Goal: Task Accomplishment & Management: Use online tool/utility

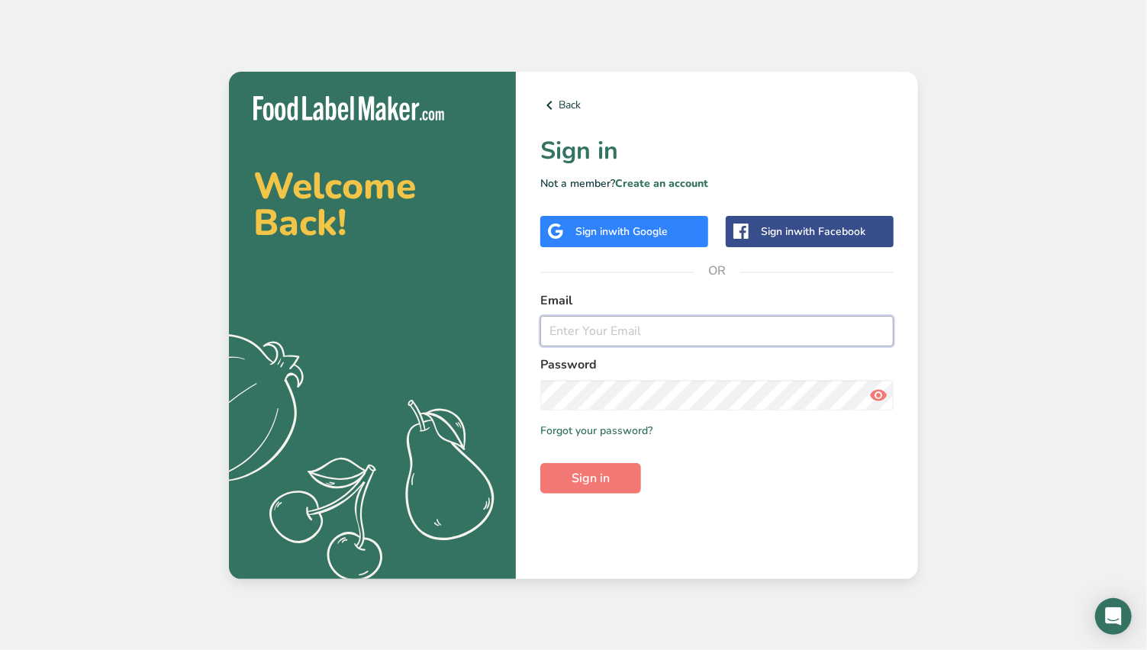
type input "[EMAIL_ADDRESS][DOMAIN_NAME]"
click at [873, 397] on icon at bounding box center [878, 395] width 18 height 27
click at [602, 468] on button "Sign in" at bounding box center [590, 478] width 101 height 31
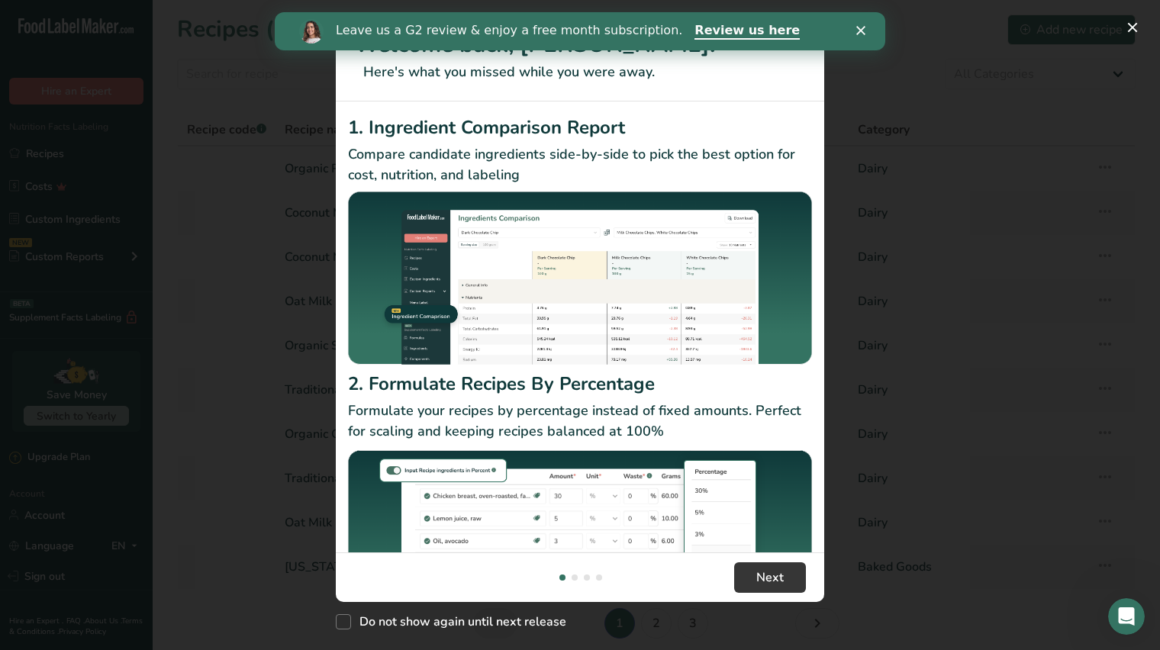
click at [863, 31] on icon "Close" at bounding box center [860, 30] width 9 height 9
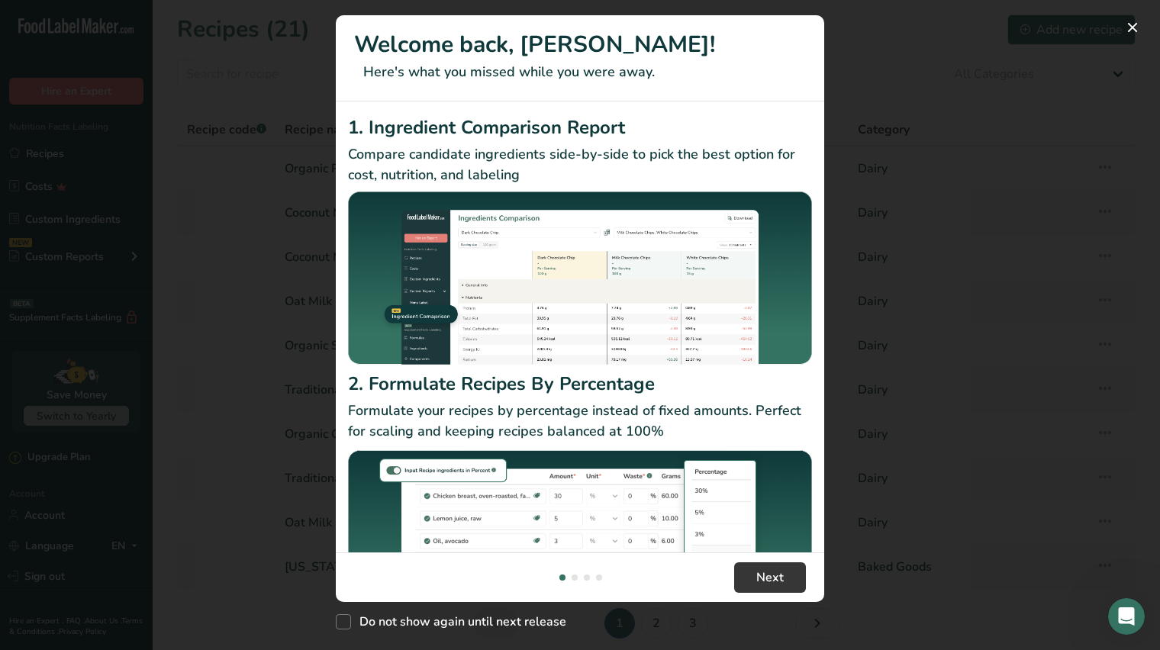
click at [848, 179] on div "New Features" at bounding box center [580, 325] width 1160 height 650
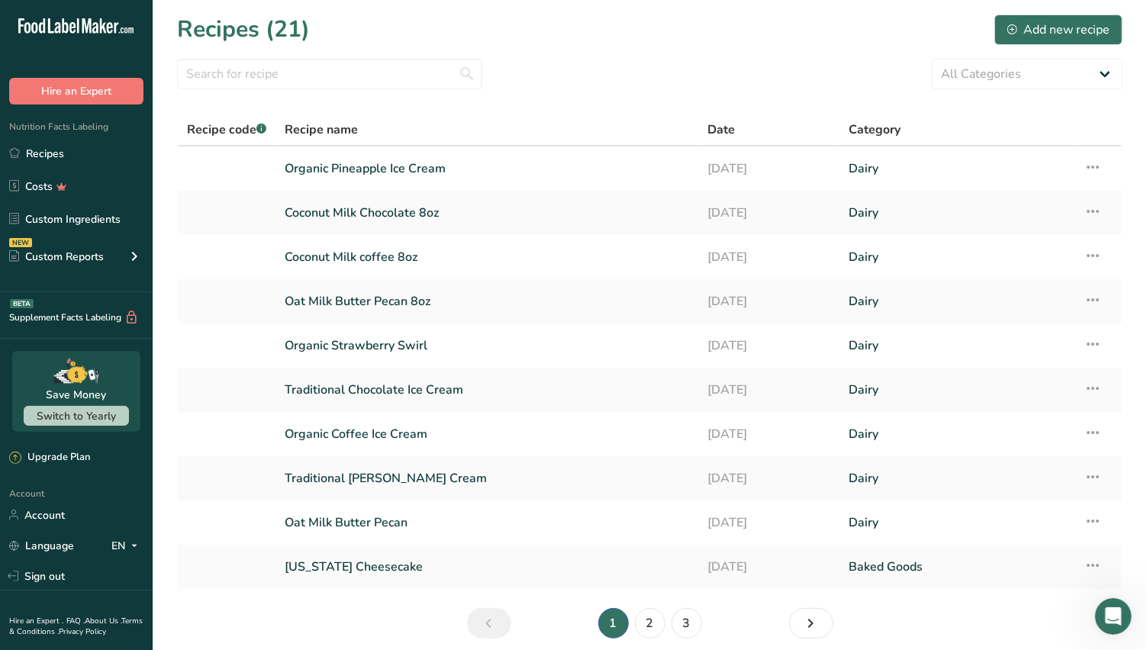
click at [431, 522] on link "Oat Milk Butter Pecan" at bounding box center [487, 523] width 405 height 32
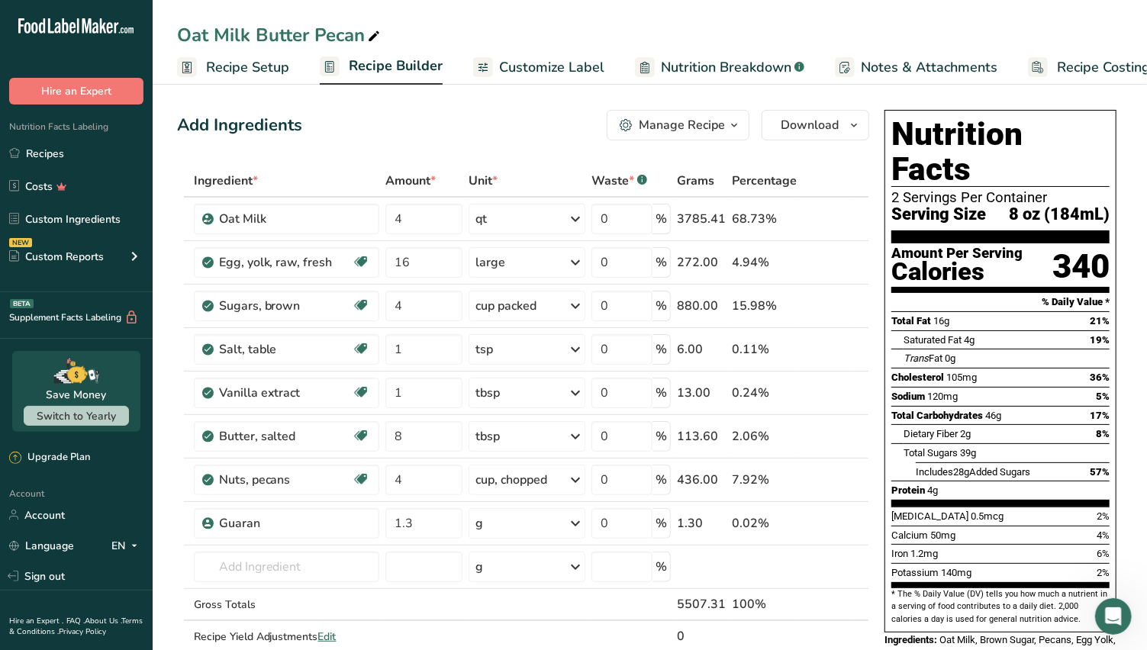
click at [374, 66] on span "Recipe Builder" at bounding box center [396, 66] width 94 height 21
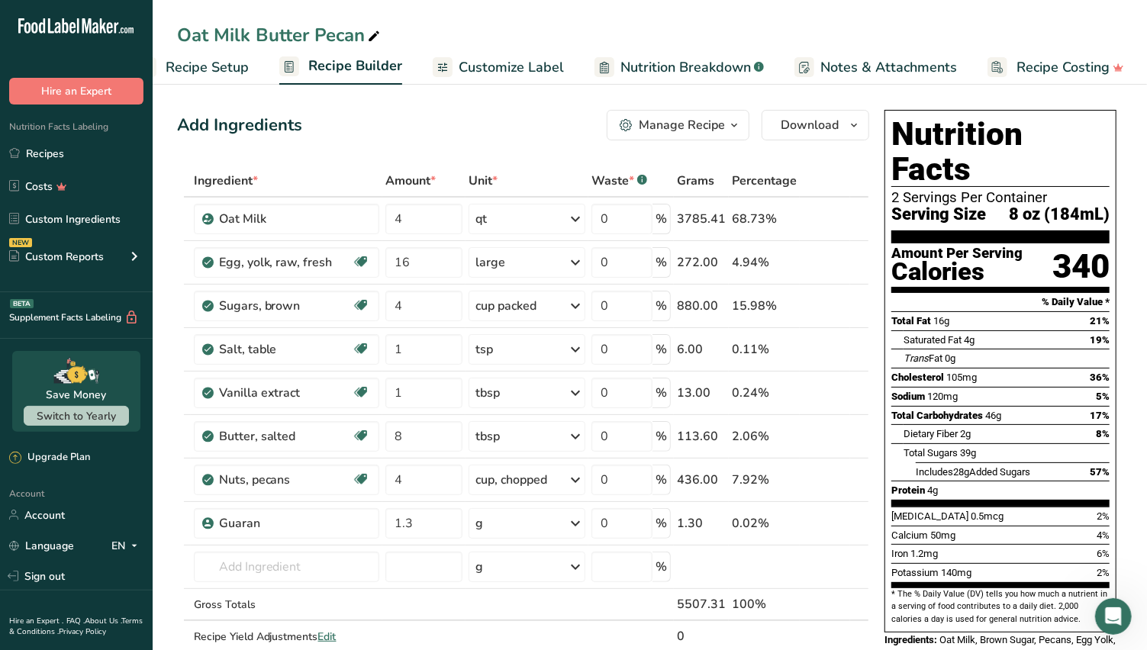
click at [231, 68] on span "Recipe Setup" at bounding box center [207, 67] width 83 height 21
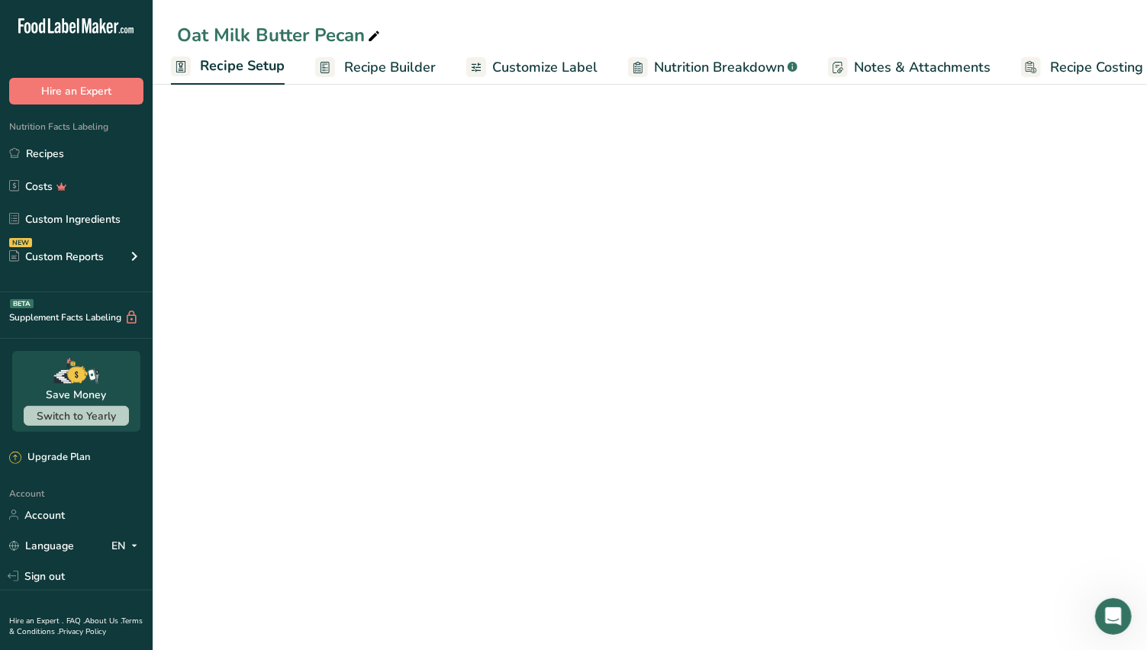
select select "22"
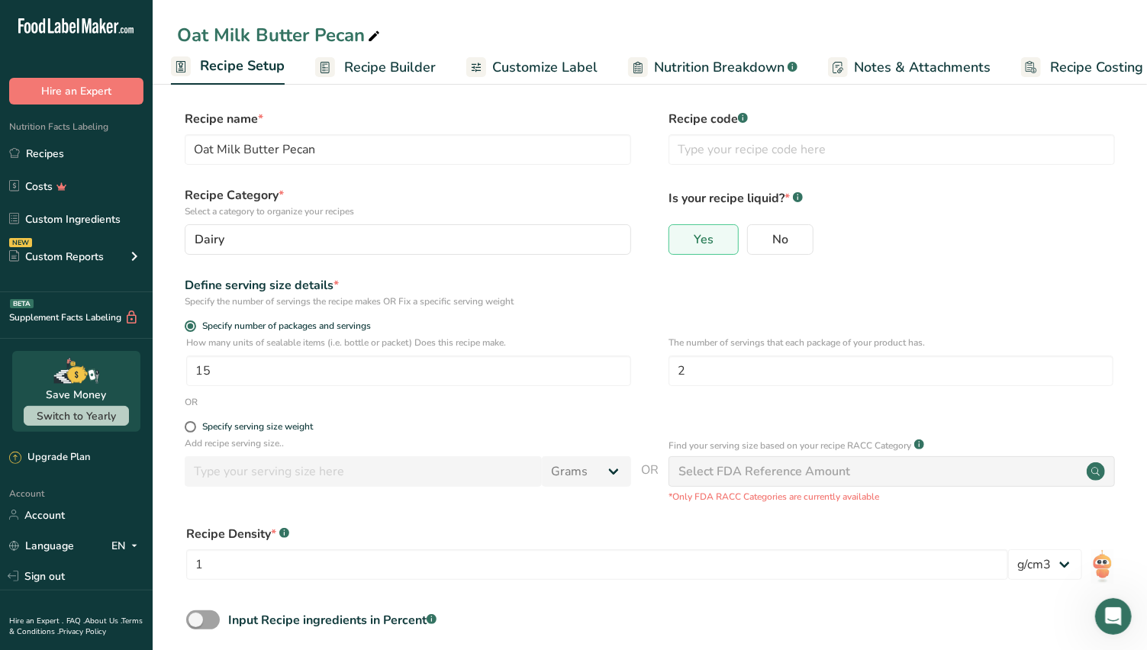
scroll to position [0, 5]
click at [367, 65] on span "Recipe Builder" at bounding box center [391, 67] width 92 height 21
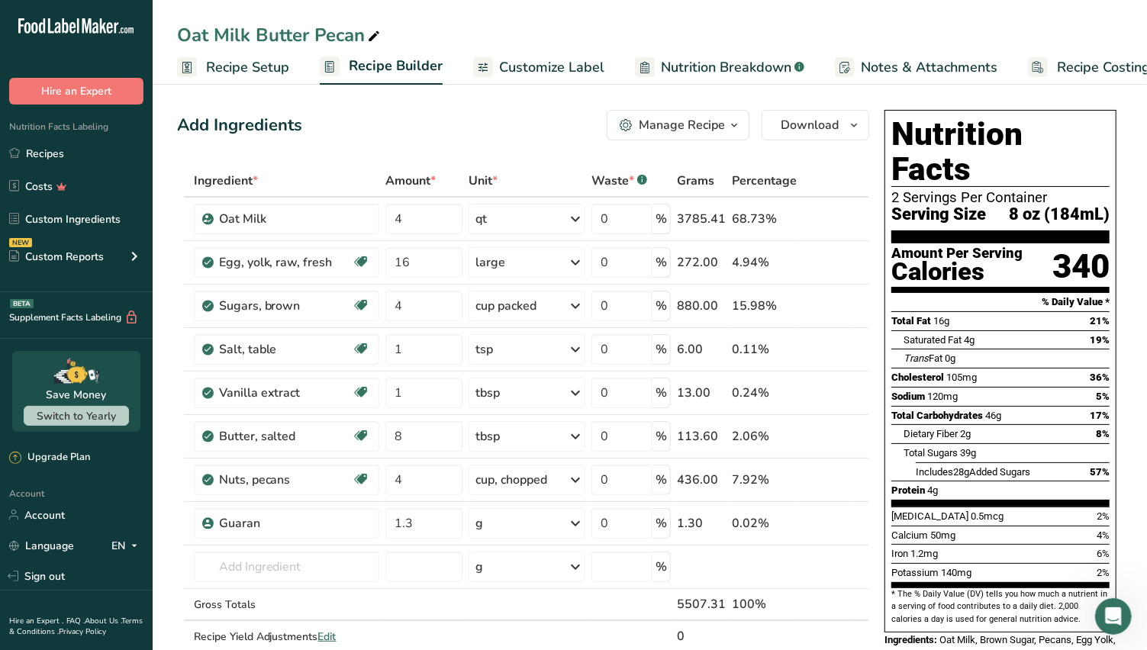
click at [267, 61] on span "Recipe Setup" at bounding box center [247, 67] width 83 height 21
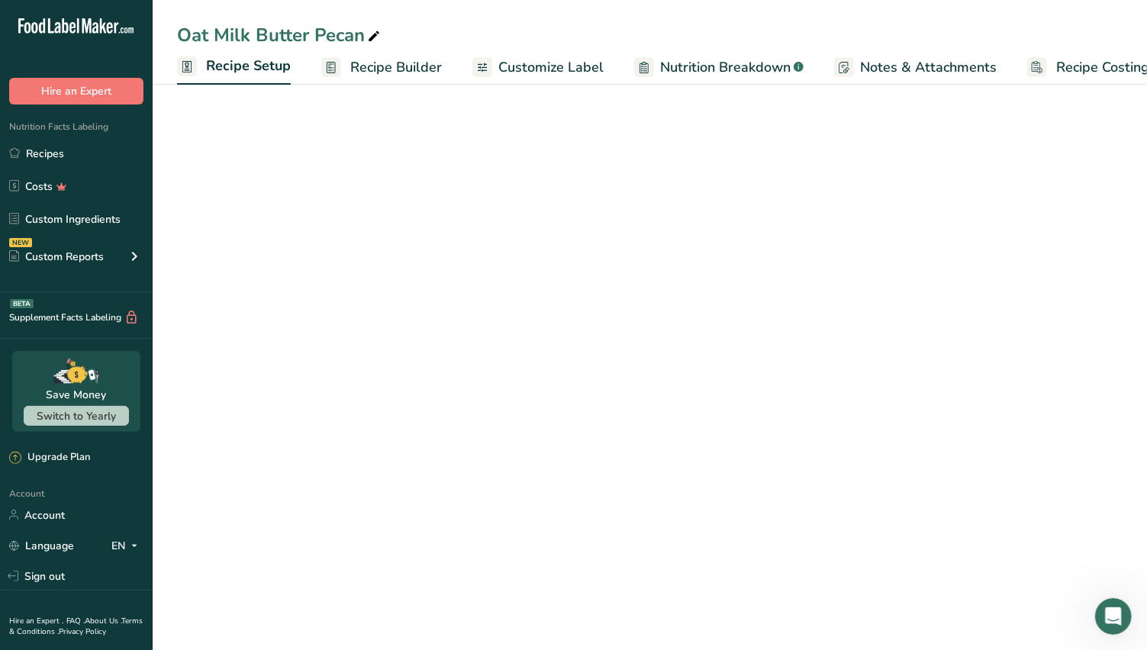
scroll to position [0, 5]
select select "22"
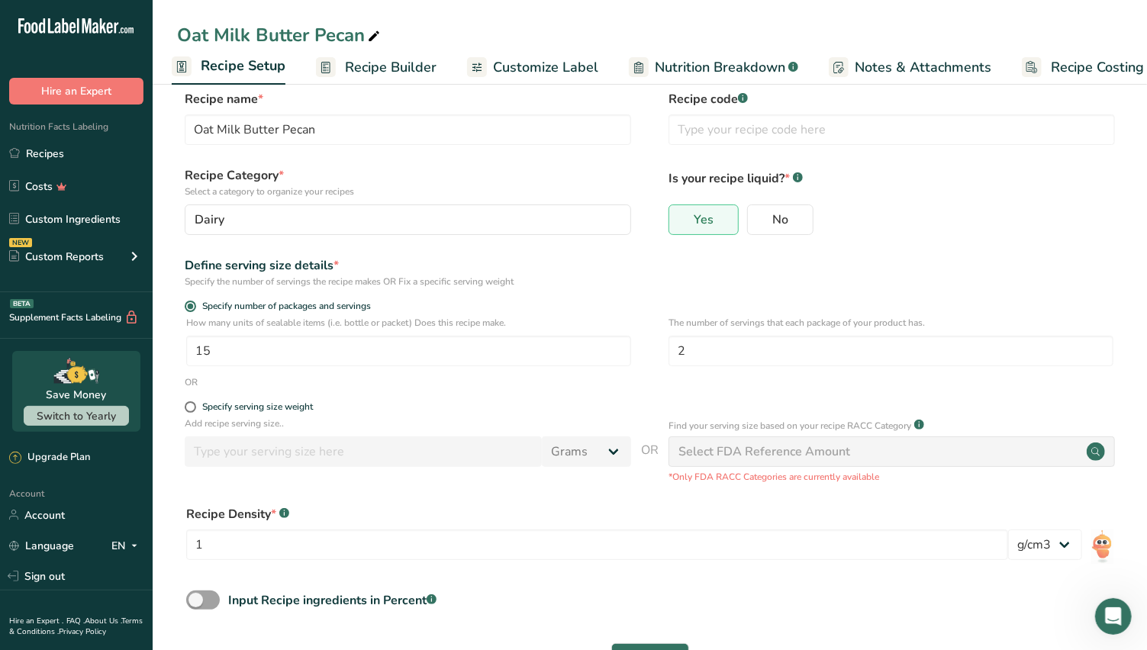
scroll to position [0, 0]
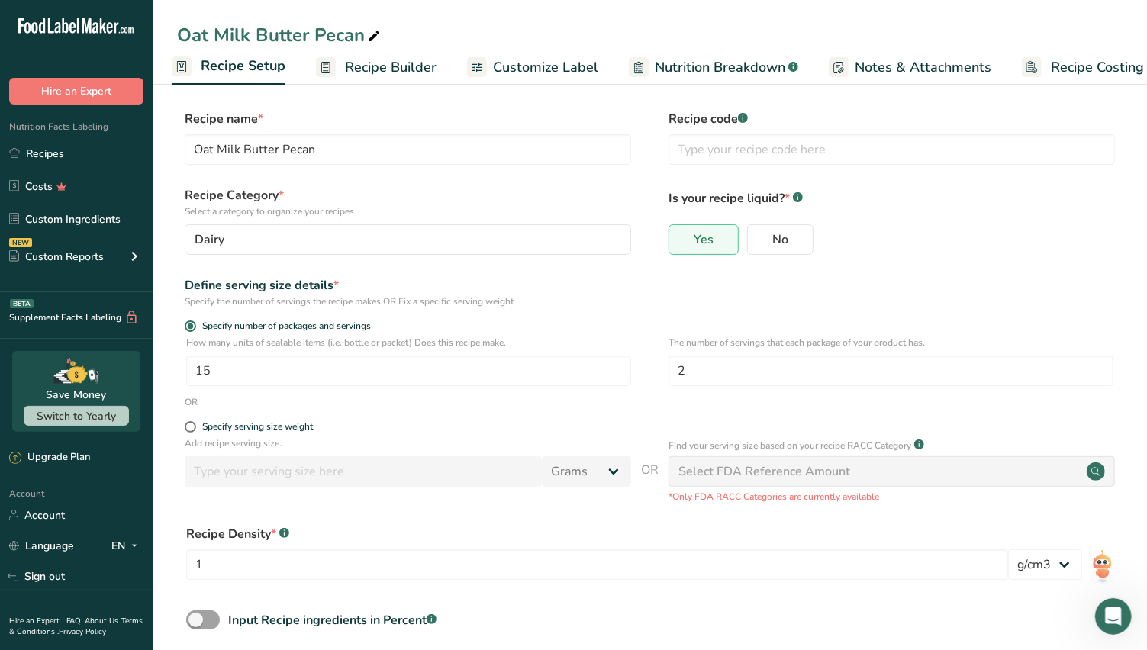
click at [383, 69] on span "Recipe Builder" at bounding box center [391, 67] width 92 height 21
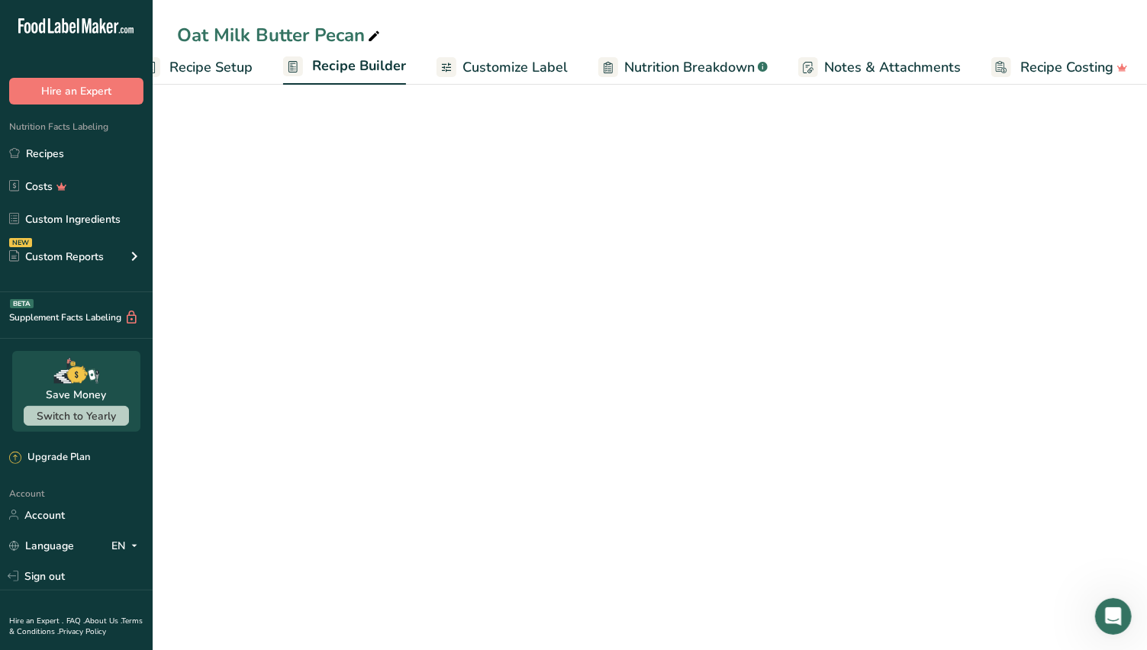
scroll to position [0, 40]
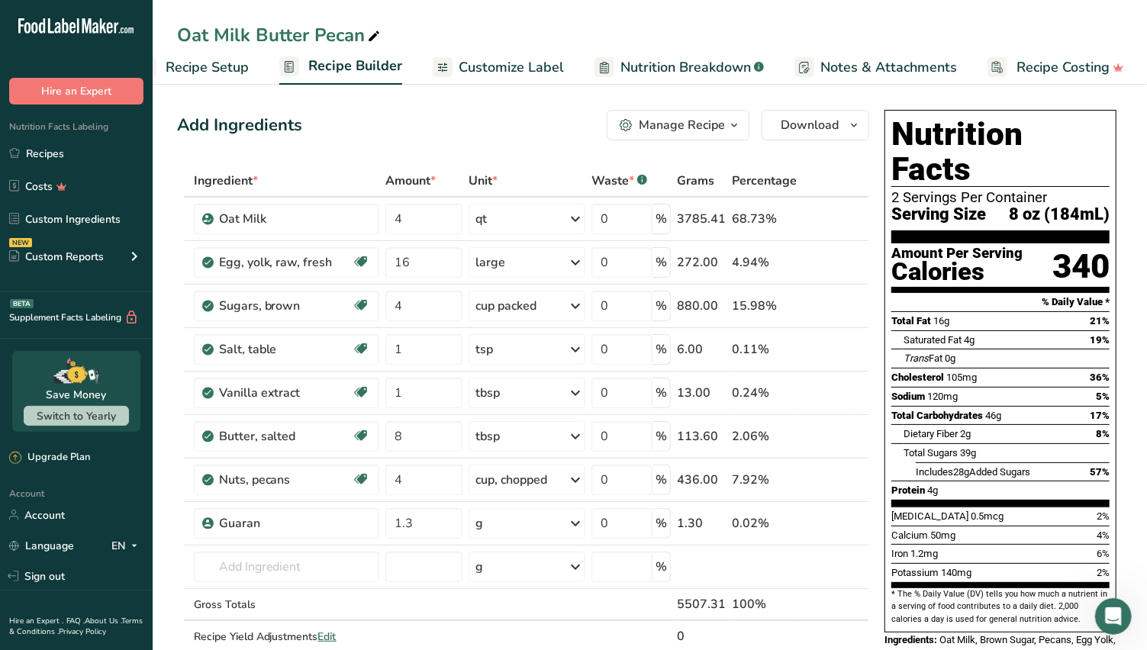
click at [696, 124] on div "Manage Recipe" at bounding box center [682, 125] width 86 height 18
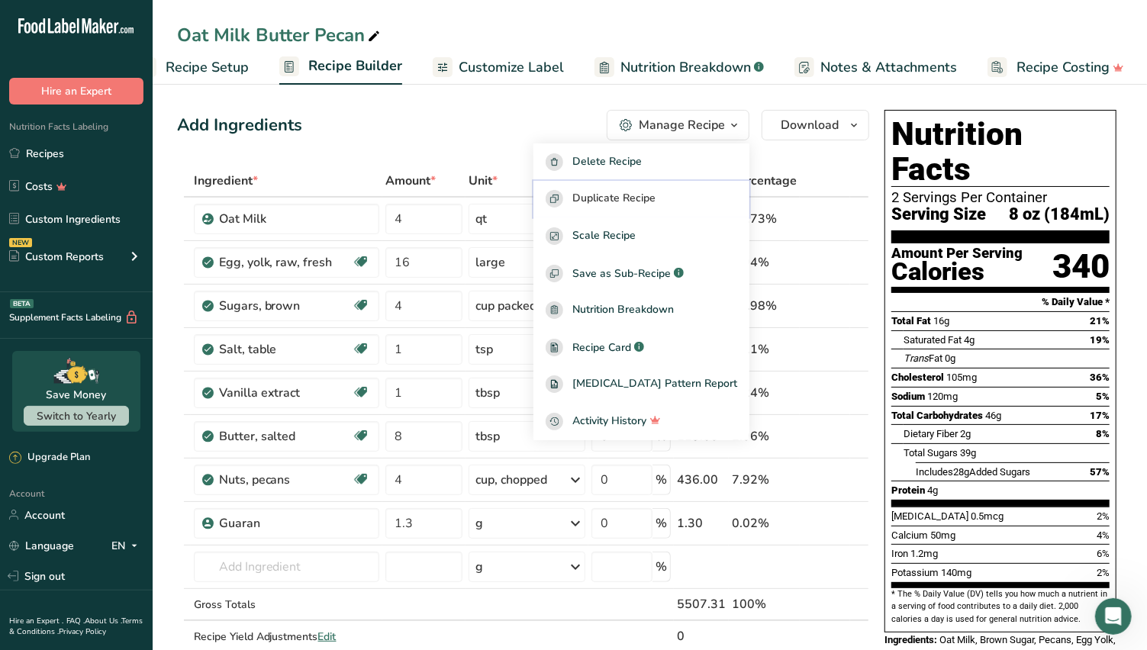
click at [656, 204] on span "Duplicate Recipe" at bounding box center [614, 199] width 83 height 18
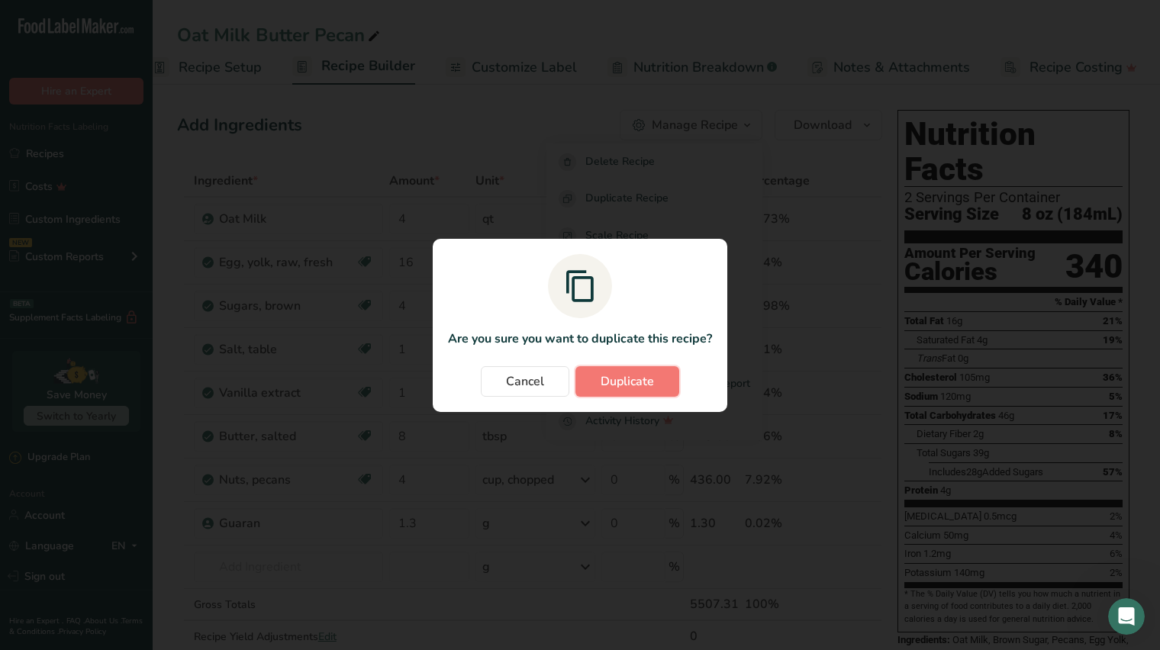
click at [621, 378] on span "Duplicate" at bounding box center [627, 382] width 53 height 18
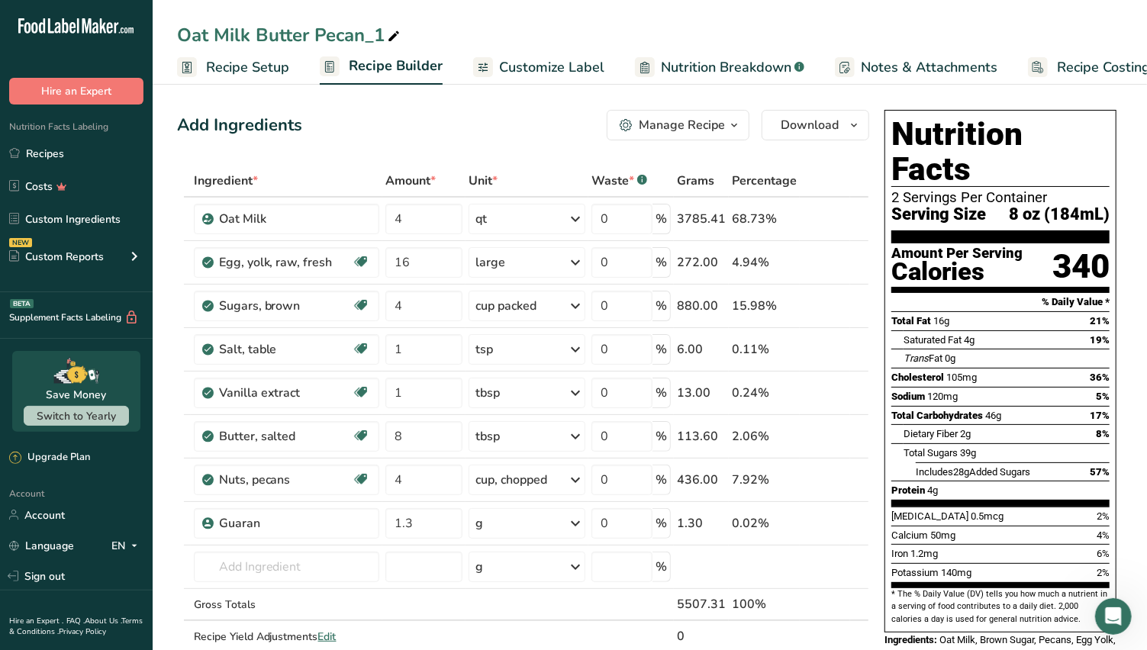
click at [177, 32] on div "Oat Milk Butter Pecan_1" at bounding box center [290, 34] width 226 height 27
drag, startPoint x: 177, startPoint y: 32, endPoint x: 391, endPoint y: 33, distance: 213.7
click at [391, 33] on input "Oat Milk Butter Pecan_1" at bounding box center [650, 34] width 946 height 27
type input "m"
type input "MAC Milk Ice Cream"
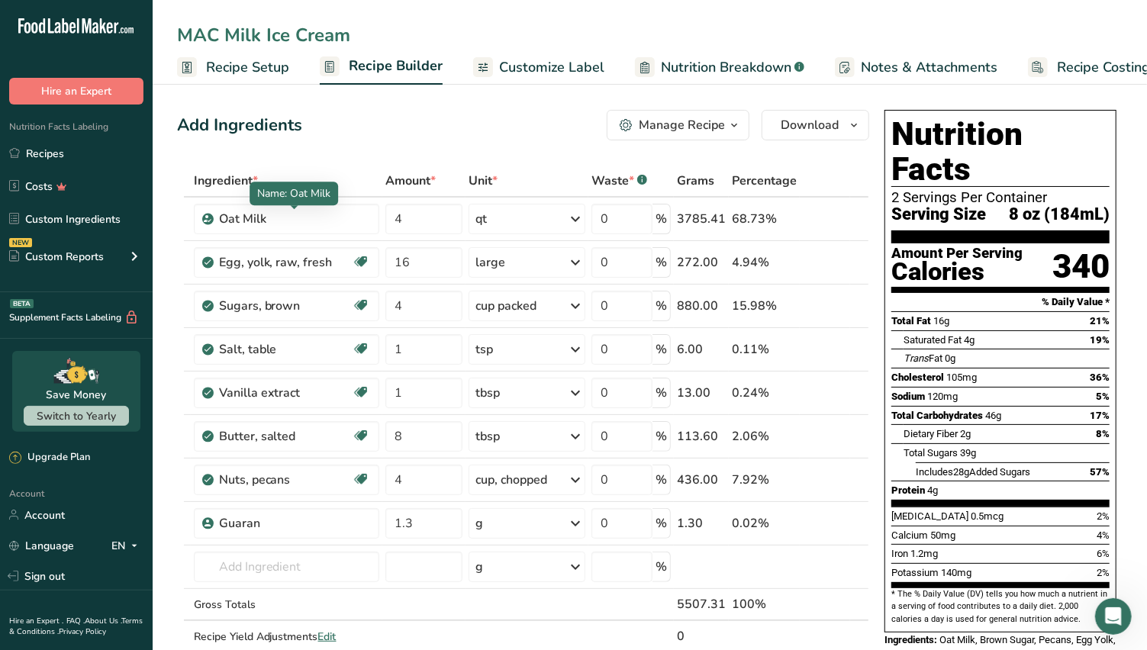
click at [295, 219] on div "Oat Milk" at bounding box center [295, 219] width 152 height 18
click at [838, 215] on icon at bounding box center [837, 219] width 11 height 16
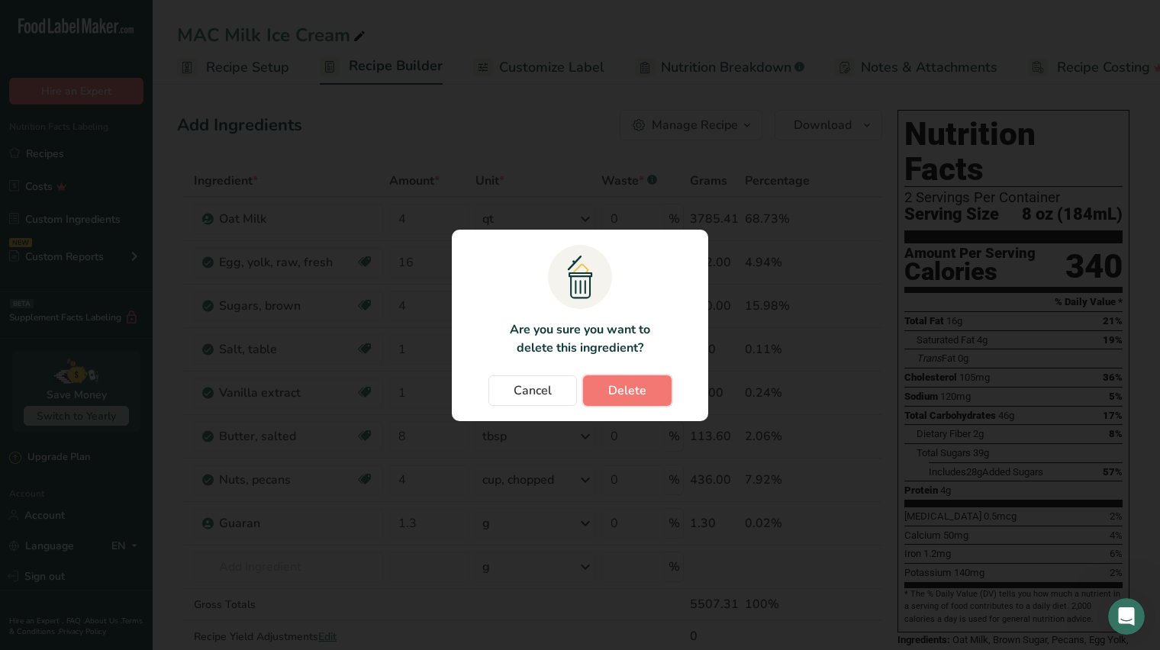
click at [631, 387] on span "Delete" at bounding box center [627, 391] width 38 height 18
type input "16"
type input "4"
type input "1"
type input "8"
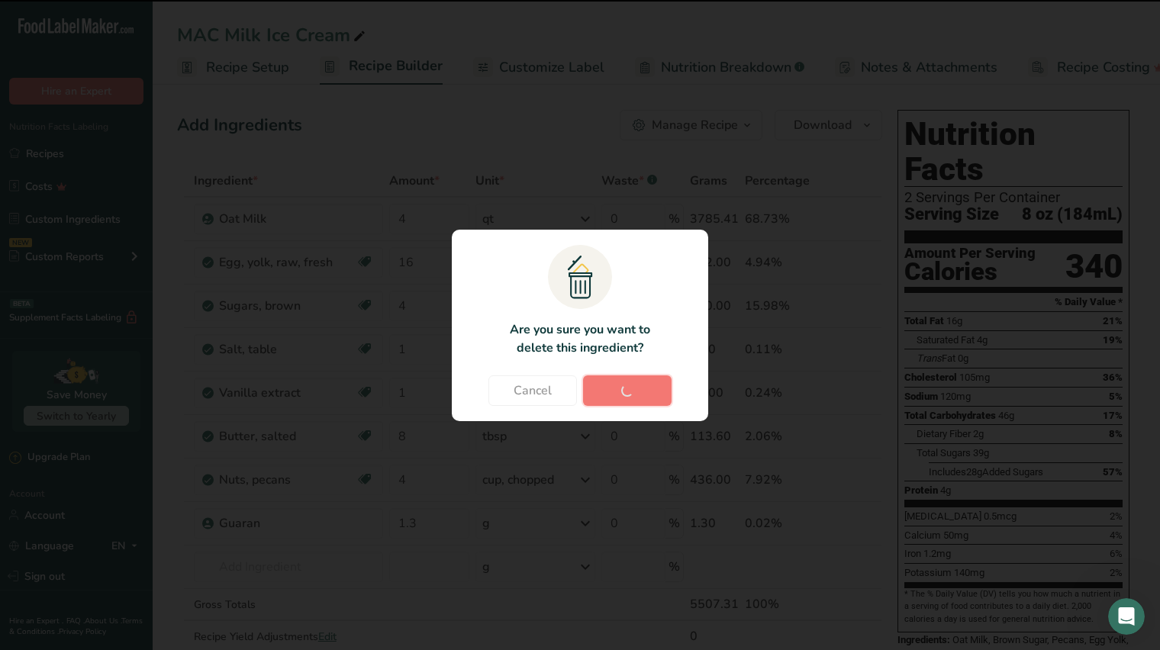
type input "4"
type input "1.3"
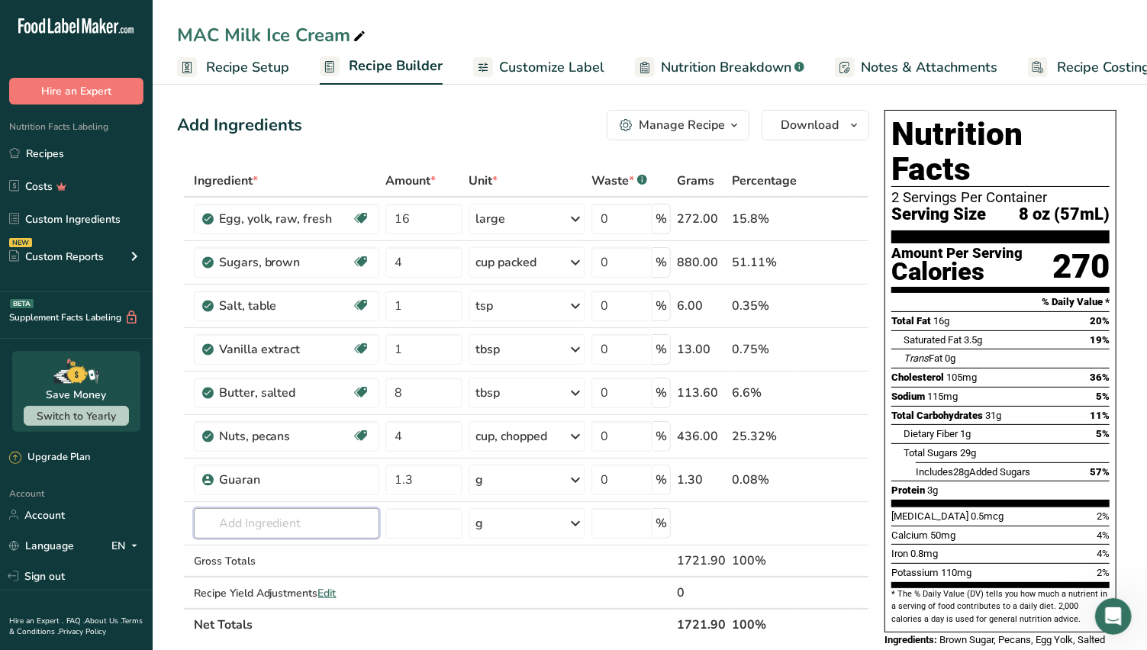
click at [254, 520] on input "text" at bounding box center [287, 523] width 186 height 31
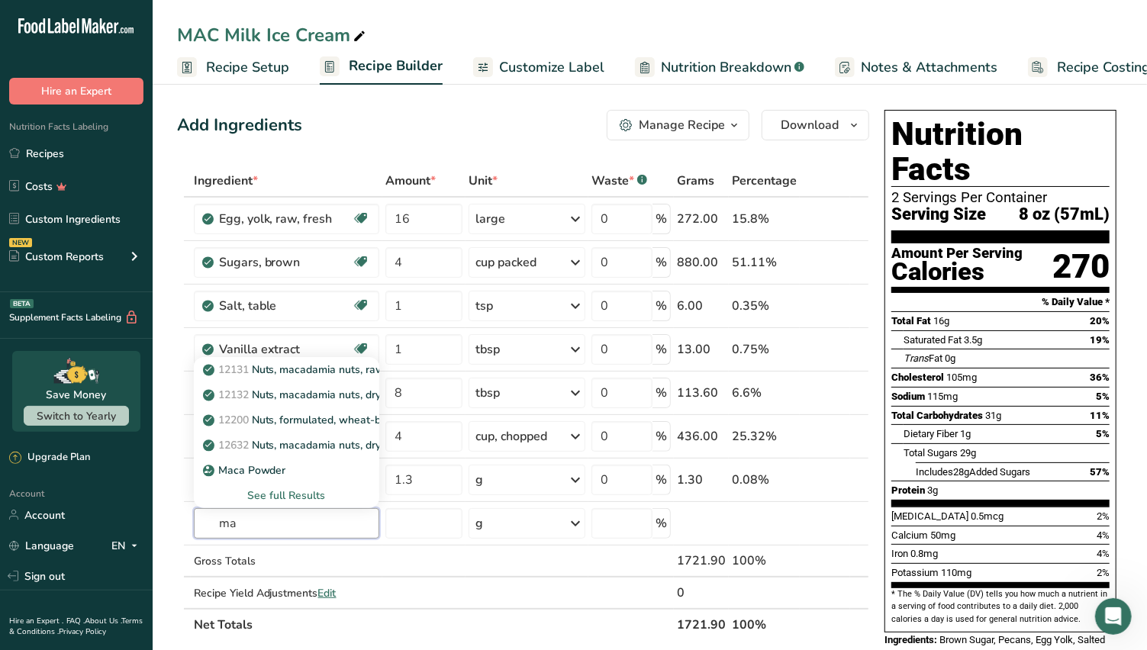
type input "m"
type input "n"
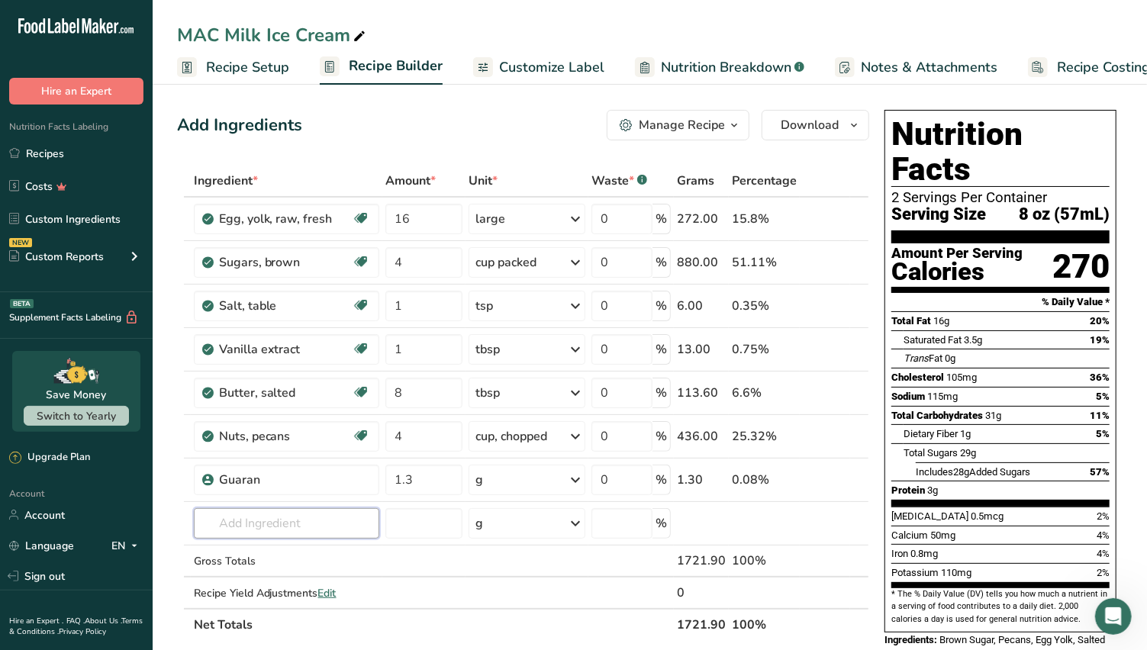
click at [229, 522] on input "text" at bounding box center [287, 523] width 186 height 31
type input "MAC milk"
click at [263, 491] on div "Add your own ingredient" at bounding box center [287, 496] width 162 height 16
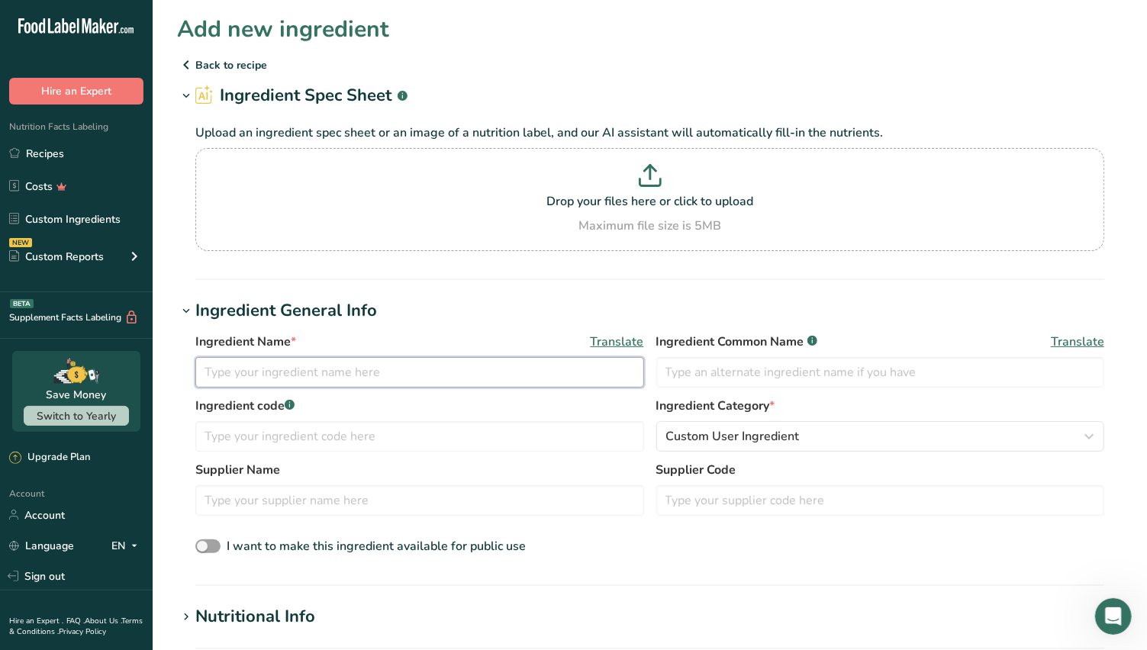
click at [214, 373] on input "text" at bounding box center [419, 372] width 449 height 31
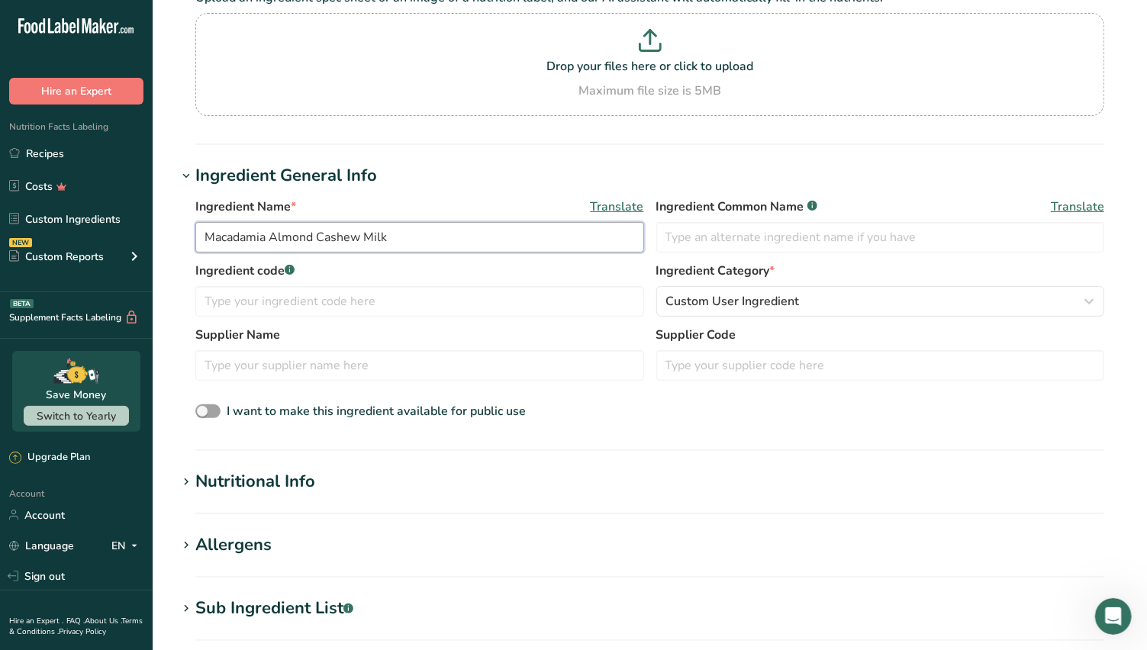
scroll to position [169, 0]
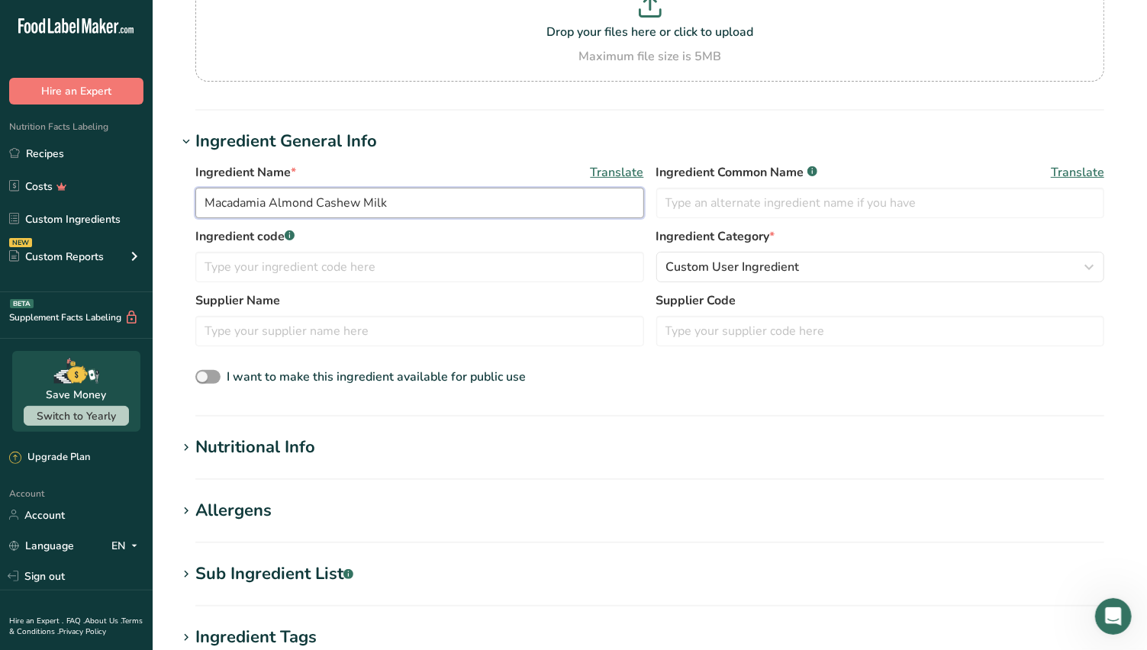
type input "Macadamia Almond Cashew Milk"
click at [734, 262] on span "Custom User Ingredient" at bounding box center [733, 267] width 134 height 18
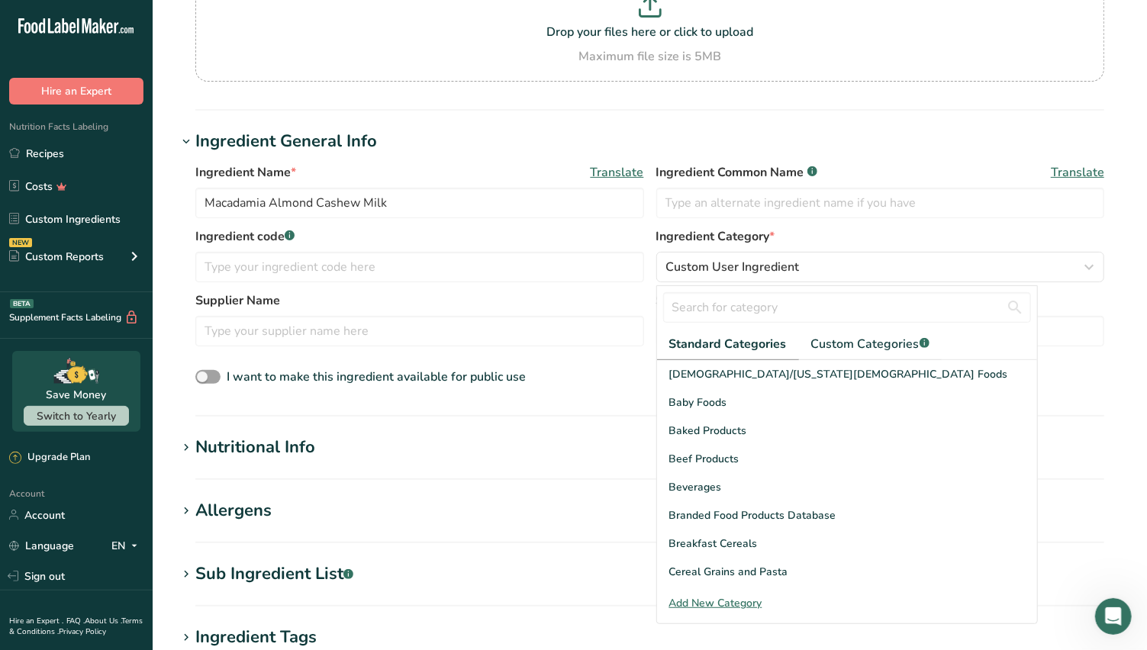
click at [723, 482] on div "Beverages" at bounding box center [847, 487] width 380 height 28
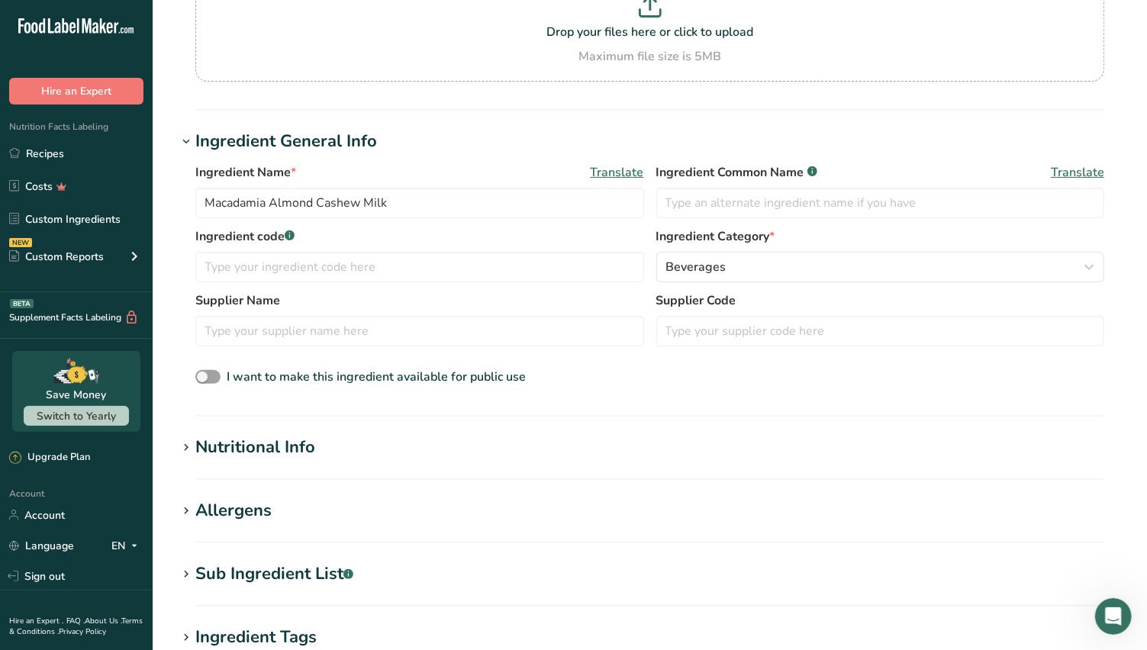
scroll to position [254, 0]
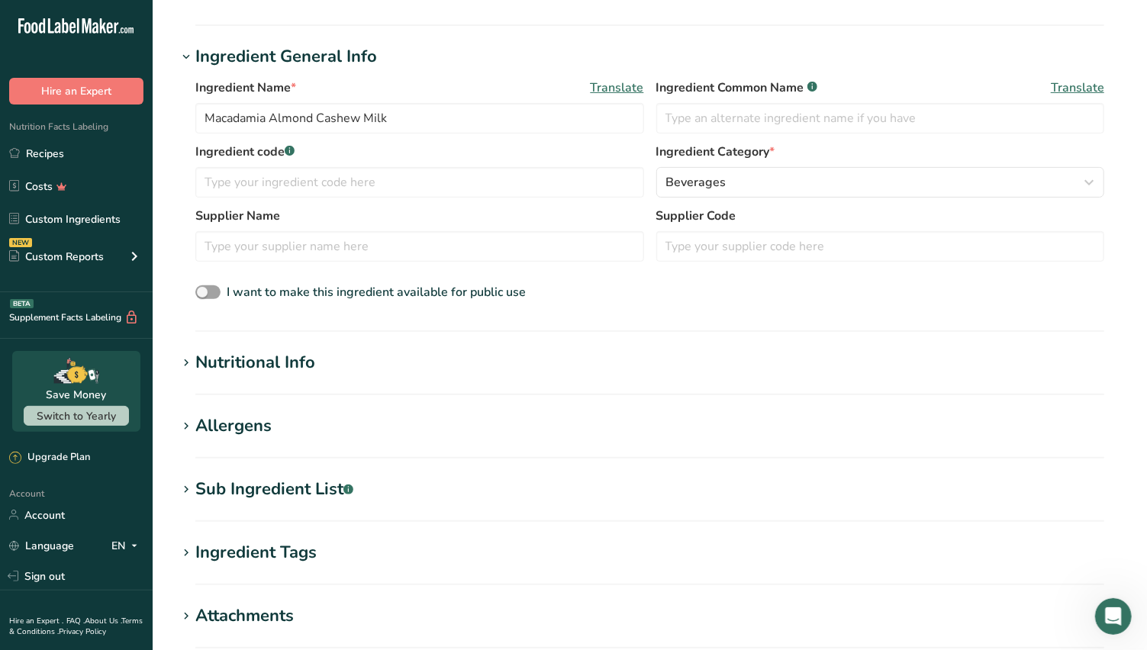
click at [314, 360] on div "Nutritional Info" at bounding box center [255, 362] width 120 height 25
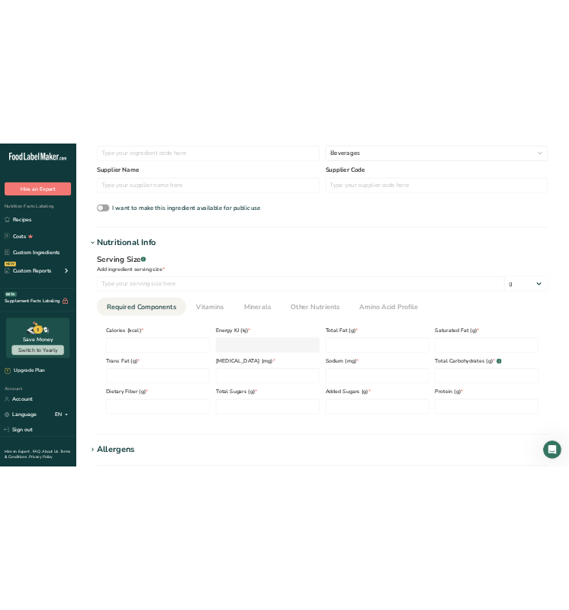
scroll to position [424, 0]
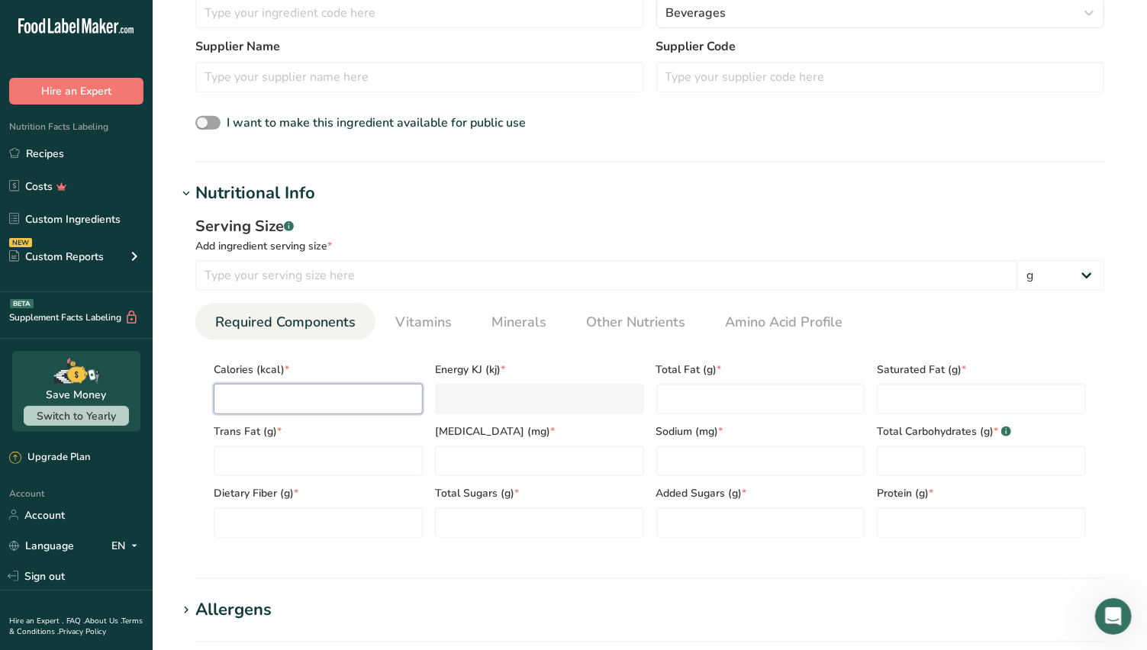
click at [277, 401] on input "number" at bounding box center [318, 399] width 209 height 31
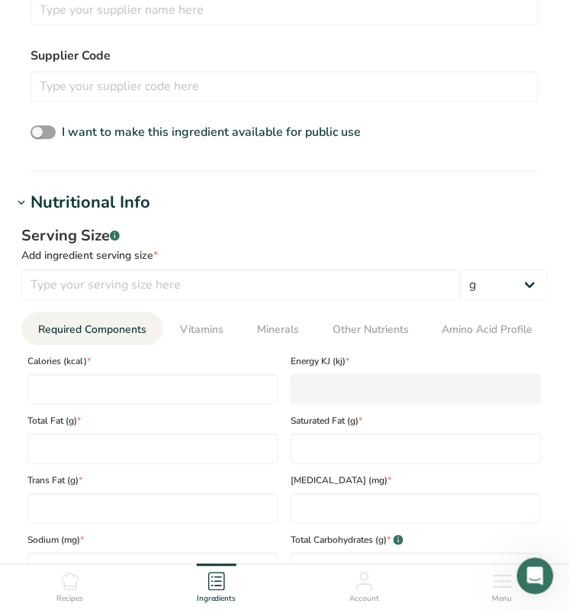
scroll to position [593, 0]
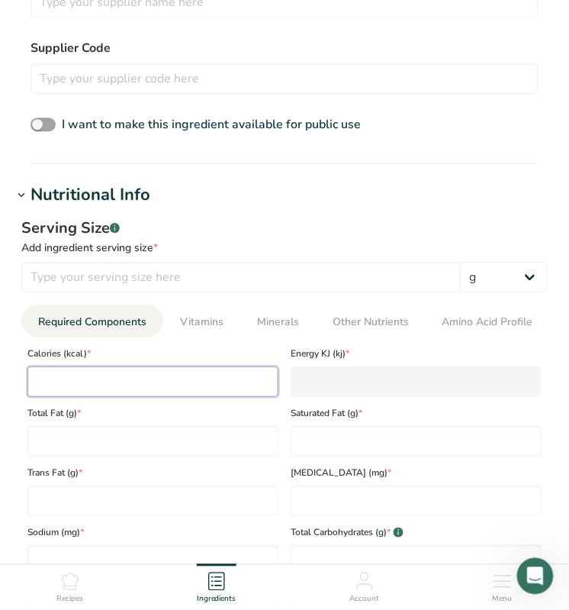
click at [89, 379] on input "number" at bounding box center [152, 381] width 251 height 31
type input "3"
type KJ "12.6"
type input "30"
type KJ "125.5"
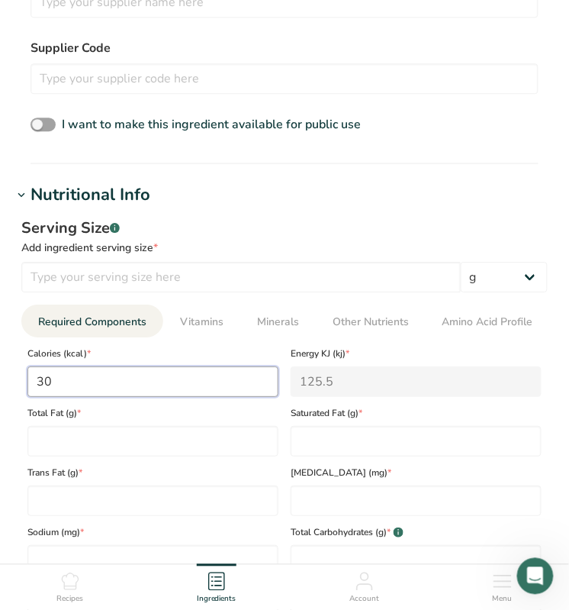
type input "30"
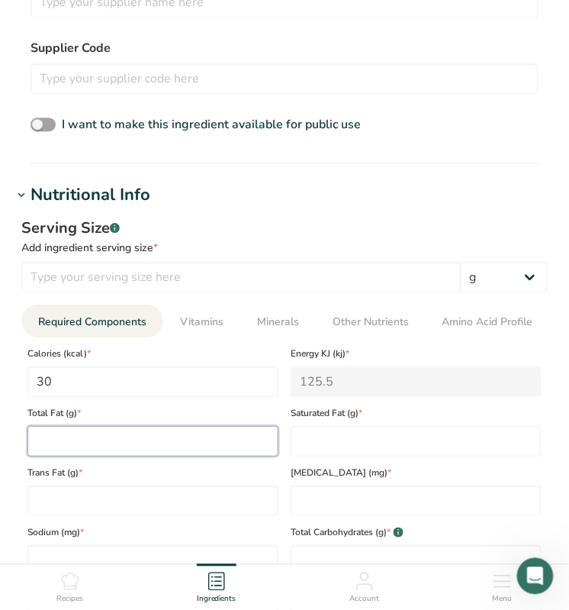
click at [80, 435] on Fat "number" at bounding box center [152, 441] width 251 height 31
click at [82, 437] on Fat "number" at bounding box center [152, 441] width 251 height 31
type Fat "2.5"
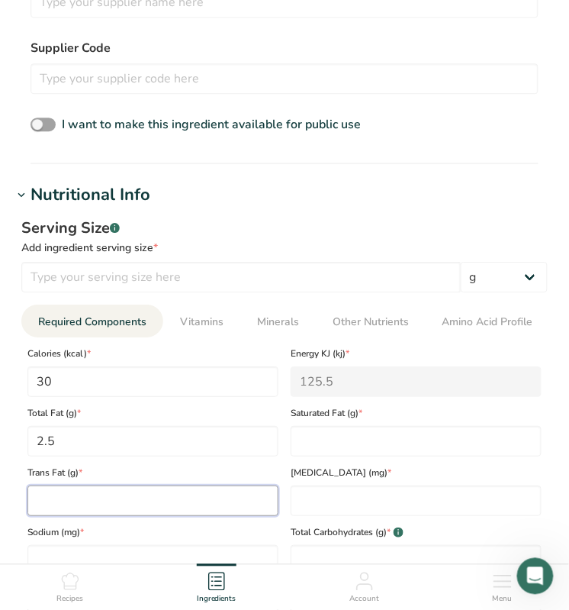
click at [65, 508] on Fat "number" at bounding box center [152, 500] width 251 height 31
type Fat "0"
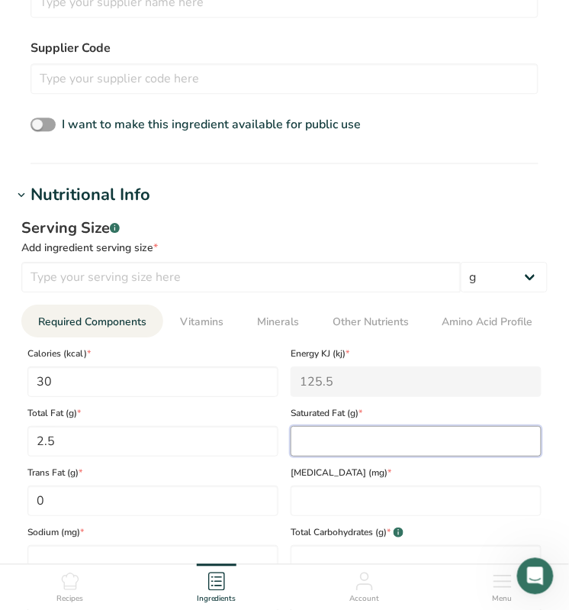
click at [330, 444] on Fat "number" at bounding box center [416, 441] width 251 height 31
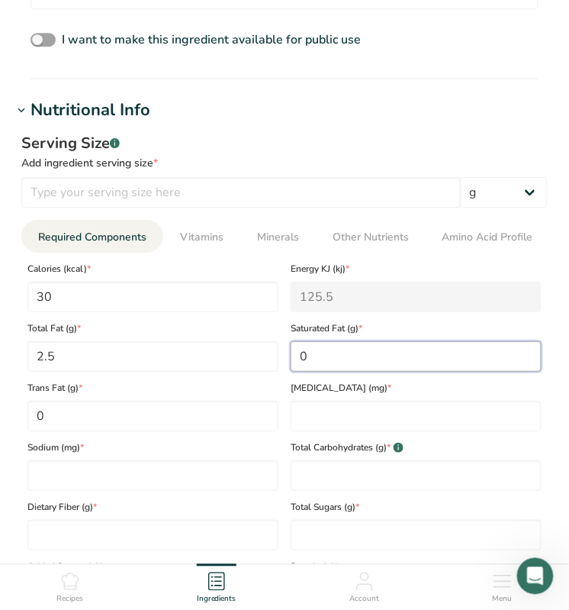
type Fat "0"
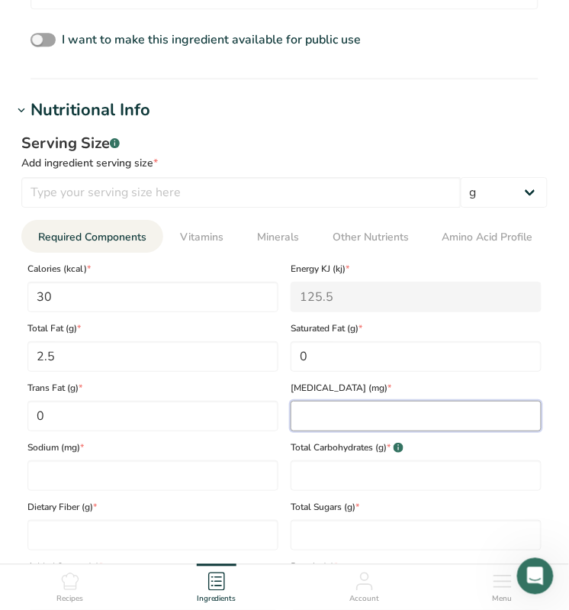
click at [331, 418] on input "number" at bounding box center [416, 416] width 251 height 31
type input "0"
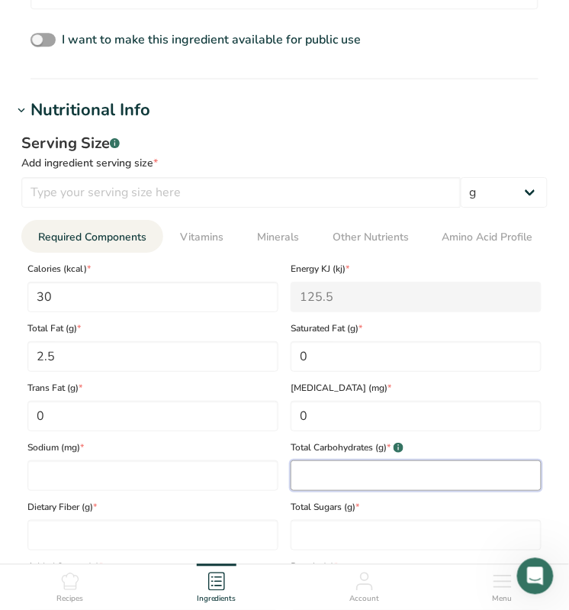
click at [309, 467] on Carbohydrates "number" at bounding box center [416, 475] width 251 height 31
type Carbohydrates "1"
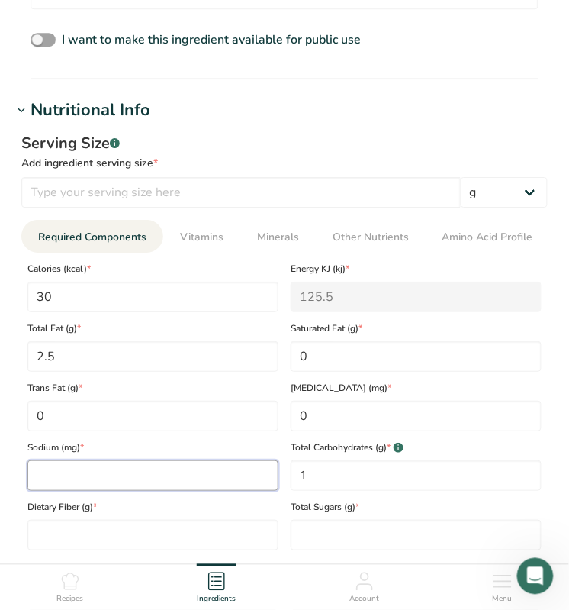
click at [90, 470] on input "number" at bounding box center [152, 475] width 251 height 31
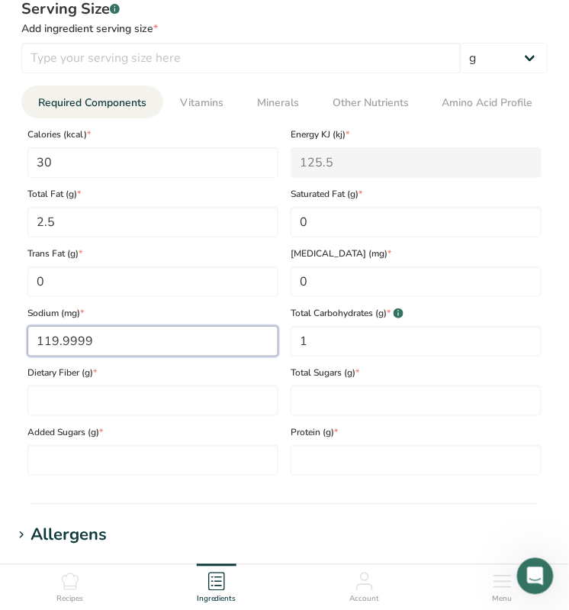
scroll to position [848, 0]
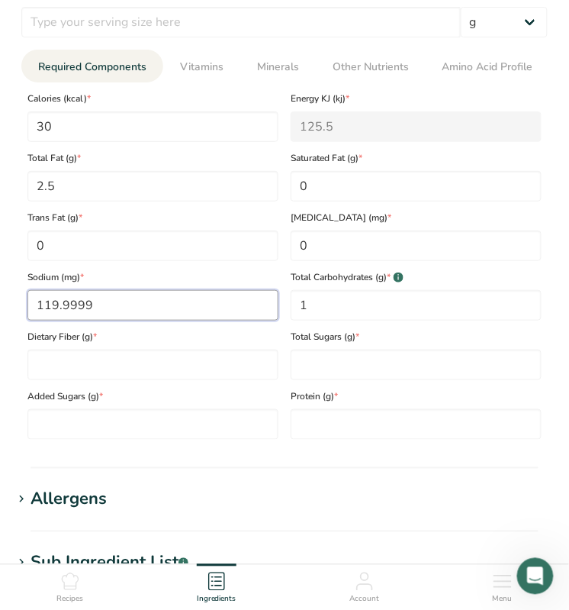
type input "119.9999"
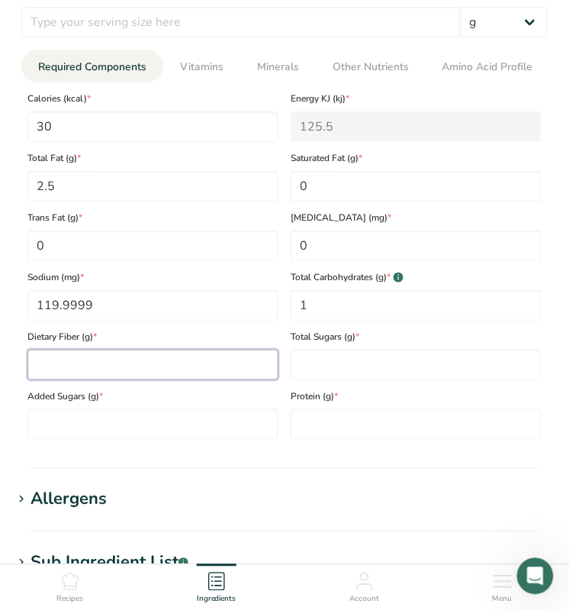
click at [107, 364] on Fiber "number" at bounding box center [152, 365] width 251 height 31
type Fiber "1"
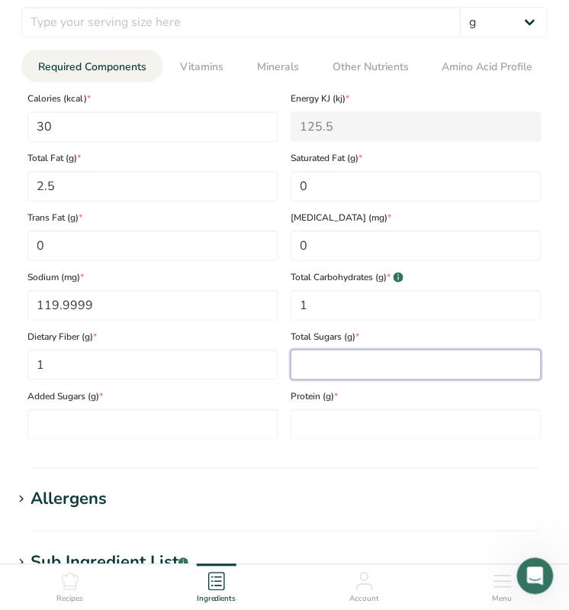
click at [315, 366] on Sugars "number" at bounding box center [416, 365] width 251 height 31
type Sugars "0"
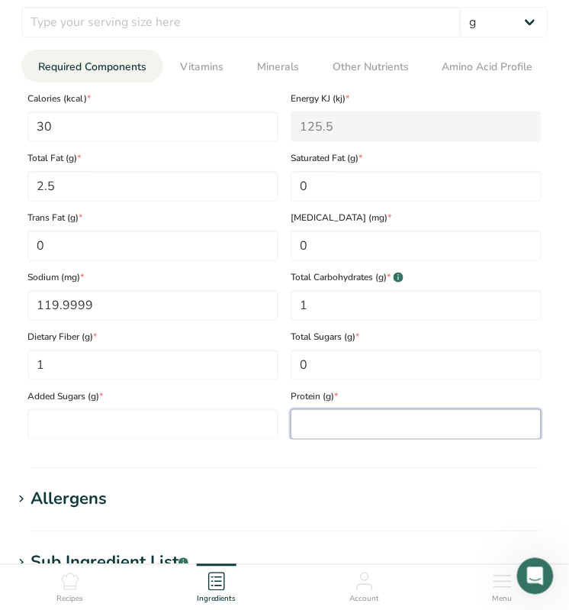
click at [318, 429] on input "number" at bounding box center [416, 424] width 251 height 31
type input "1"
click at [90, 429] on Sugars "number" at bounding box center [152, 424] width 251 height 31
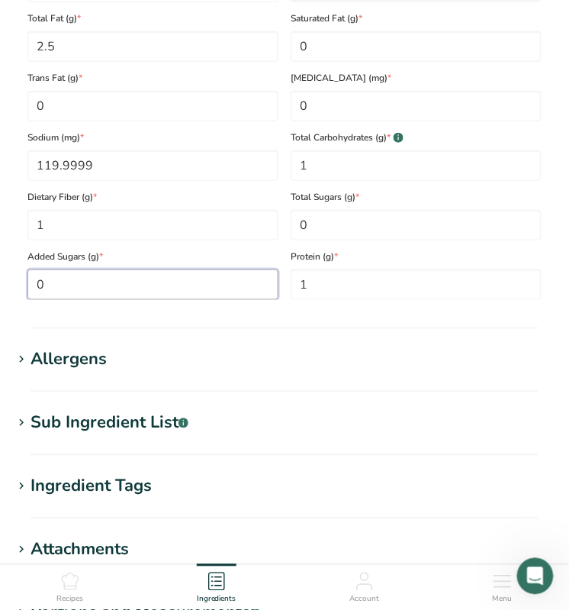
scroll to position [1018, 0]
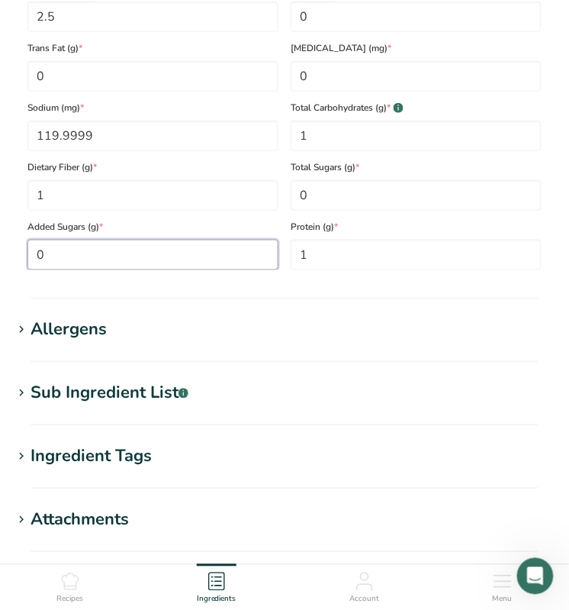
type Sugars "0"
click at [123, 336] on h1 "Allergens" at bounding box center [284, 330] width 545 height 25
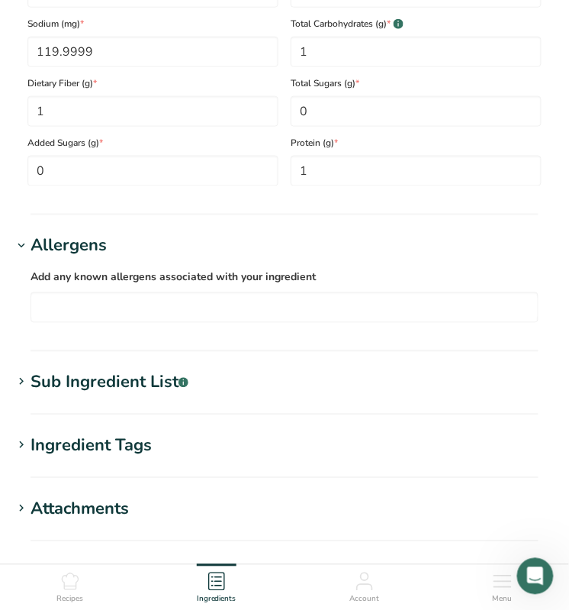
scroll to position [1187, 0]
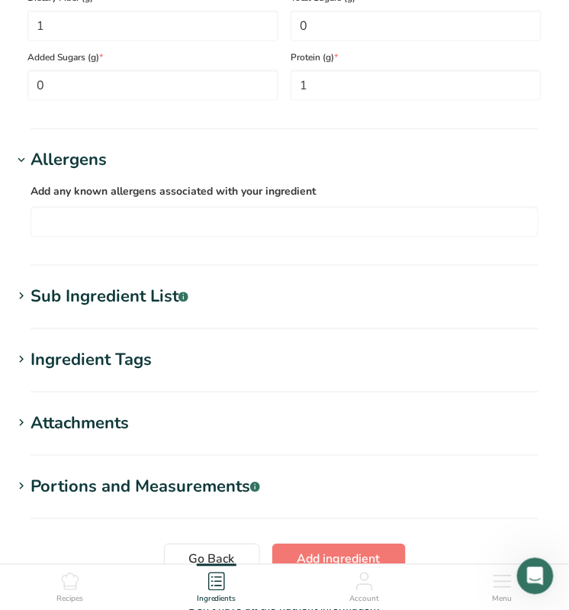
click at [52, 227] on input "text" at bounding box center [284, 222] width 507 height 24
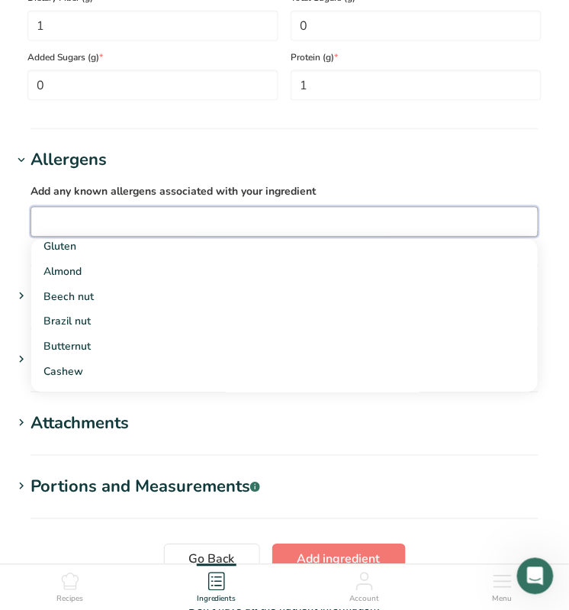
scroll to position [339, 0]
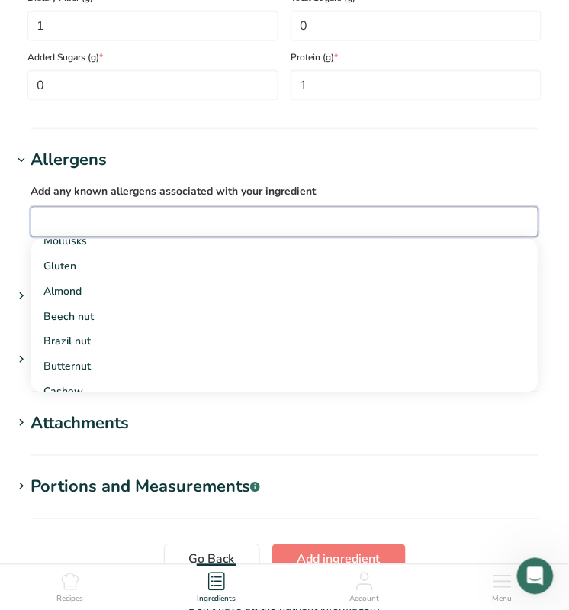
click at [92, 283] on link "Almond" at bounding box center [284, 291] width 507 height 25
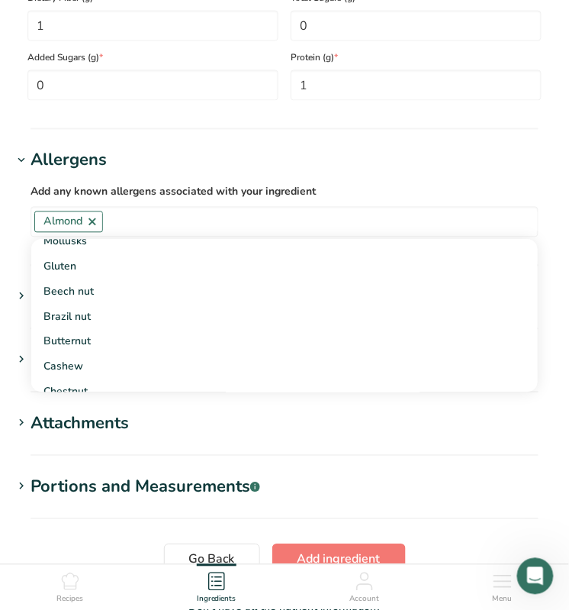
click at [97, 360] on div "Cashew" at bounding box center [273, 367] width 458 height 16
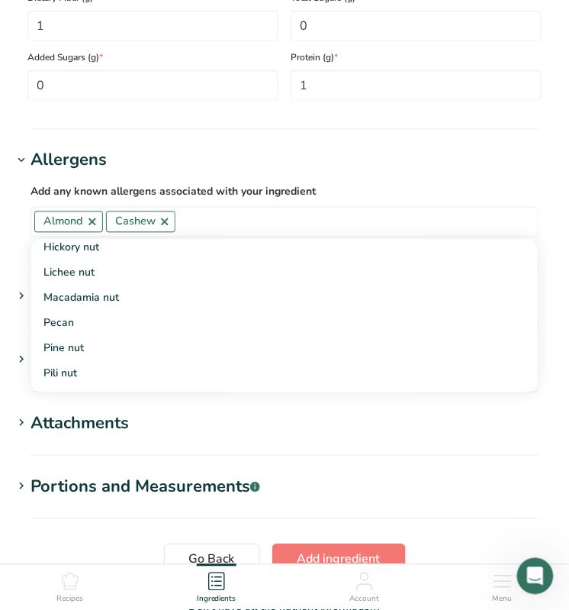
scroll to position [593, 0]
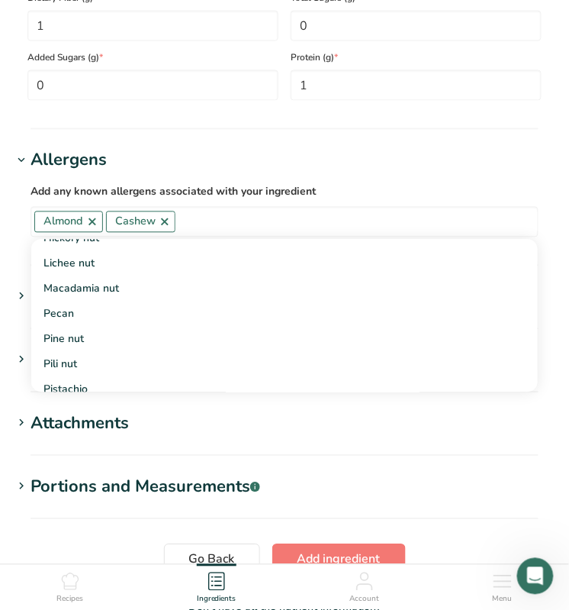
click at [131, 296] on div "Macadamia nut" at bounding box center [273, 289] width 458 height 16
click at [373, 153] on h1 "Allergens" at bounding box center [284, 160] width 545 height 25
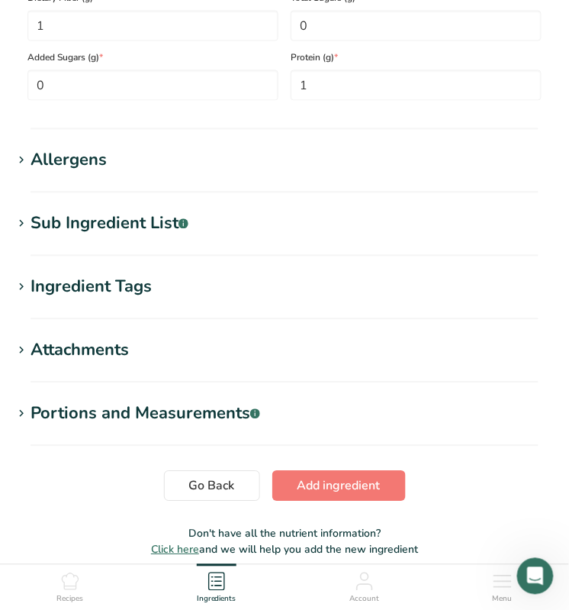
click at [122, 227] on div "Sub Ingredient List .a-a{fill:#347362;}.b-a{fill:#fff;}" at bounding box center [110, 223] width 158 height 25
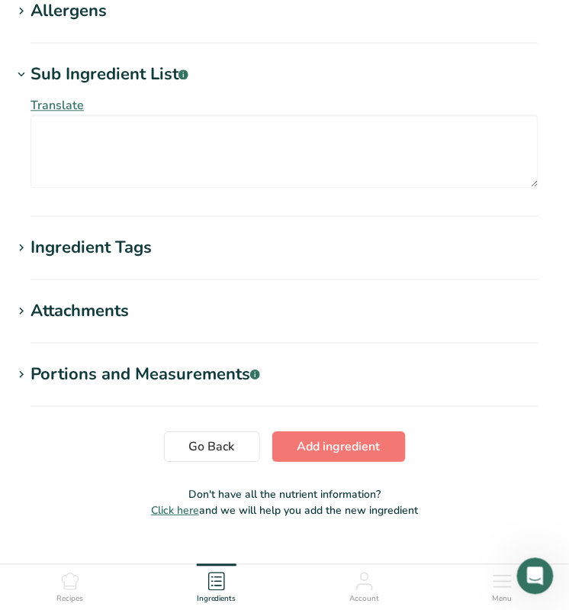
scroll to position [1356, 0]
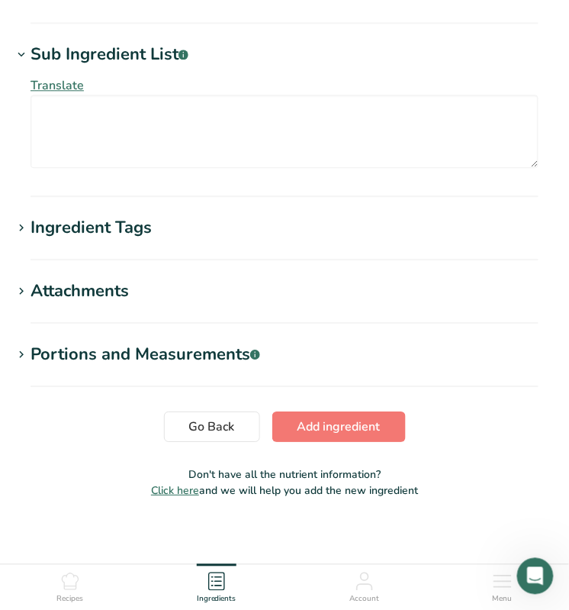
click at [172, 240] on h1 "Ingredient Tags" at bounding box center [284, 227] width 545 height 25
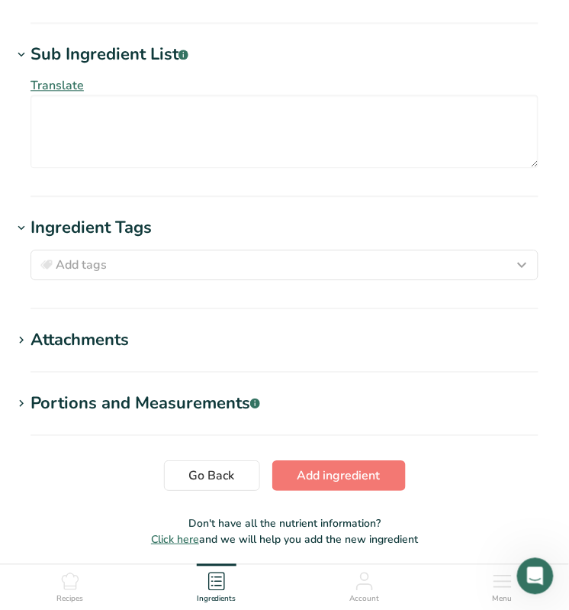
scroll to position [1414, 0]
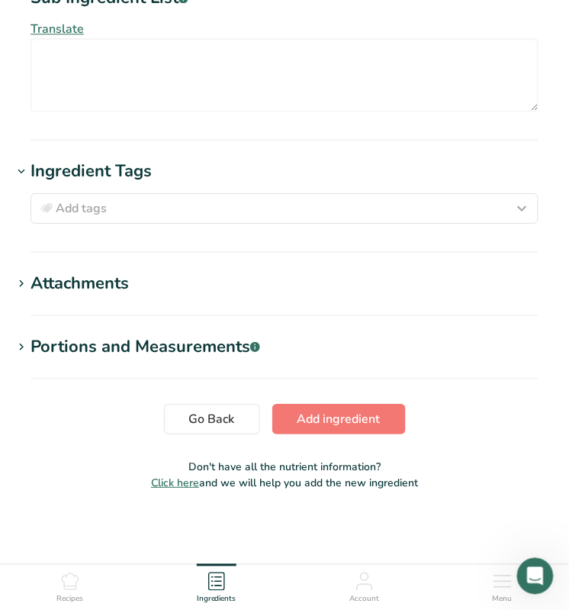
click at [162, 279] on h1 "Attachments" at bounding box center [284, 283] width 545 height 25
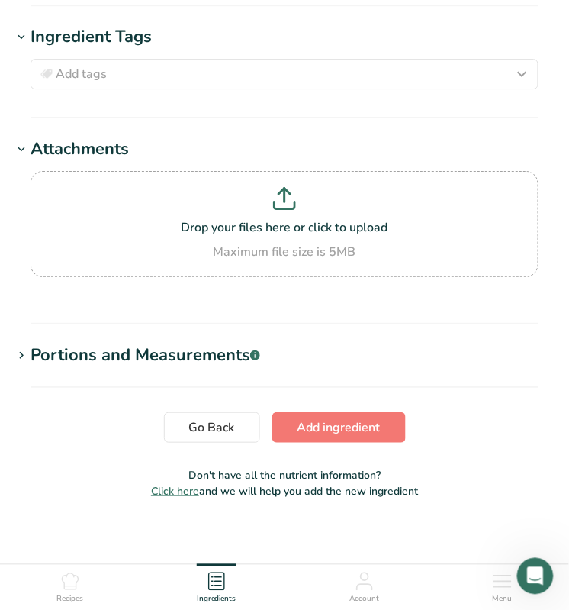
scroll to position [1556, 0]
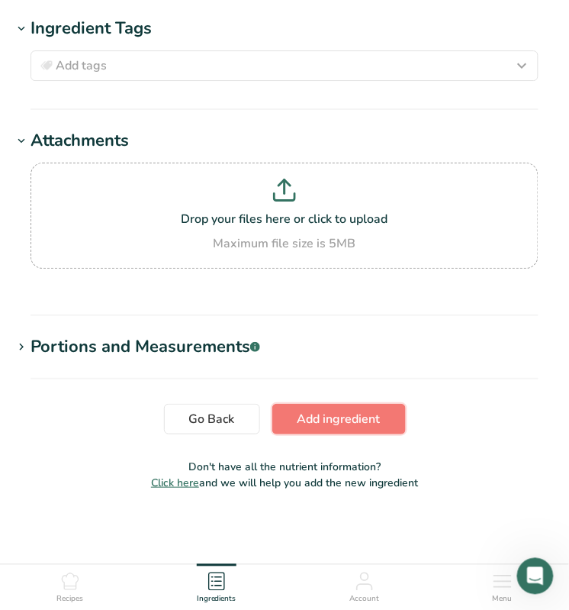
click at [349, 421] on span "Add ingredient" at bounding box center [339, 419] width 83 height 18
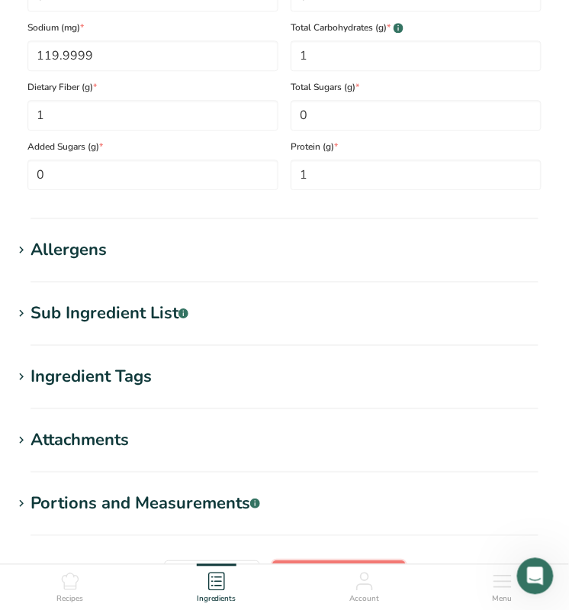
scroll to position [624, 0]
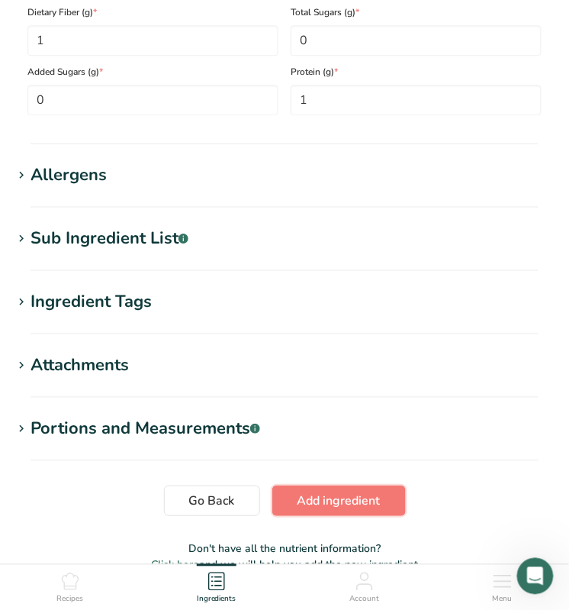
click at [352, 504] on span "Add ingredient" at bounding box center [339, 501] width 83 height 18
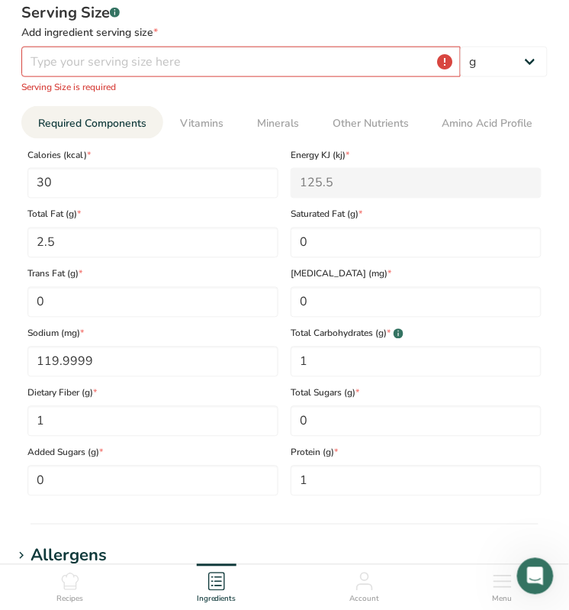
scroll to position [210, 0]
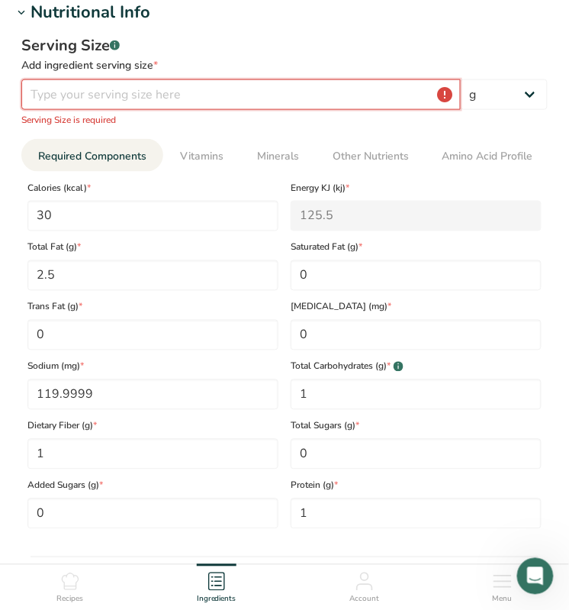
click at [70, 95] on input "number" at bounding box center [241, 94] width 440 height 31
click at [534, 100] on select "g kg mg mcg lb oz l mL fl oz tbsp tsp cup qt gallon" at bounding box center [504, 94] width 87 height 31
select select "17"
click at [461, 79] on select "g kg mg mcg lb oz l mL fl oz tbsp tsp cup qt gallon" at bounding box center [504, 94] width 87 height 31
select select "22"
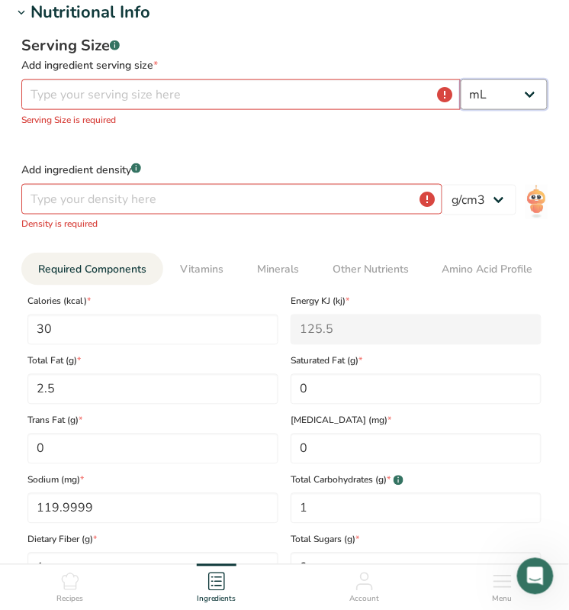
click at [484, 98] on select "g kg mg mcg lb oz l mL fl oz tbsp tsp cup qt gallon" at bounding box center [504, 94] width 87 height 31
select select "21"
click at [461, 79] on select "g kg mg mcg lb oz l mL fl oz tbsp tsp cup qt gallon" at bounding box center [504, 94] width 87 height 31
click at [81, 92] on input "number" at bounding box center [241, 94] width 440 height 31
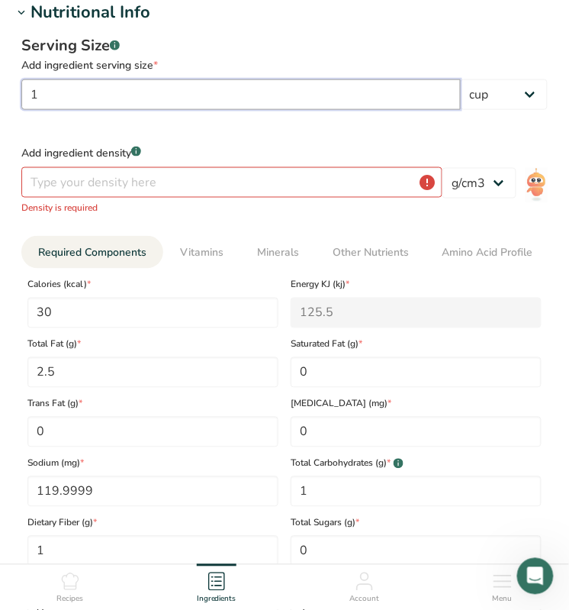
type input "1"
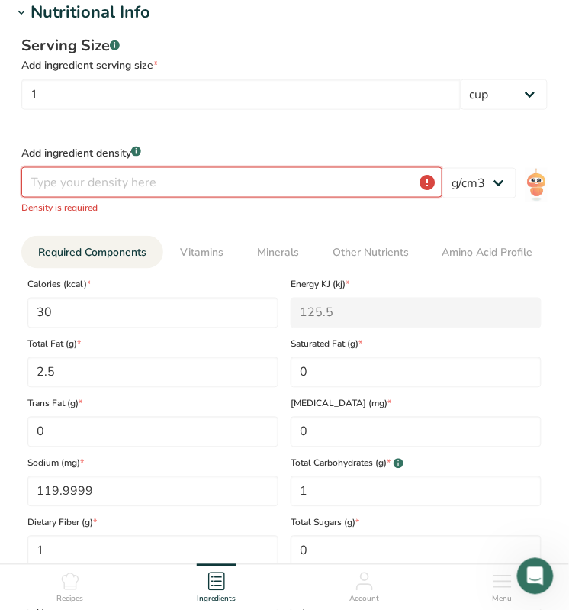
click at [59, 173] on input "number" at bounding box center [231, 182] width 421 height 31
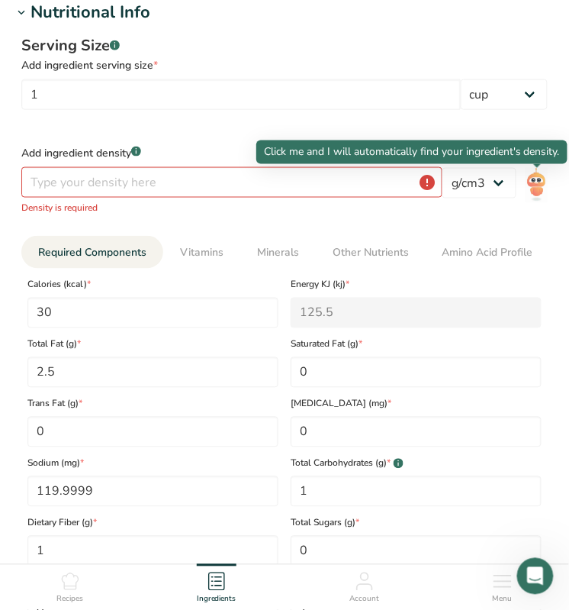
click at [534, 188] on img at bounding box center [537, 185] width 22 height 34
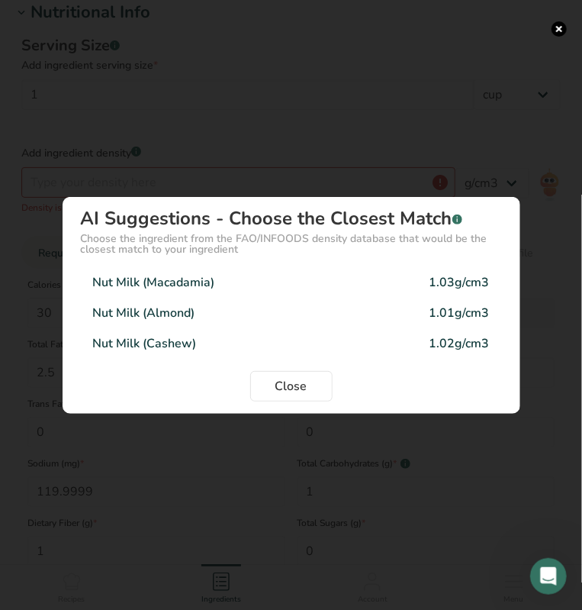
click at [304, 285] on div "Nut Milk (Macadamia) 1.03g/cm3" at bounding box center [291, 282] width 421 height 31
type input "1.03"
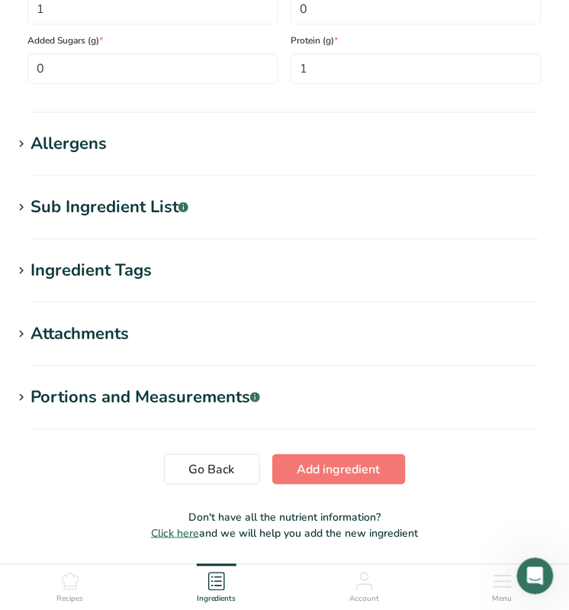
scroll to position [790, 0]
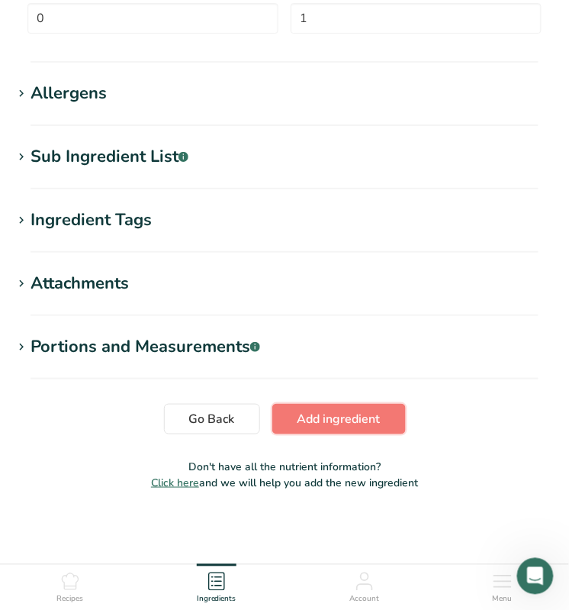
click at [340, 416] on span "Add ingredient" at bounding box center [339, 419] width 83 height 18
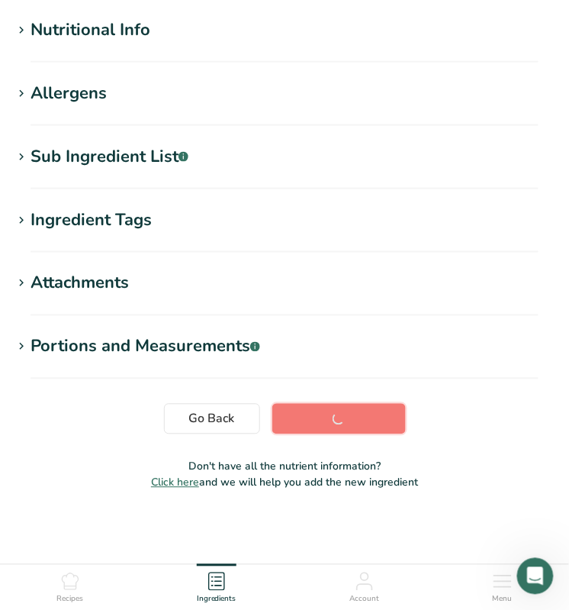
scroll to position [192, 0]
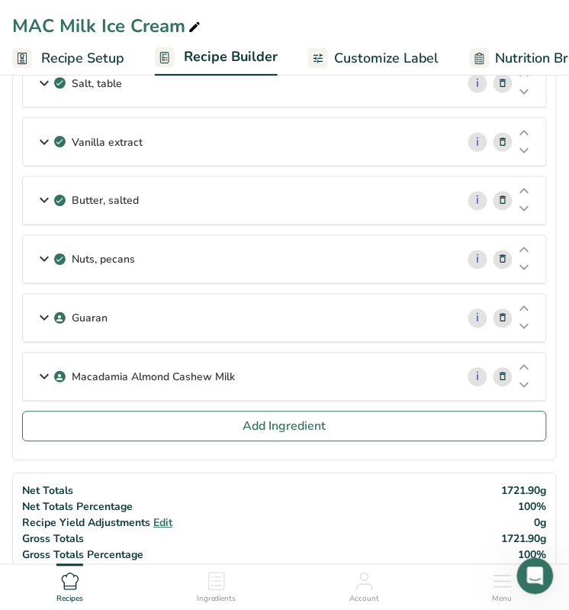
scroll to position [254, 0]
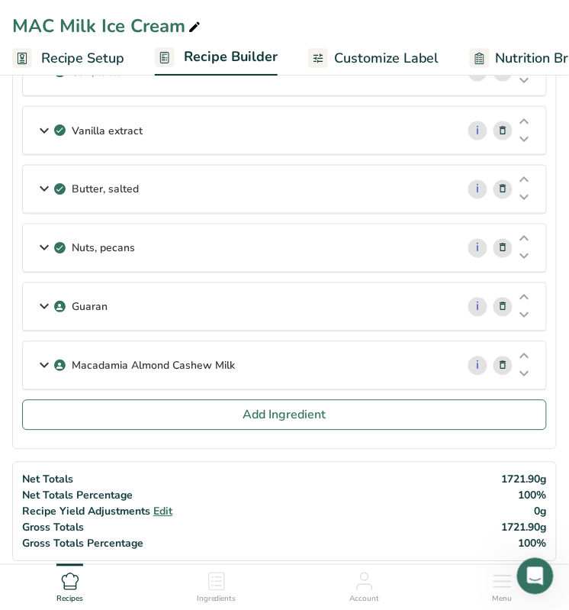
click at [531, 351] on icon at bounding box center [525, 356] width 18 height 11
click at [527, 292] on icon at bounding box center [525, 297] width 18 height 11
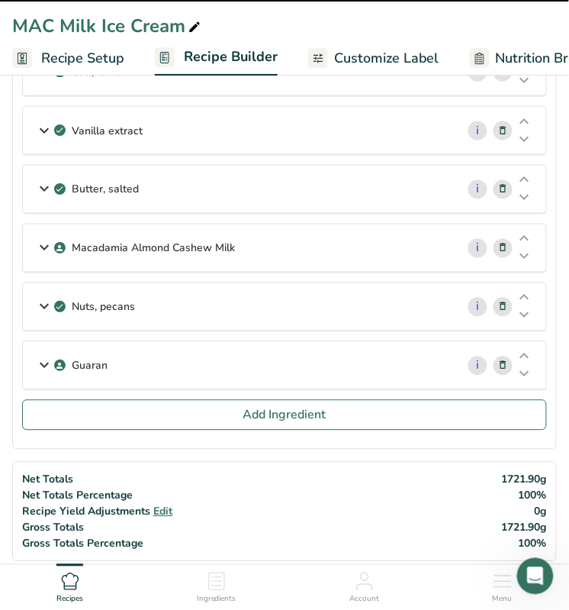
click at [525, 292] on icon at bounding box center [525, 297] width 18 height 11
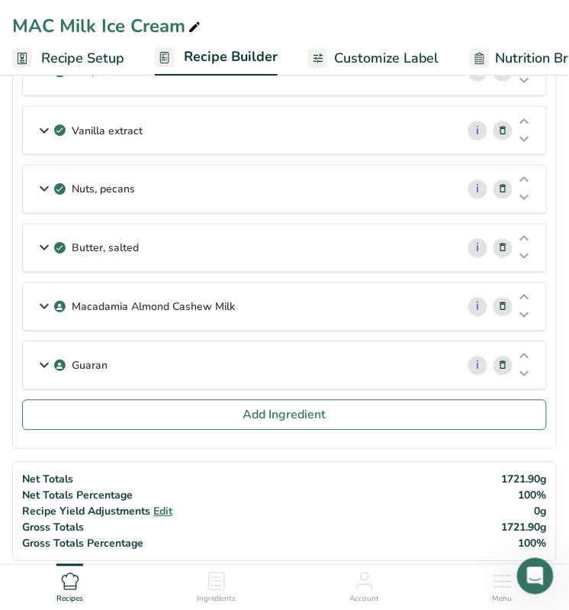
click at [525, 292] on icon at bounding box center [525, 297] width 18 height 11
click at [525, 234] on icon at bounding box center [525, 239] width 18 height 11
click at [526, 175] on icon at bounding box center [525, 180] width 18 height 11
click at [527, 234] on icon at bounding box center [525, 239] width 18 height 11
click at [525, 175] on icon at bounding box center [525, 180] width 18 height 11
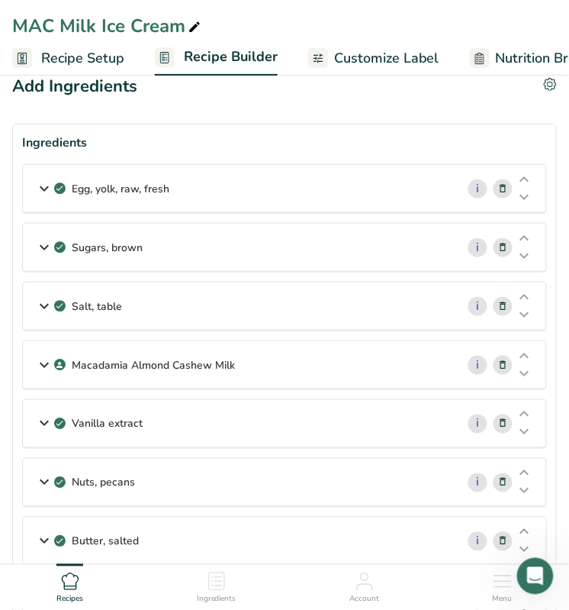
scroll to position [0, 0]
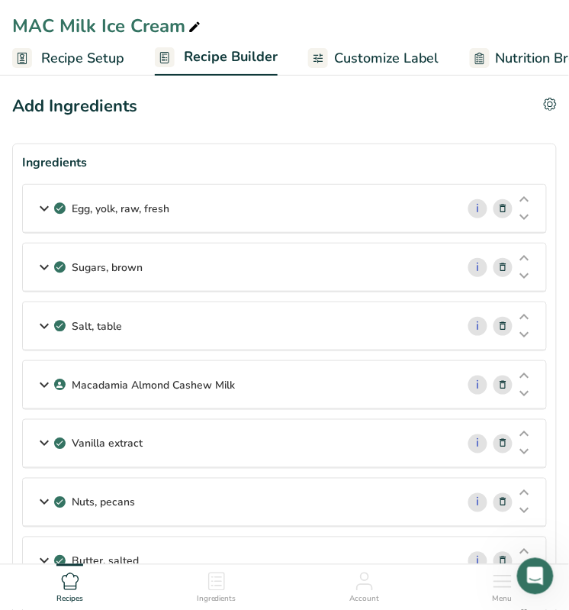
click at [524, 370] on icon at bounding box center [525, 375] width 18 height 11
click at [525, 314] on icon at bounding box center [525, 316] width 18 height 11
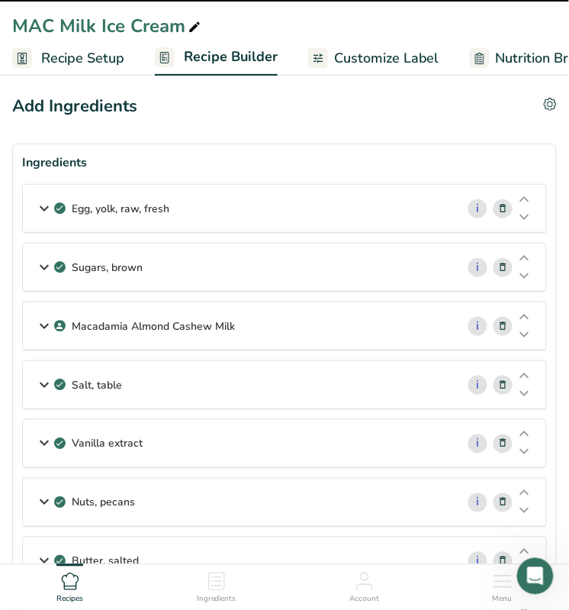
click at [529, 253] on icon at bounding box center [525, 258] width 18 height 11
click at [525, 314] on icon at bounding box center [525, 316] width 18 height 11
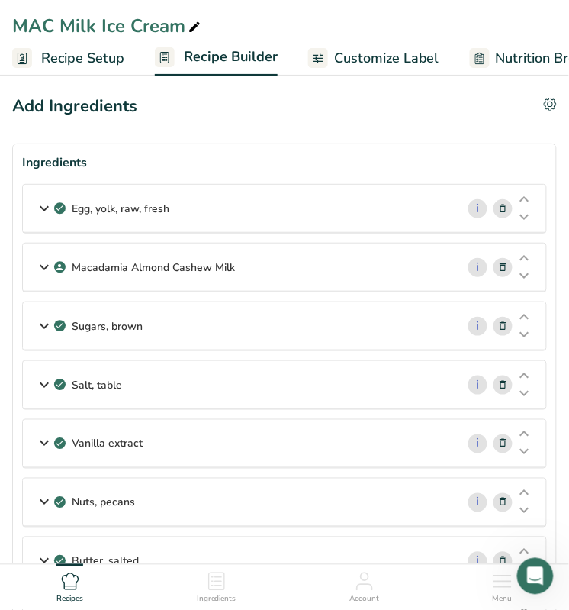
click at [524, 253] on icon at bounding box center [525, 258] width 18 height 11
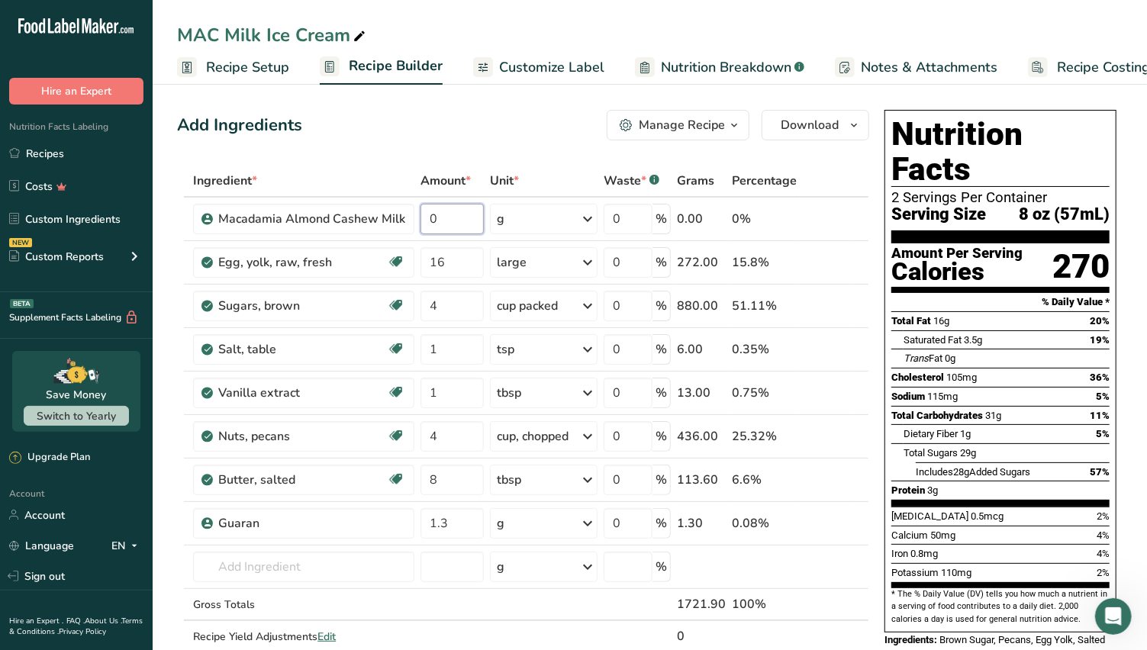
click at [444, 216] on input "0" at bounding box center [452, 219] width 63 height 31
type input "4"
click at [588, 214] on div "Ingredient * Amount * Unit * Waste * .a-a{fill:#347362;}.b-a{fill:#fff;} Grams …" at bounding box center [523, 425] width 692 height 520
click at [589, 215] on icon at bounding box center [588, 218] width 18 height 27
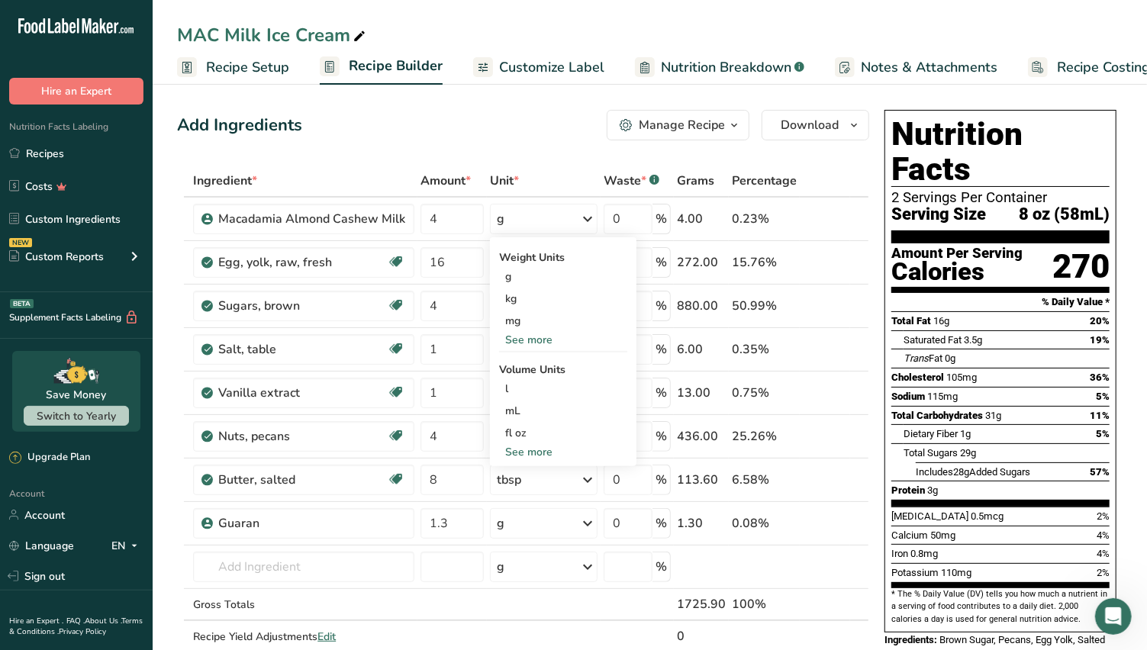
click at [535, 447] on div "See more" at bounding box center [563, 452] width 128 height 16
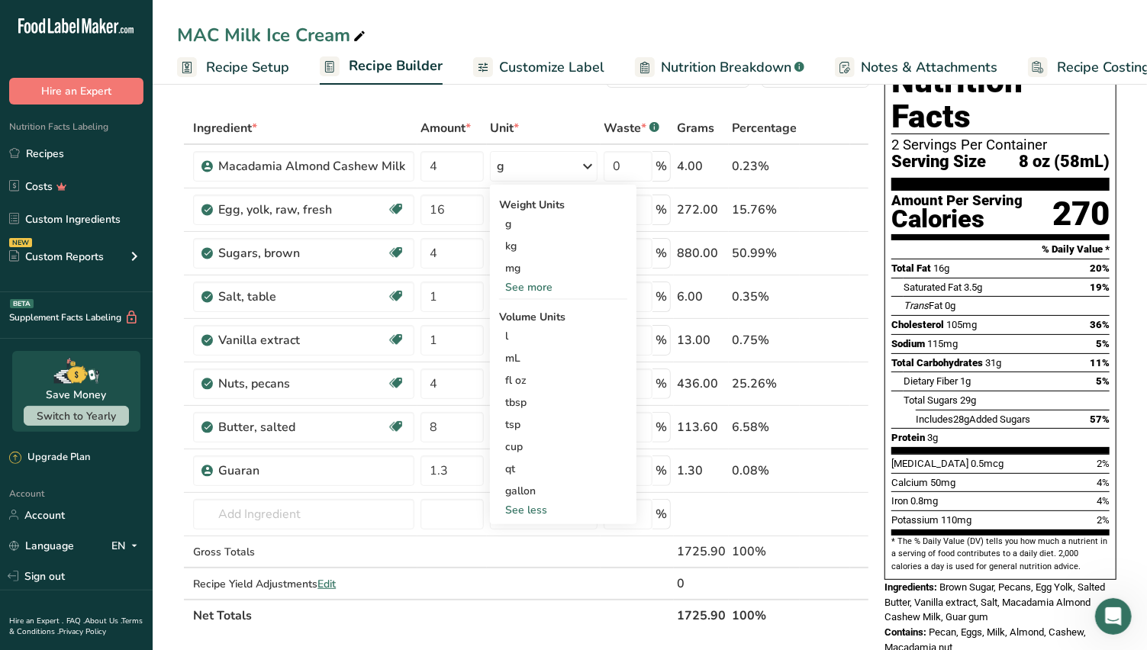
scroll to position [85, 0]
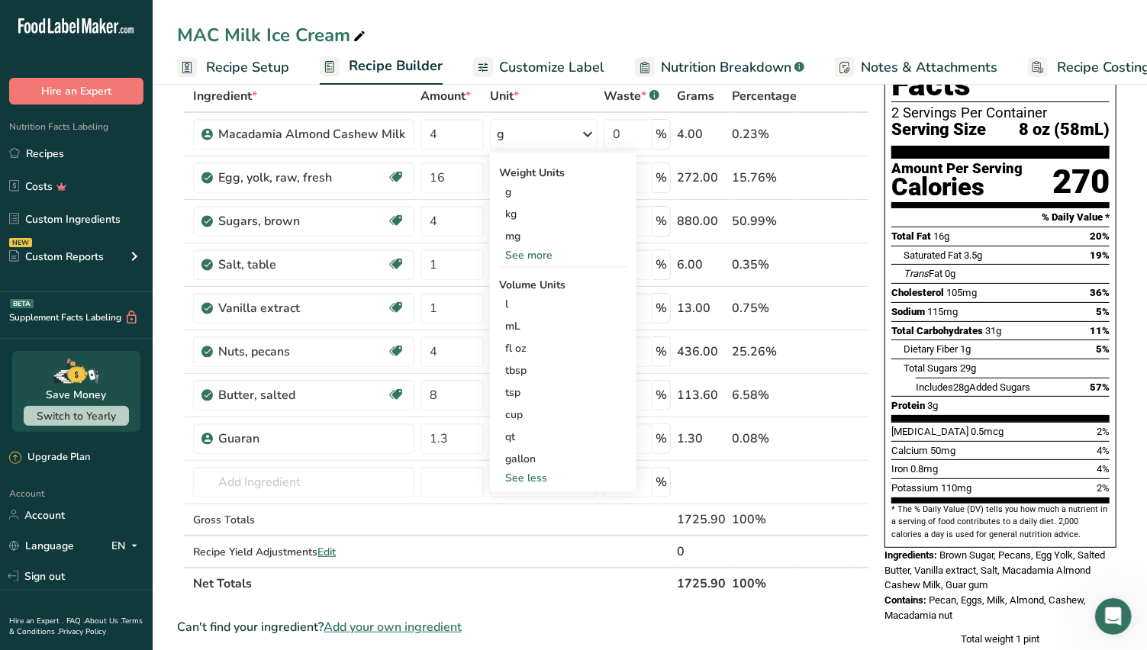
click at [538, 436] on div "qt" at bounding box center [563, 437] width 116 height 16
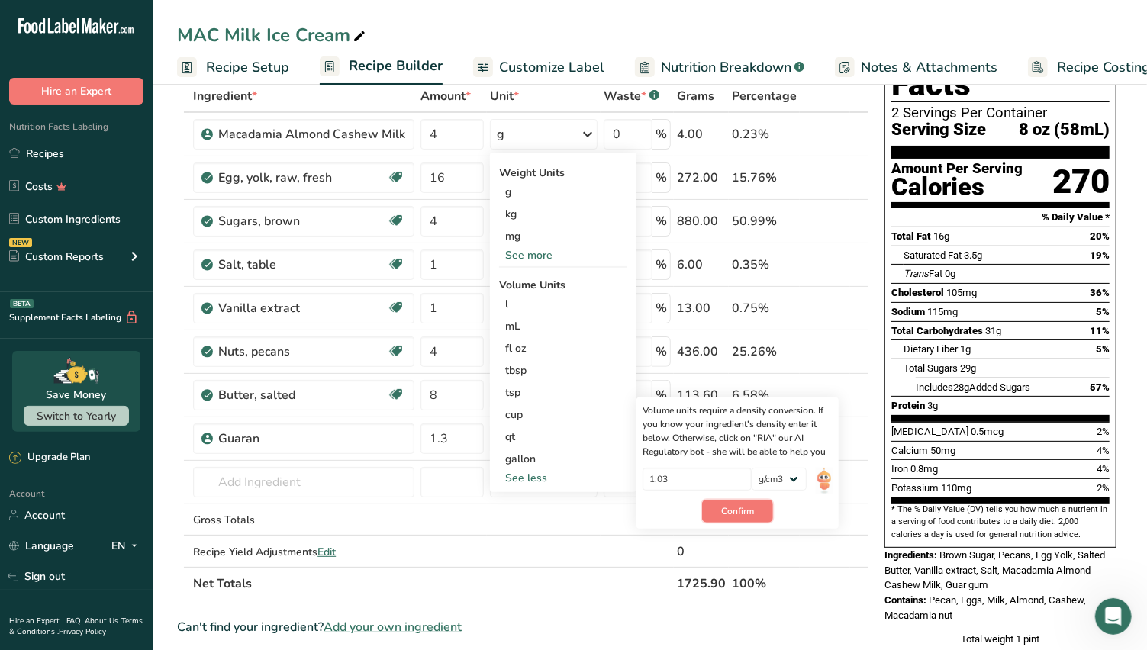
click at [738, 512] on span "Confirm" at bounding box center [737, 512] width 33 height 14
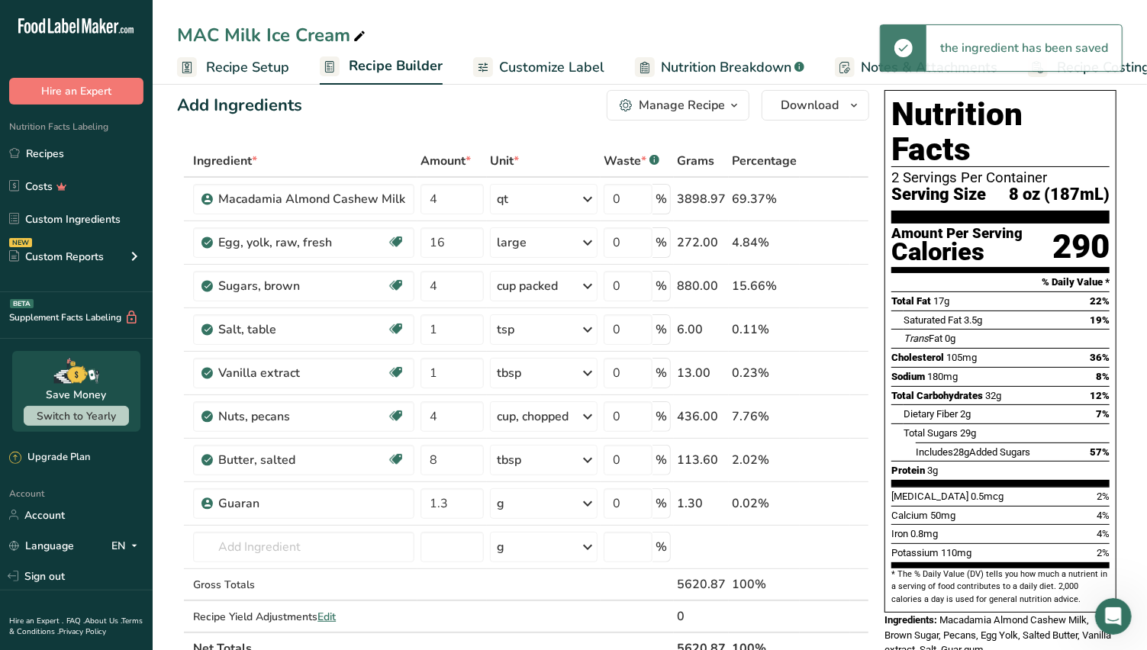
scroll to position [0, 0]
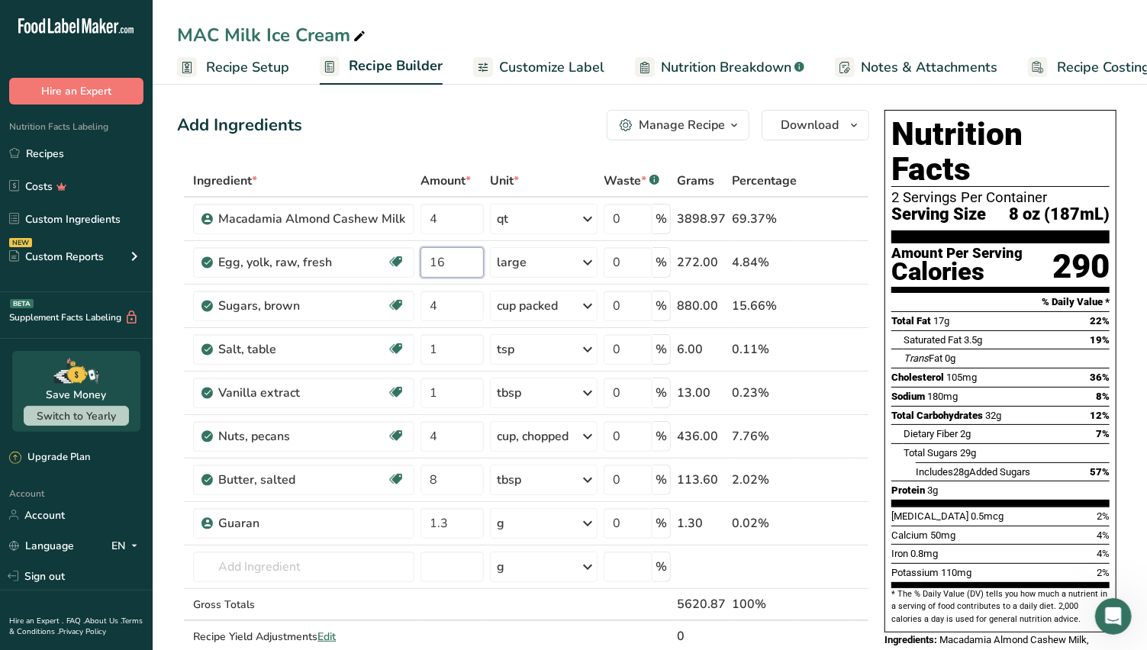
click at [451, 263] on input "16" at bounding box center [452, 262] width 63 height 31
type input "1"
type input "24"
click at [315, 305] on div "Ingredient * Amount * Unit * Waste * .a-a{fill:#347362;}.b-a{fill:#fff;} Grams …" at bounding box center [523, 425] width 692 height 520
click at [840, 305] on icon at bounding box center [837, 306] width 11 height 16
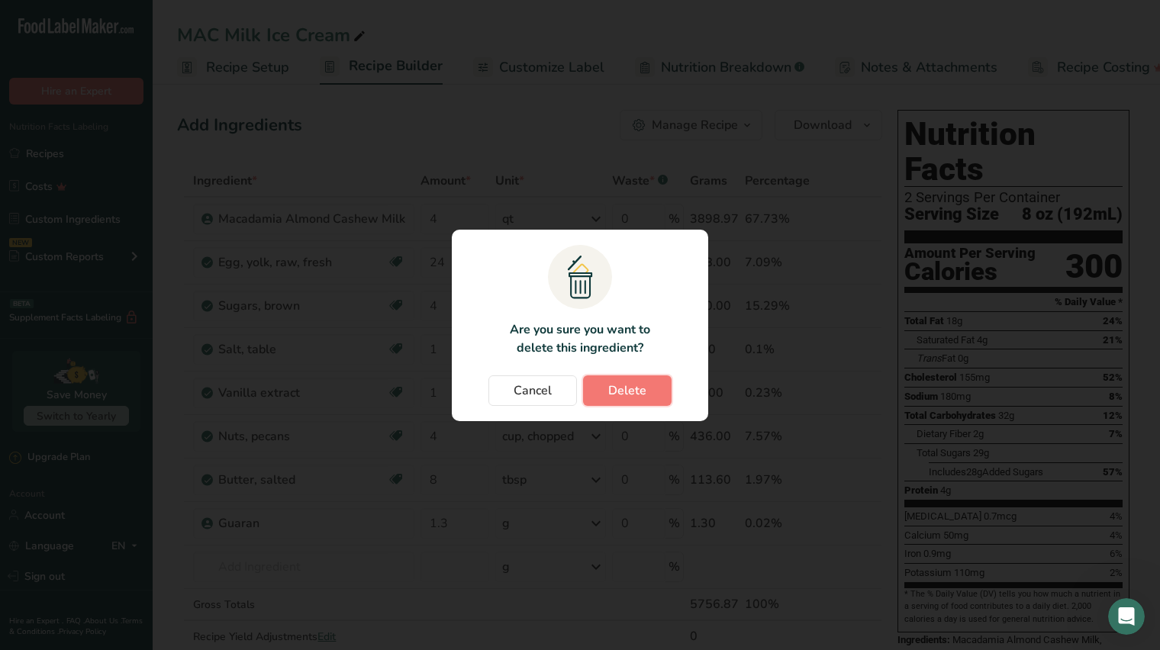
click at [640, 386] on span "Delete" at bounding box center [627, 391] width 38 height 18
type input "1"
type input "4"
type input "8"
type input "1.3"
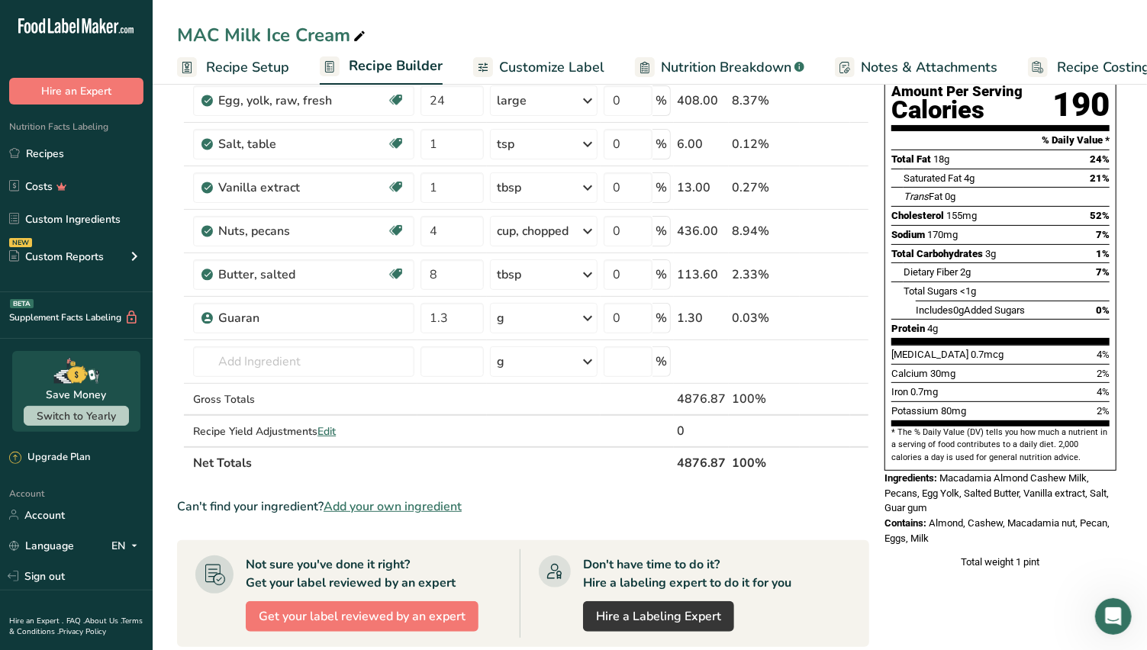
scroll to position [169, 0]
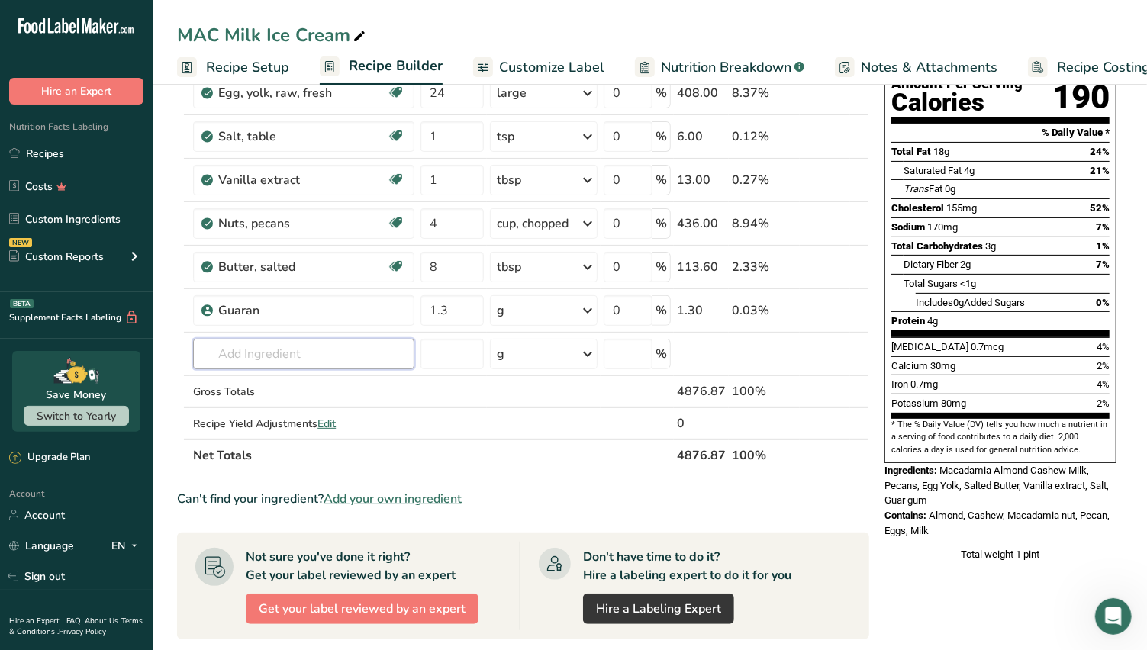
click at [237, 353] on input "text" at bounding box center [303, 354] width 221 height 31
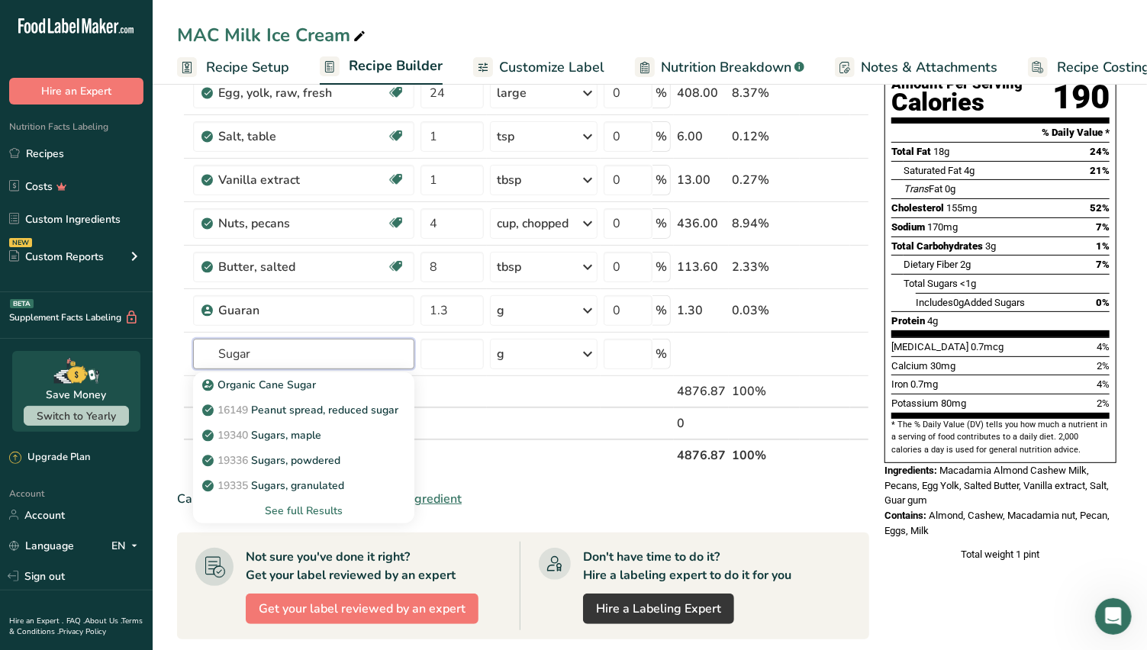
type input "Sugar"
click at [307, 485] on p "19335 Sugars, granulated" at bounding box center [274, 486] width 139 height 16
type input "Sugars, granulated"
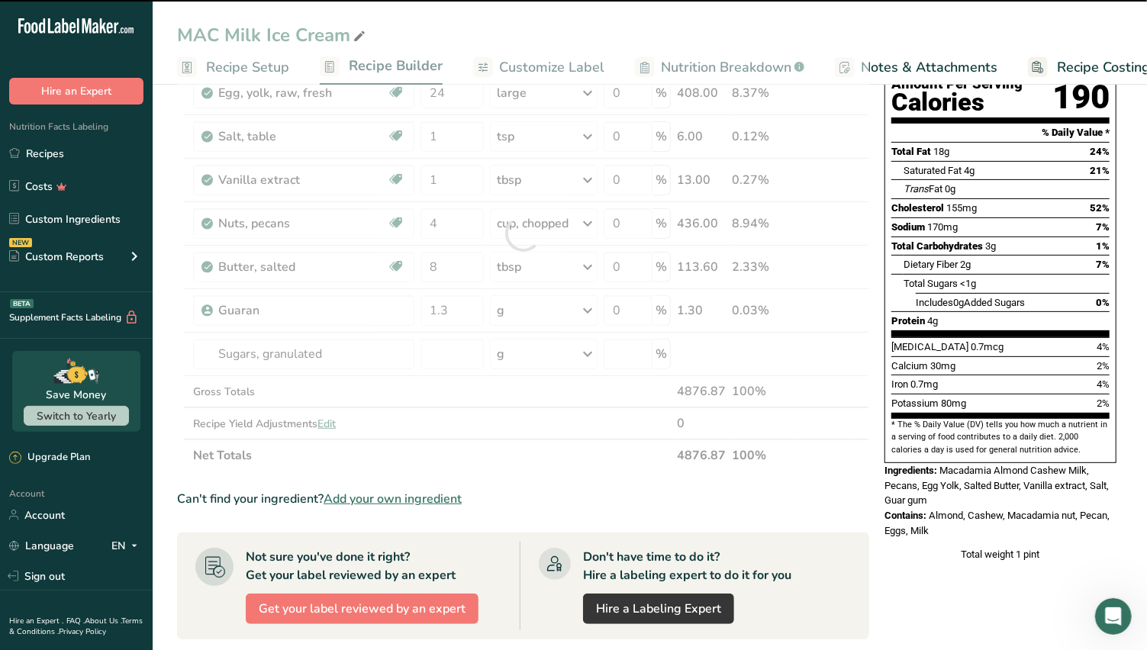
type input "0"
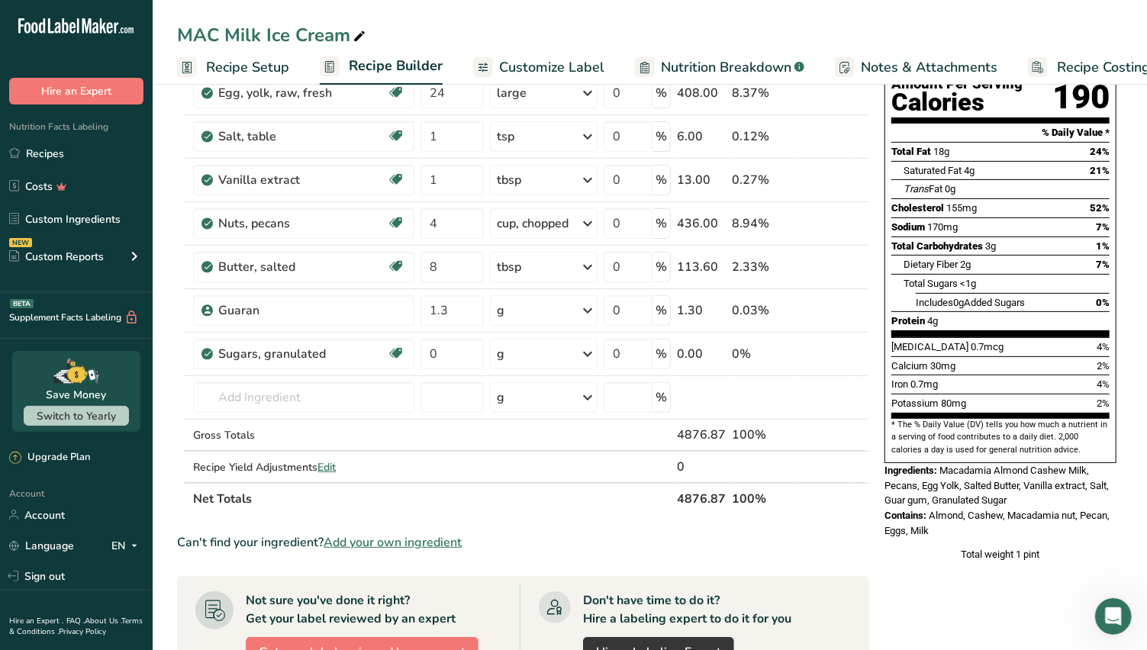
click at [590, 346] on icon at bounding box center [588, 353] width 18 height 27
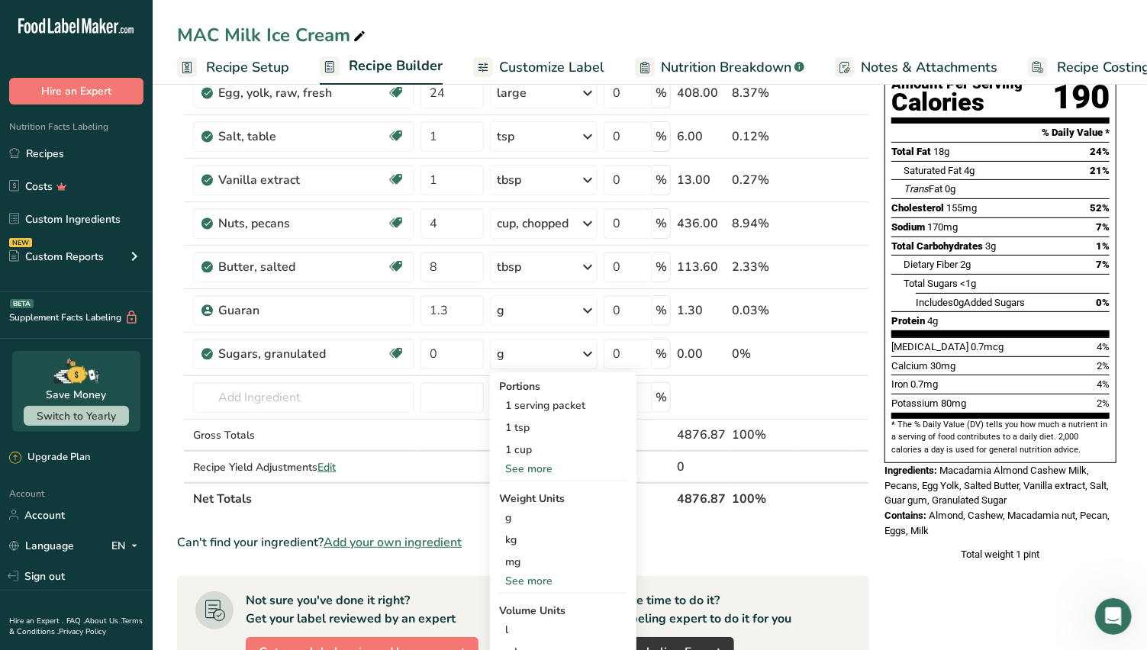
click at [546, 441] on div "1 cup" at bounding box center [563, 450] width 128 height 22
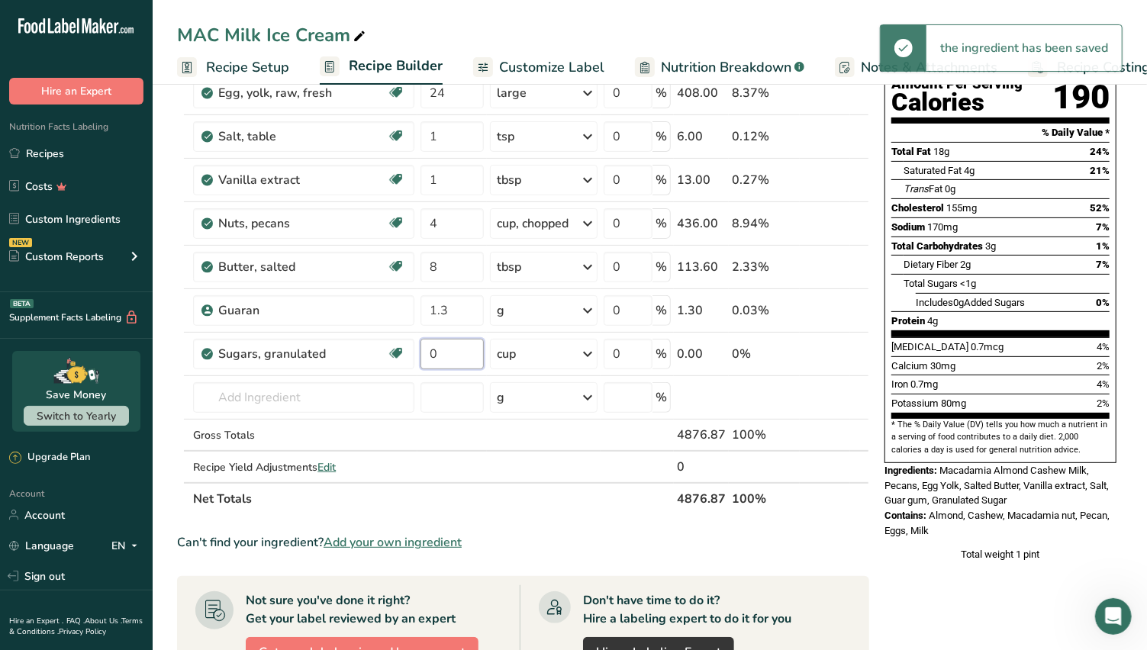
click at [440, 348] on input "0" at bounding box center [452, 354] width 63 height 31
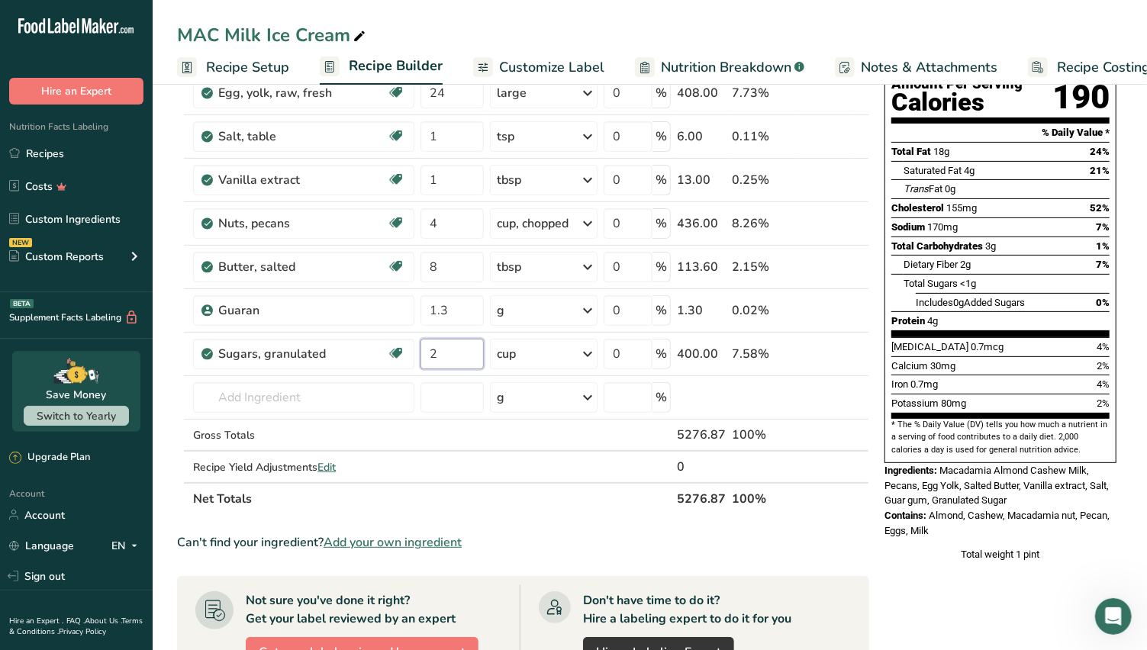
type input "2"
click at [296, 394] on div "Ingredient * Amount * Unit * Waste * .a-a{fill:#347362;}.b-a{fill:#fff;} Grams …" at bounding box center [523, 255] width 692 height 520
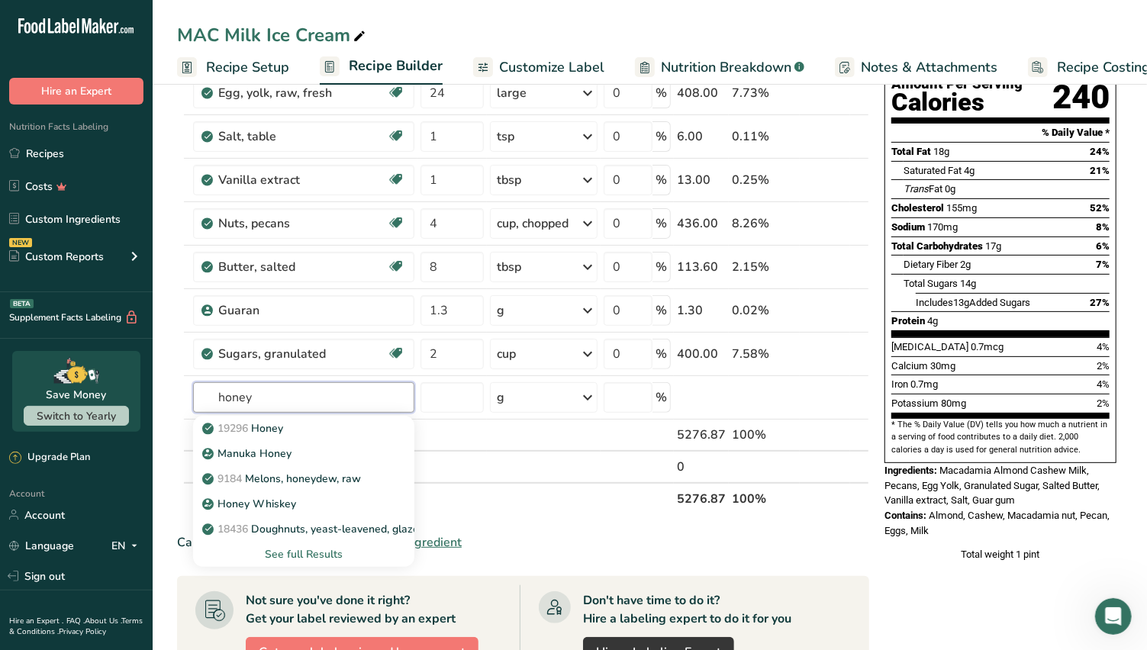
type input "honey"
click at [300, 424] on div "19296 Honey" at bounding box center [291, 429] width 173 height 16
type input "Honey"
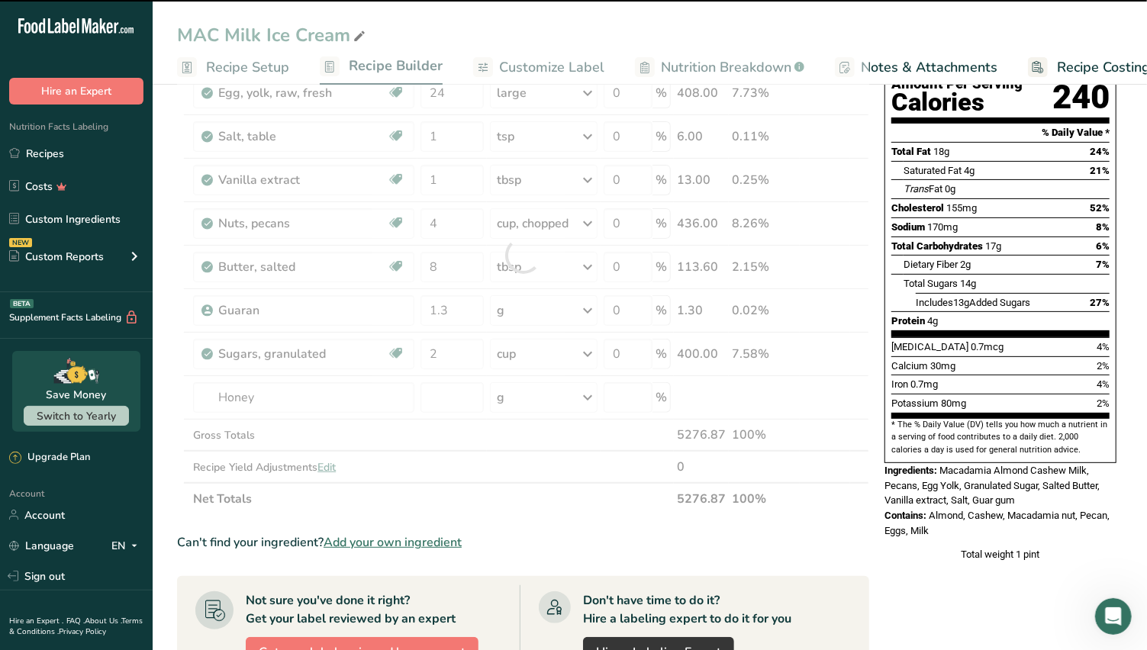
type input "0"
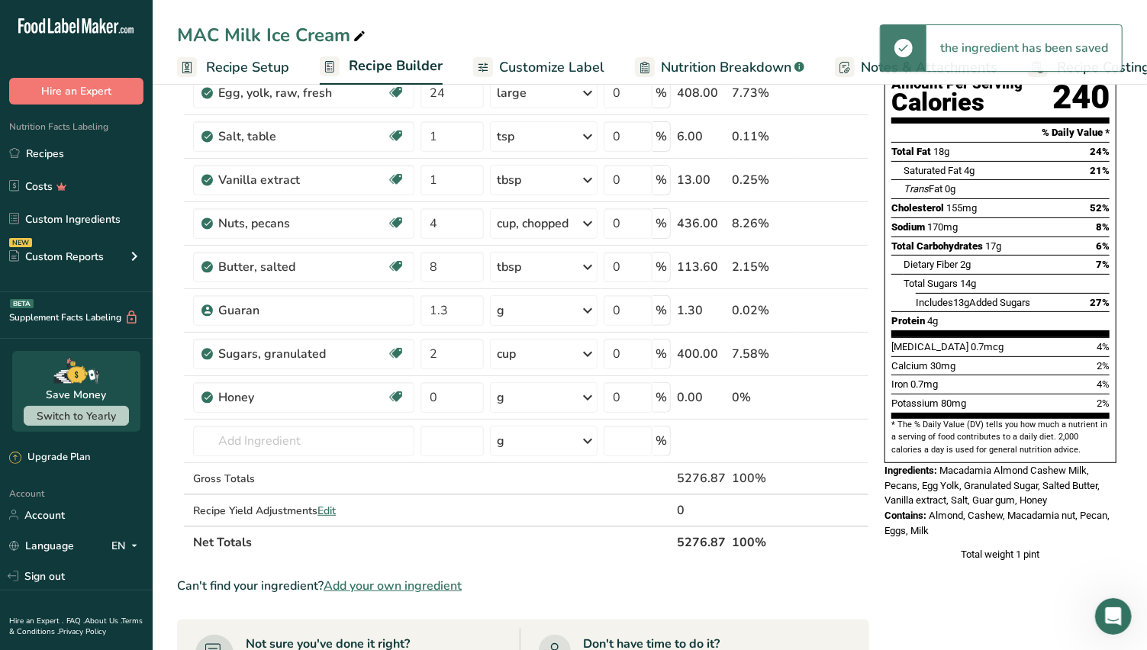
click at [589, 392] on icon at bounding box center [588, 397] width 18 height 27
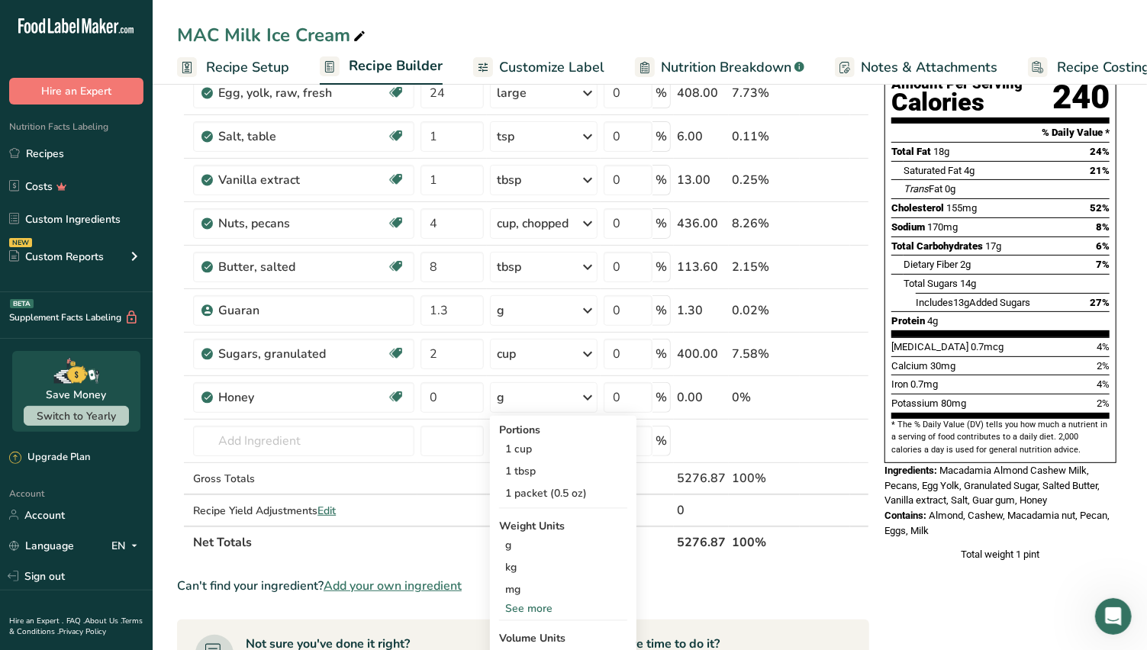
click at [544, 446] on div "1 cup" at bounding box center [563, 449] width 128 height 22
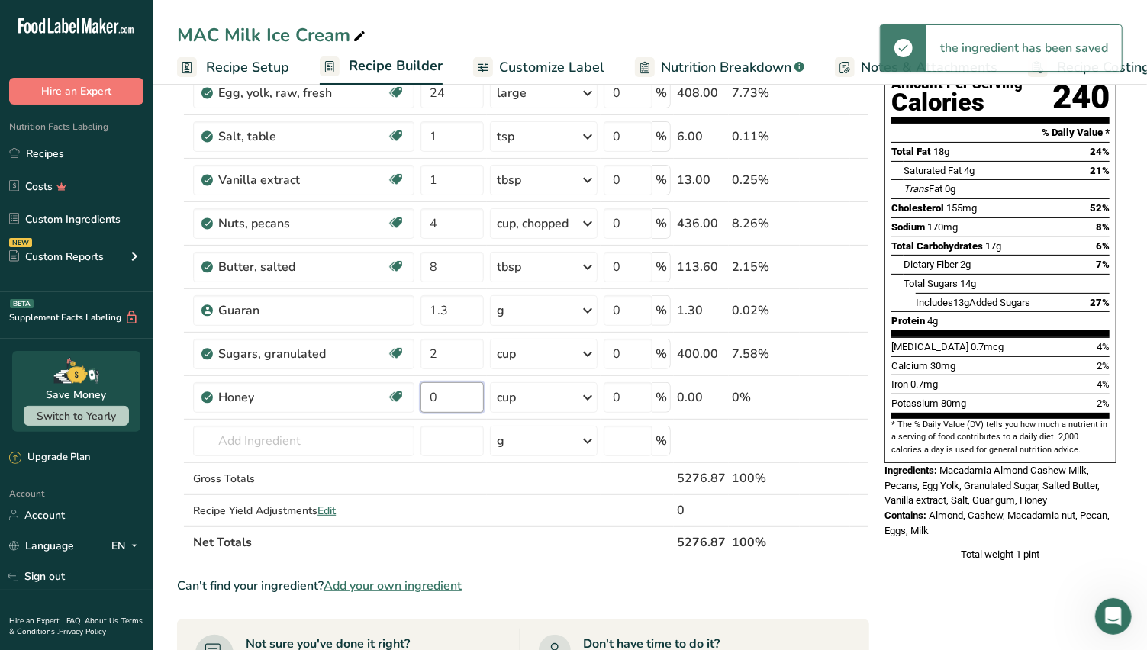
click at [437, 394] on input "0" at bounding box center [452, 397] width 63 height 31
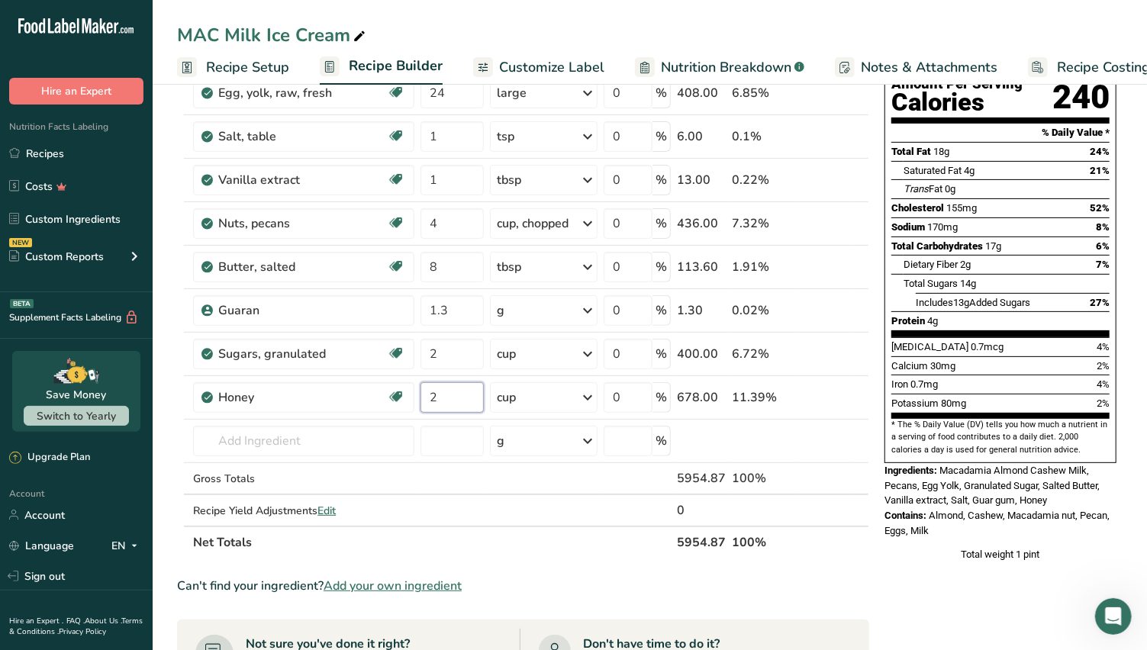
type input "2"
click at [816, 424] on div "Ingredient * Amount * Unit * Waste * .a-a{fill:#347362;}.b-a{fill:#fff;} Grams …" at bounding box center [523, 276] width 692 height 563
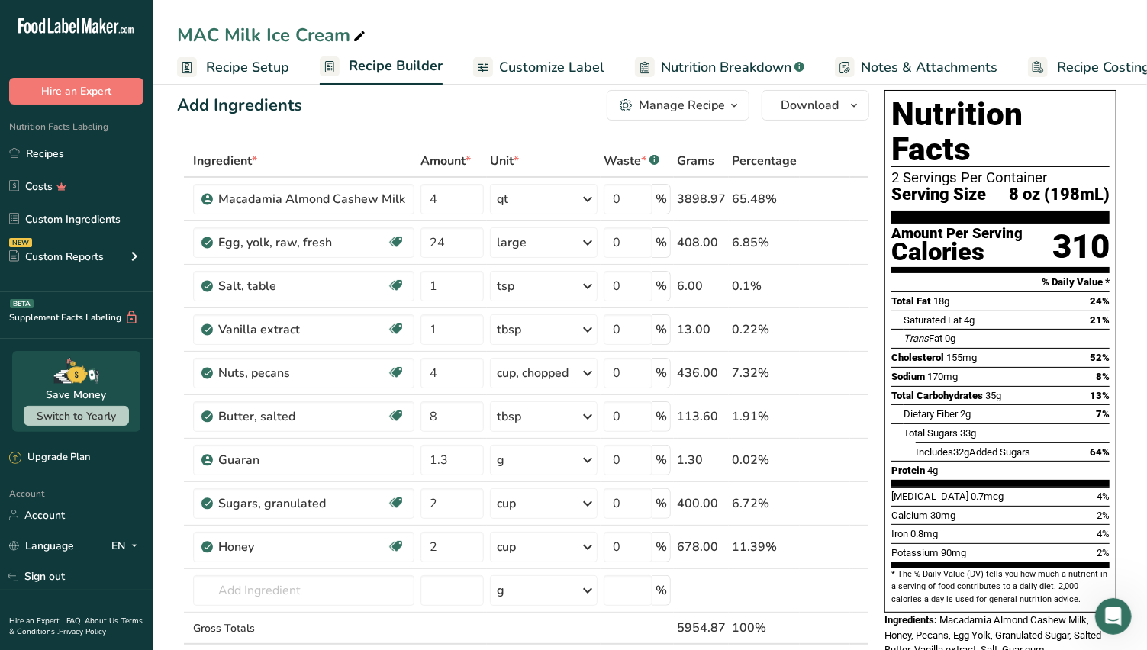
scroll to position [0, 0]
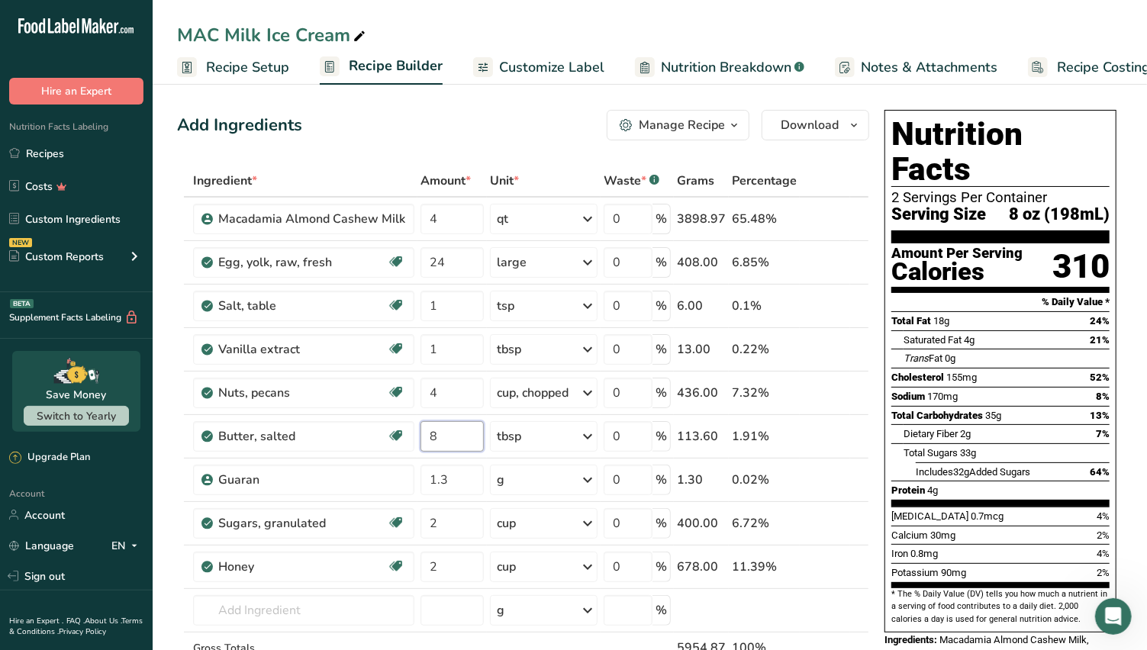
click at [439, 434] on input "8" at bounding box center [452, 436] width 63 height 31
click at [439, 348] on input "1" at bounding box center [452, 349] width 63 height 31
type input "1.33"
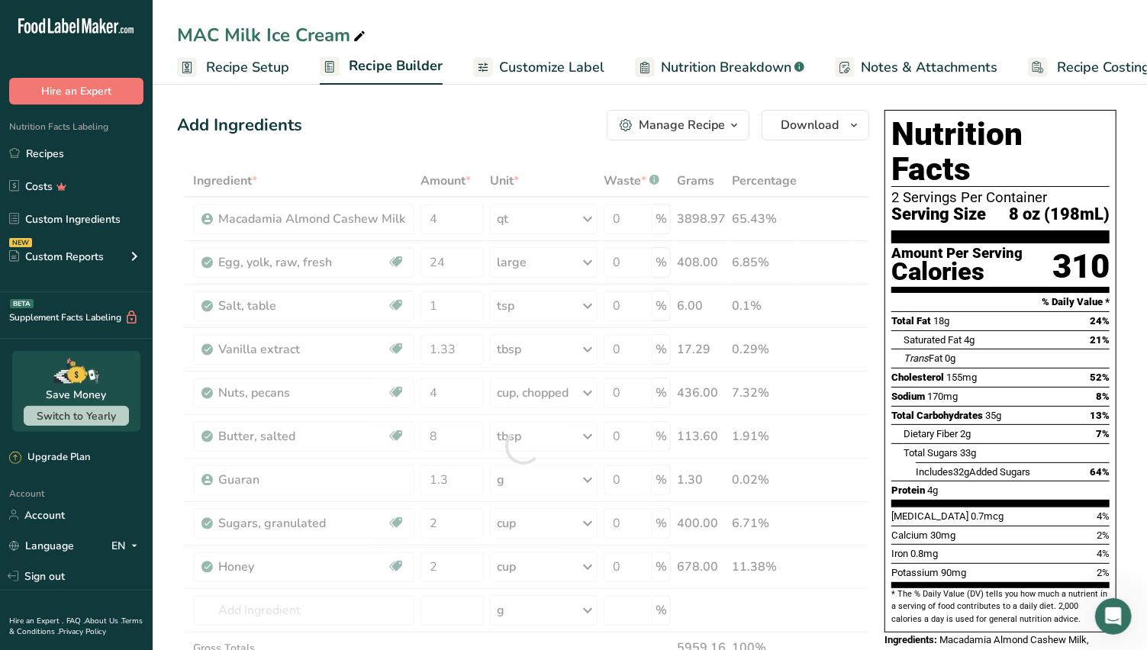
click at [837, 390] on div "Ingredient * Amount * Unit * Waste * .a-a{fill:#347362;}.b-a{fill:#fff;} Grams …" at bounding box center [523, 446] width 692 height 563
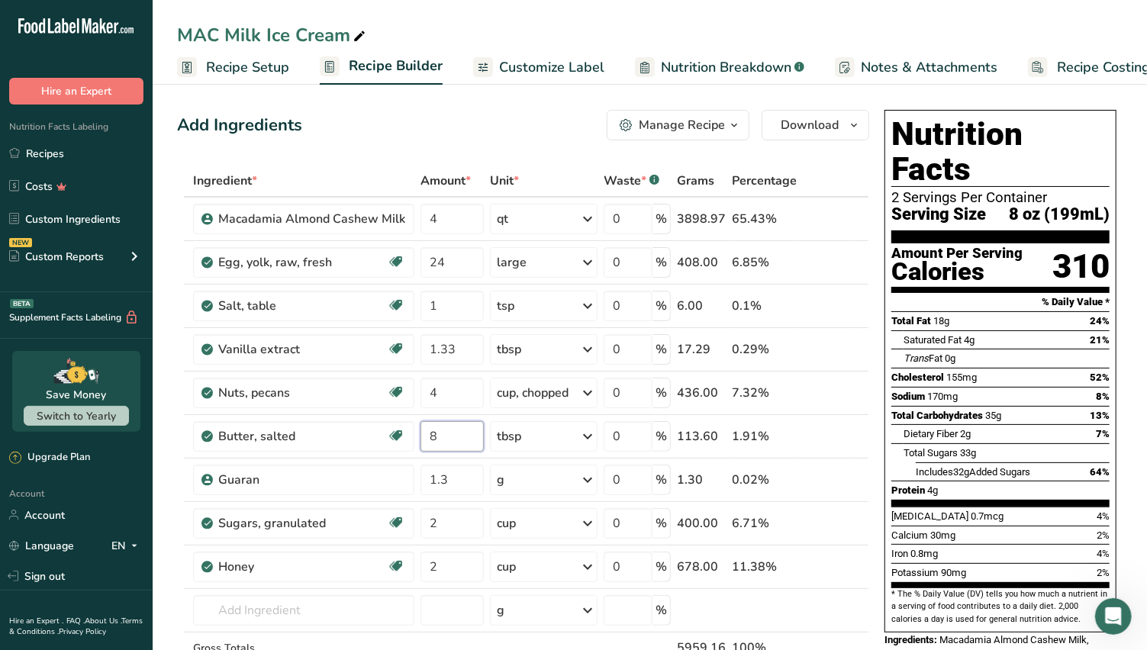
click at [445, 433] on input "8" at bounding box center [452, 436] width 63 height 31
click at [592, 434] on div "Ingredient * Amount * Unit * Waste * .a-a{fill:#347362;}.b-a{fill:#fff;} Grams …" at bounding box center [523, 446] width 692 height 563
click at [588, 433] on icon at bounding box center [588, 436] width 18 height 27
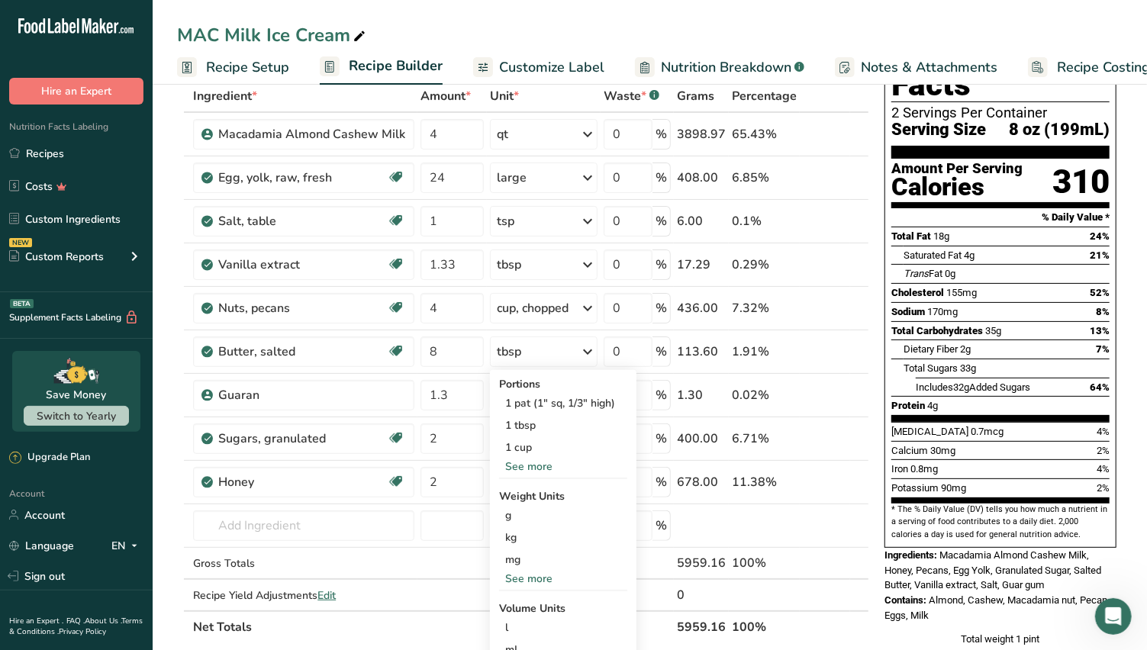
scroll to position [169, 0]
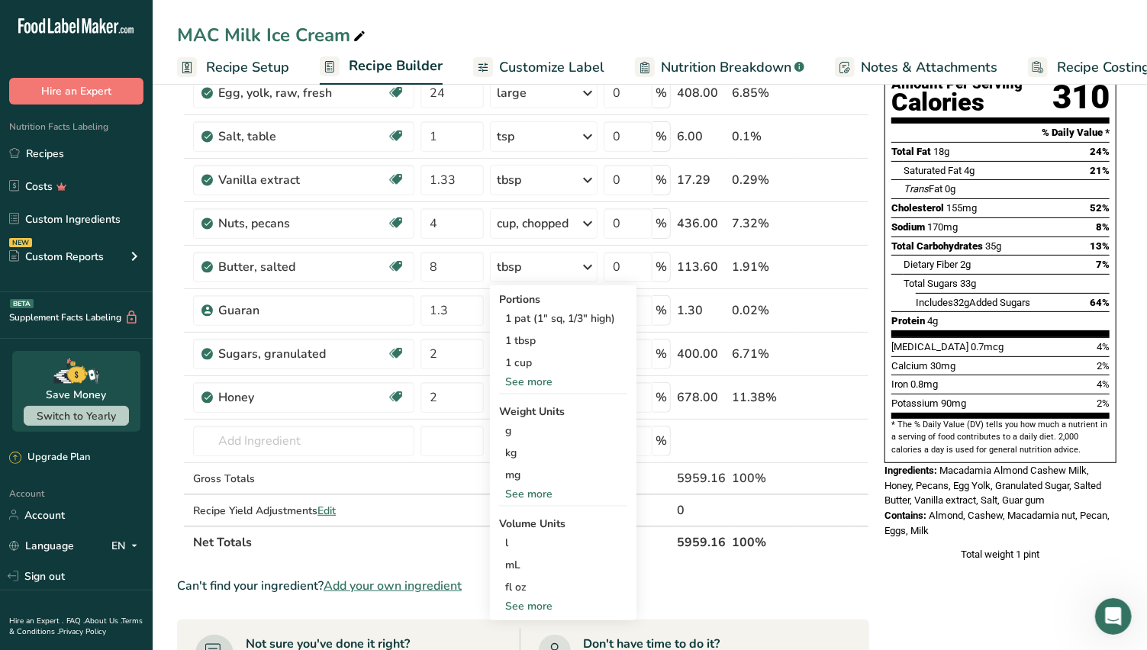
click at [562, 576] on div "fl oz Volume units require a density conversion. If you know your ingredient's …" at bounding box center [563, 587] width 128 height 22
click at [521, 582] on div "fl oz" at bounding box center [563, 587] width 116 height 16
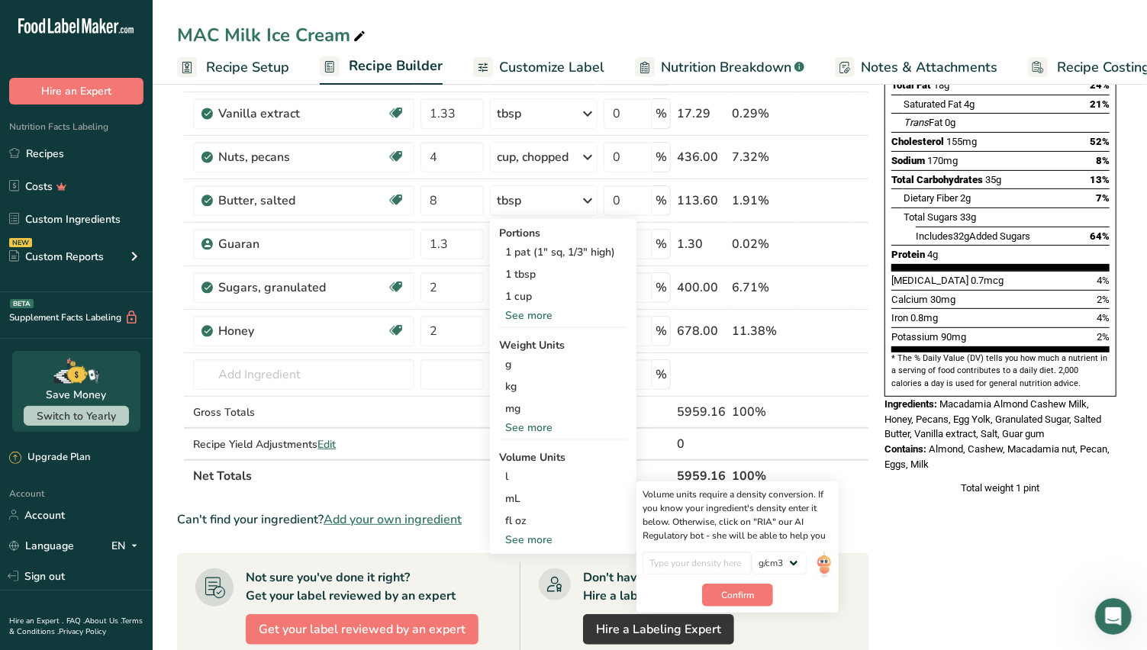
scroll to position [339, 0]
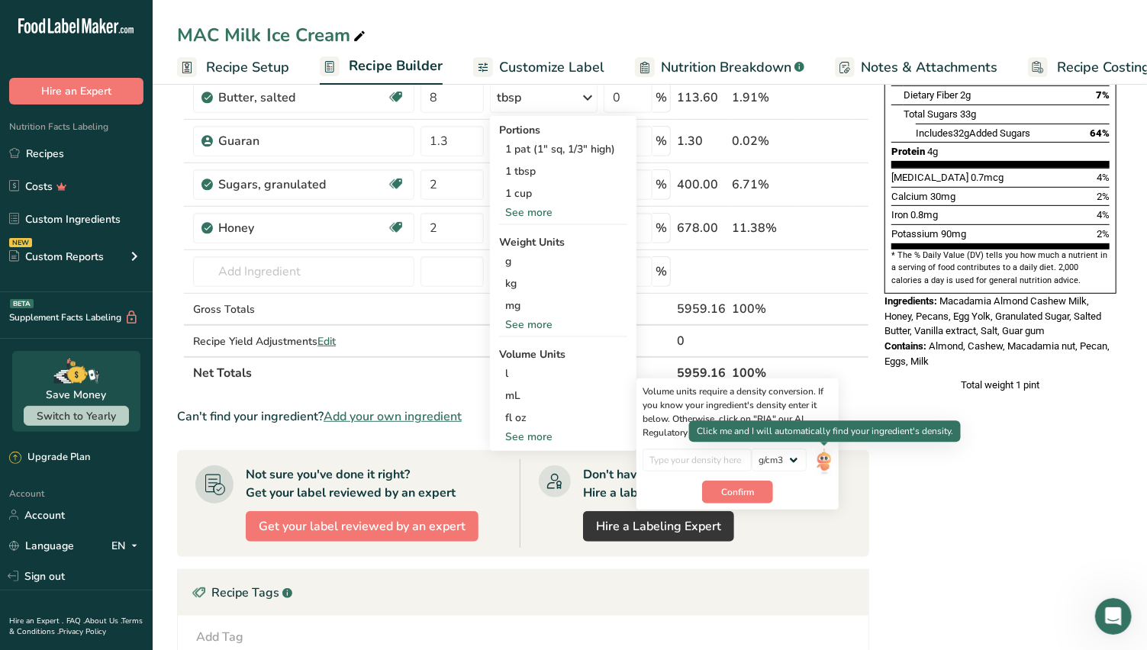
click at [821, 460] on img at bounding box center [824, 462] width 17 height 27
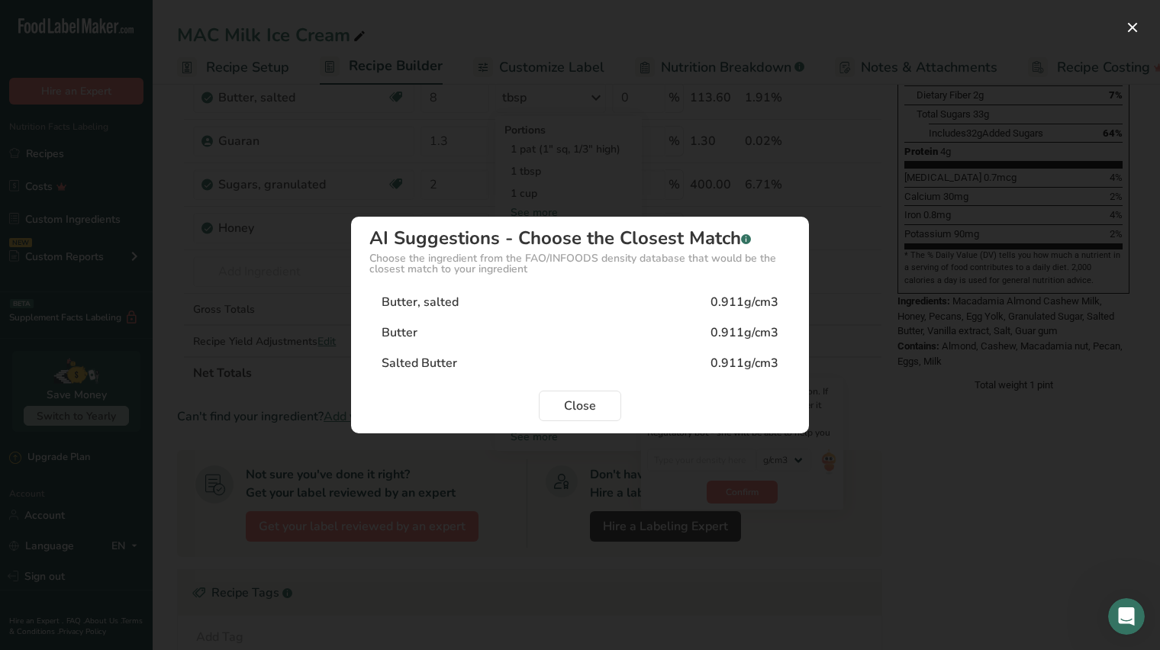
click at [516, 309] on div "Butter, salted 0.911g/cm3" at bounding box center [579, 302] width 421 height 31
type input "0.911"
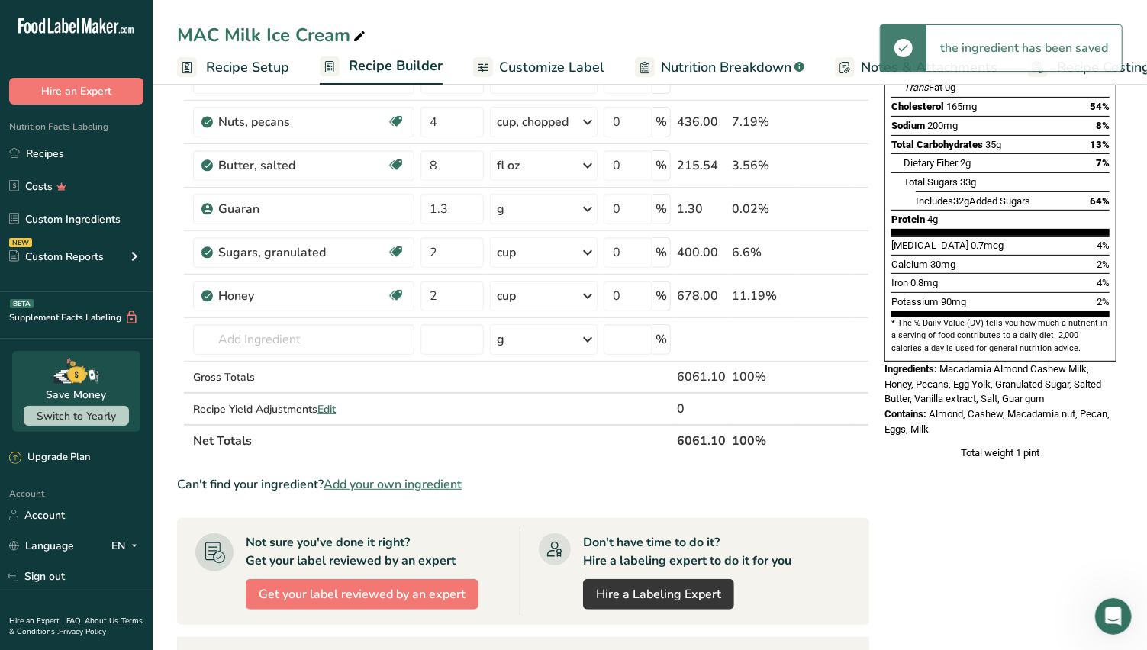
scroll to position [169, 0]
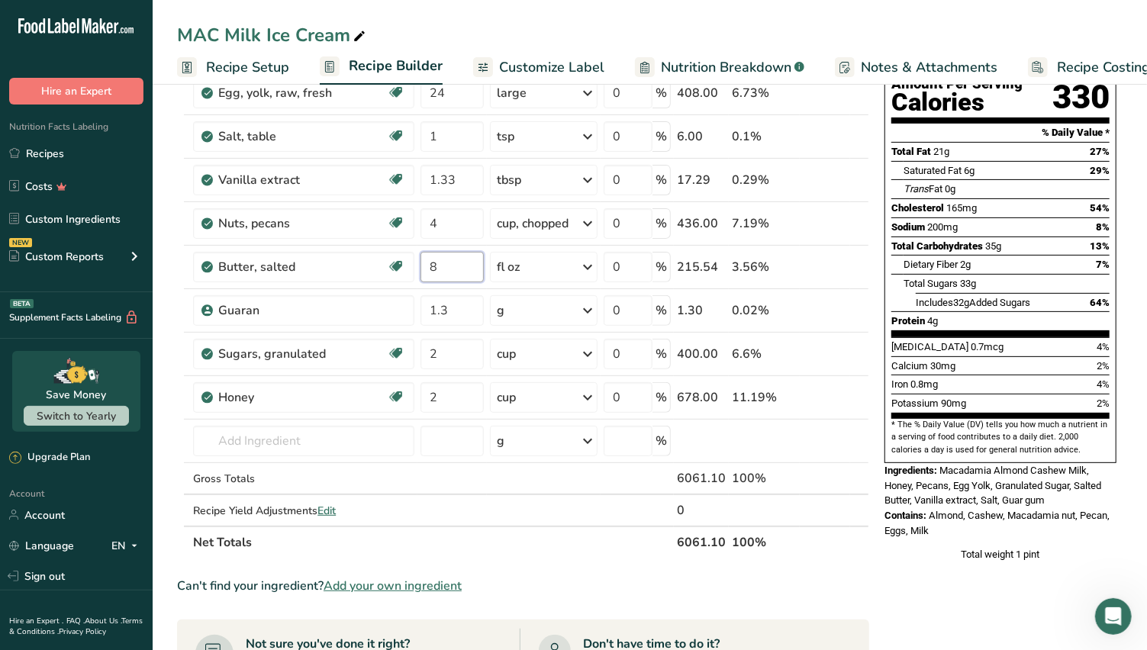
click at [440, 269] on input "8" at bounding box center [452, 267] width 63 height 31
type input "24"
click at [906, 547] on div "Total weight 1 pint" at bounding box center [1001, 554] width 232 height 15
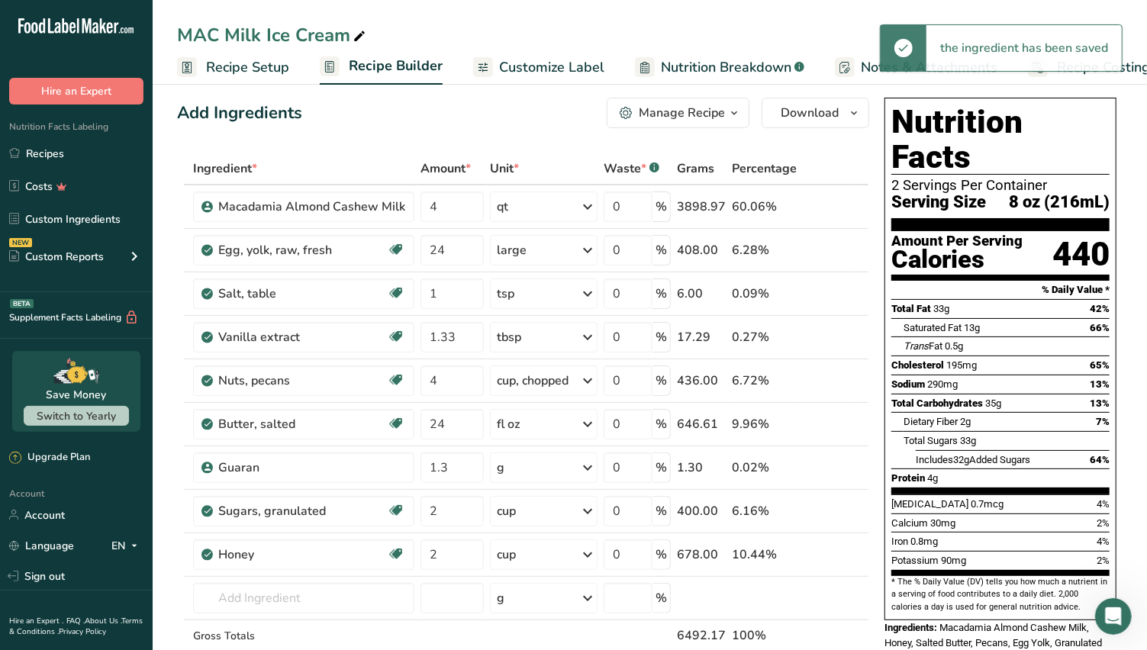
scroll to position [0, 0]
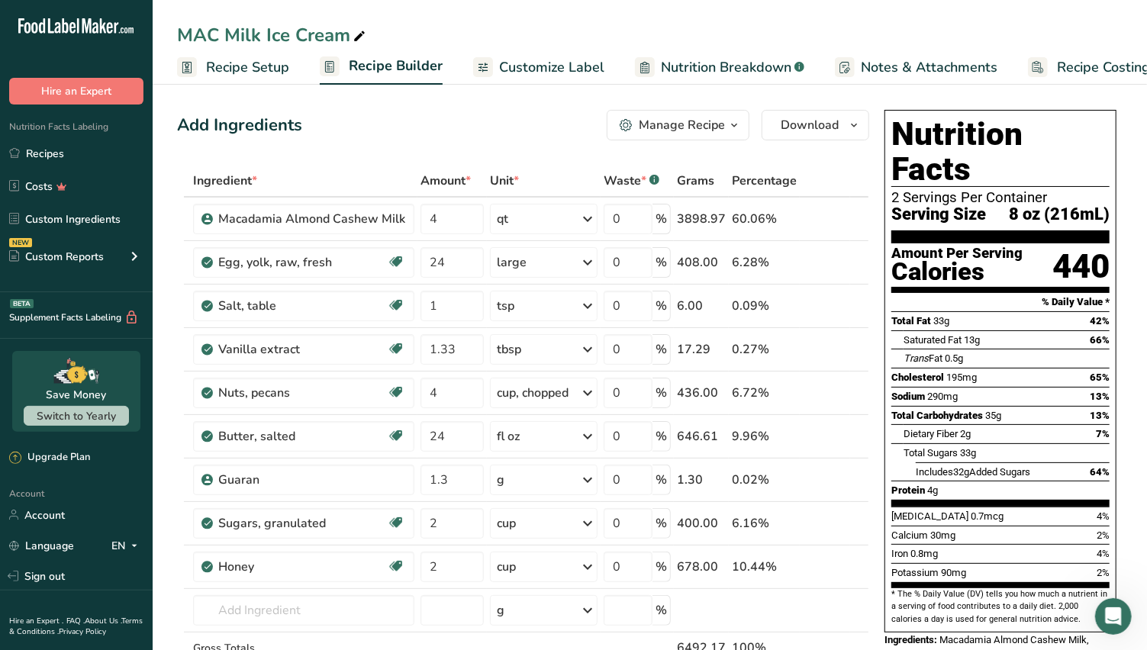
click at [252, 66] on span "Recipe Setup" at bounding box center [247, 67] width 83 height 21
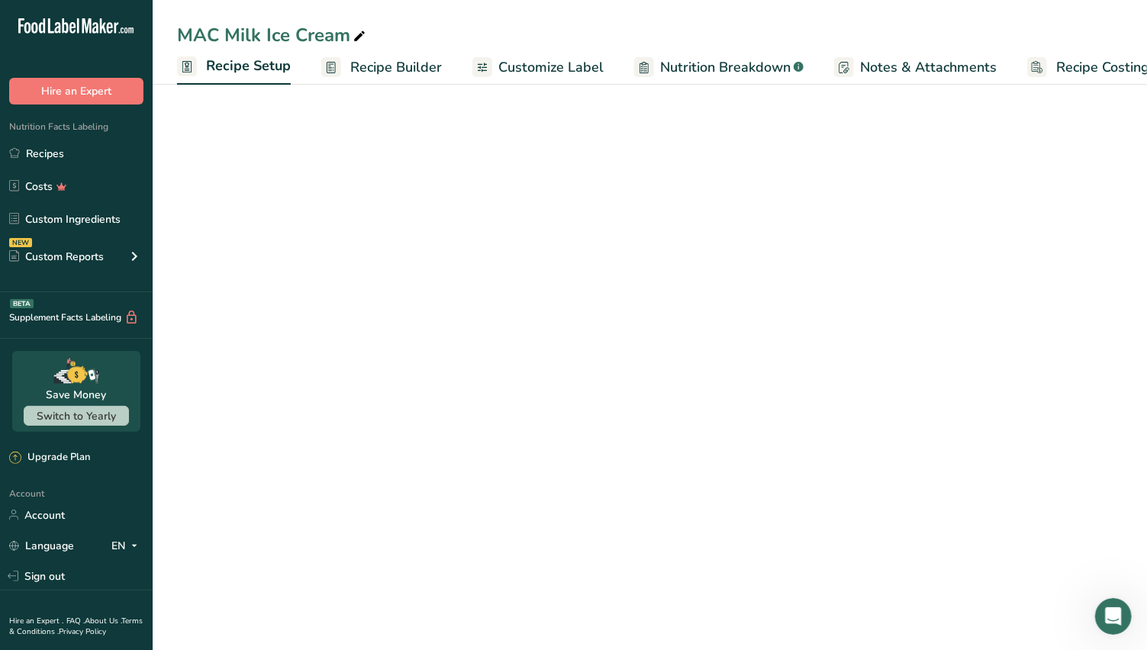
scroll to position [0, 5]
select select "22"
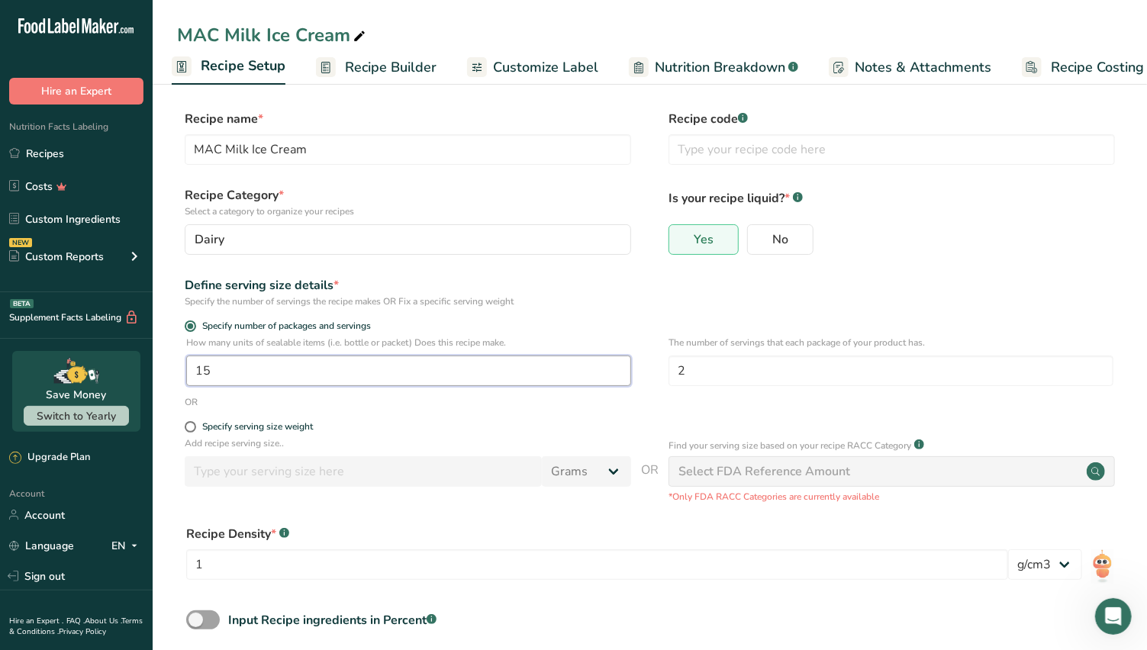
drag, startPoint x: 226, startPoint y: 370, endPoint x: 185, endPoint y: 369, distance: 41.2
click at [185, 369] on div "How many units of sealable items (i.e. bottle or packet) Does this recipe make.…" at bounding box center [650, 366] width 946 height 60
type input "23"
click at [552, 286] on div "Define serving size details *" at bounding box center [408, 285] width 447 height 18
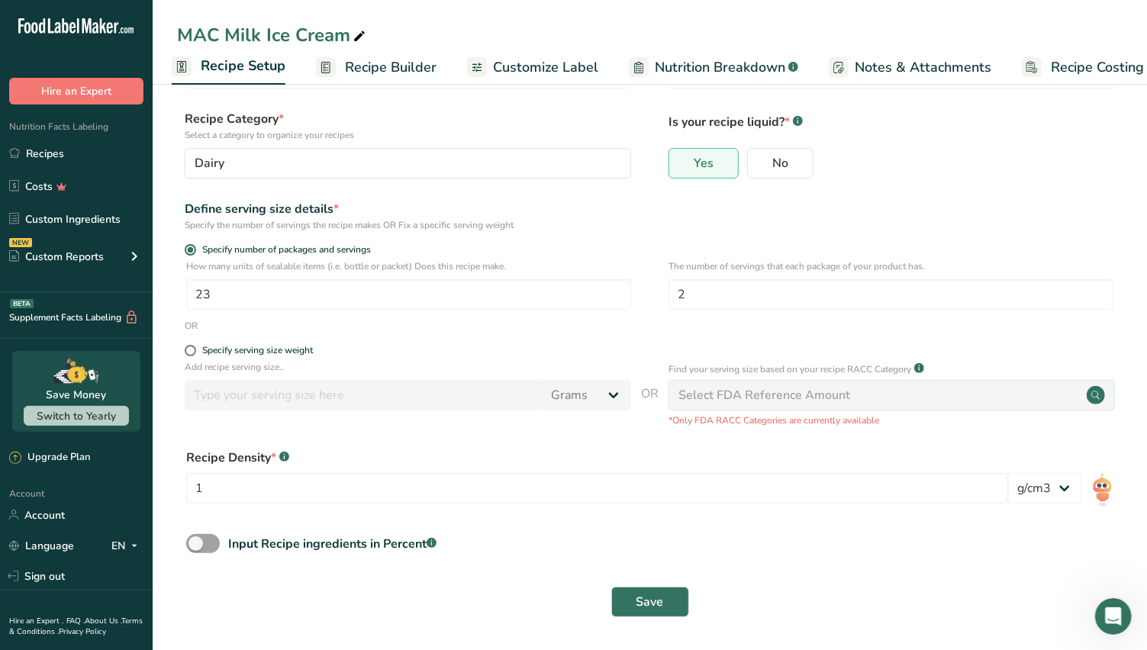
scroll to position [0, 0]
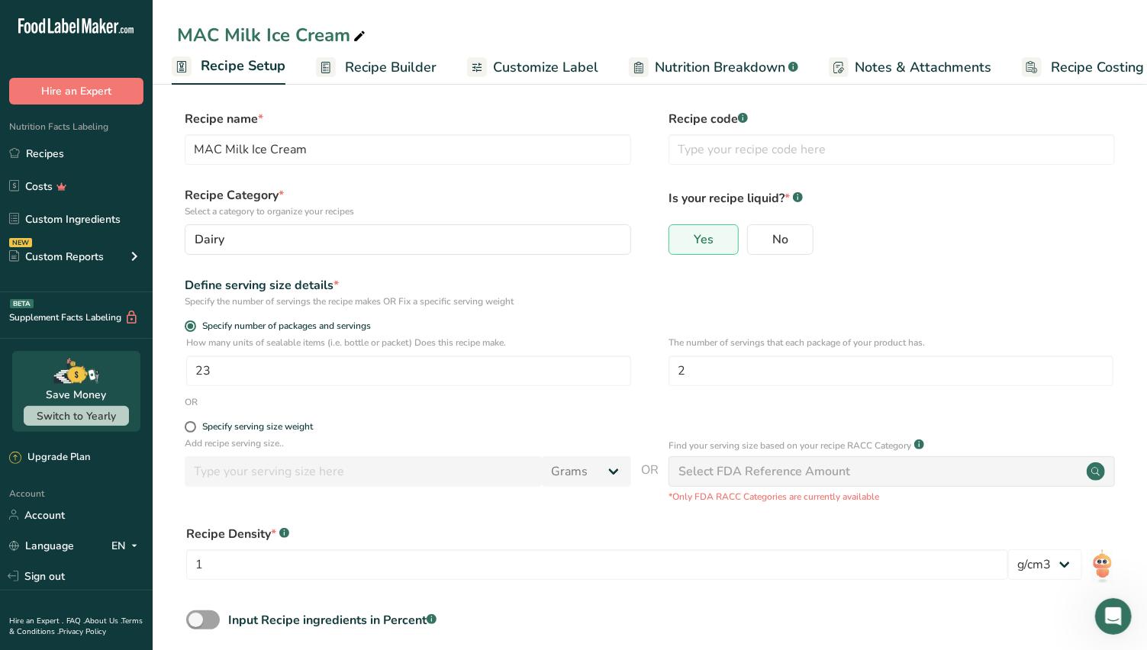
click at [187, 425] on span at bounding box center [190, 426] width 11 height 11
click at [187, 425] on input "Specify serving size weight" at bounding box center [190, 427] width 10 height 10
radio input "true"
radio input "false"
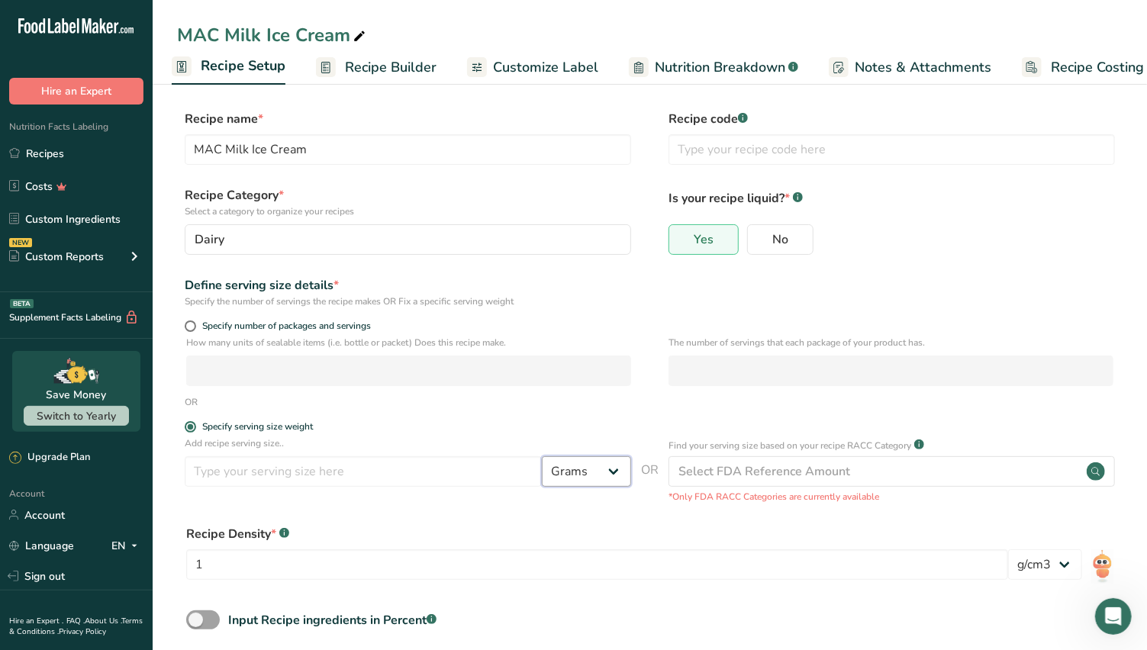
click at [617, 474] on select "Grams kg mg mcg lb oz l mL fl oz tbsp tsp cup qt gallon" at bounding box center [586, 471] width 89 height 31
select select "18"
click at [543, 456] on select "Grams kg mg mcg lb oz l mL fl oz tbsp tsp cup qt gallon" at bounding box center [586, 471] width 89 height 31
click at [245, 473] on input "number" at bounding box center [363, 471] width 357 height 31
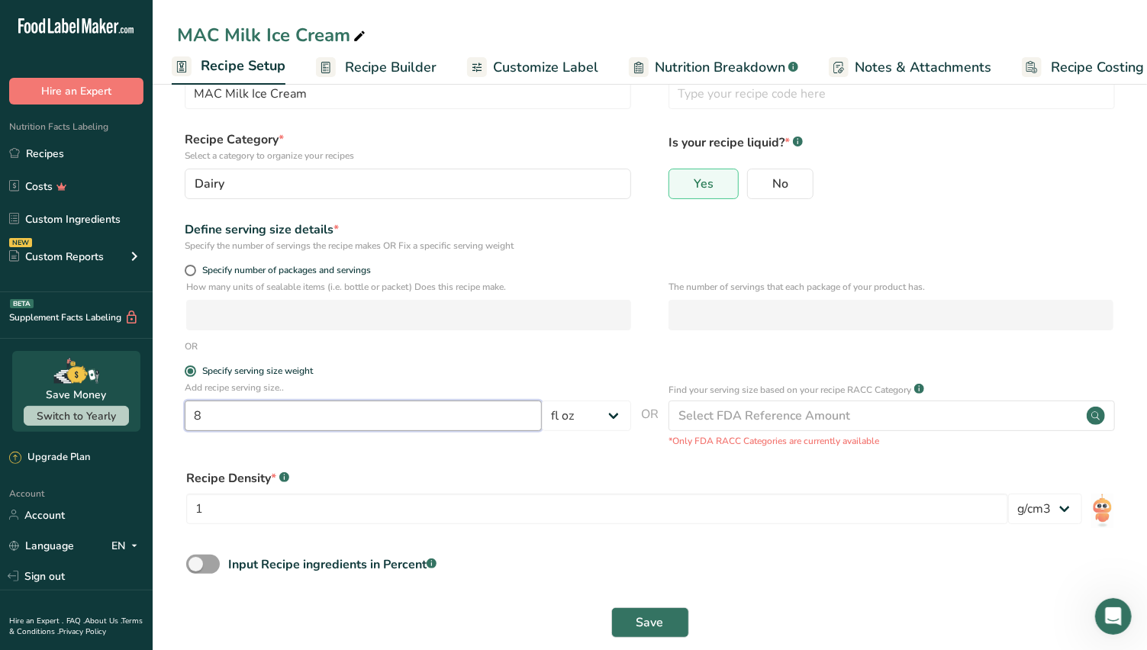
scroll to position [76, 0]
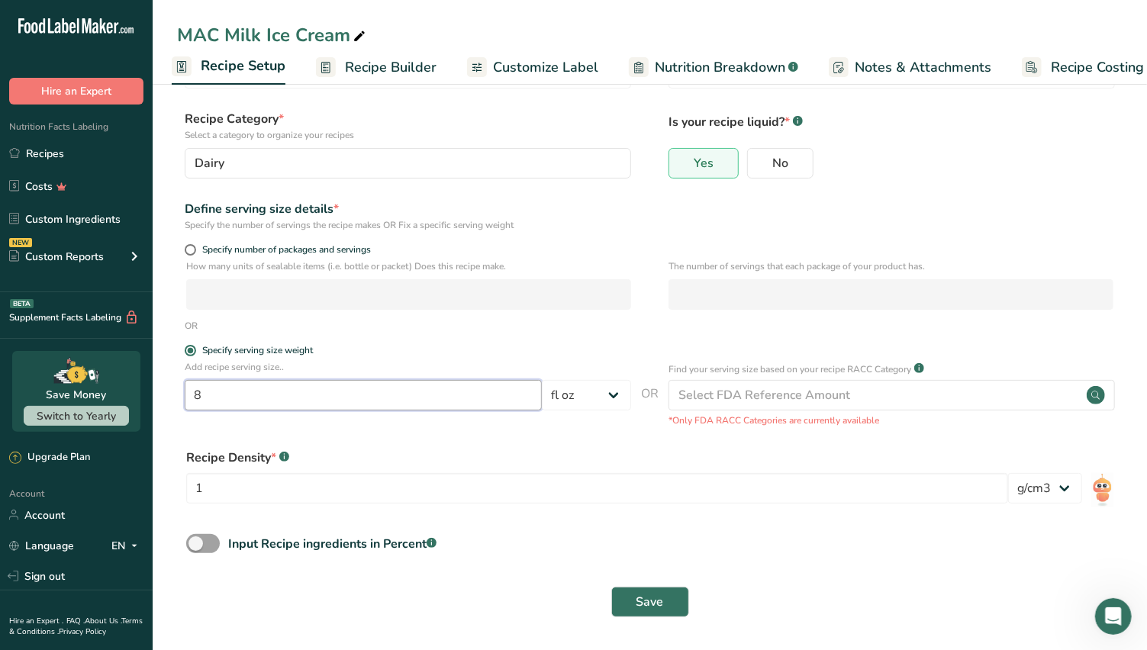
type input "8"
click at [653, 600] on span "Save" at bounding box center [650, 602] width 27 height 18
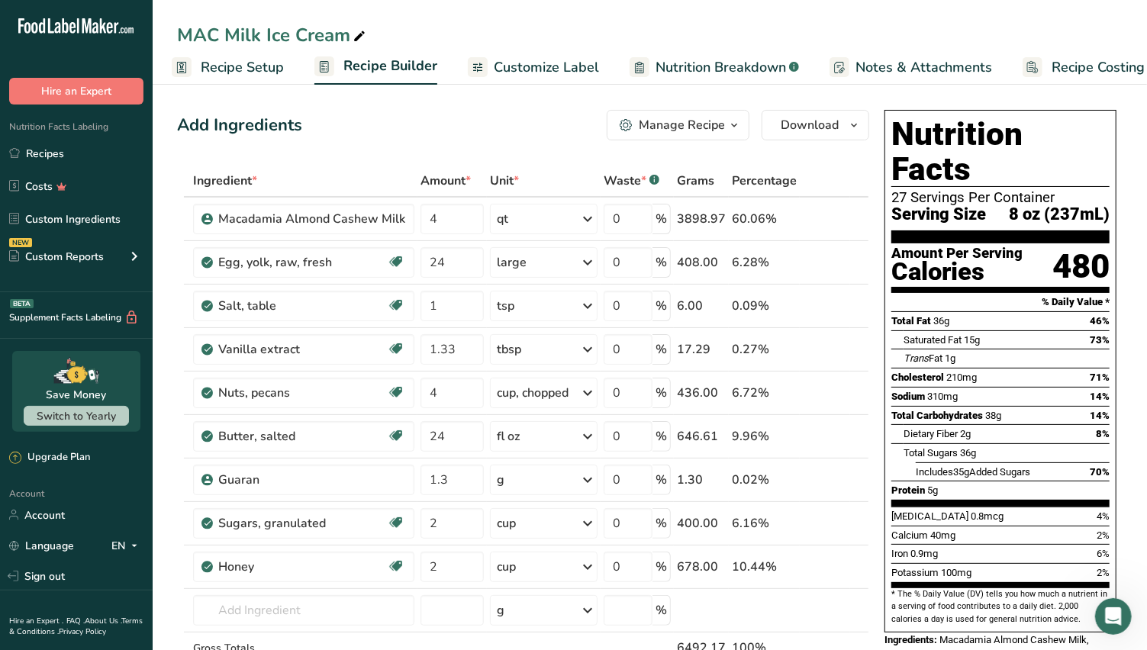
click at [222, 69] on span "Recipe Setup" at bounding box center [242, 67] width 83 height 21
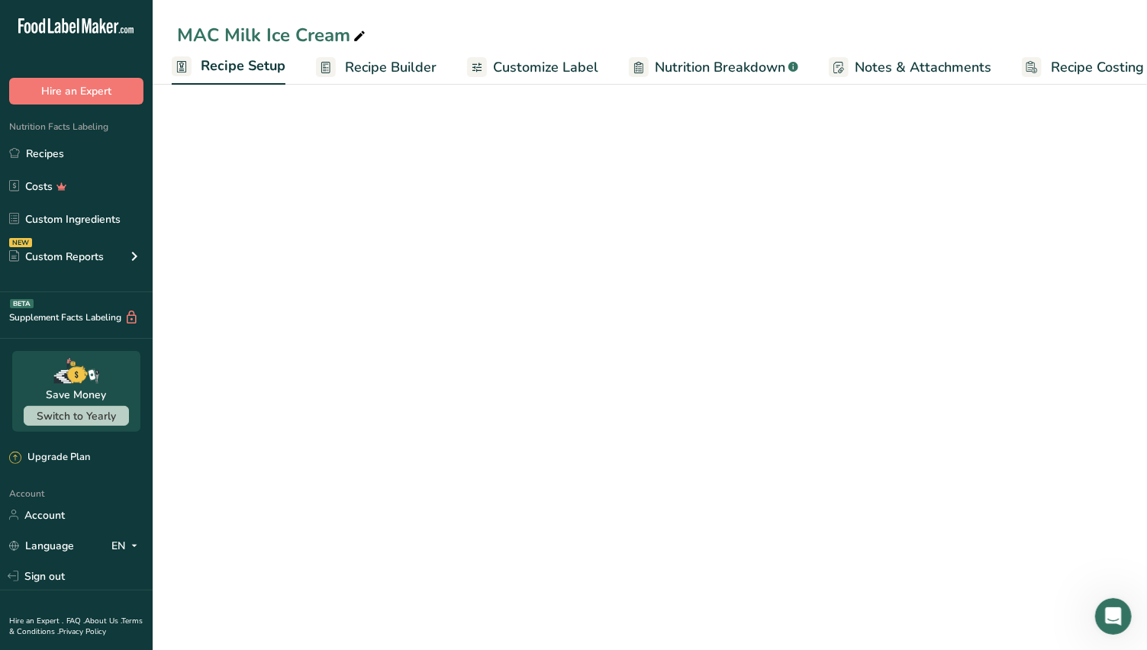
select select "18"
select select "22"
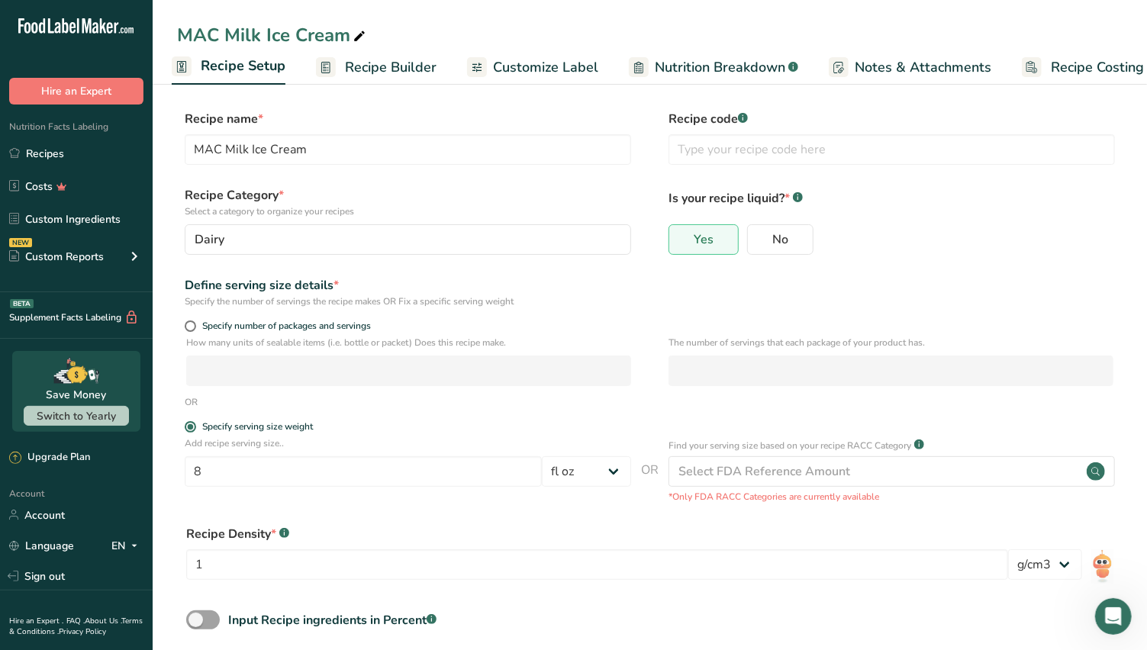
click at [188, 324] on span at bounding box center [190, 326] width 11 height 11
click at [188, 324] on input "Specify number of packages and servings" at bounding box center [190, 326] width 10 height 10
radio input "true"
radio input "false"
select select "0"
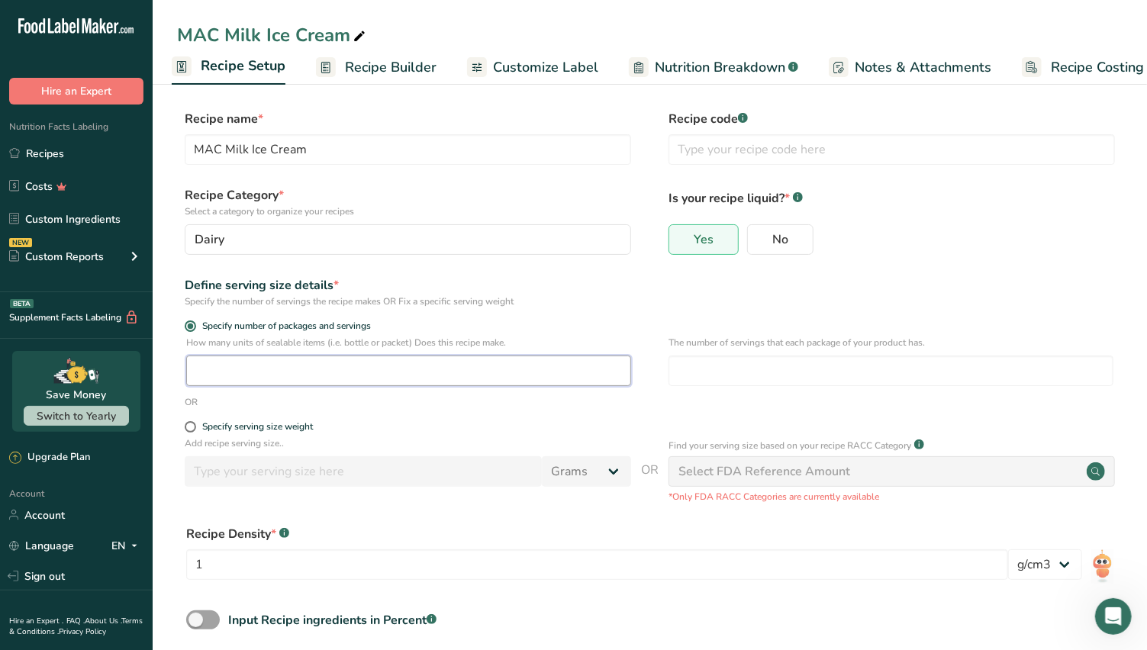
click at [237, 372] on input "number" at bounding box center [408, 371] width 445 height 31
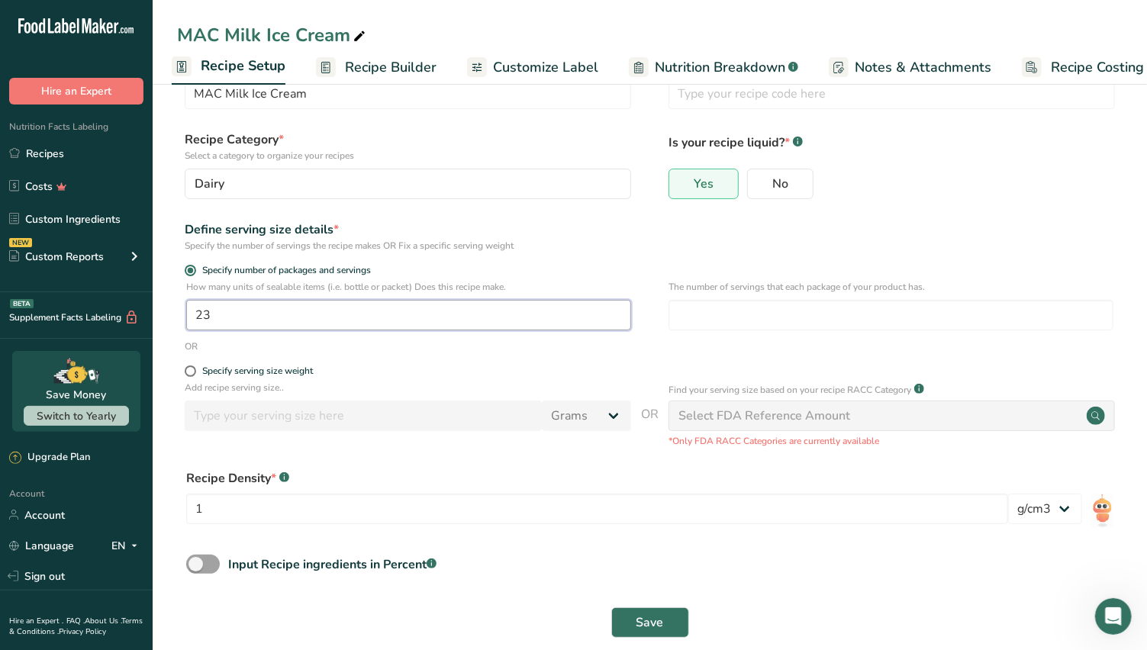
scroll to position [76, 0]
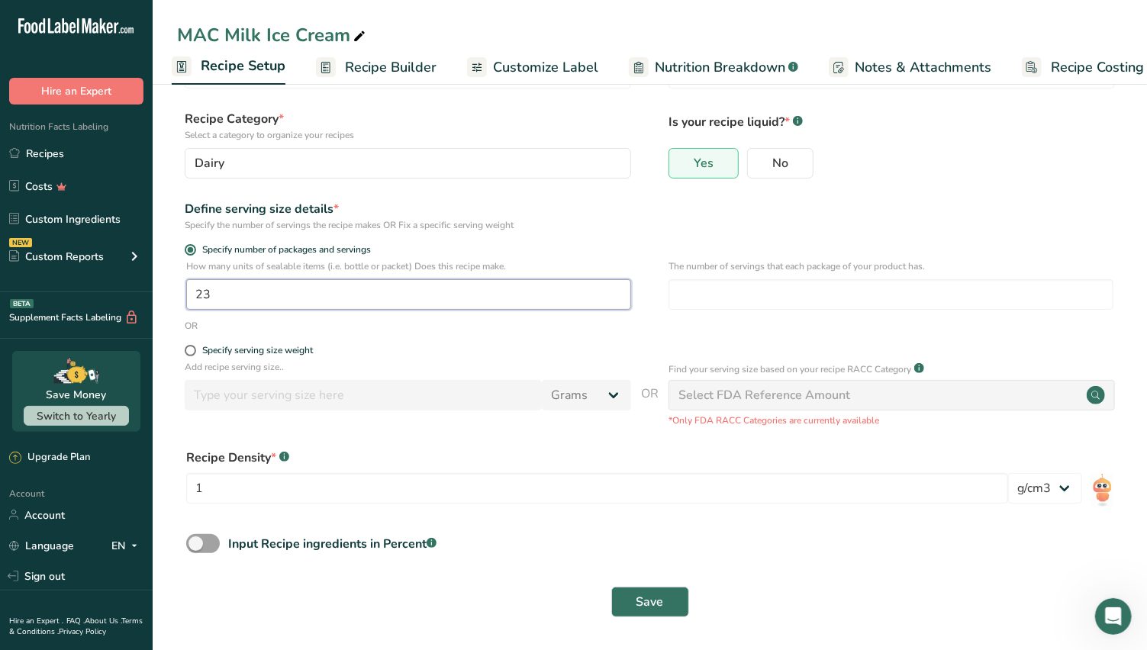
type input "23"
click at [641, 600] on span "Save" at bounding box center [650, 602] width 27 height 18
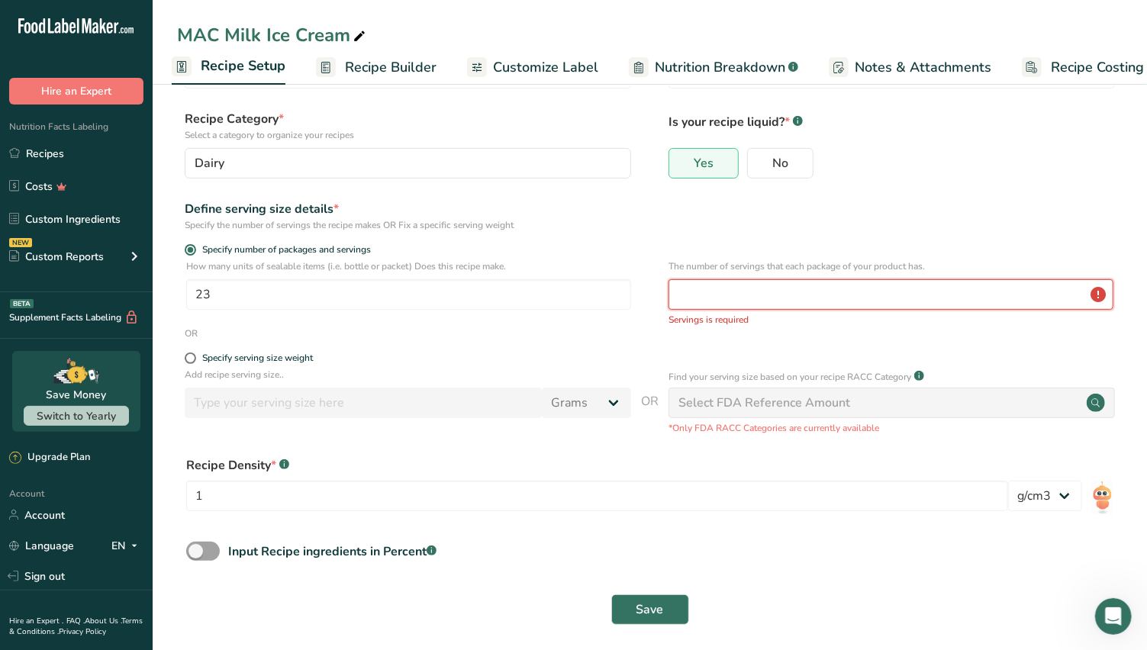
click at [693, 295] on input "number" at bounding box center [891, 294] width 445 height 31
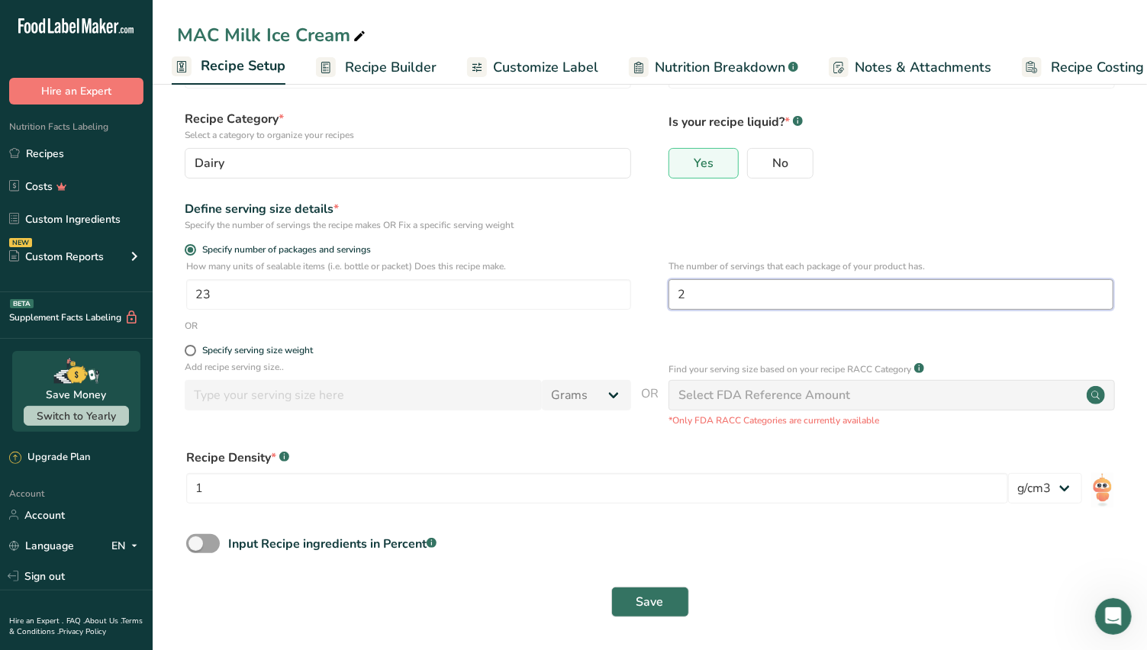
type input "2"
click at [664, 594] on button "Save" at bounding box center [650, 602] width 78 height 31
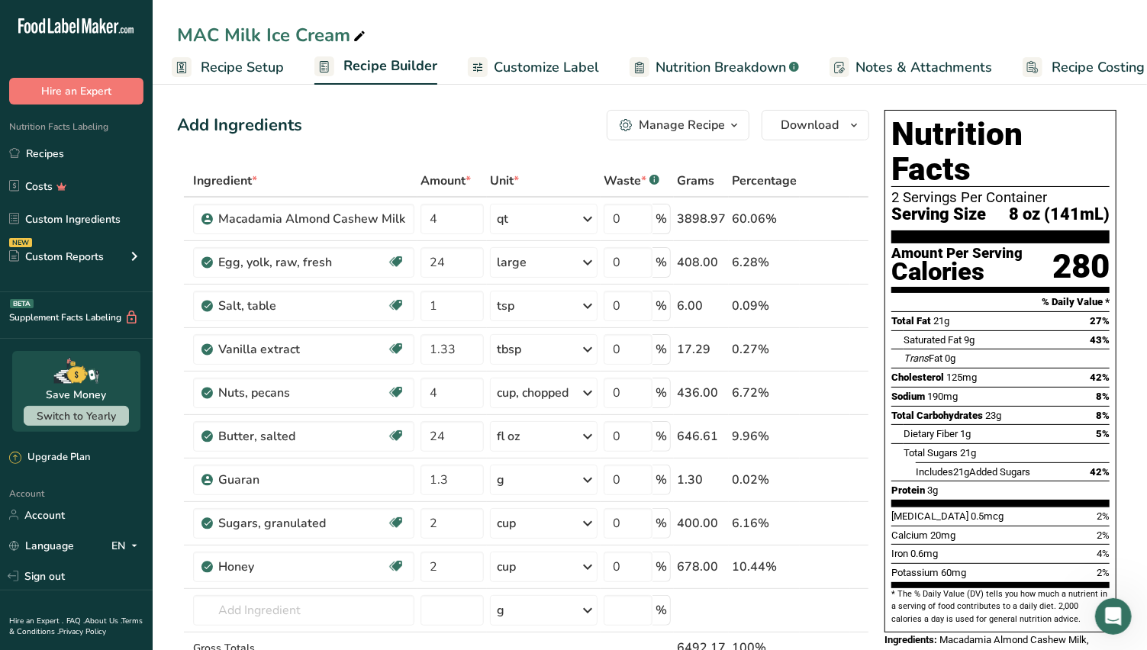
click at [837, 387] on icon at bounding box center [837, 393] width 11 height 16
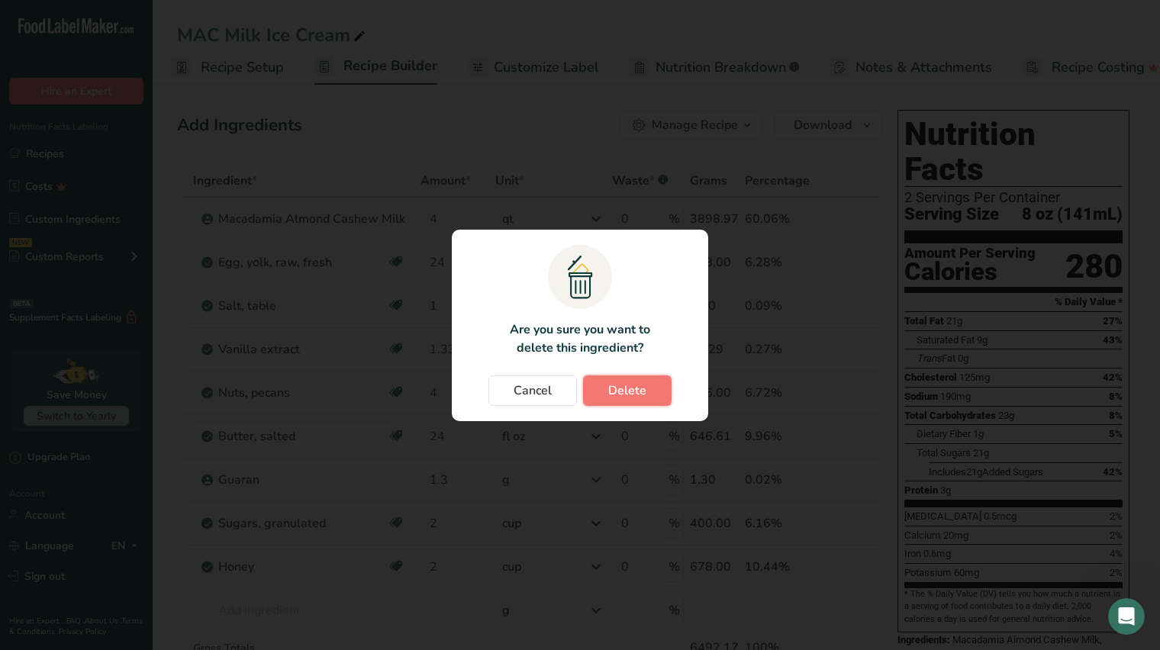
click at [618, 387] on span "Delete" at bounding box center [627, 391] width 38 height 18
type input "24"
type input "1.3"
type input "2"
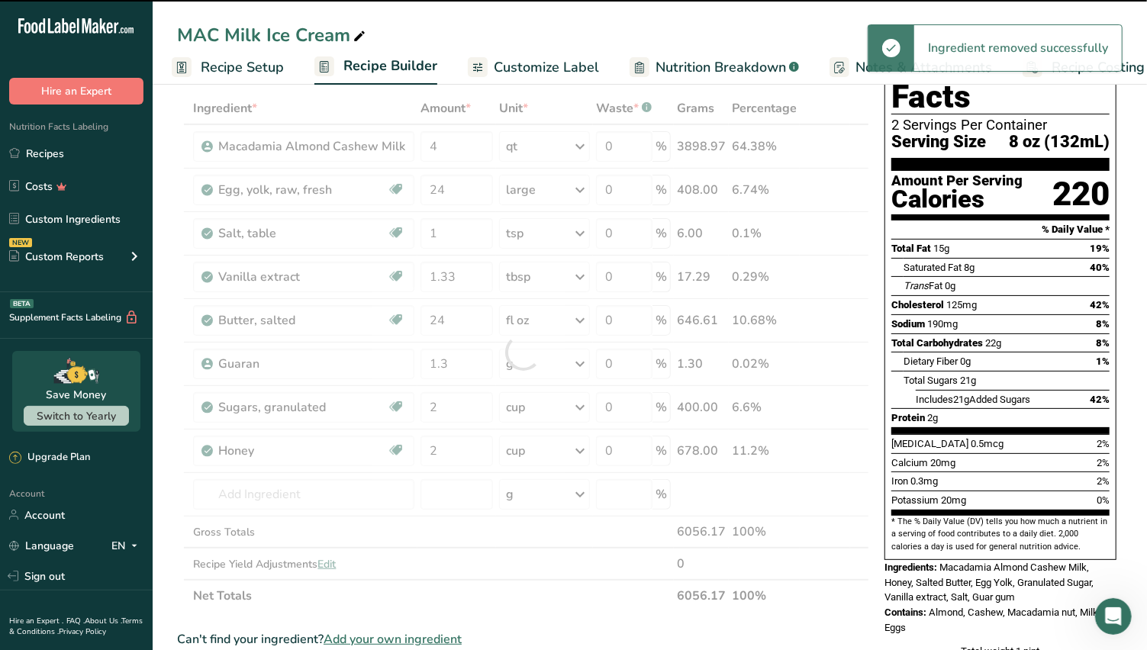
scroll to position [169, 0]
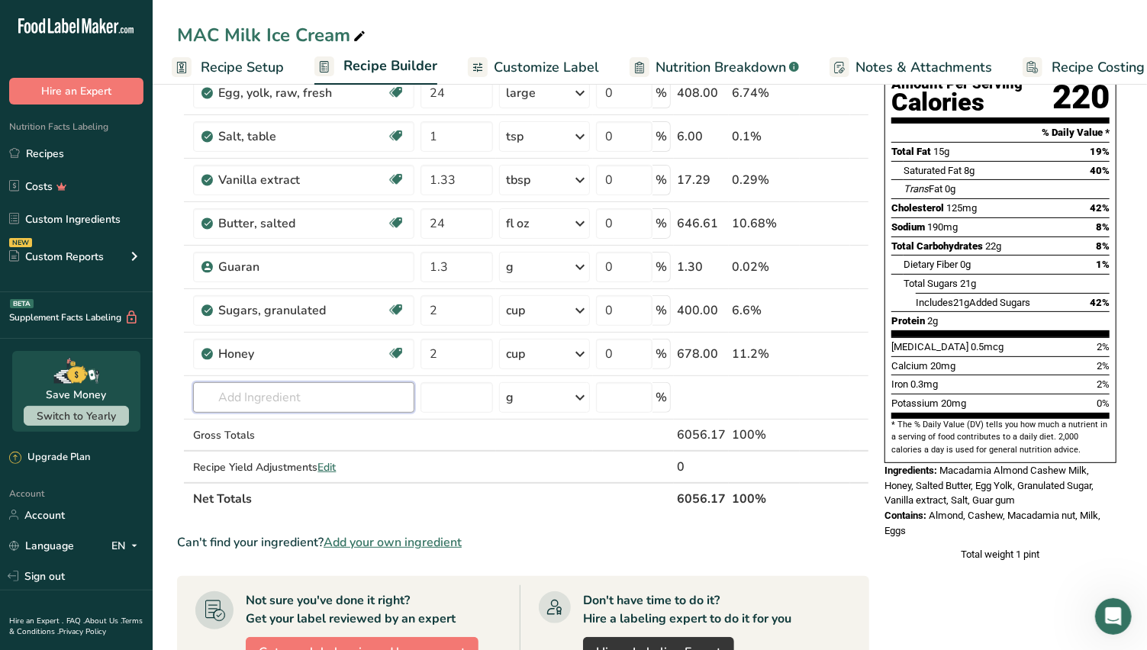
click at [227, 395] on input "text" at bounding box center [303, 397] width 221 height 31
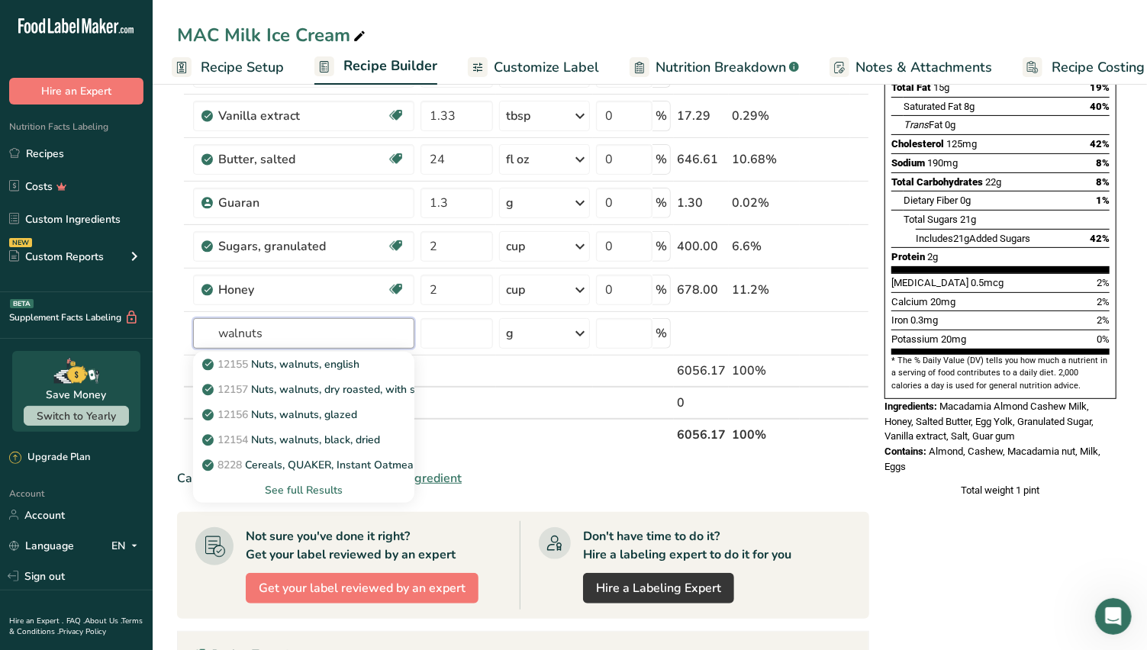
scroll to position [254, 0]
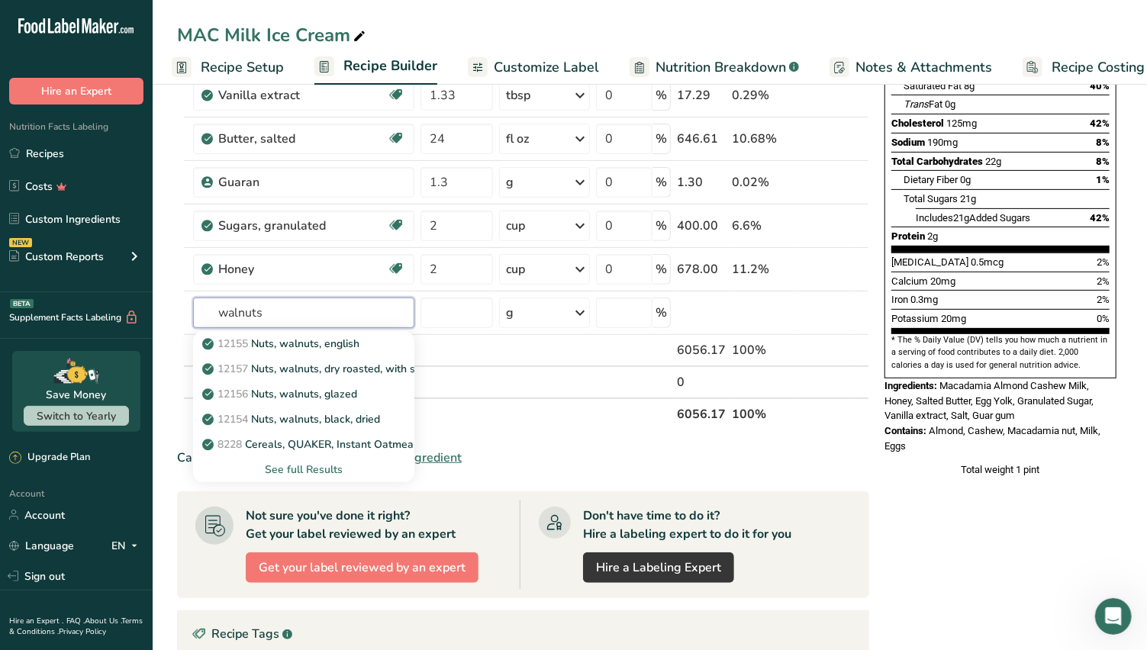
type input "walnuts"
click at [340, 340] on p "12155 Nuts, walnuts, english" at bounding box center [282, 344] width 154 height 16
type input "Nuts, walnuts, english"
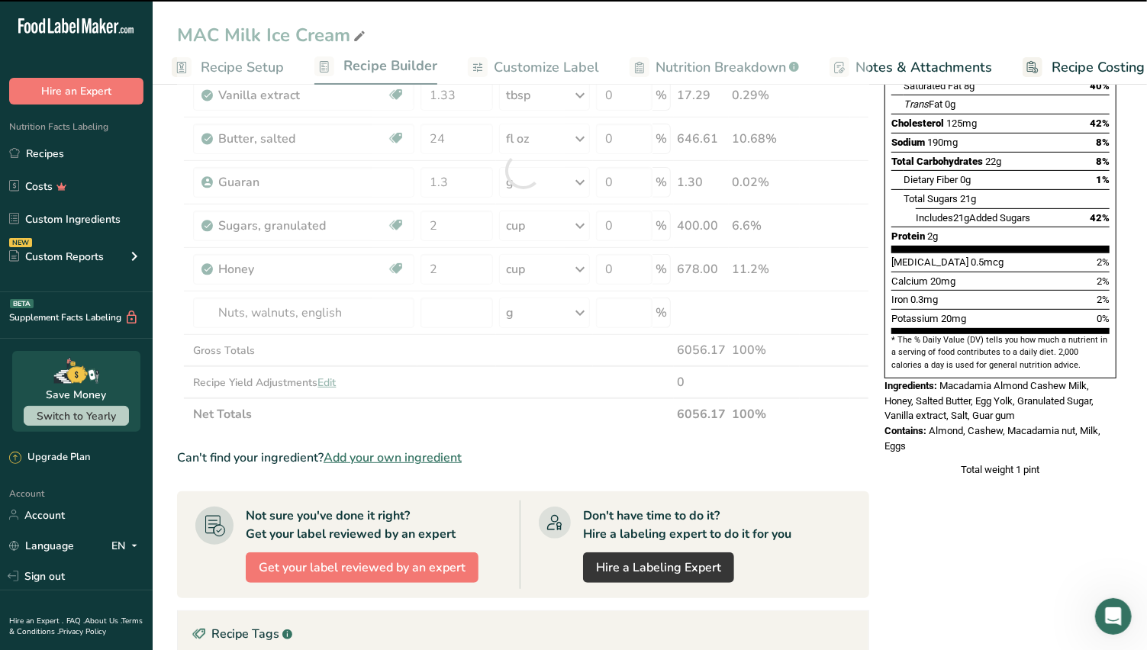
type input "0"
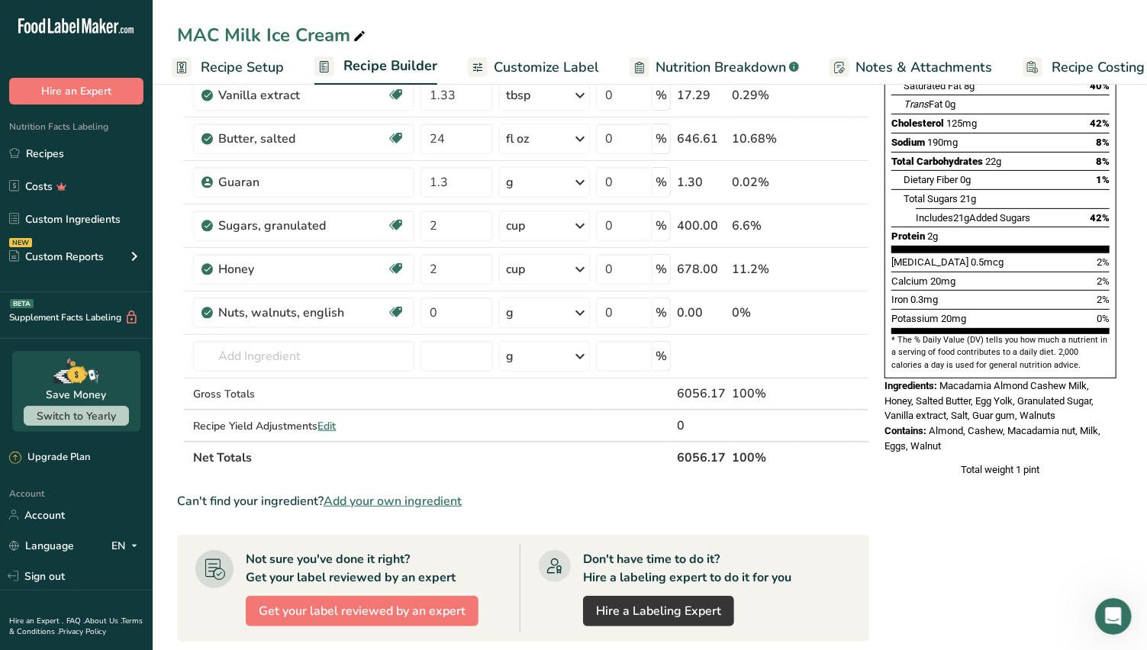
click at [584, 307] on icon at bounding box center [580, 312] width 18 height 27
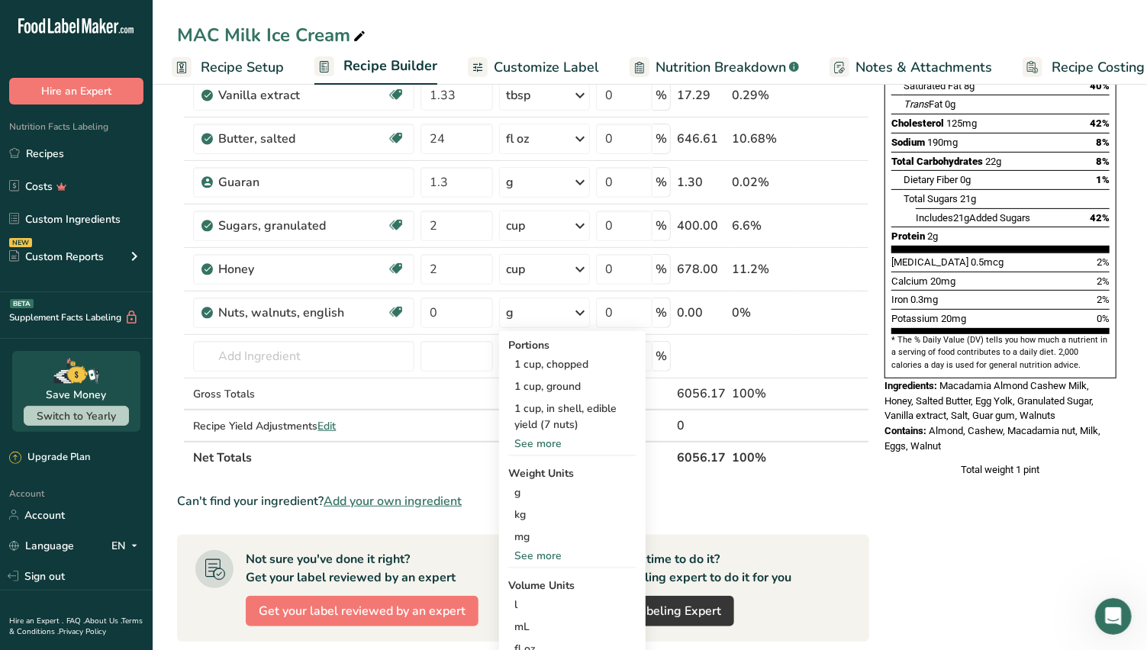
click at [565, 362] on div "1 cup, chopped" at bounding box center [572, 364] width 128 height 22
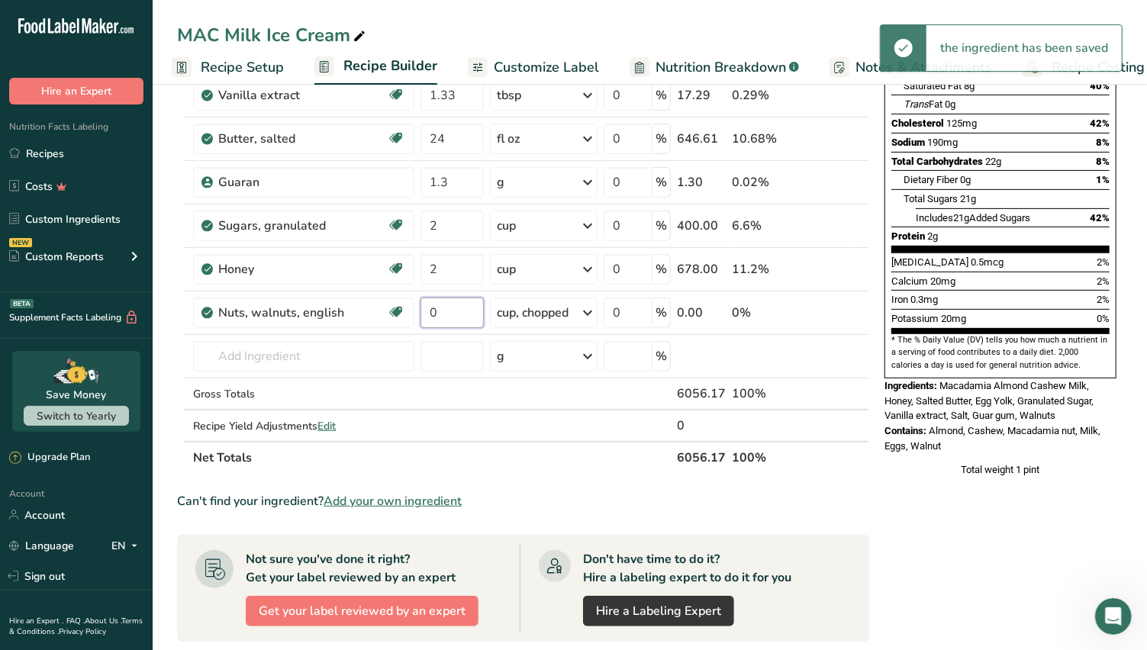
click at [445, 310] on input "0" at bounding box center [452, 313] width 63 height 31
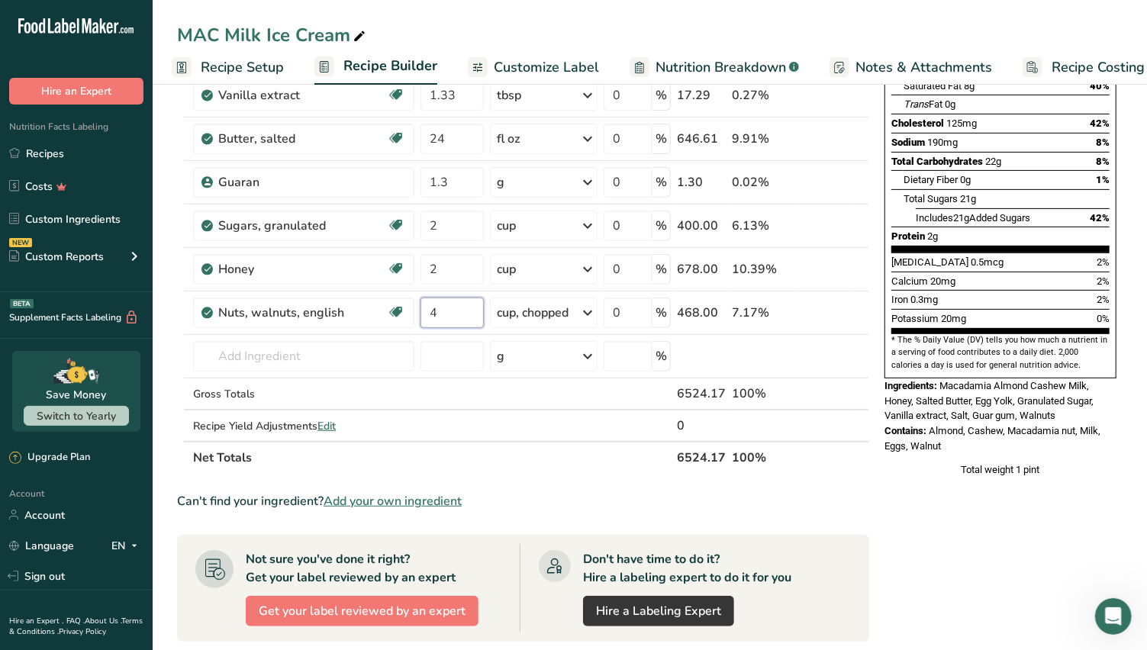
type input "4"
click at [867, 481] on section "Ingredient * Amount * Unit * Waste * .a-a{fill:#347362;}.b-a{fill:#fff;} Grams …" at bounding box center [523, 458] width 692 height 1095
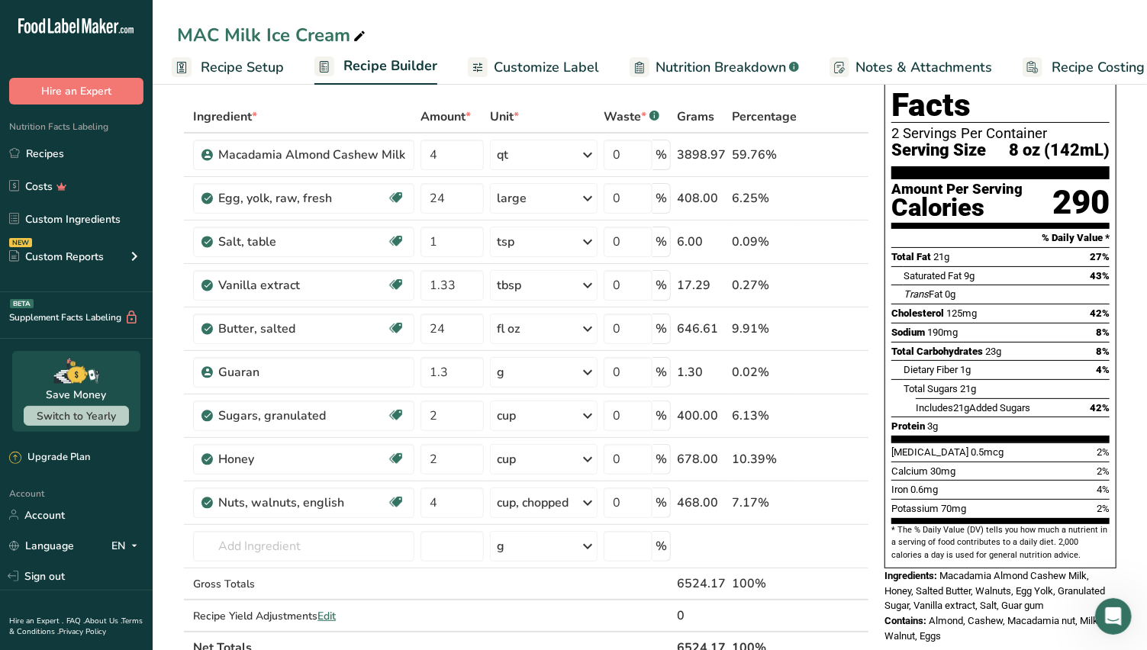
scroll to position [85, 0]
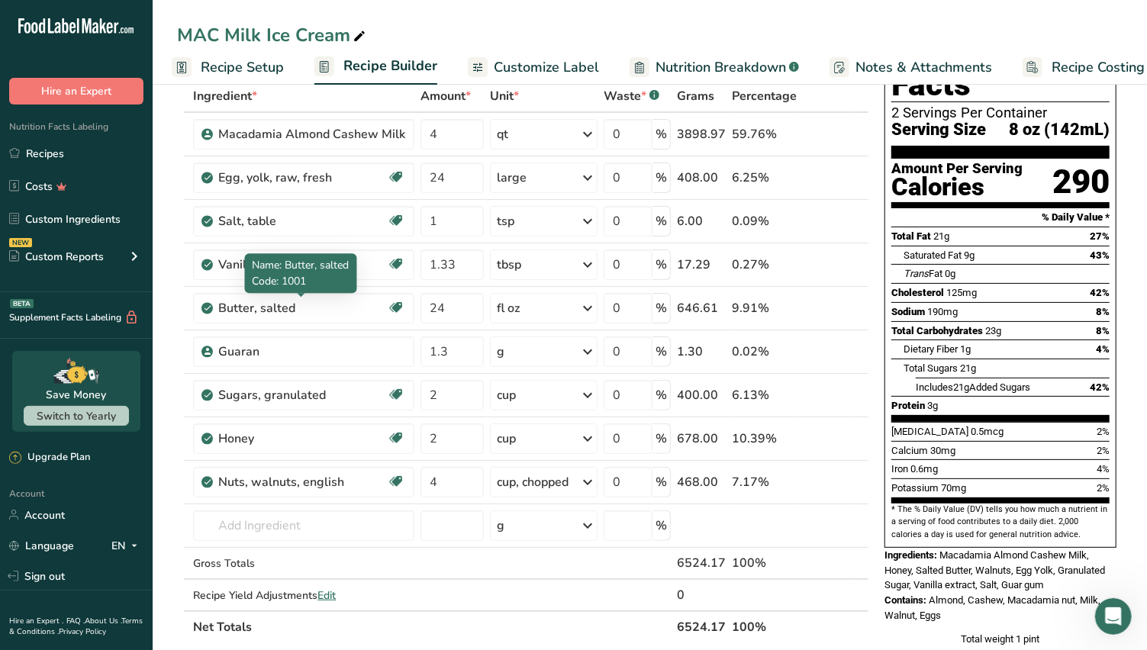
click at [295, 311] on div "Butter, salted" at bounding box center [302, 308] width 169 height 18
click at [296, 302] on div "Butter, salted" at bounding box center [302, 308] width 169 height 18
click at [817, 307] on link "i" at bounding box center [812, 308] width 19 height 19
click at [244, 524] on input "text" at bounding box center [303, 526] width 221 height 31
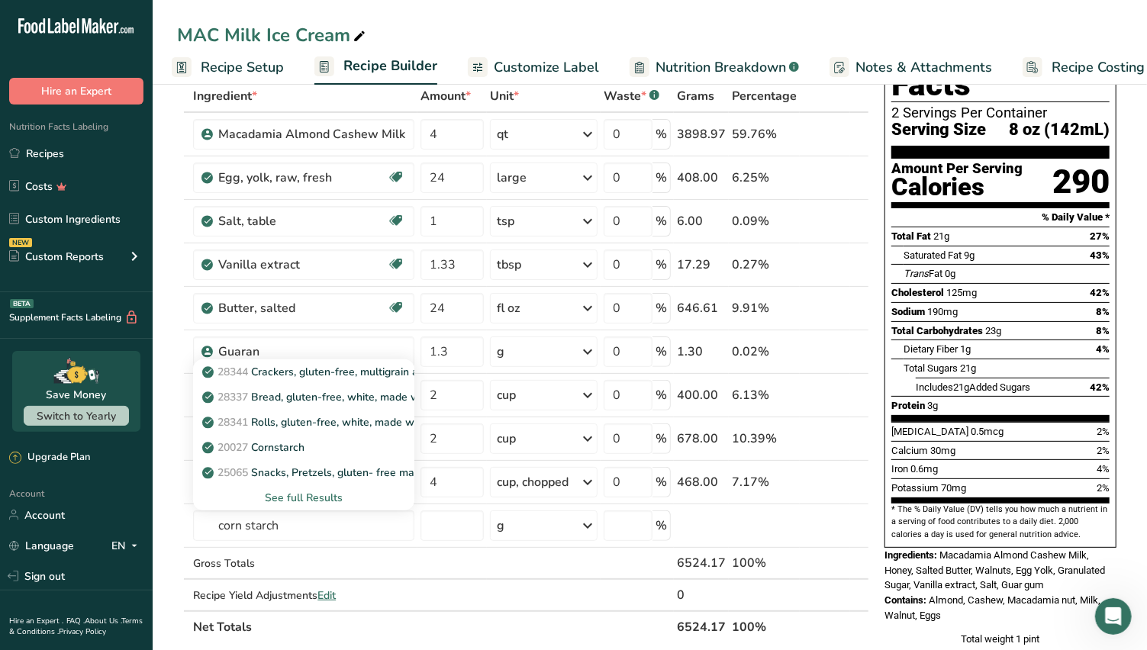
click at [305, 443] on p "20027 Cornstarch" at bounding box center [254, 448] width 99 height 16
type input "Cornstarch"
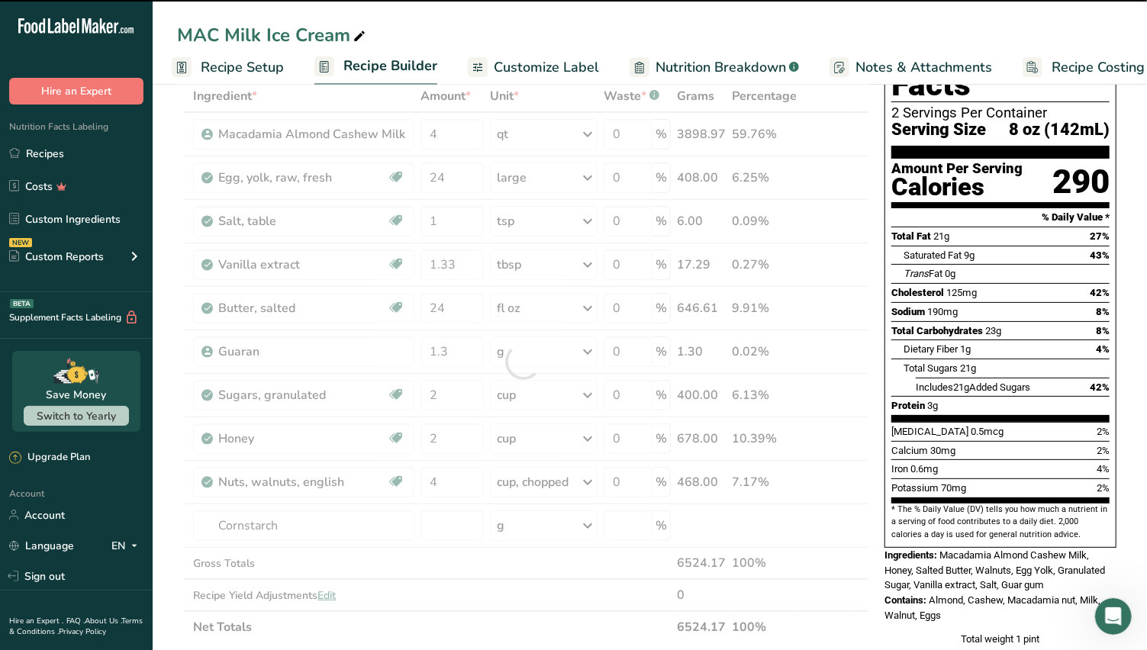
type input "0"
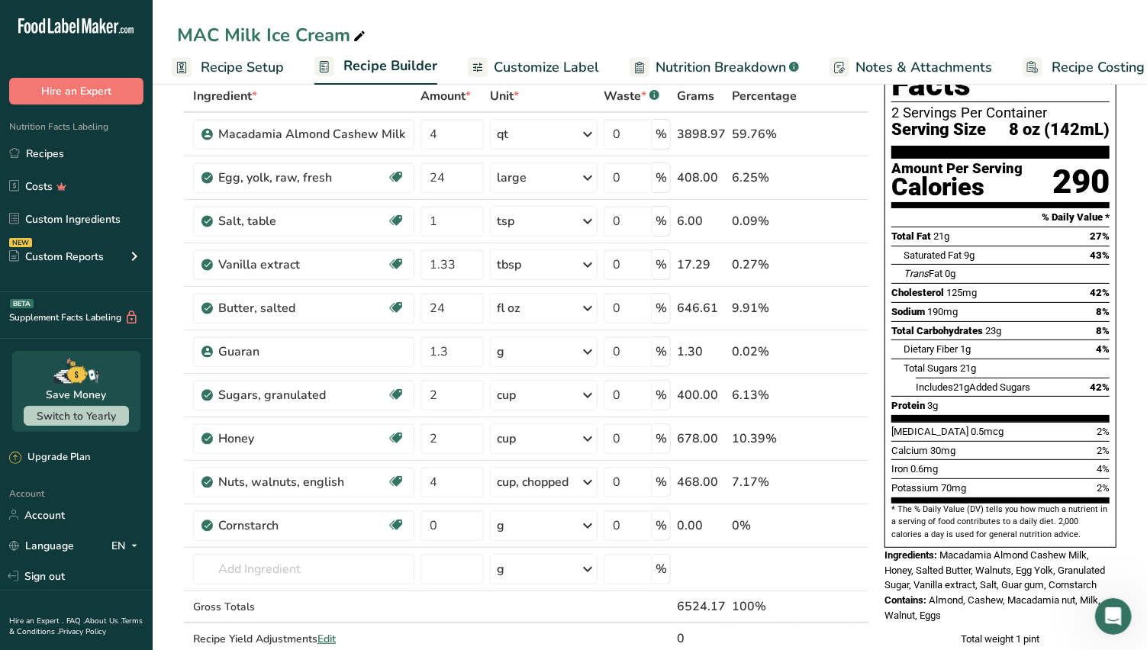
click at [588, 519] on icon at bounding box center [588, 525] width 18 height 27
click at [543, 572] on div "1 cup" at bounding box center [563, 577] width 128 height 22
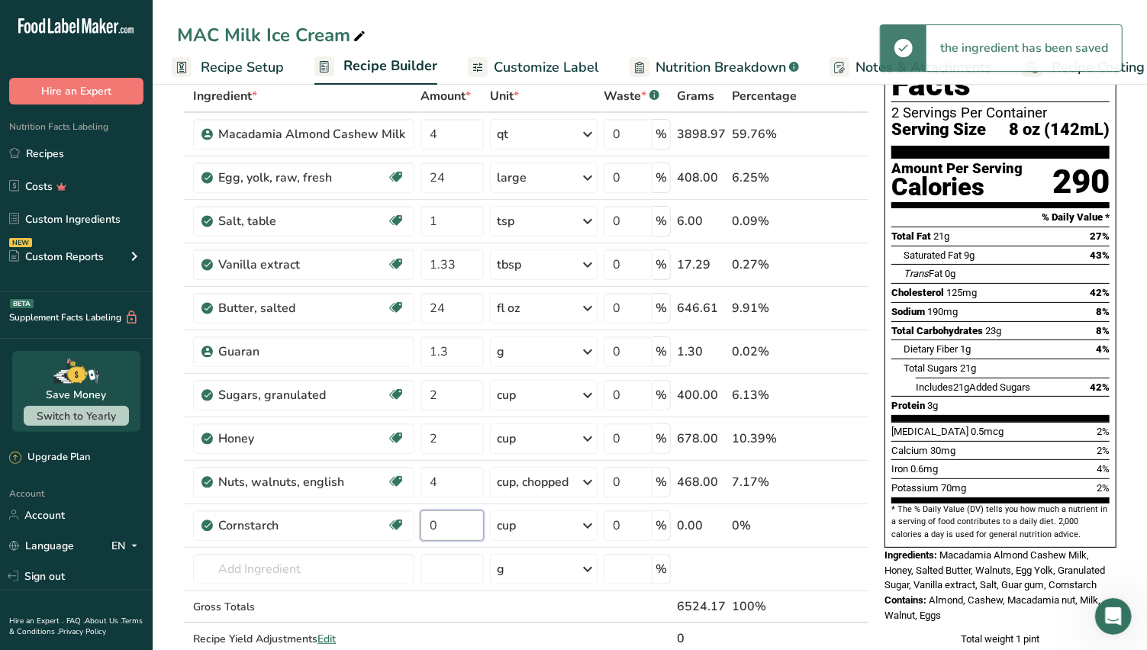
click at [442, 524] on input "0" at bounding box center [452, 526] width 63 height 31
type input "1"
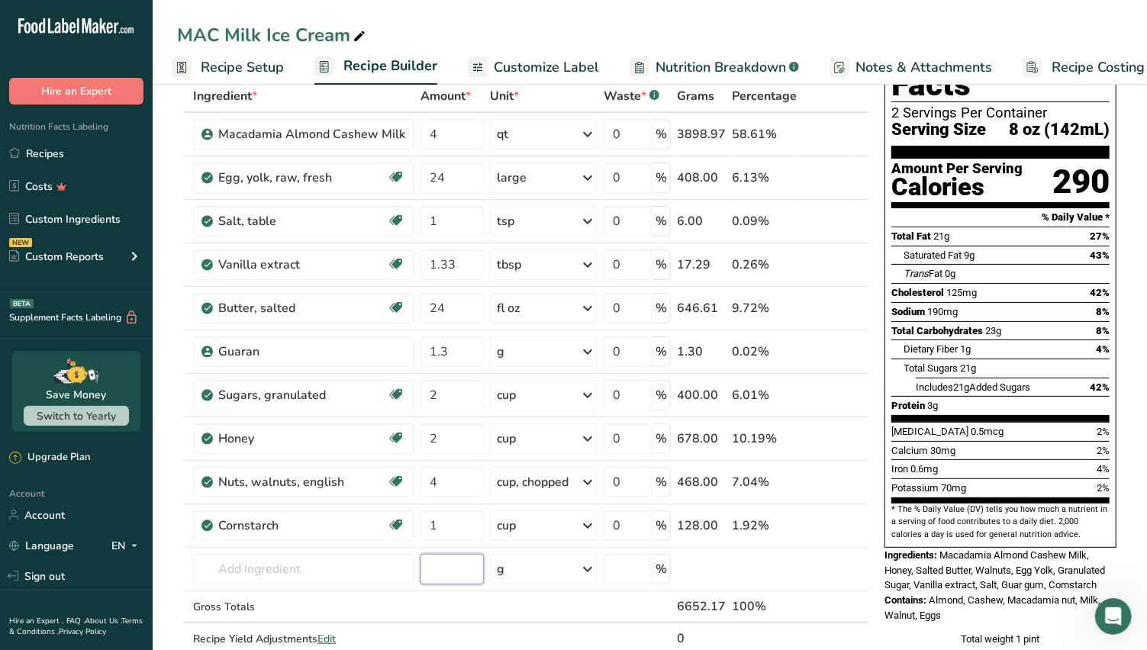
click at [443, 569] on div "Ingredient * Amount * Unit * Waste * .a-a{fill:#347362;}.b-a{fill:#fff;} Grams …" at bounding box center [523, 383] width 692 height 607
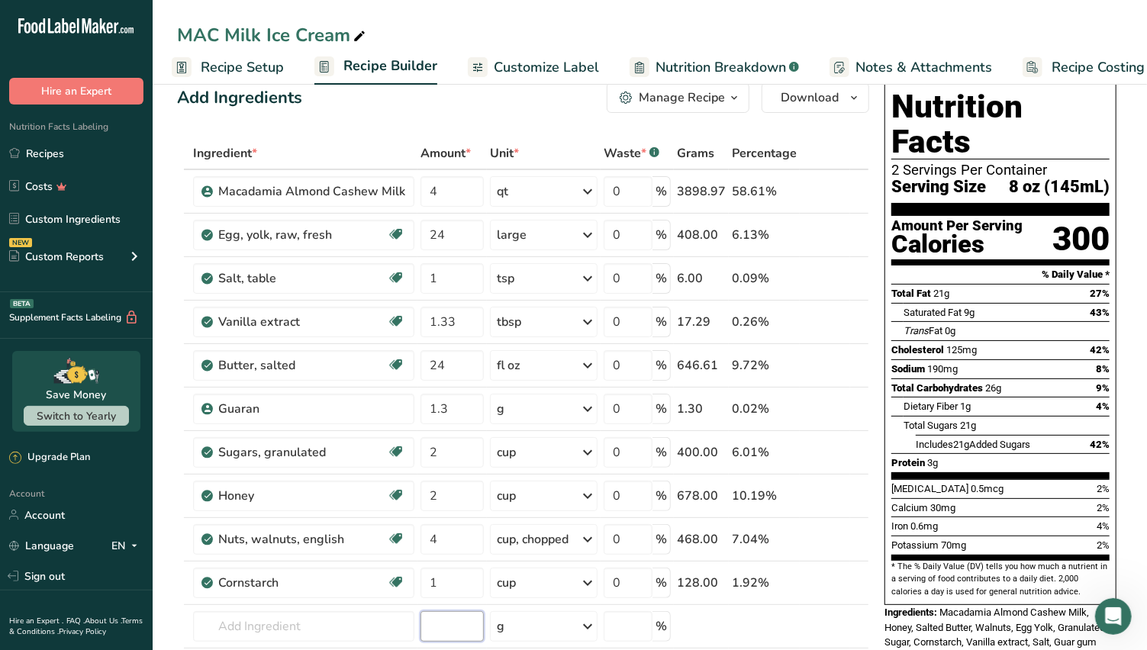
scroll to position [0, 0]
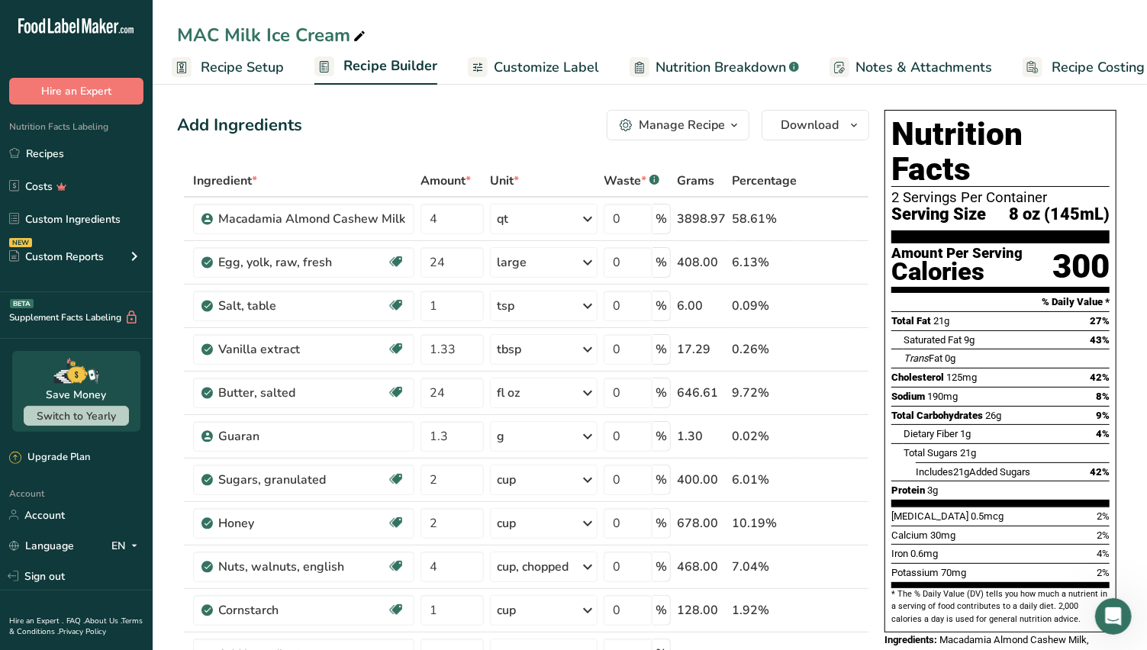
drag, startPoint x: 242, startPoint y: 69, endPoint x: 352, endPoint y: 207, distance: 176.6
click at [242, 69] on span "Recipe Setup" at bounding box center [242, 67] width 83 height 21
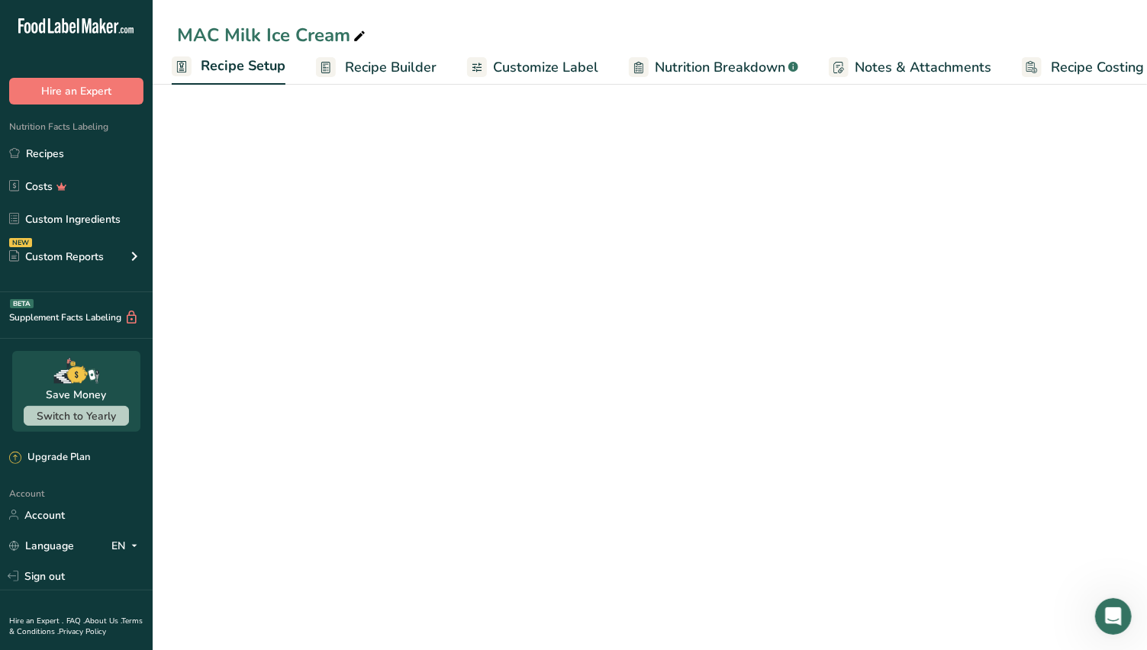
select select "22"
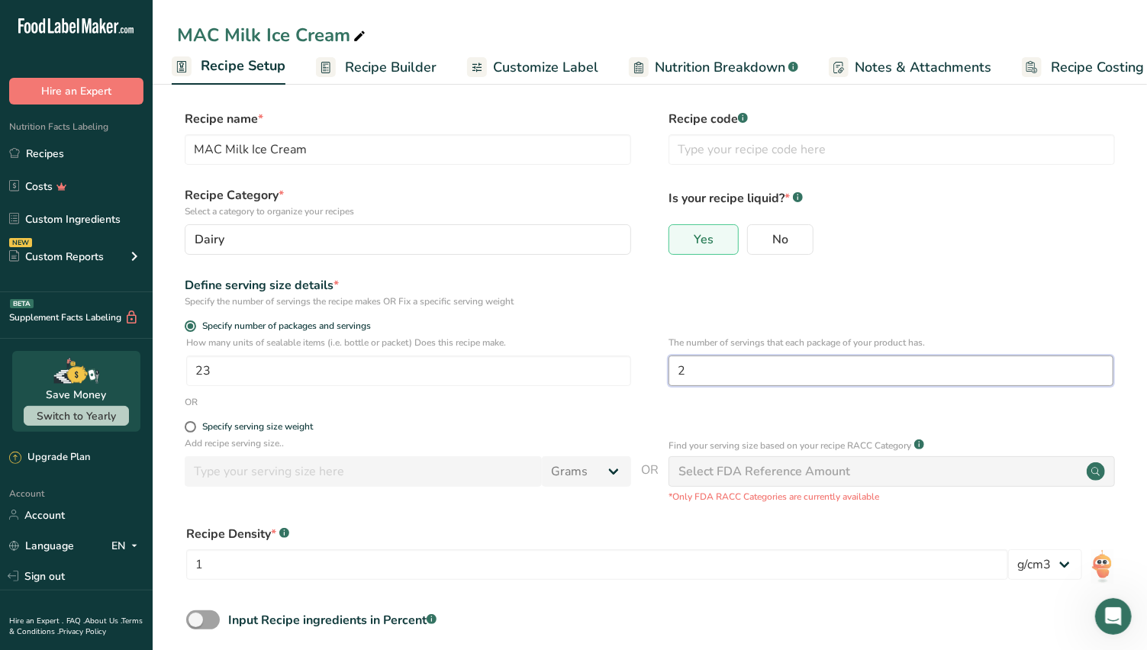
drag, startPoint x: 703, startPoint y: 376, endPoint x: 636, endPoint y: 366, distance: 67.9
click at [647, 369] on div "How many units of sealable items (i.e. bottle or packet) Does this recipe make.…" at bounding box center [650, 366] width 946 height 60
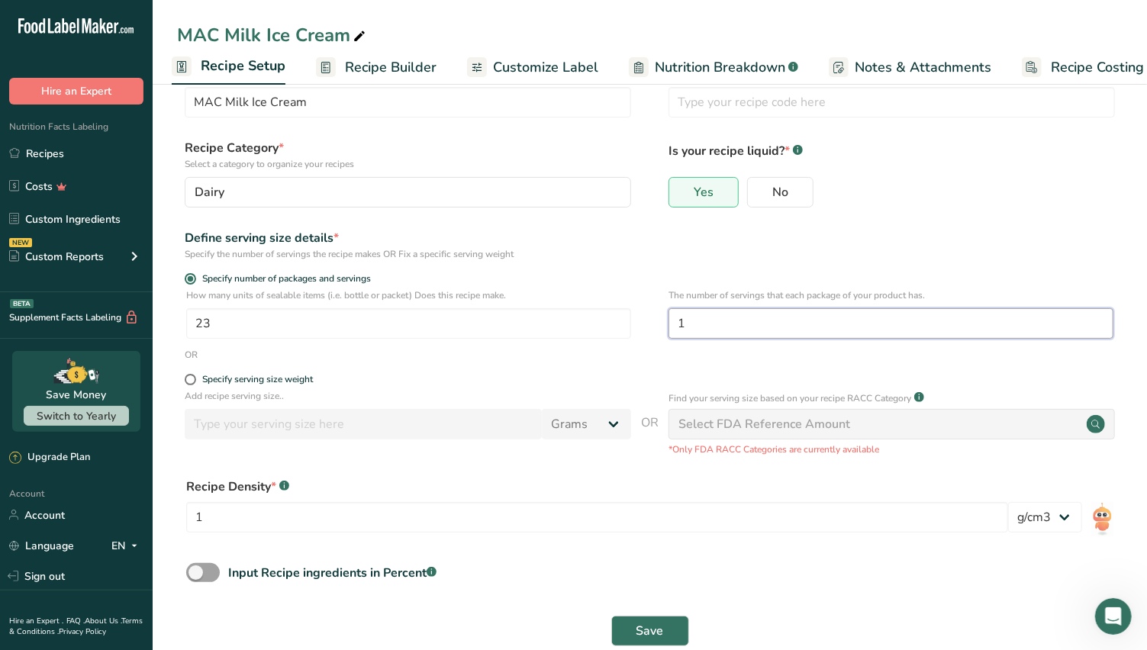
scroll to position [76, 0]
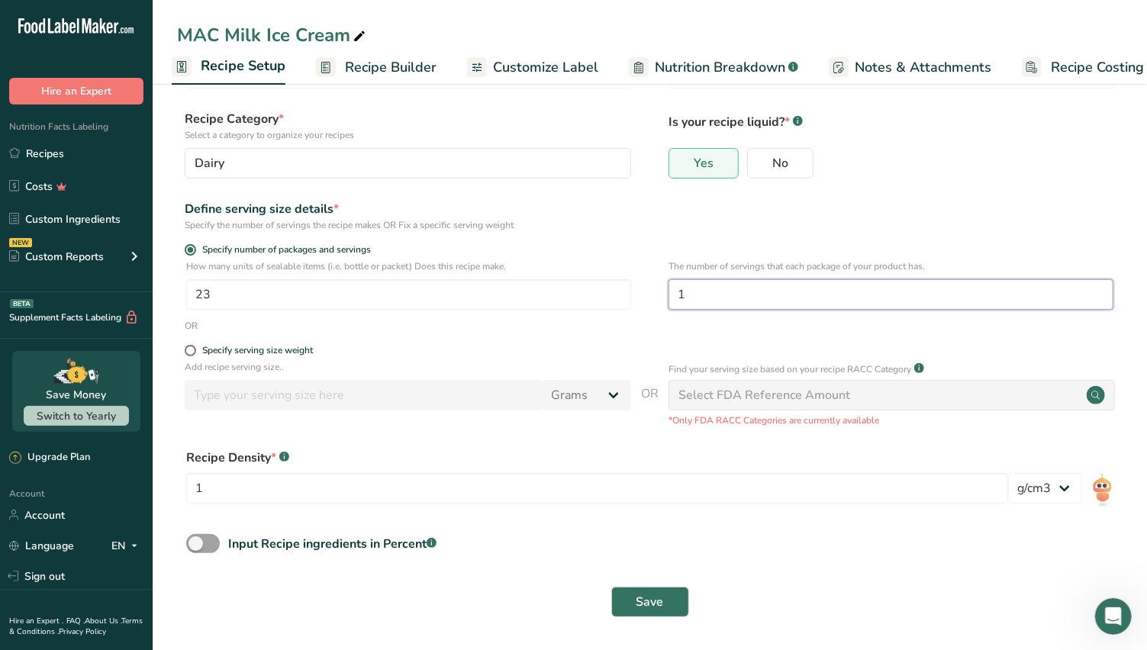
type input "1"
click at [660, 599] on span "Save" at bounding box center [650, 602] width 27 height 18
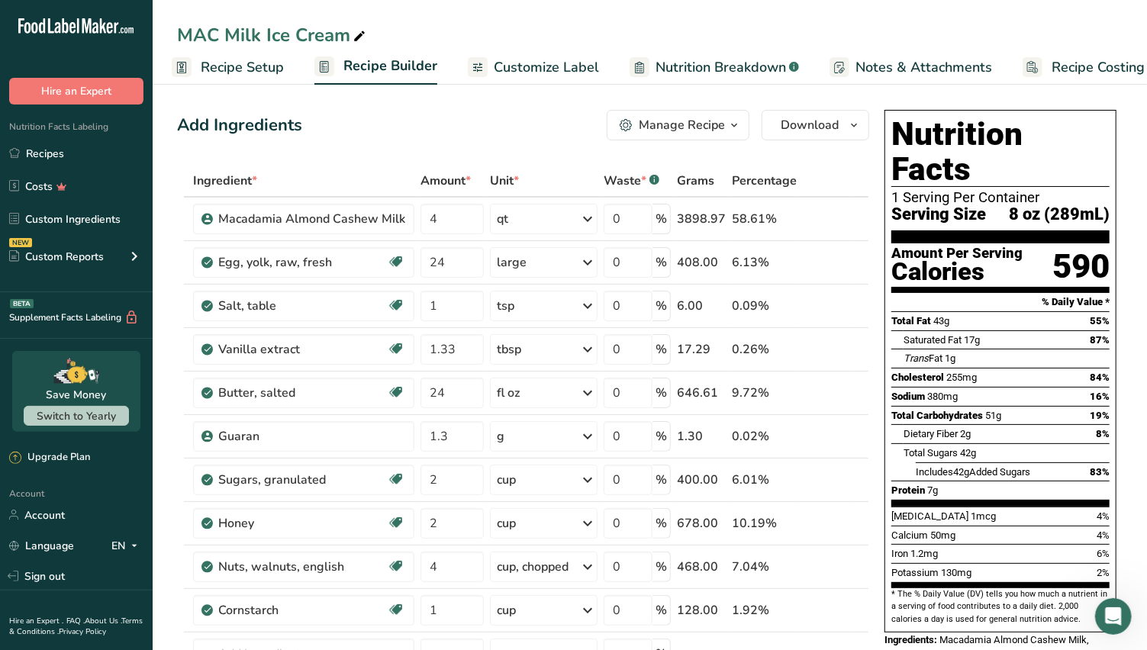
click at [238, 63] on span "Recipe Setup" at bounding box center [242, 67] width 83 height 21
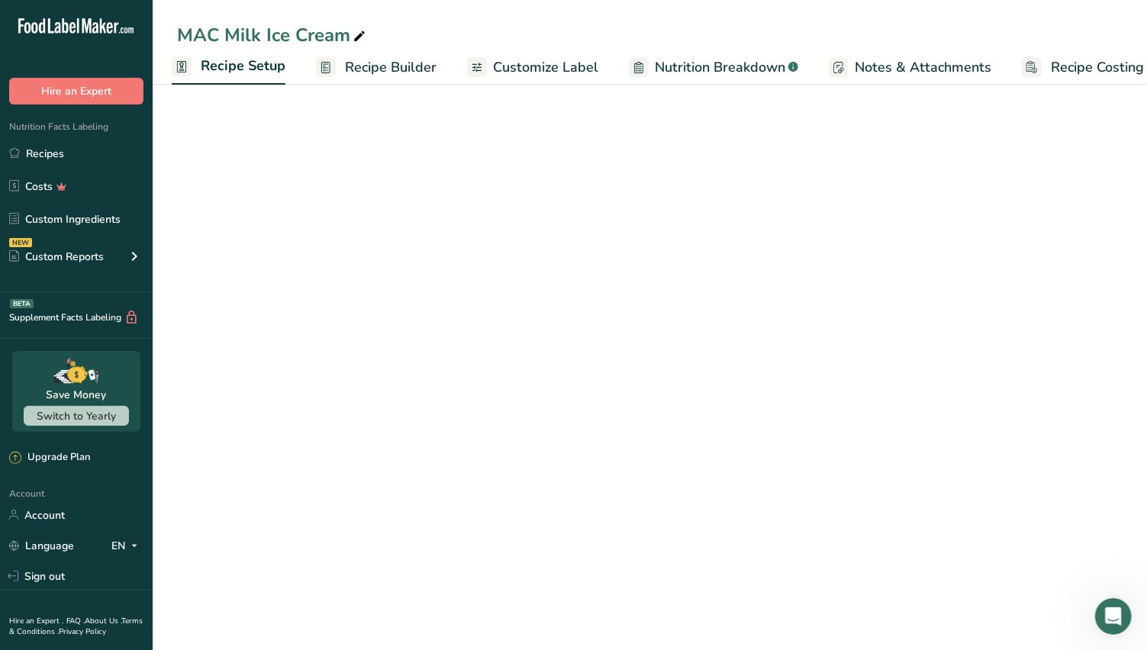
select select "22"
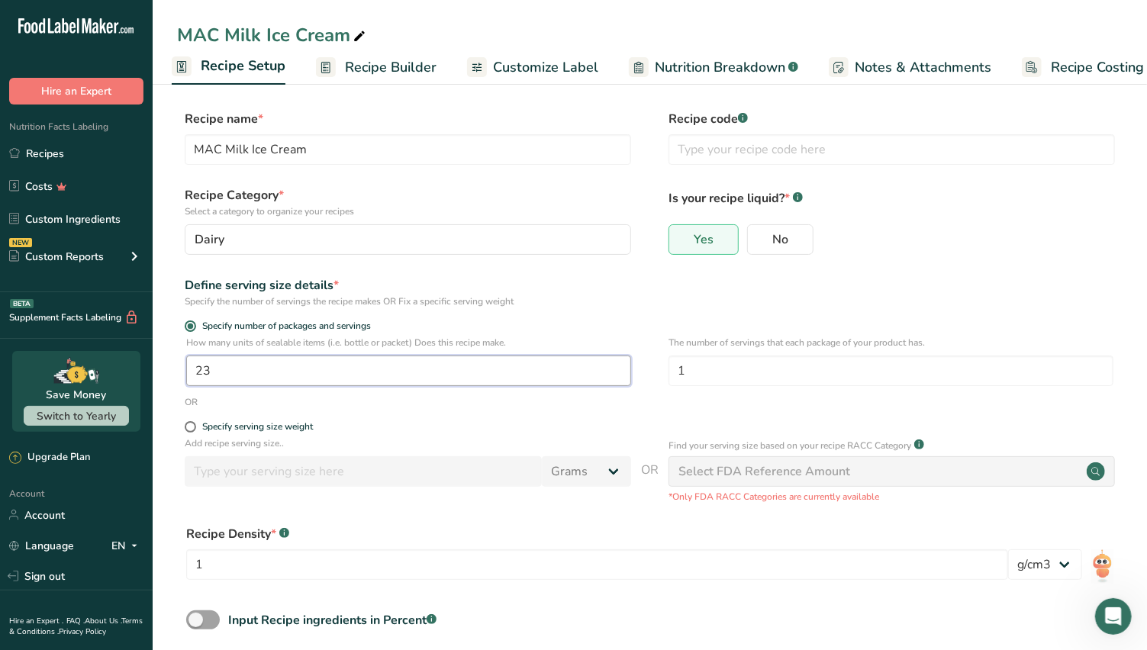
click at [211, 366] on input "23" at bounding box center [408, 371] width 445 height 31
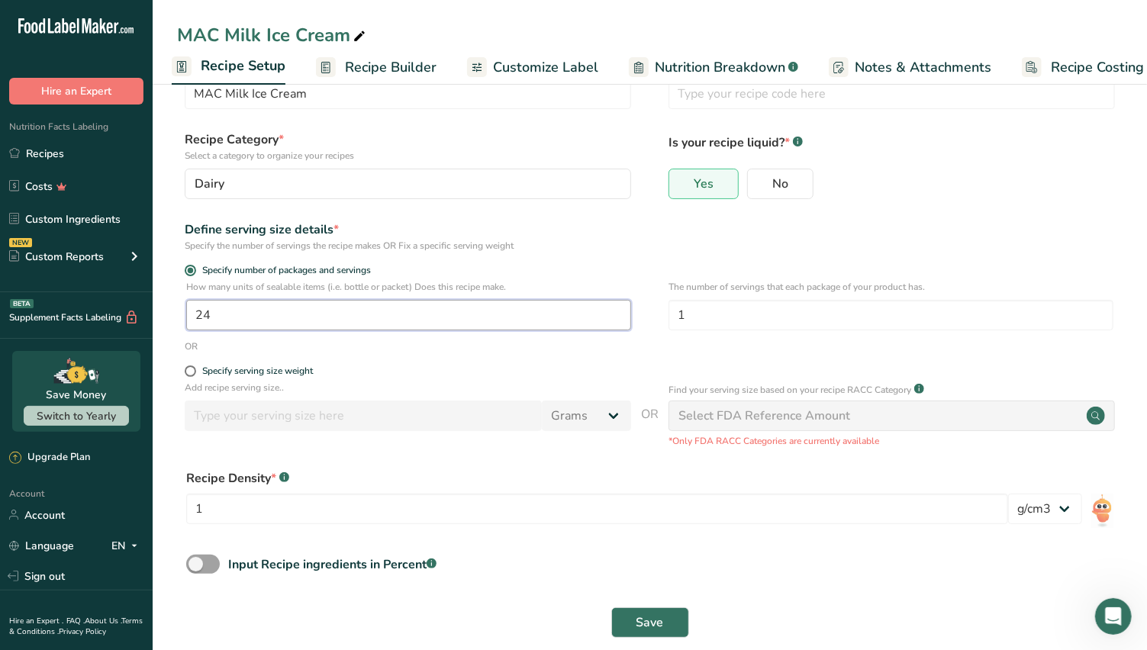
scroll to position [76, 0]
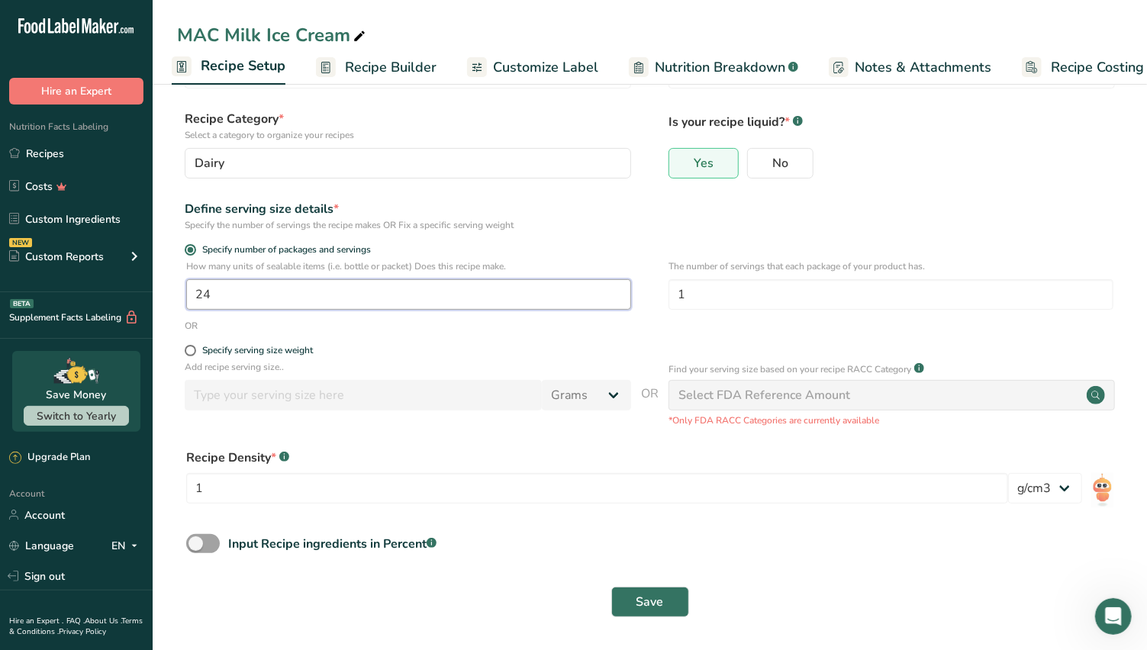
type input "24"
click at [644, 601] on span "Save" at bounding box center [650, 602] width 27 height 18
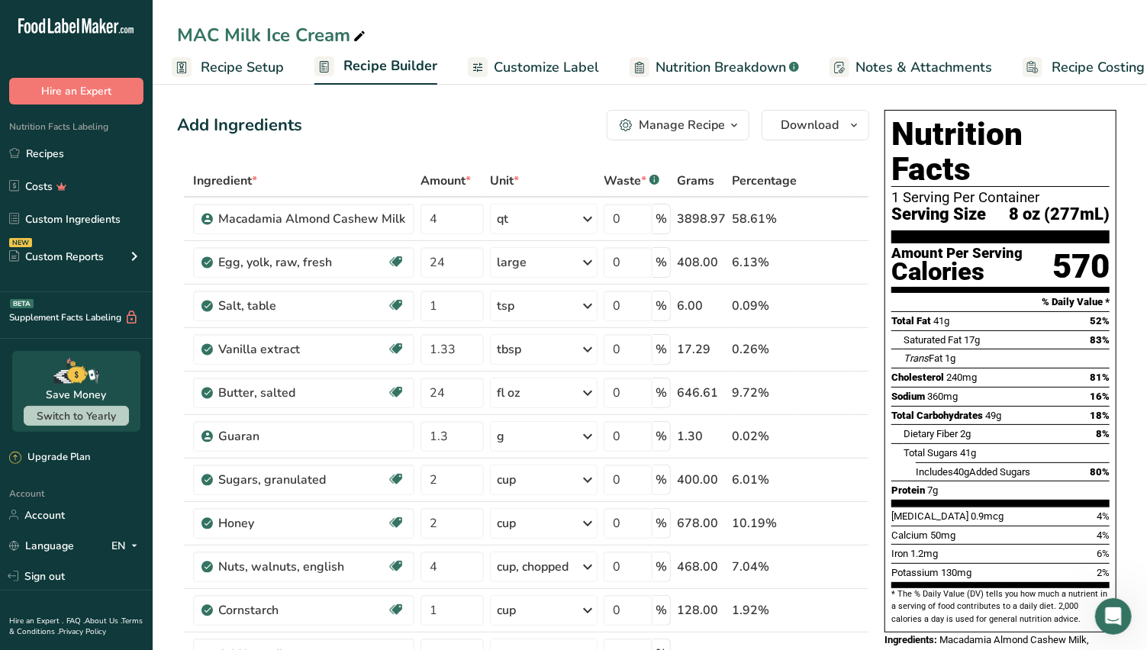
drag, startPoint x: 534, startPoint y: 63, endPoint x: 708, endPoint y: 242, distance: 248.9
click at [534, 63] on span "Customize Label" at bounding box center [546, 67] width 105 height 21
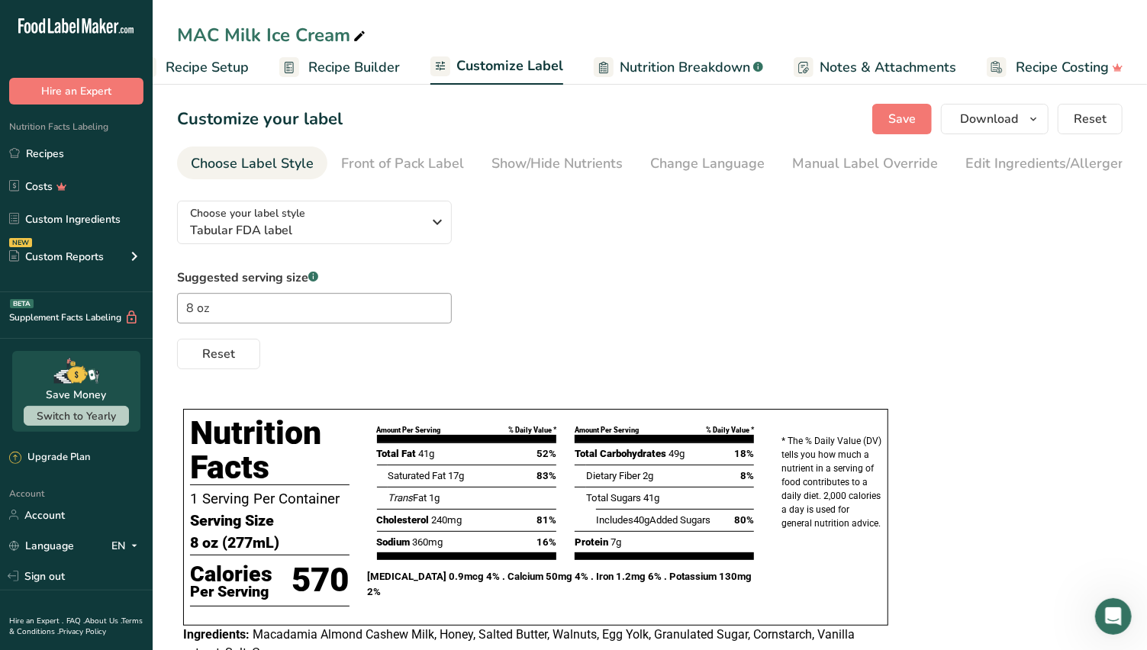
drag, startPoint x: 214, startPoint y: 65, endPoint x: 357, endPoint y: 143, distance: 163.3
click at [214, 65] on span "Recipe Setup" at bounding box center [207, 67] width 83 height 21
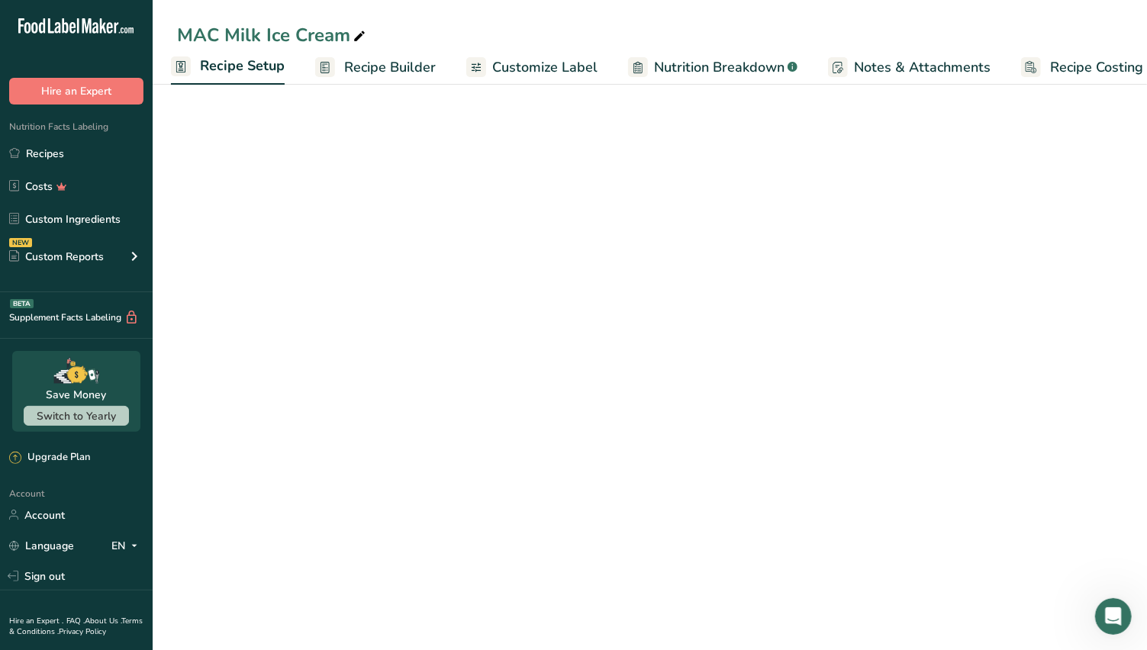
select select "22"
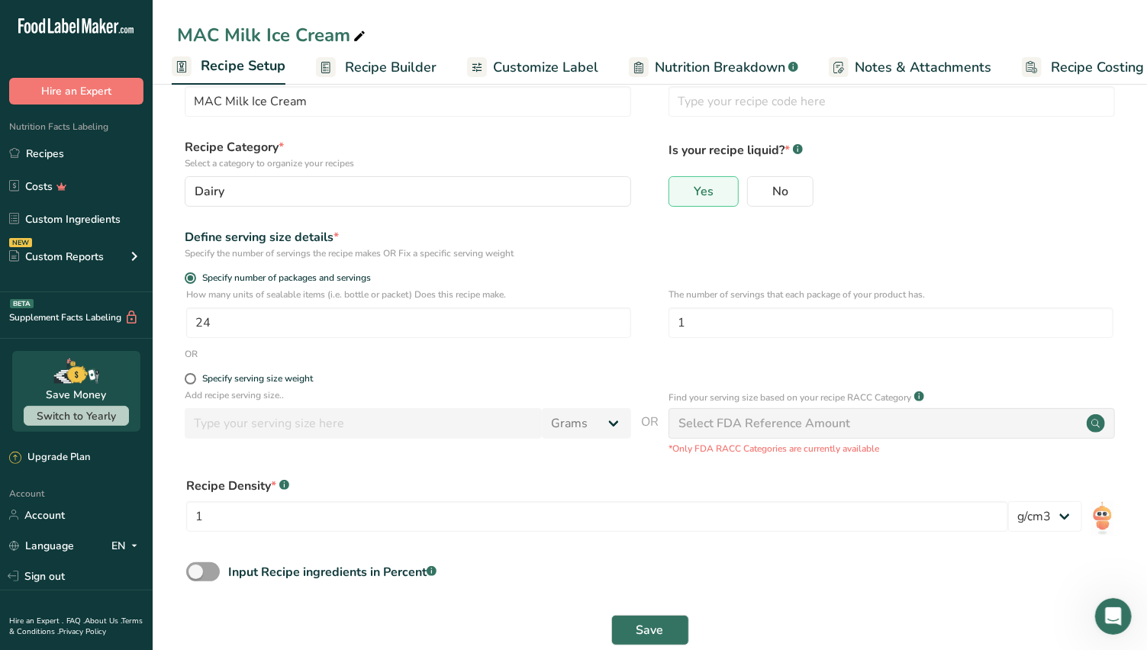
scroll to position [76, 0]
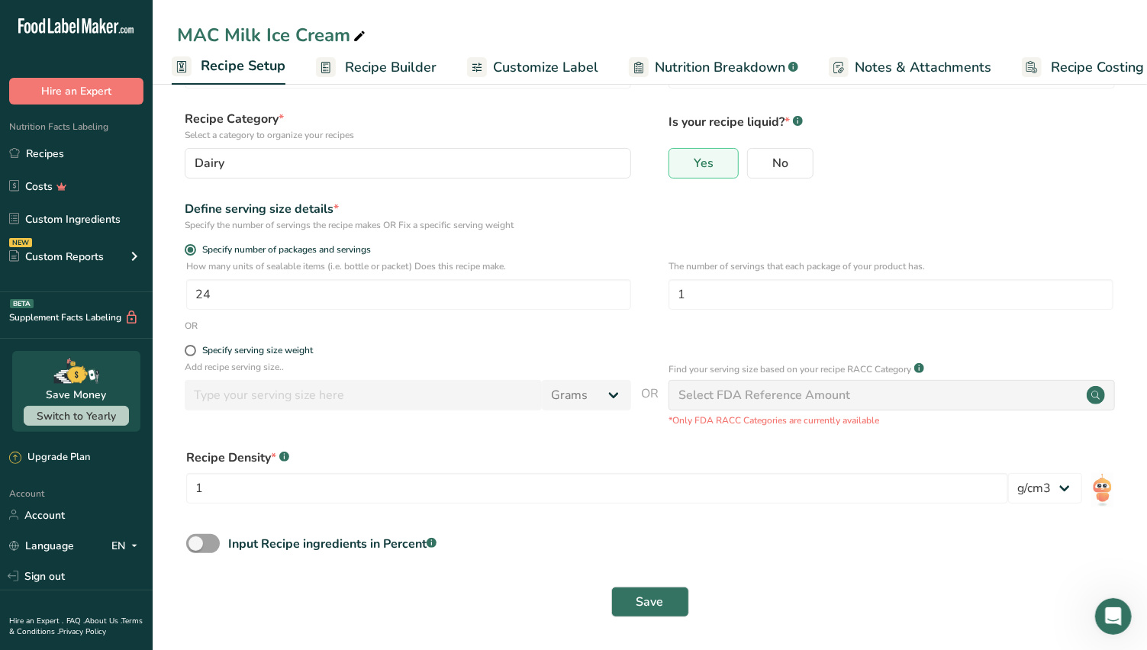
click at [189, 350] on span at bounding box center [190, 350] width 11 height 11
click at [189, 350] on input "Specify serving size weight" at bounding box center [190, 351] width 10 height 10
radio input "true"
radio input "false"
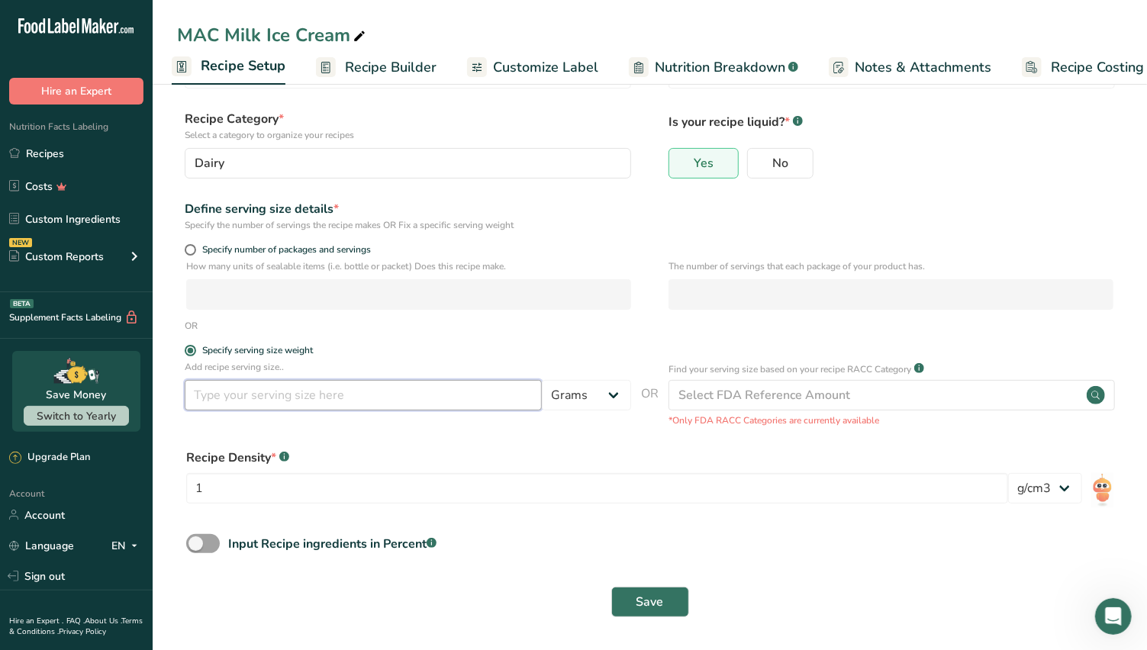
click at [269, 398] on input "number" at bounding box center [363, 395] width 357 height 31
type input "8"
click at [594, 402] on select "Grams kg mg mcg lb oz l mL fl oz tbsp tsp cup qt gallon" at bounding box center [586, 395] width 89 height 31
select select "5"
click at [543, 380] on select "Grams kg mg mcg lb oz l mL fl oz tbsp tsp cup qt gallon" at bounding box center [586, 395] width 89 height 31
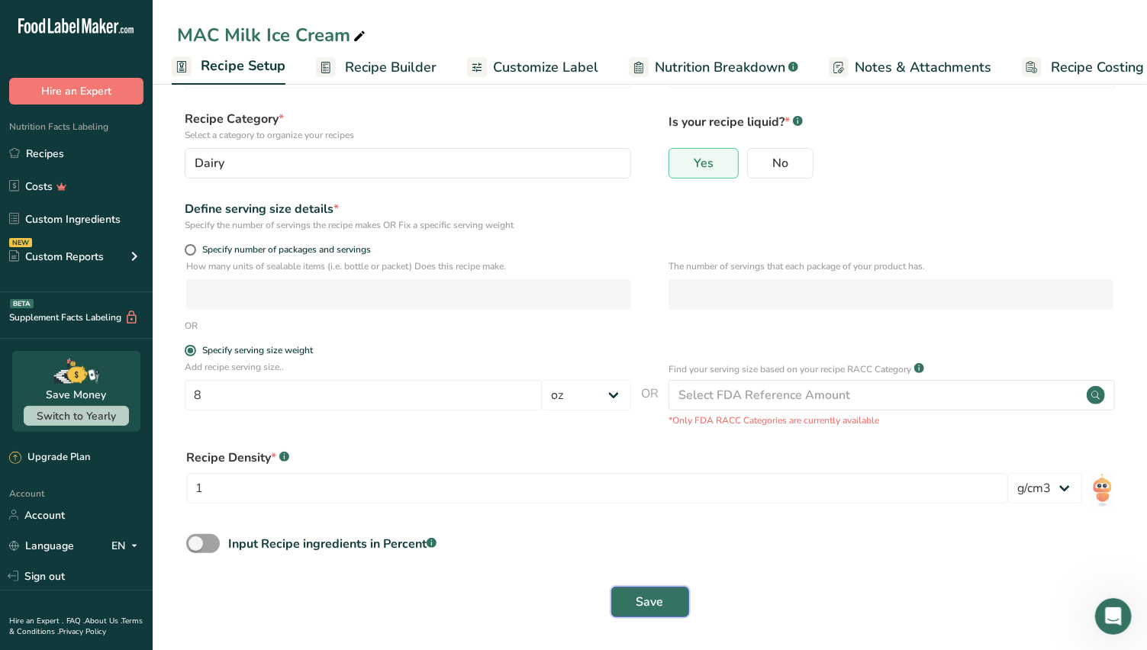
click at [643, 600] on span "Save" at bounding box center [650, 602] width 27 height 18
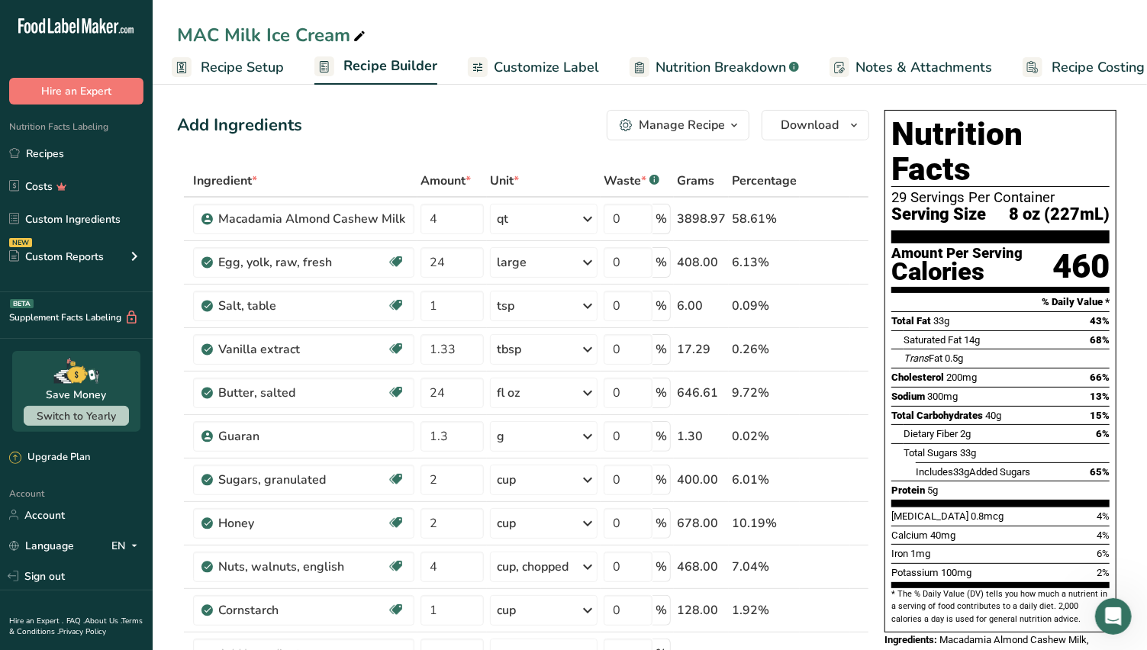
click at [736, 124] on icon "button" at bounding box center [734, 125] width 12 height 19
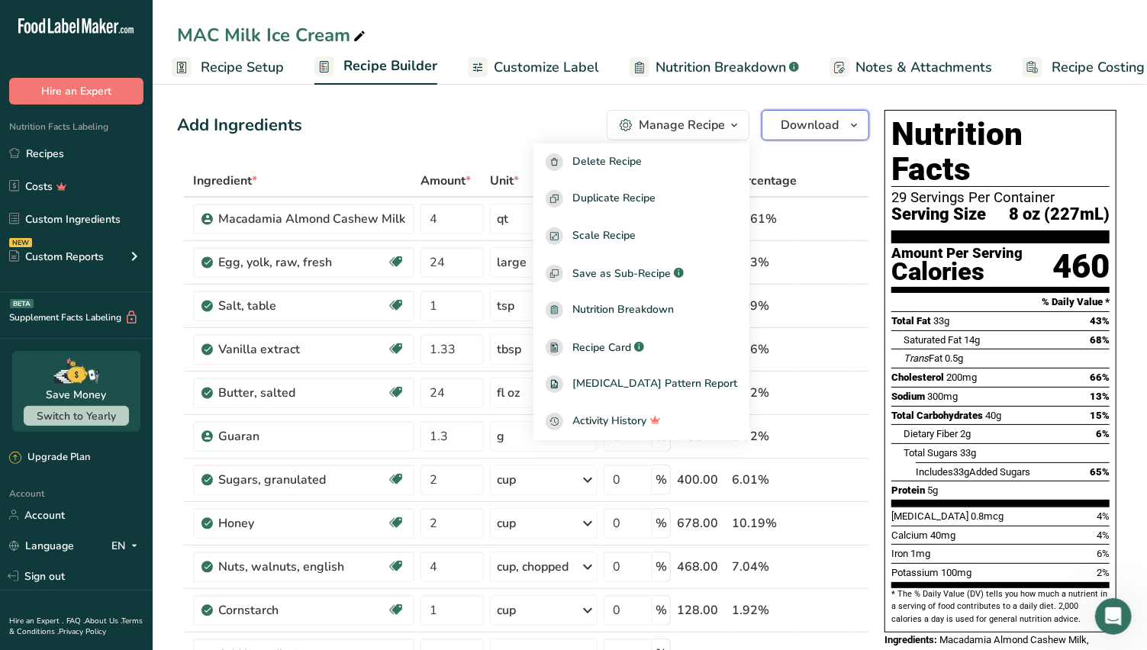
click at [831, 124] on span "Download" at bounding box center [810, 125] width 58 height 18
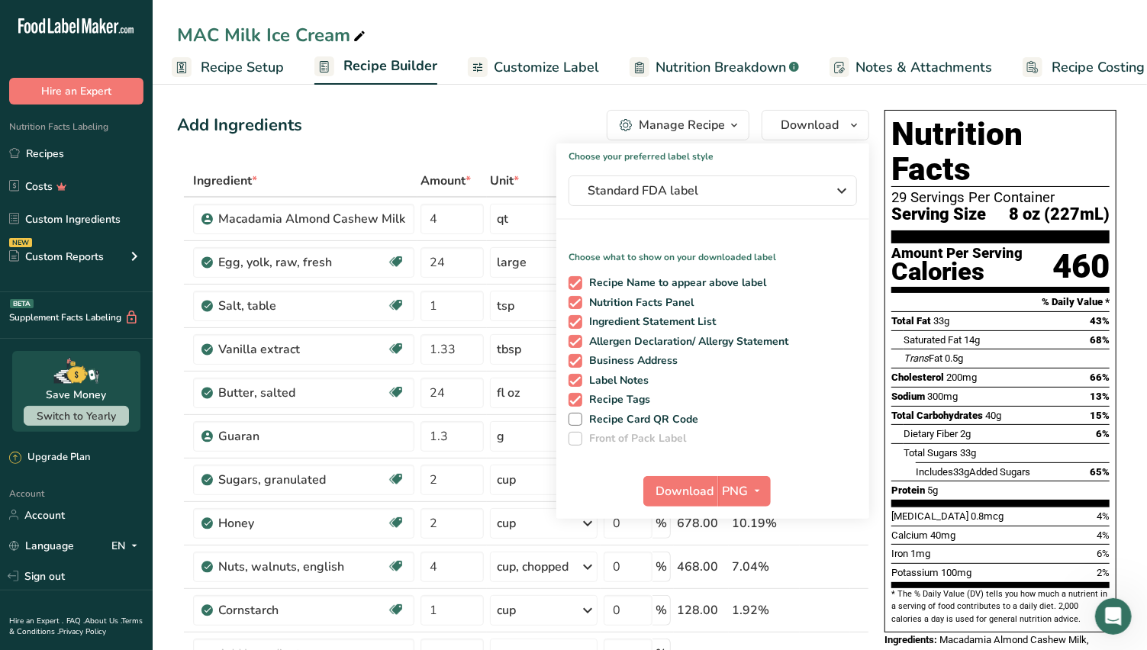
click at [540, 121] on div "Add Ingredients Manage Recipe Delete Recipe Duplicate Recipe Scale Recipe Save …" at bounding box center [523, 125] width 692 height 31
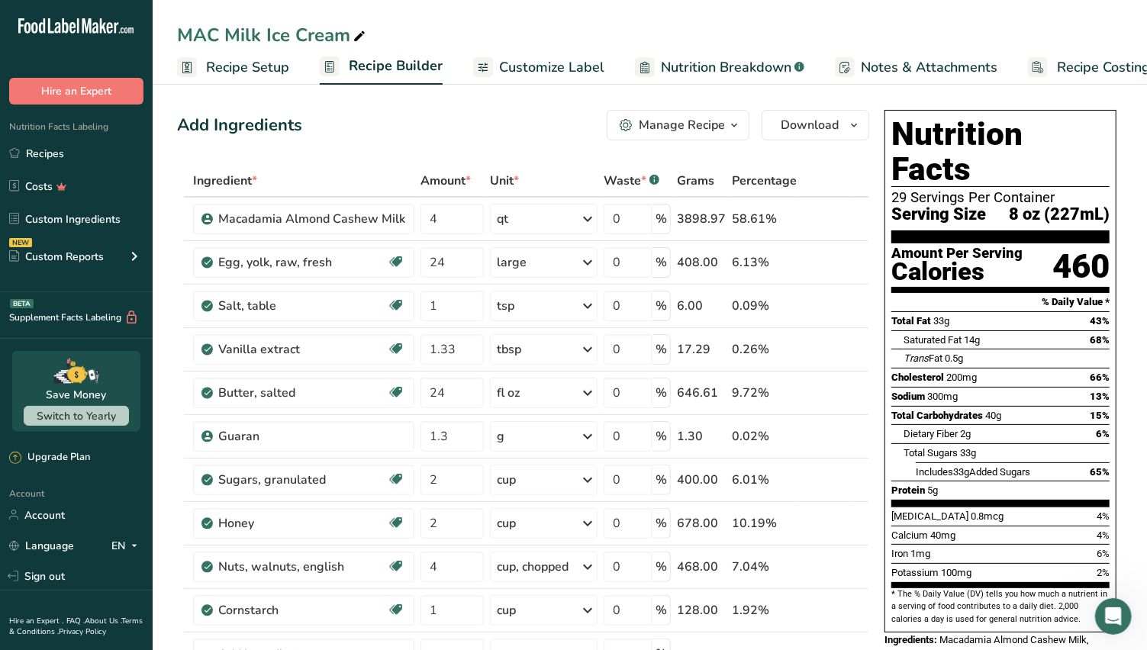
click at [239, 66] on span "Recipe Setup" at bounding box center [247, 67] width 83 height 21
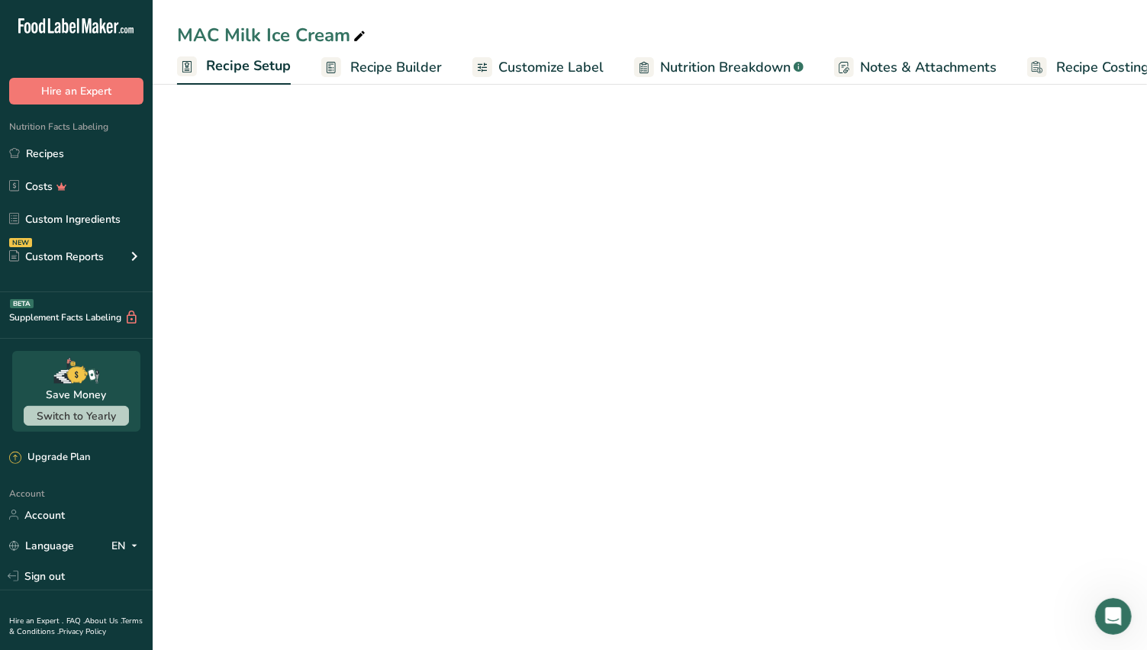
scroll to position [0, 5]
select select "5"
select select "22"
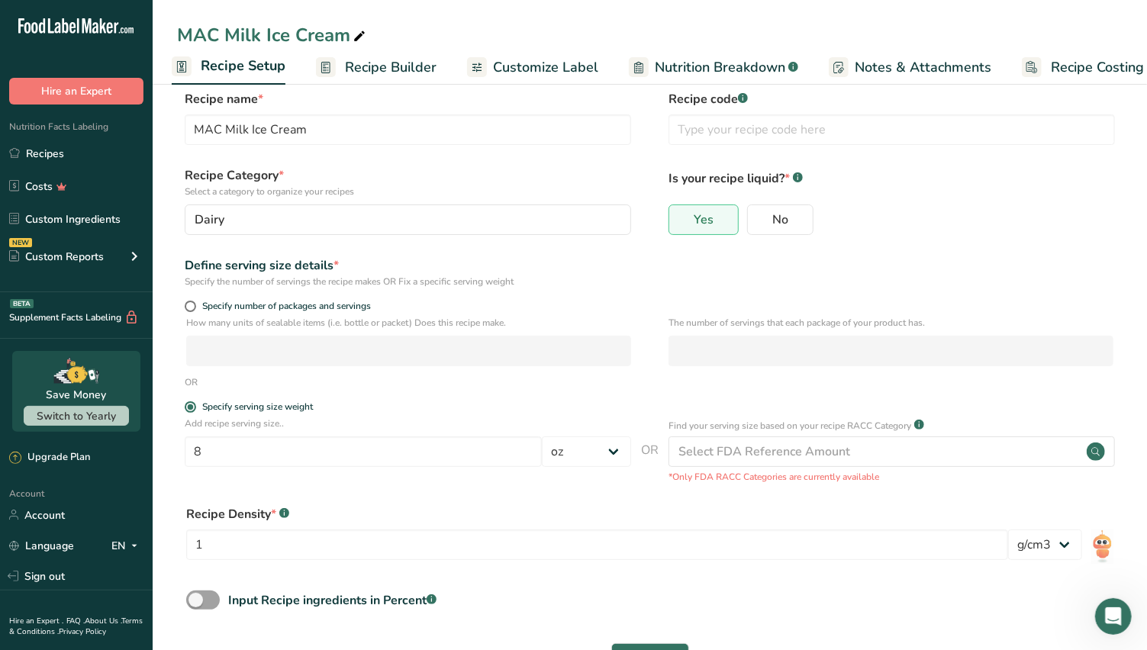
scroll to position [0, 0]
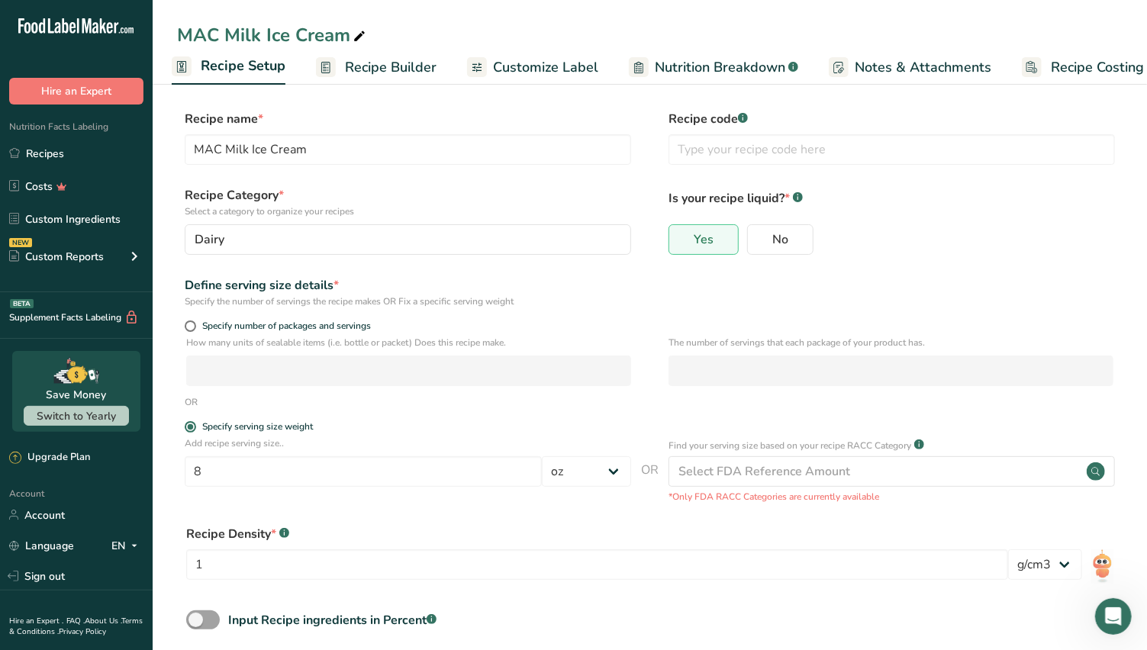
click at [192, 325] on span at bounding box center [190, 326] width 11 height 11
click at [192, 325] on input "Specify number of packages and servings" at bounding box center [190, 326] width 10 height 10
radio input "true"
radio input "false"
select select "0"
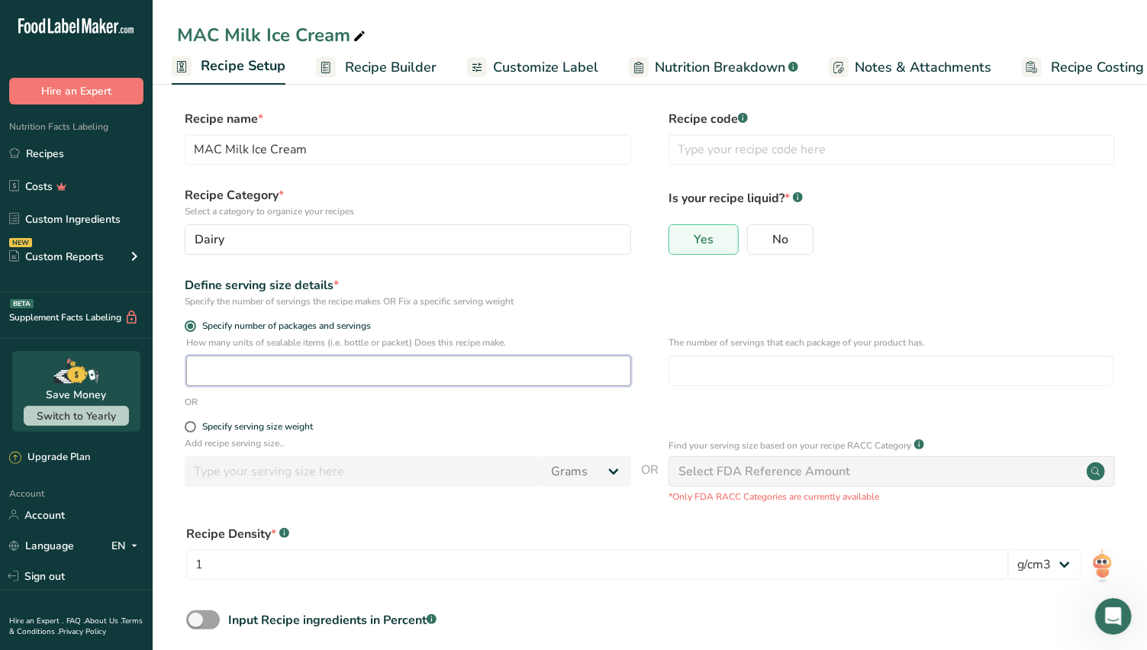
click at [224, 366] on input "number" at bounding box center [408, 371] width 445 height 31
type input "24"
click at [701, 367] on input "number" at bounding box center [891, 371] width 445 height 31
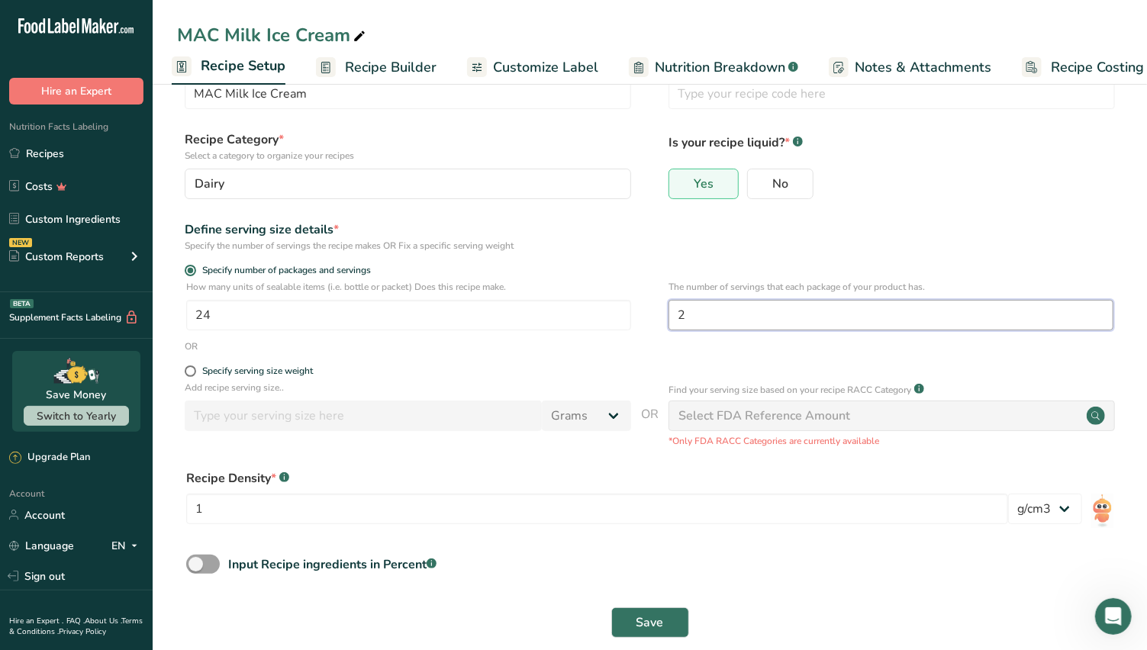
scroll to position [76, 0]
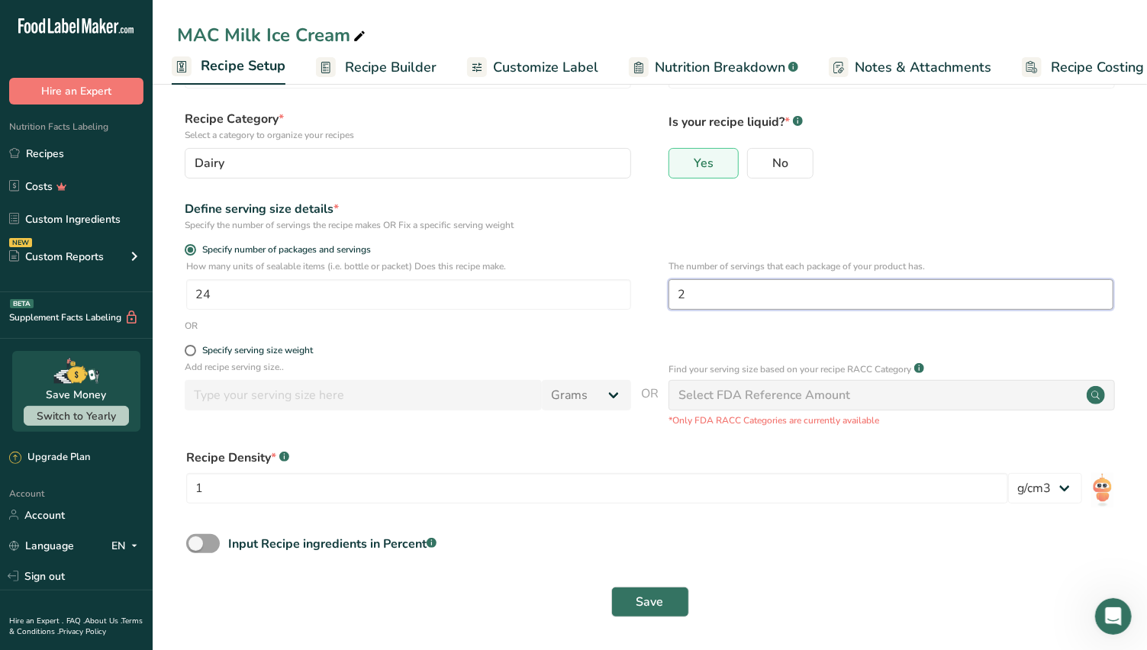
type input "2"
click at [660, 596] on span "Save" at bounding box center [650, 602] width 27 height 18
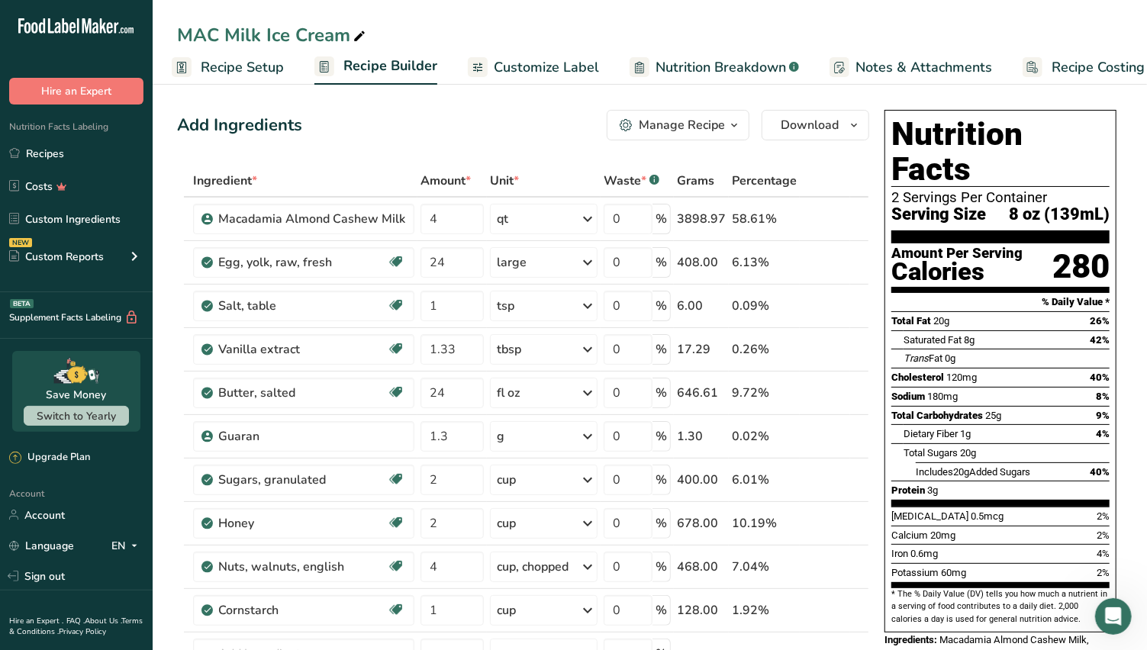
click at [511, 67] on span "Customize Label" at bounding box center [546, 67] width 105 height 21
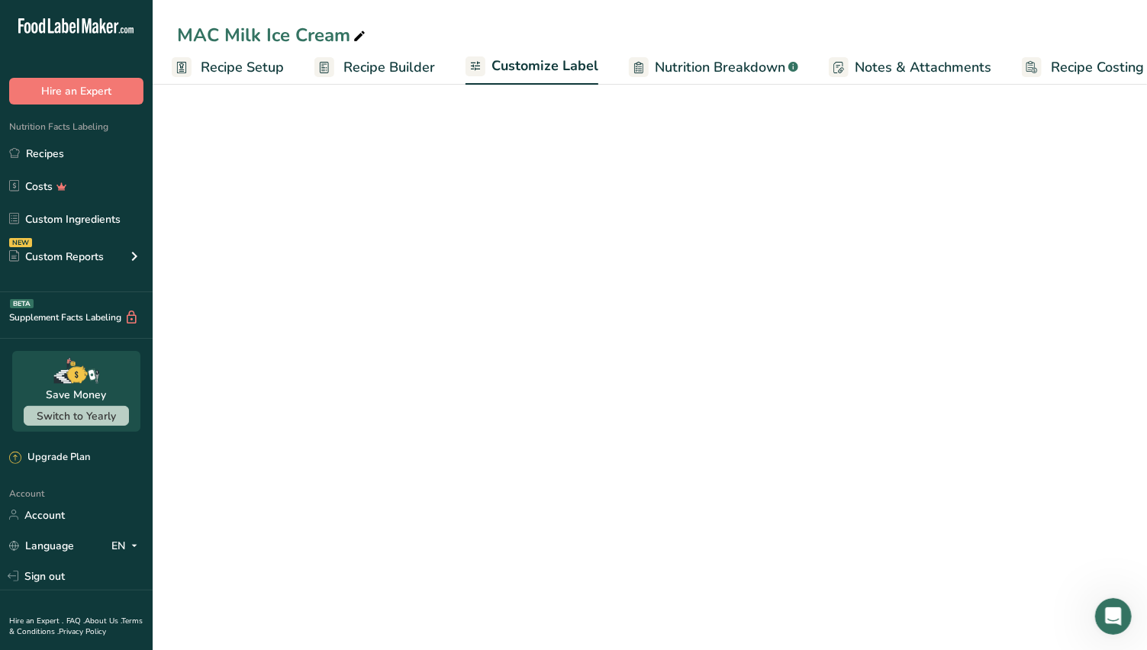
scroll to position [0, 40]
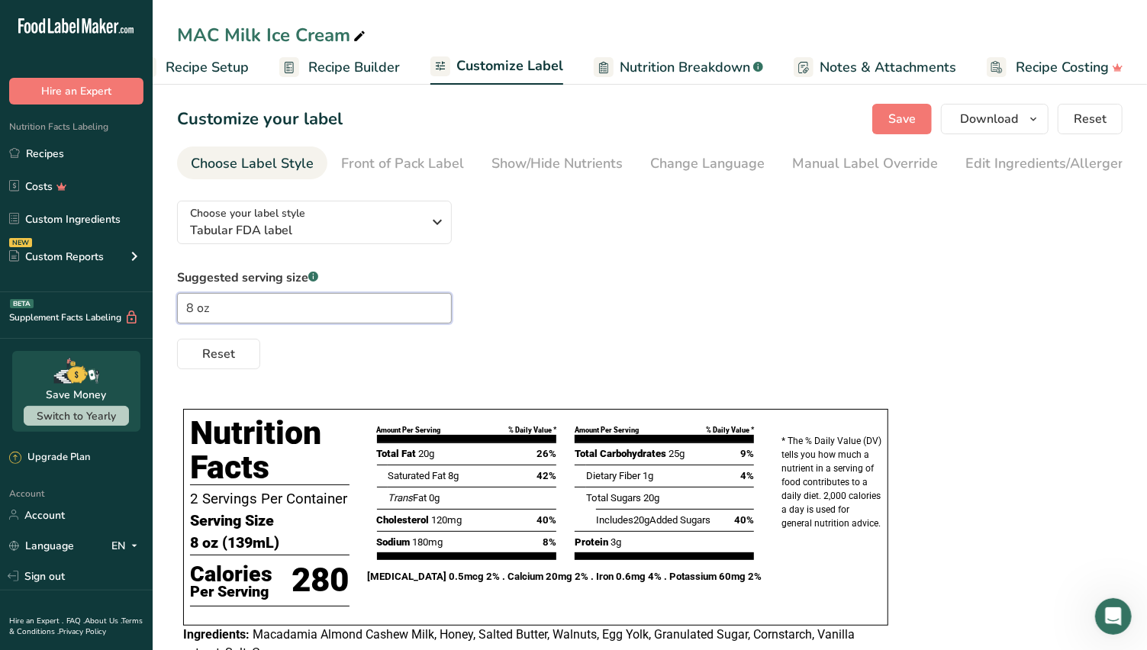
click at [218, 308] on input "8 oz" at bounding box center [314, 308] width 275 height 31
click at [196, 311] on input "8 oz" at bounding box center [314, 308] width 275 height 31
type input "4oz"
click at [560, 273] on div "Suggested serving size .a-a{fill:#347362;}.b-a{fill:#fff;} 4oz Reset" at bounding box center [650, 319] width 946 height 101
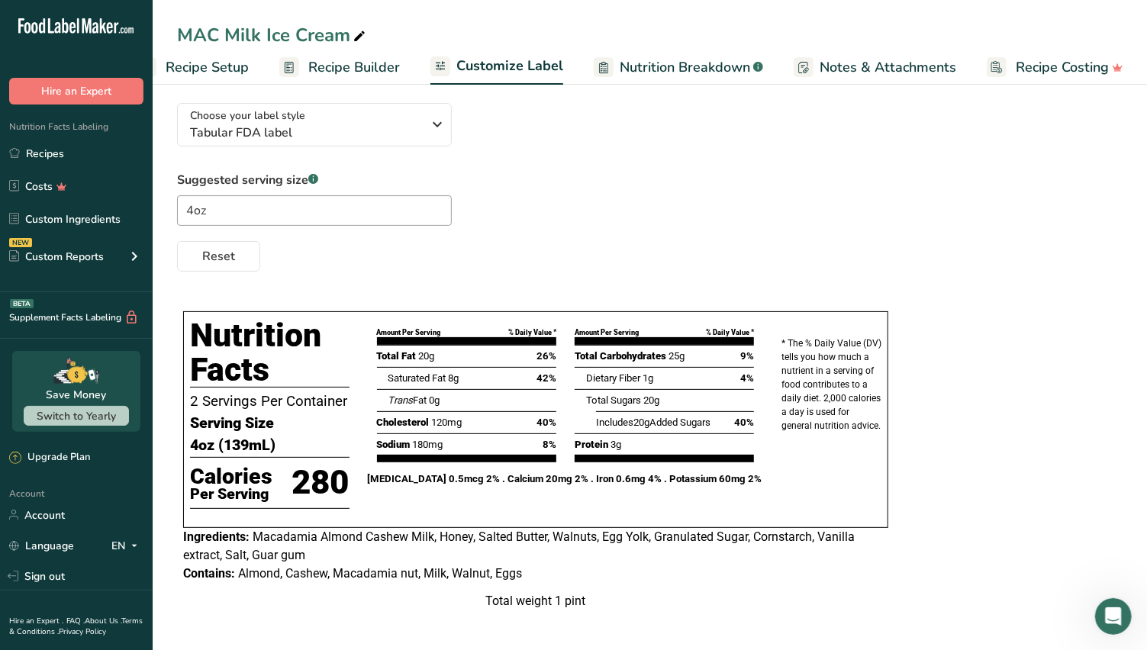
scroll to position [117, 0]
click at [485, 602] on div "Total weight 1 pint" at bounding box center [535, 601] width 705 height 18
click at [486, 602] on div "Total weight 1 pint" at bounding box center [535, 601] width 705 height 18
click at [494, 602] on div "Total weight 1 pint" at bounding box center [535, 601] width 705 height 18
click at [572, 602] on div "Total weight 1 pint" at bounding box center [535, 601] width 705 height 18
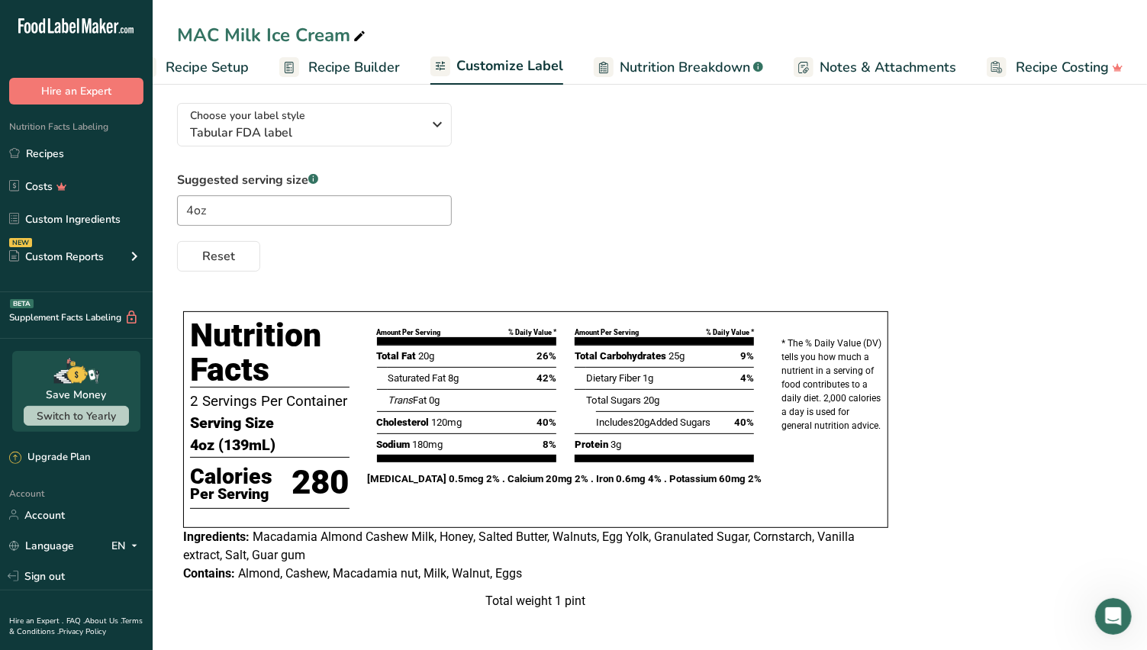
drag, startPoint x: 589, startPoint y: 601, endPoint x: 485, endPoint y: 608, distance: 103.3
click at [485, 608] on div "Total weight 1 pint" at bounding box center [535, 601] width 705 height 18
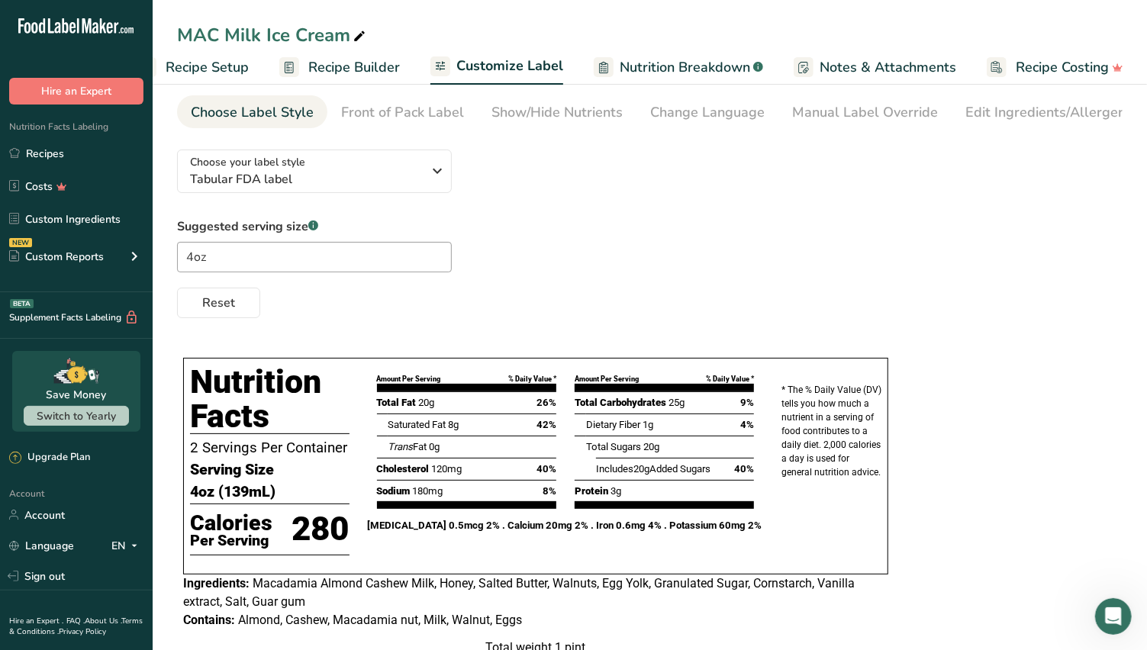
scroll to position [0, 0]
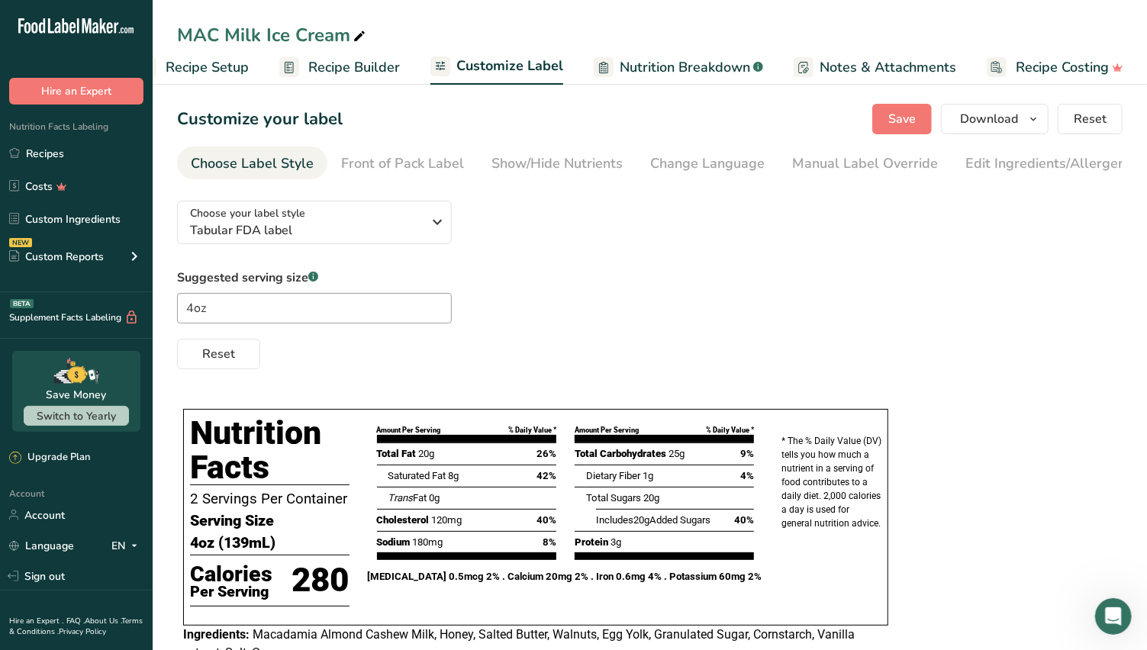
click at [425, 173] on div "Front of Pack Label" at bounding box center [402, 163] width 123 height 21
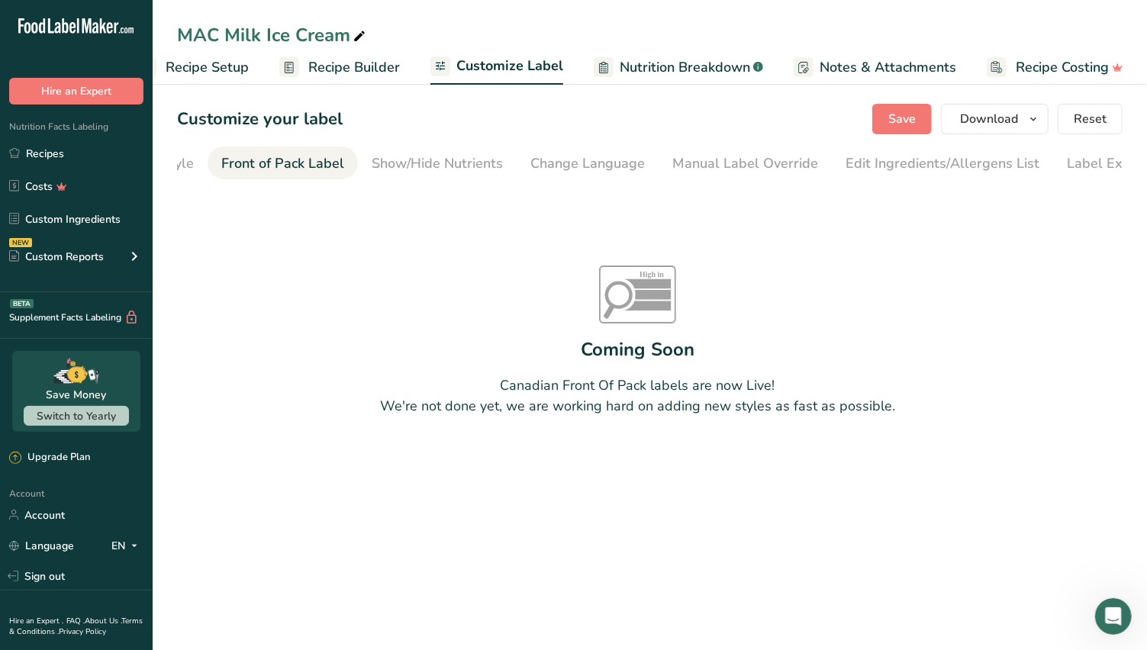
scroll to position [0, 147]
click at [428, 157] on div "Show/Hide Nutrients" at bounding box center [409, 163] width 131 height 21
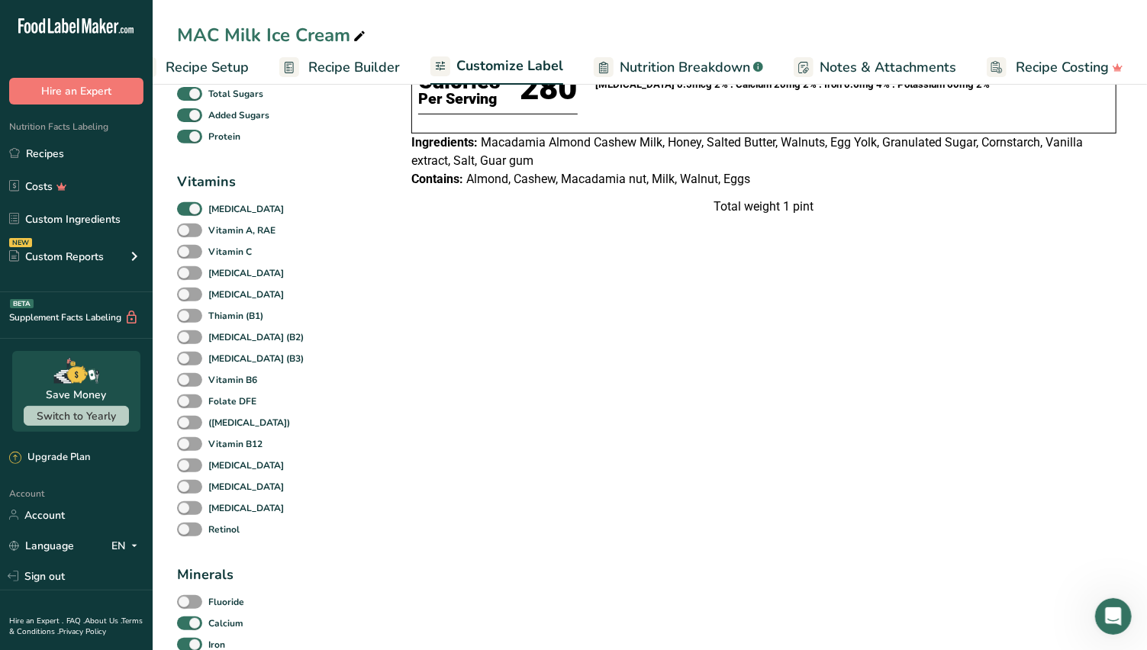
scroll to position [254, 0]
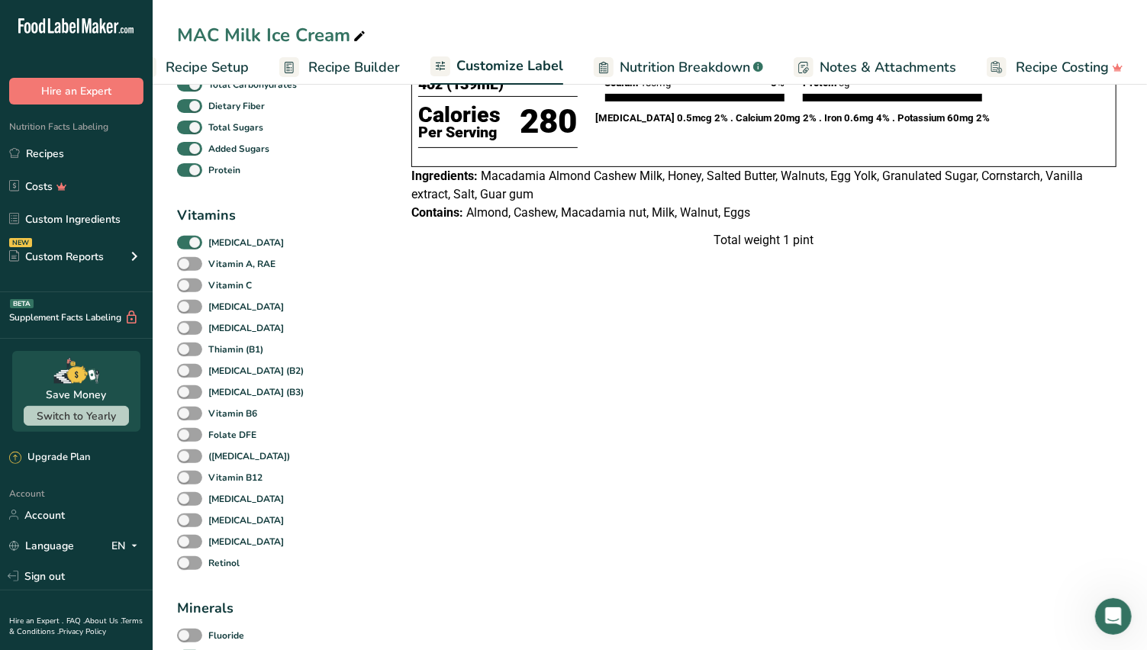
click at [716, 250] on div "Total weight 1 pint" at bounding box center [763, 240] width 705 height 18
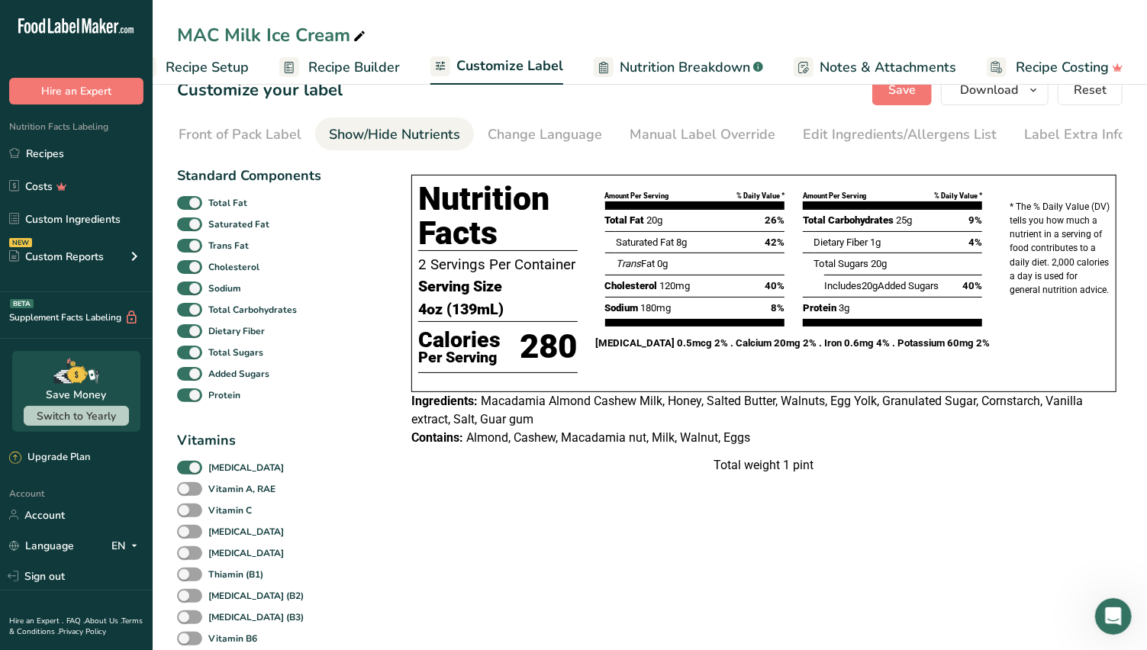
scroll to position [0, 0]
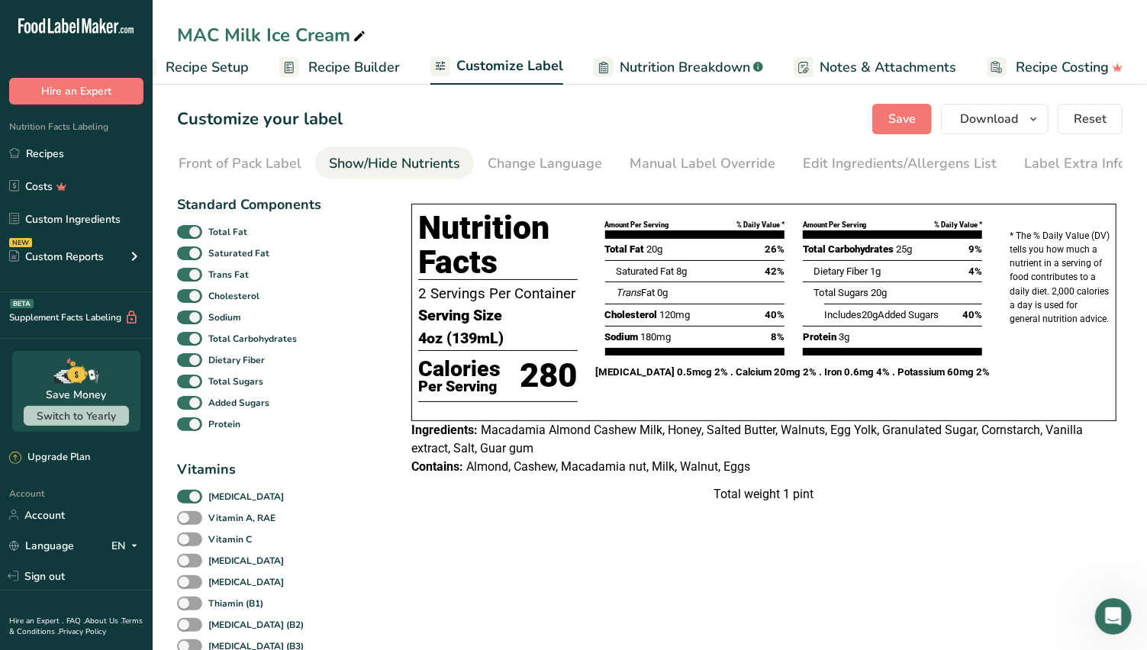
click at [549, 168] on div "Change Language" at bounding box center [545, 163] width 115 height 21
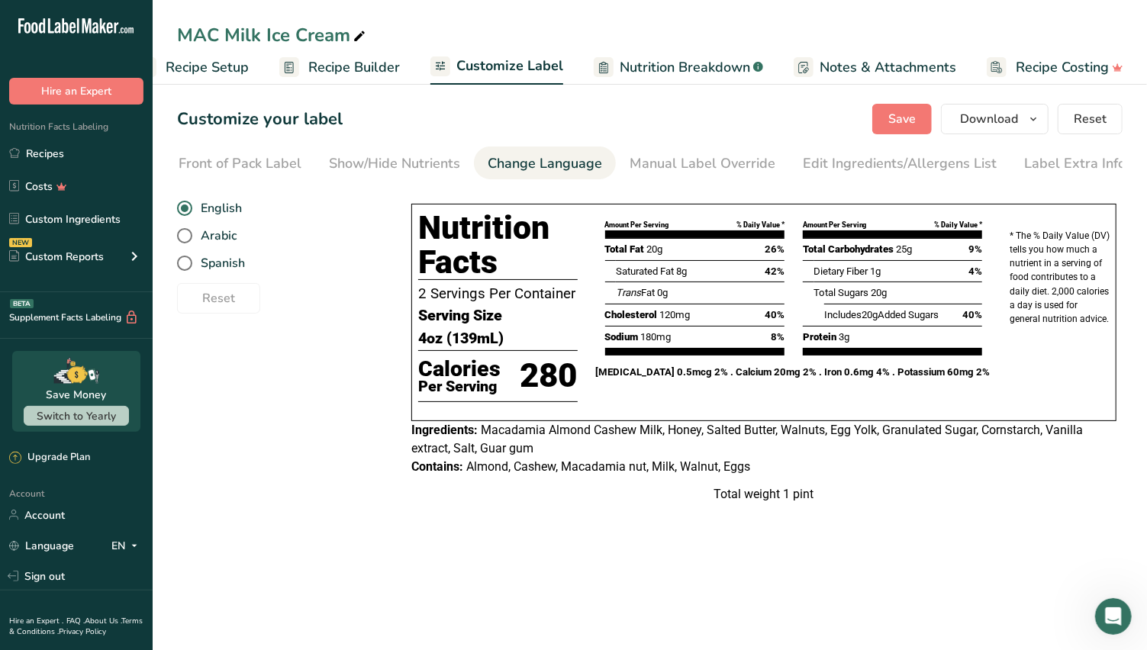
click at [689, 161] on div "Manual Label Override" at bounding box center [703, 163] width 146 height 21
type input "4oz (139mL)"
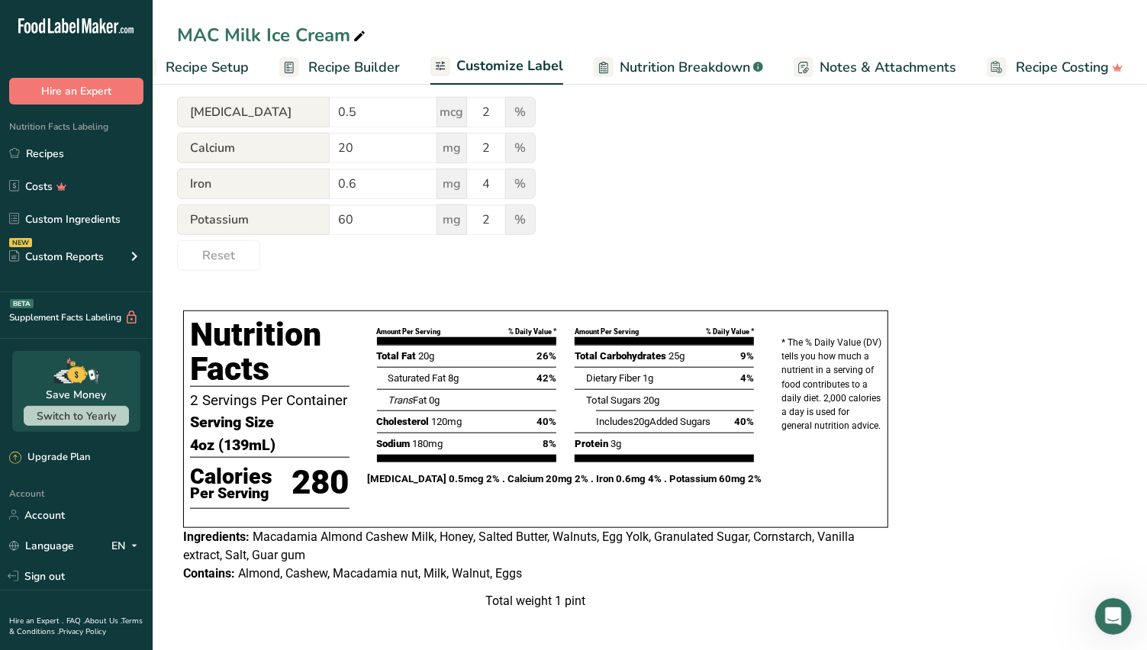
scroll to position [668, 0]
click at [485, 597] on div "Total weight 1 pint" at bounding box center [535, 601] width 705 height 18
click at [576, 602] on div "Total weight 1 pint" at bounding box center [535, 601] width 705 height 18
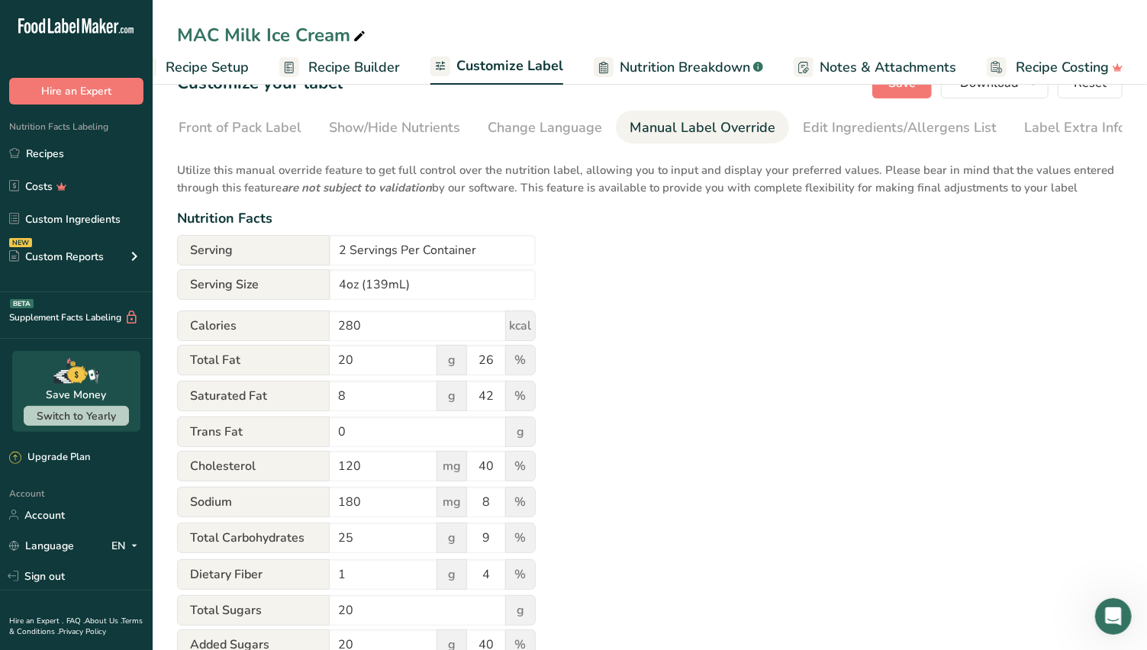
scroll to position [0, 0]
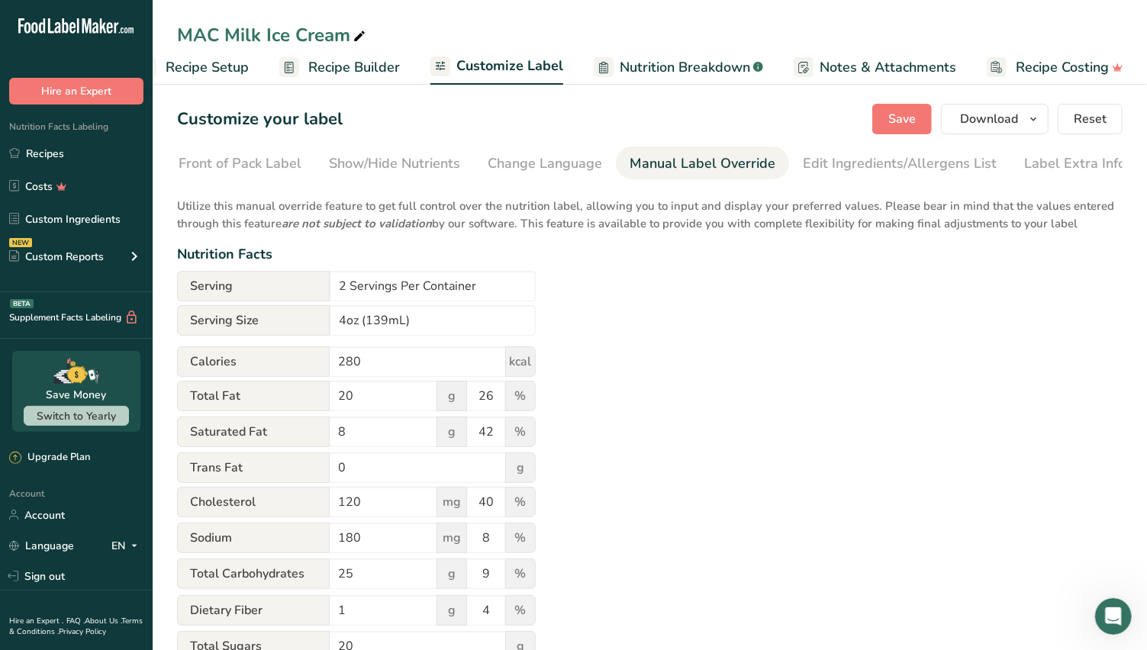
click at [864, 166] on div "Edit Ingredients/Allergens List" at bounding box center [900, 163] width 194 height 21
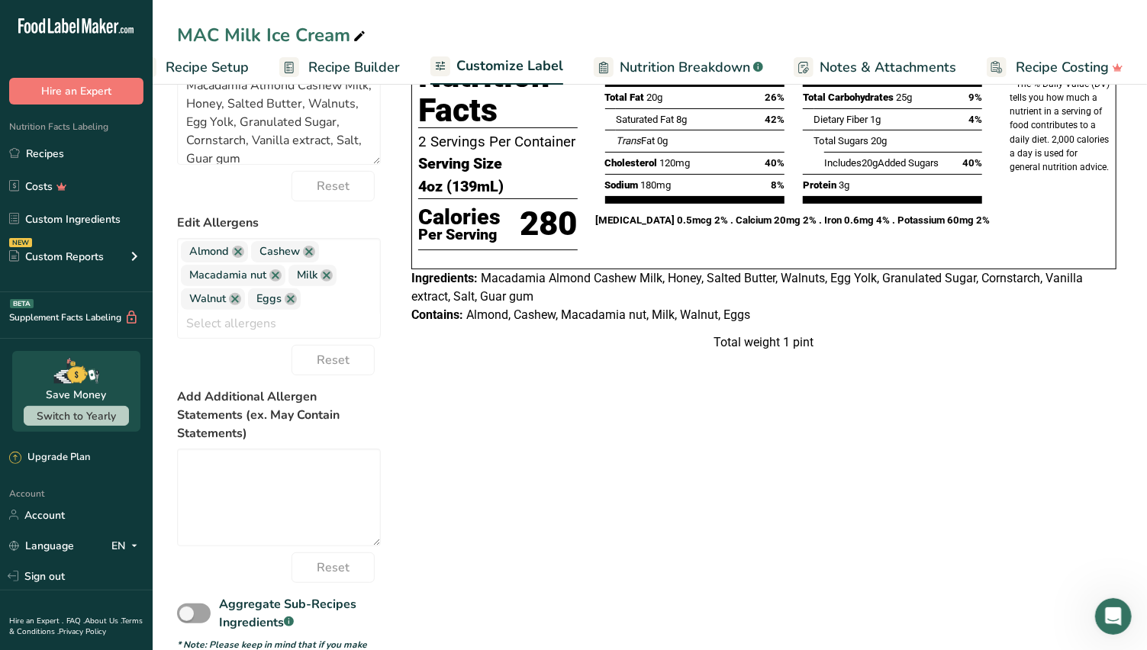
scroll to position [169, 0]
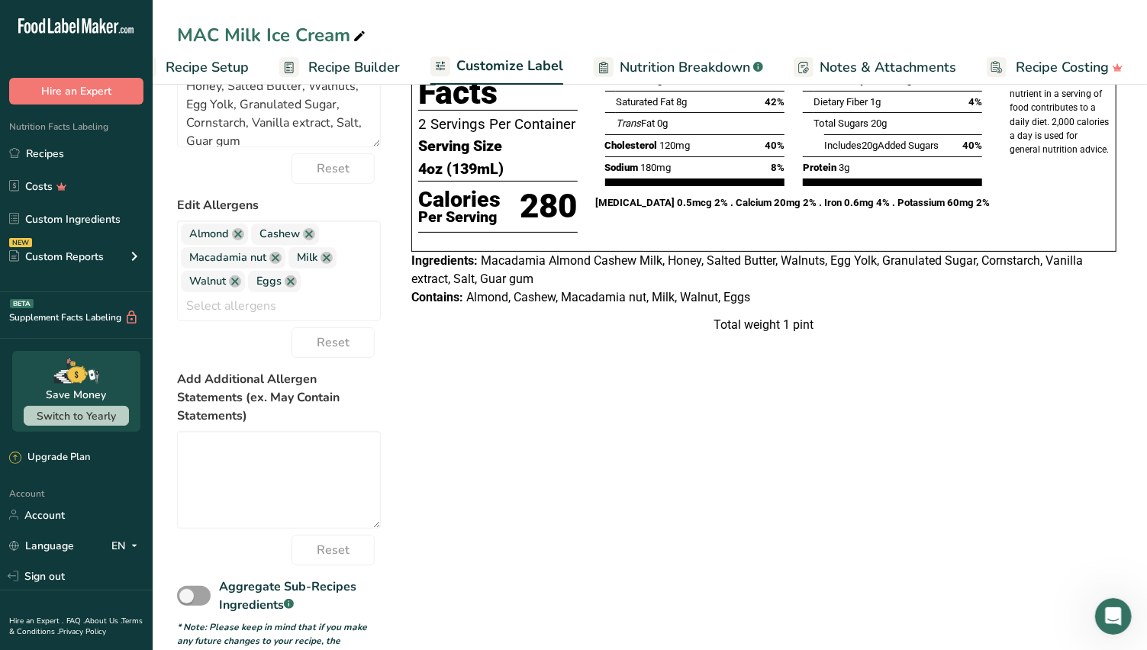
click at [716, 334] on div "Total weight 1 pint" at bounding box center [763, 325] width 705 height 18
click at [803, 334] on div "Total weight 1 pint" at bounding box center [763, 325] width 705 height 18
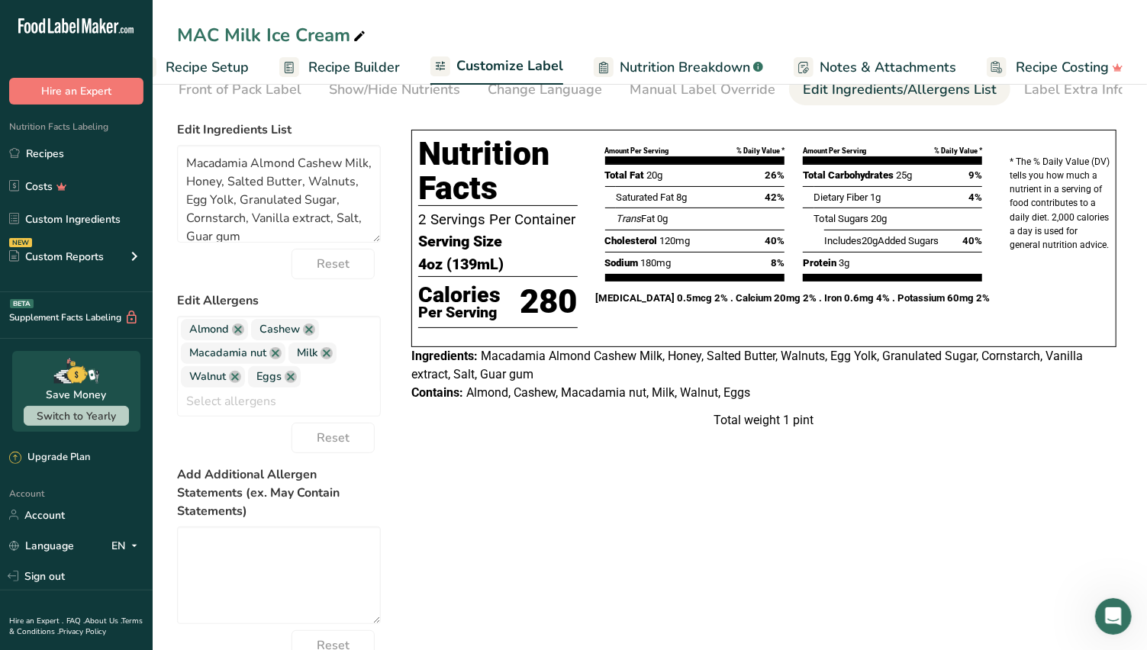
scroll to position [0, 0]
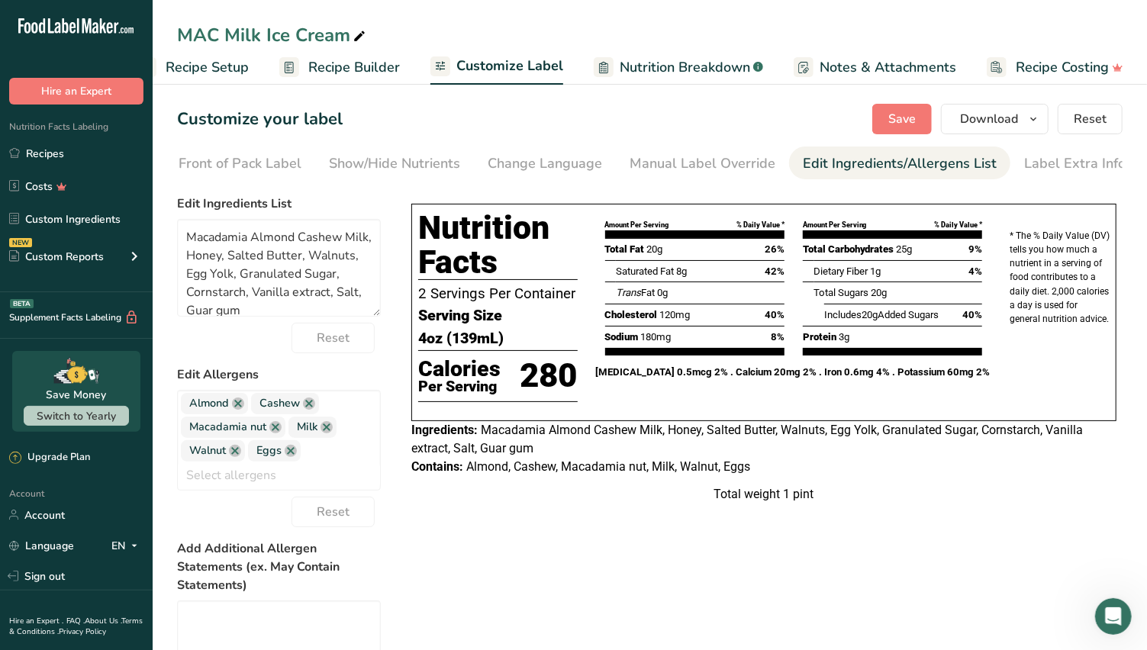
click at [1036, 167] on div "Label Extra Info" at bounding box center [1075, 163] width 102 height 21
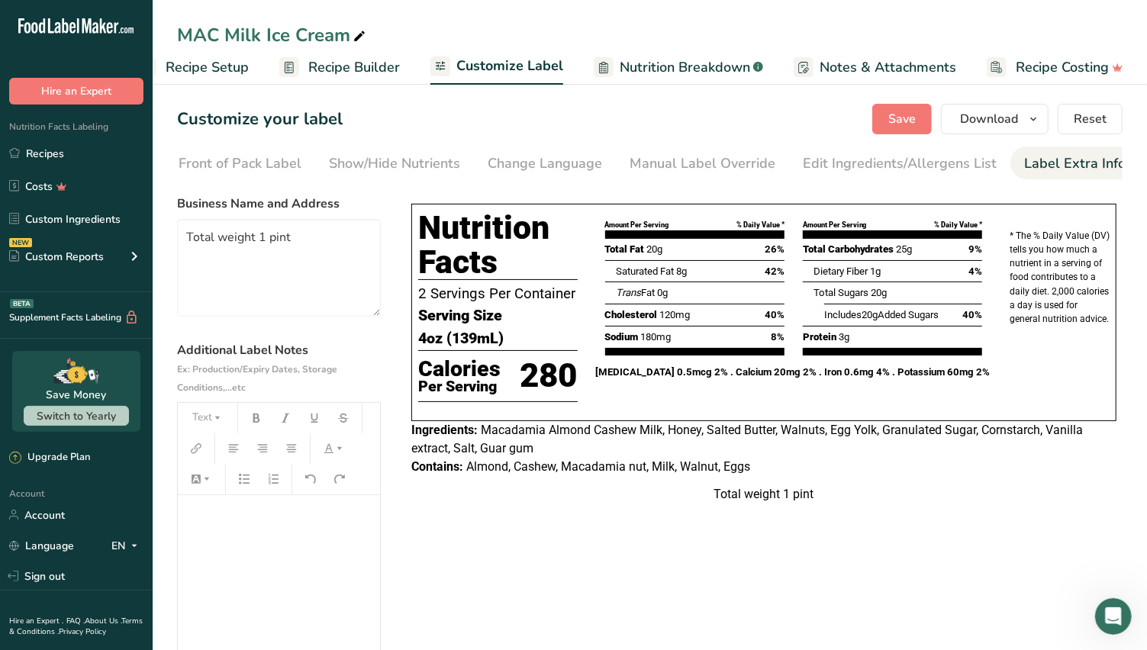
click at [1037, 160] on div "Label Extra Info" at bounding box center [1075, 163] width 102 height 21
click at [296, 237] on textarea "Total weight 1 pint" at bounding box center [279, 268] width 204 height 98
type textarea "Total weight 8oz"
click at [456, 504] on div "Total weight 1 pint" at bounding box center [763, 494] width 705 height 18
click at [295, 289] on textarea "Total weight 8oz" at bounding box center [279, 268] width 204 height 98
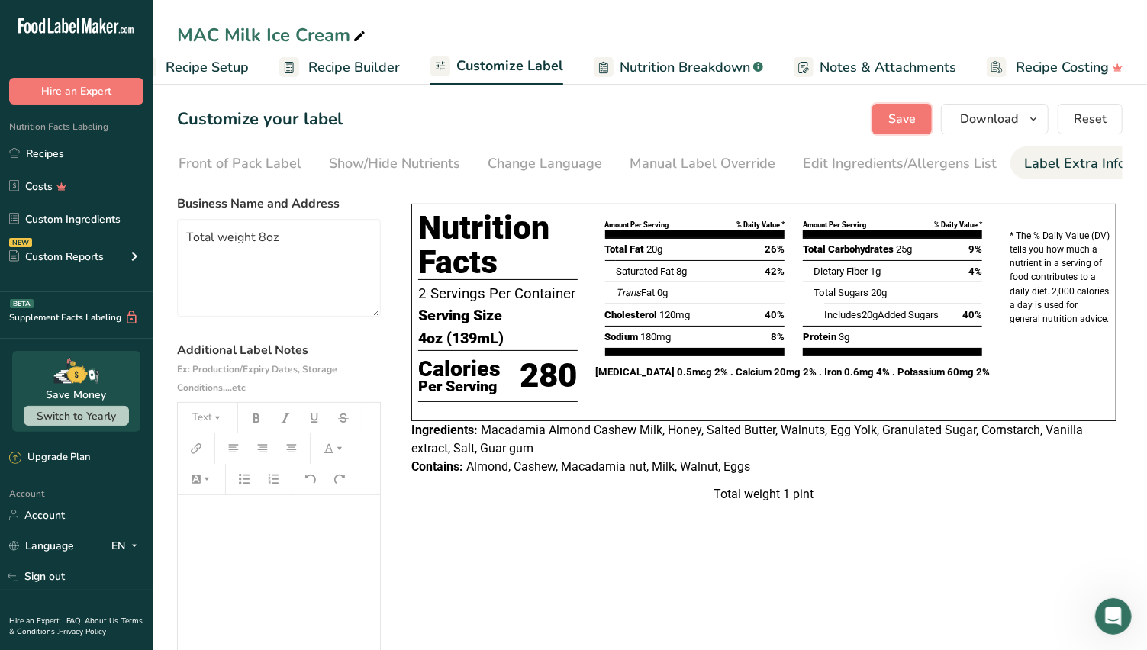
click at [911, 108] on button "Save" at bounding box center [903, 119] width 60 height 31
click at [998, 112] on span "Download" at bounding box center [989, 119] width 58 height 18
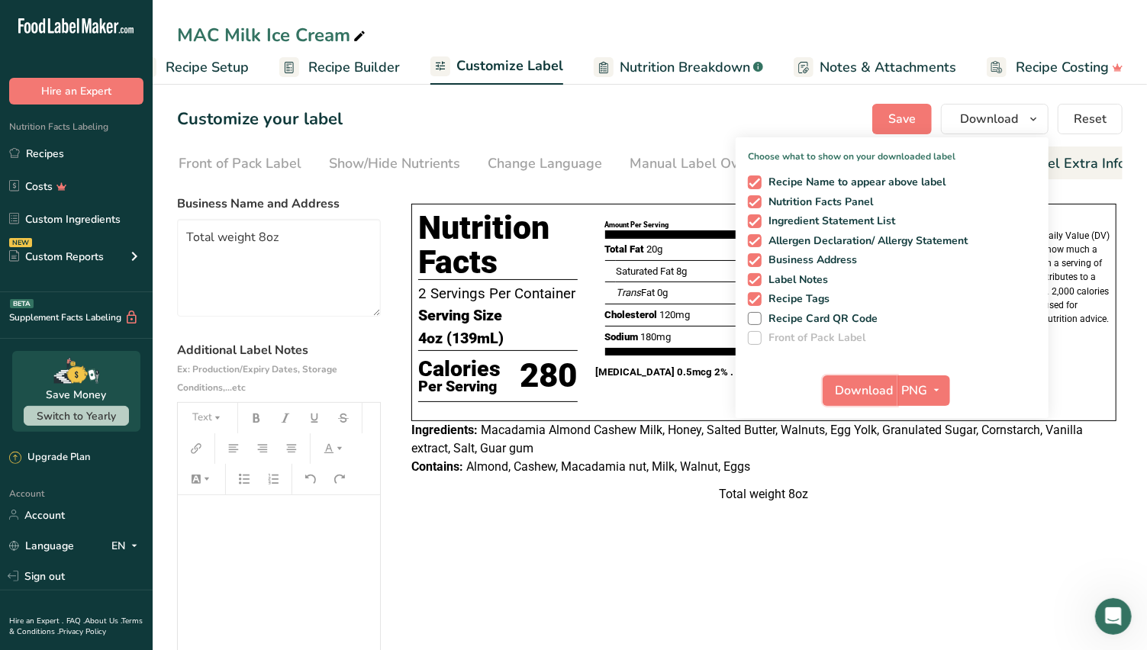
click at [894, 385] on span "Download" at bounding box center [865, 391] width 58 height 18
click at [178, 30] on div "MAC Milk Ice Cream" at bounding box center [273, 34] width 192 height 27
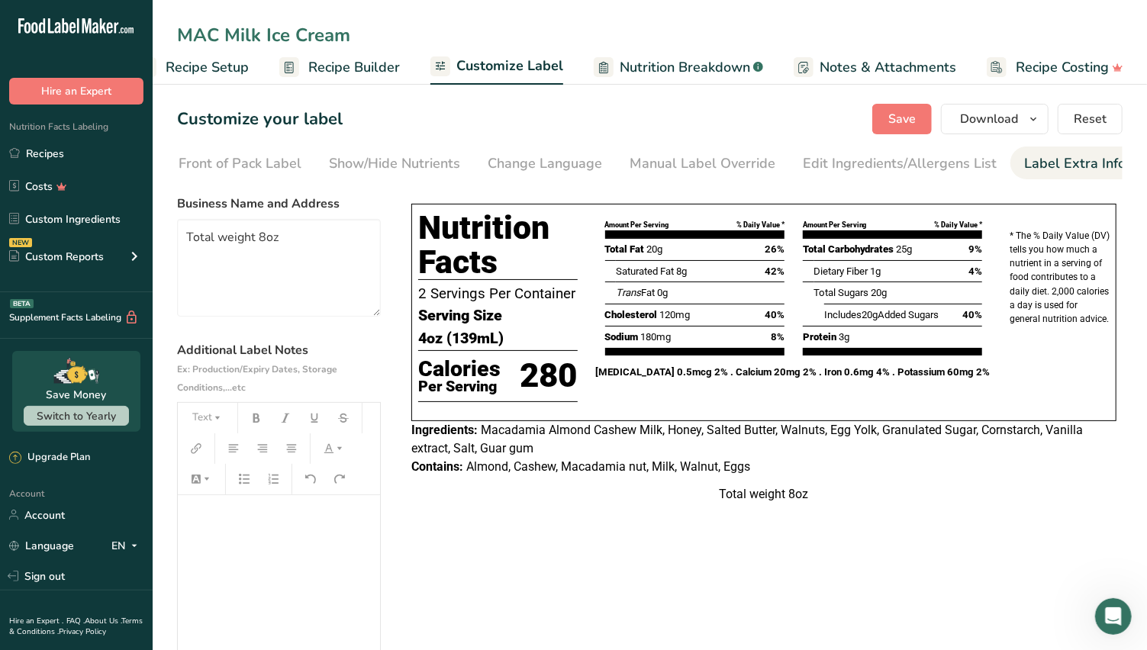
click at [182, 32] on input "MAC Milk Ice Cream" at bounding box center [650, 34] width 946 height 27
type input "Honey Walnut MAC Milk Ice Cream"
click at [902, 111] on span "Save" at bounding box center [902, 119] width 27 height 18
click at [350, 68] on span "Recipe Builder" at bounding box center [354, 67] width 92 height 21
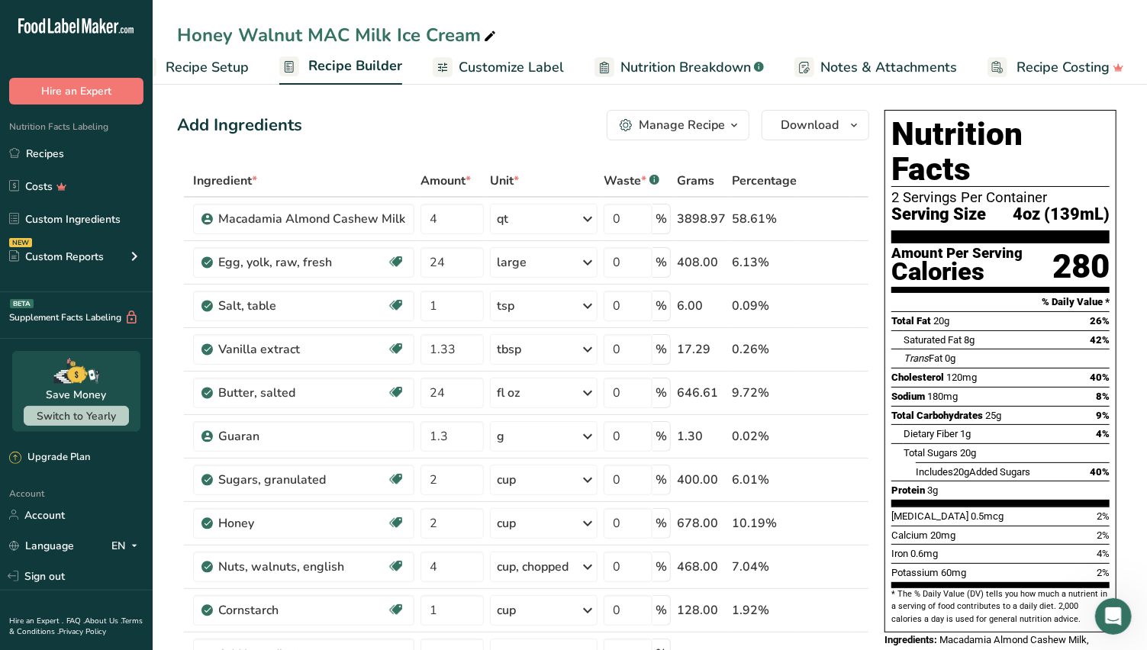
click at [483, 69] on span "Customize Label" at bounding box center [511, 67] width 105 height 21
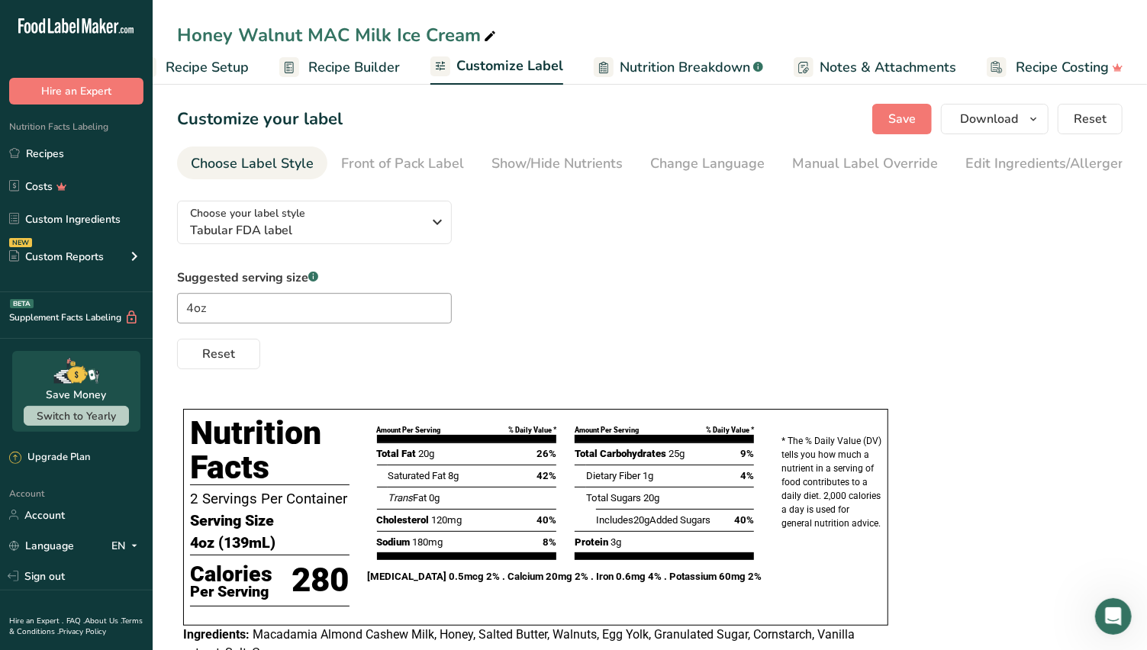
click at [410, 166] on div "Front of Pack Label" at bounding box center [402, 163] width 123 height 21
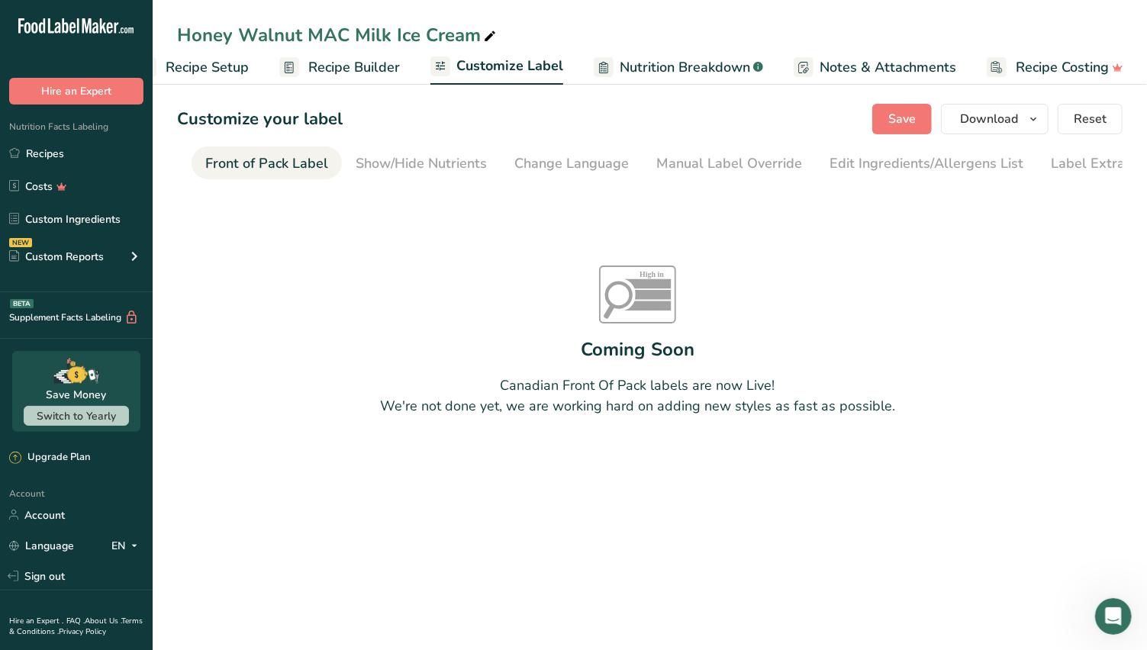
scroll to position [0, 147]
click at [528, 158] on div "Change Language" at bounding box center [560, 163] width 115 height 21
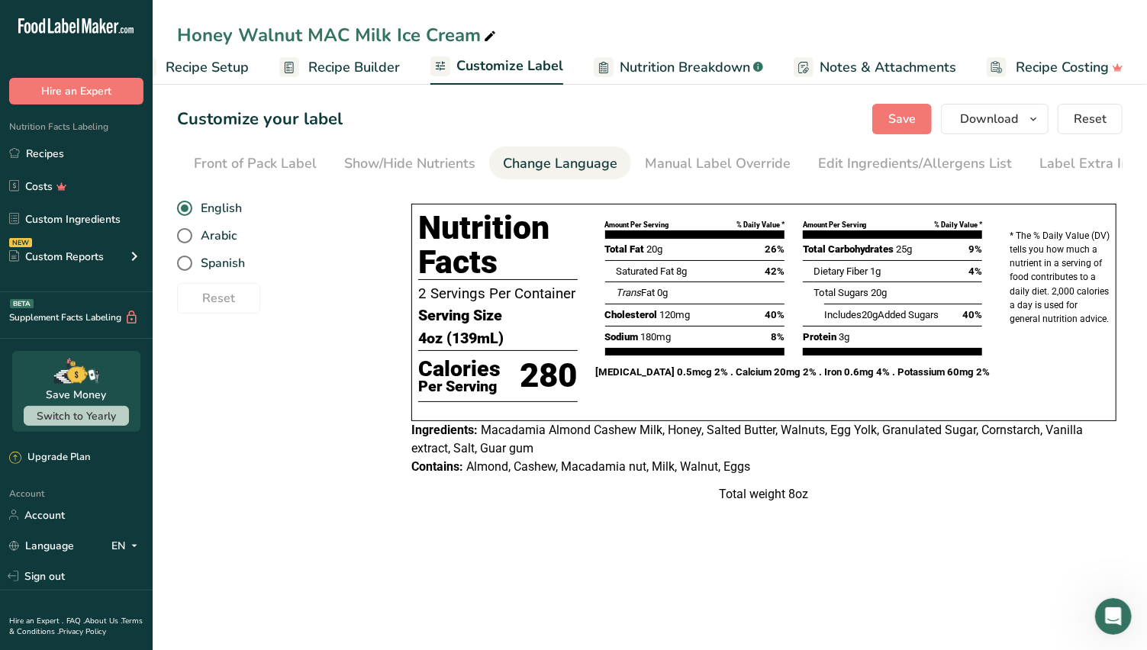
scroll to position [0, 163]
click at [706, 157] on div "Manual Label Override" at bounding box center [703, 163] width 146 height 21
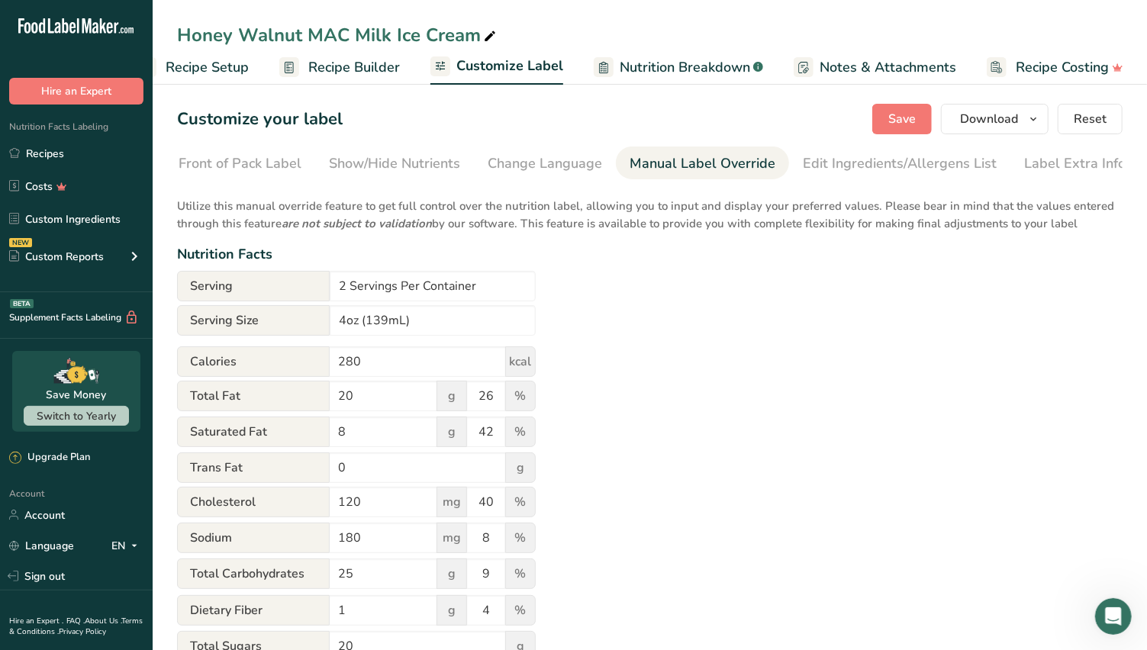
click at [848, 162] on div "Edit Ingredients/Allergens List" at bounding box center [900, 163] width 194 height 21
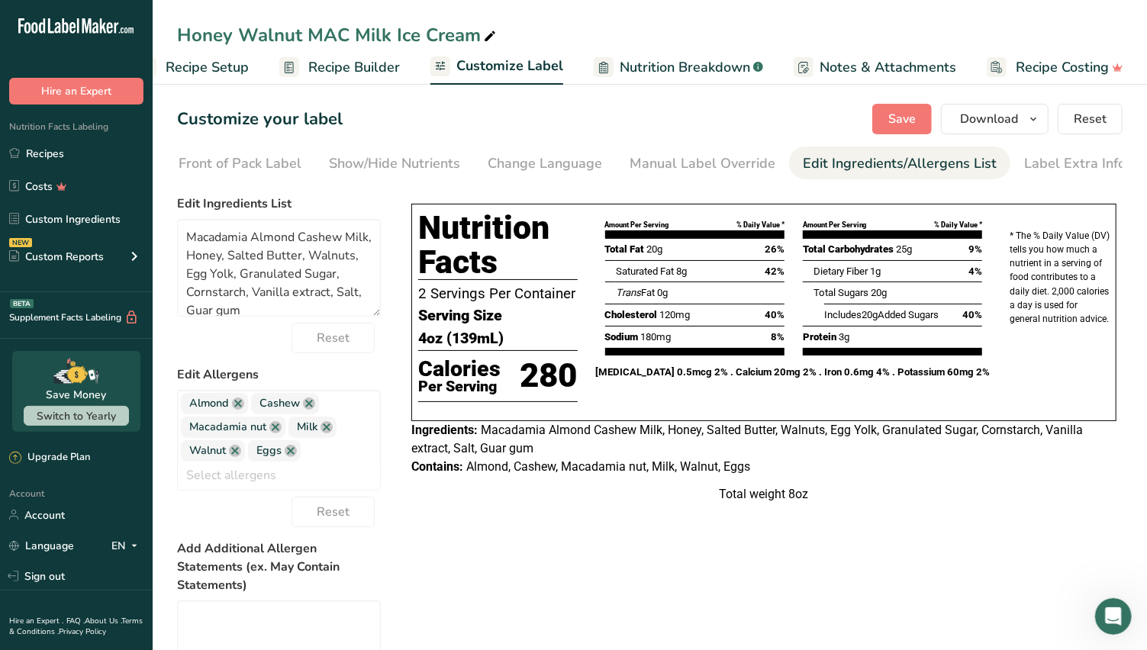
click at [392, 106] on div "Customize your label Save Download Choose what to show on your downloaded label…" at bounding box center [650, 119] width 946 height 31
click at [896, 123] on span "Save" at bounding box center [902, 119] width 27 height 18
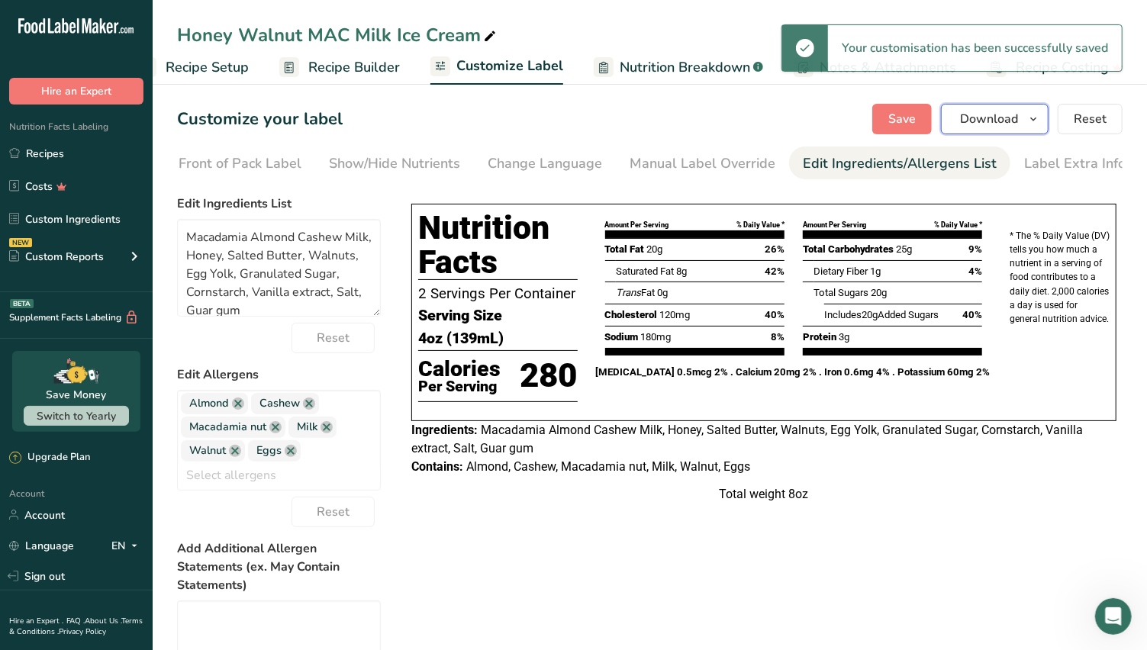
click at [992, 122] on span "Download" at bounding box center [989, 119] width 58 height 18
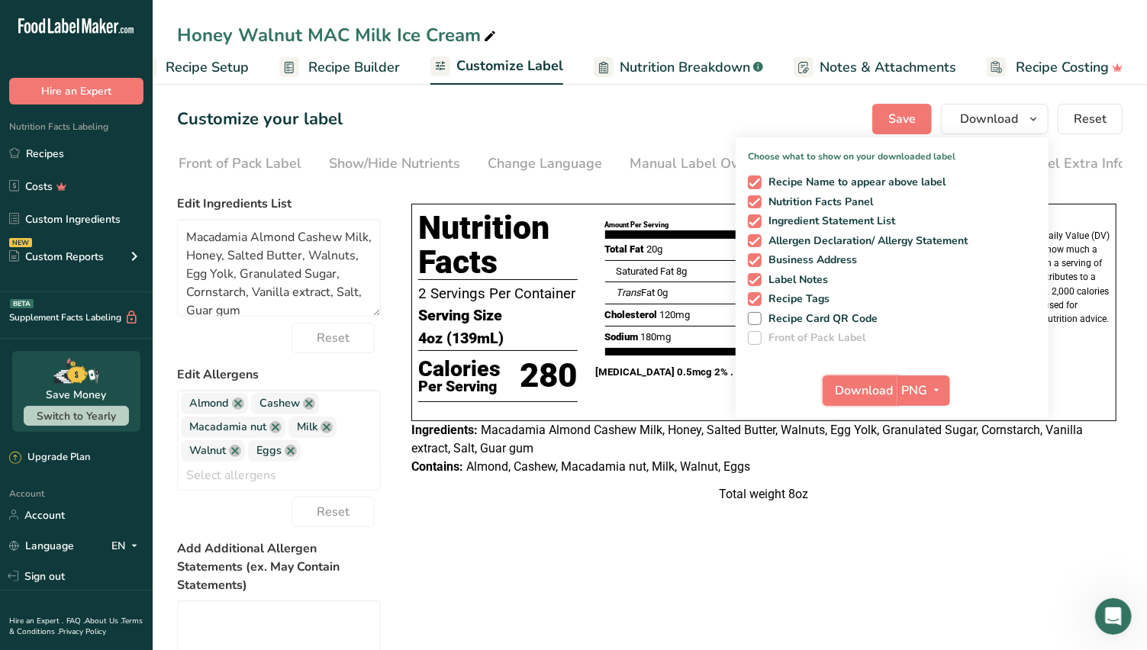
click at [863, 395] on span "Download" at bounding box center [865, 391] width 58 height 18
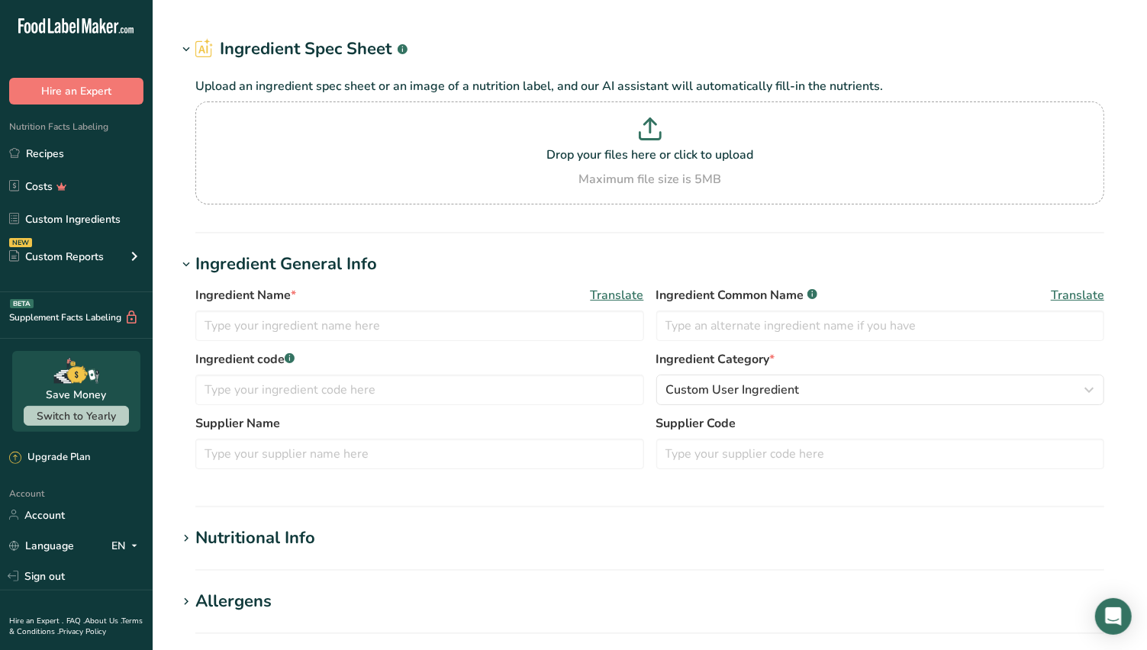
type input "Butter, salted"
type input "Salted Butter"
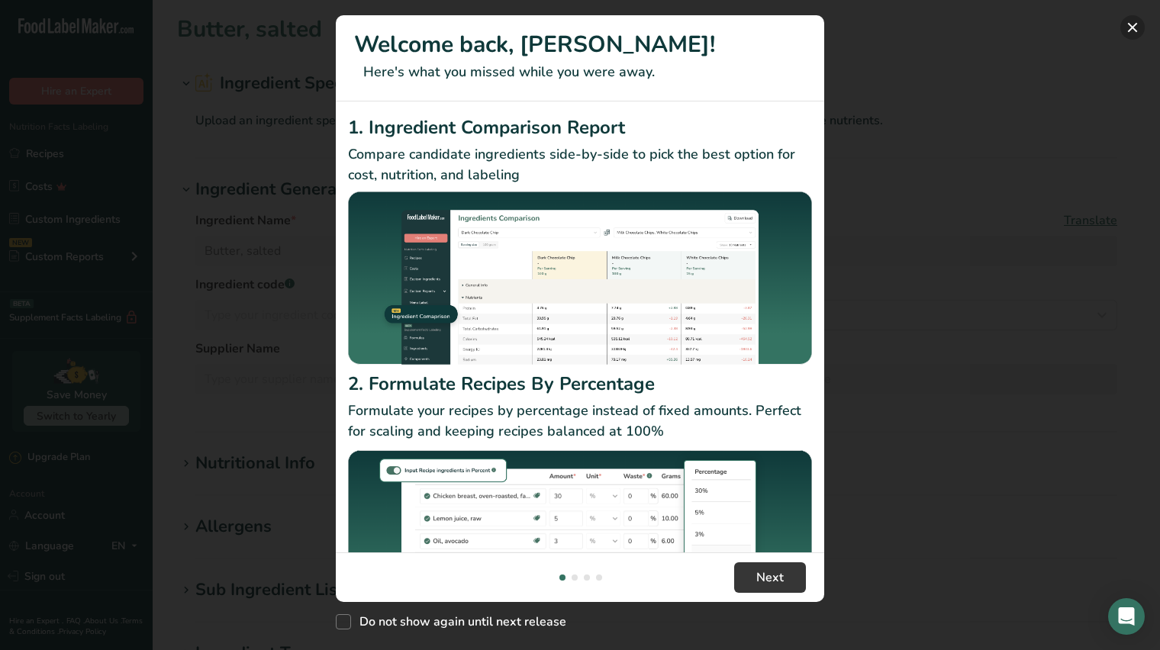
click at [1131, 28] on button "New Features" at bounding box center [1133, 27] width 24 height 24
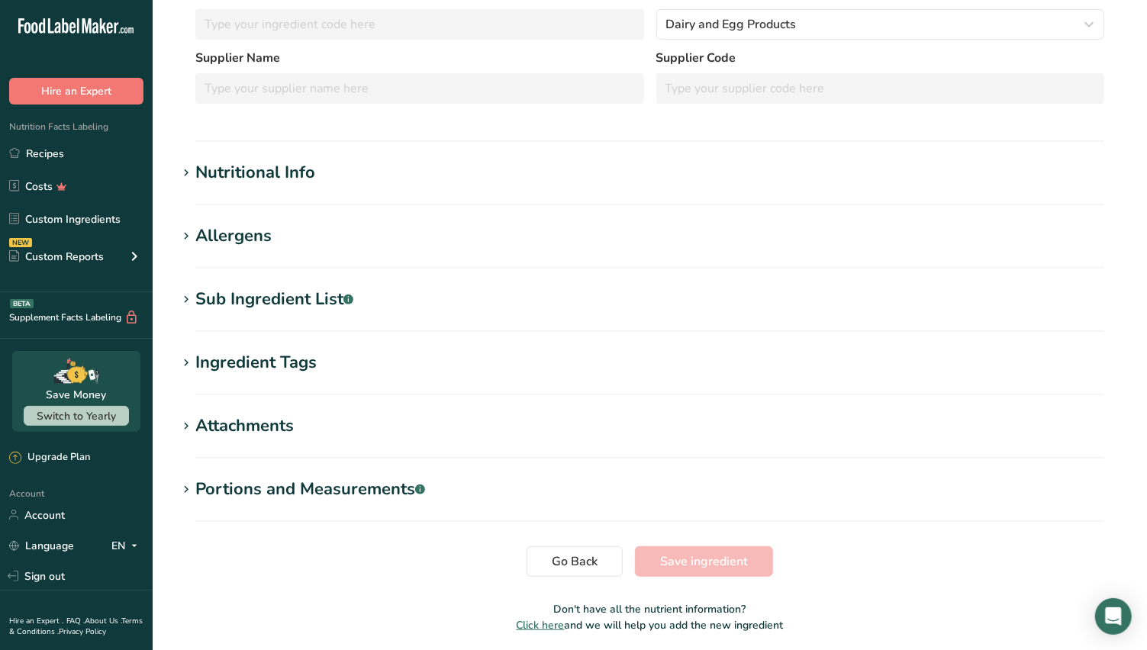
scroll to position [339, 0]
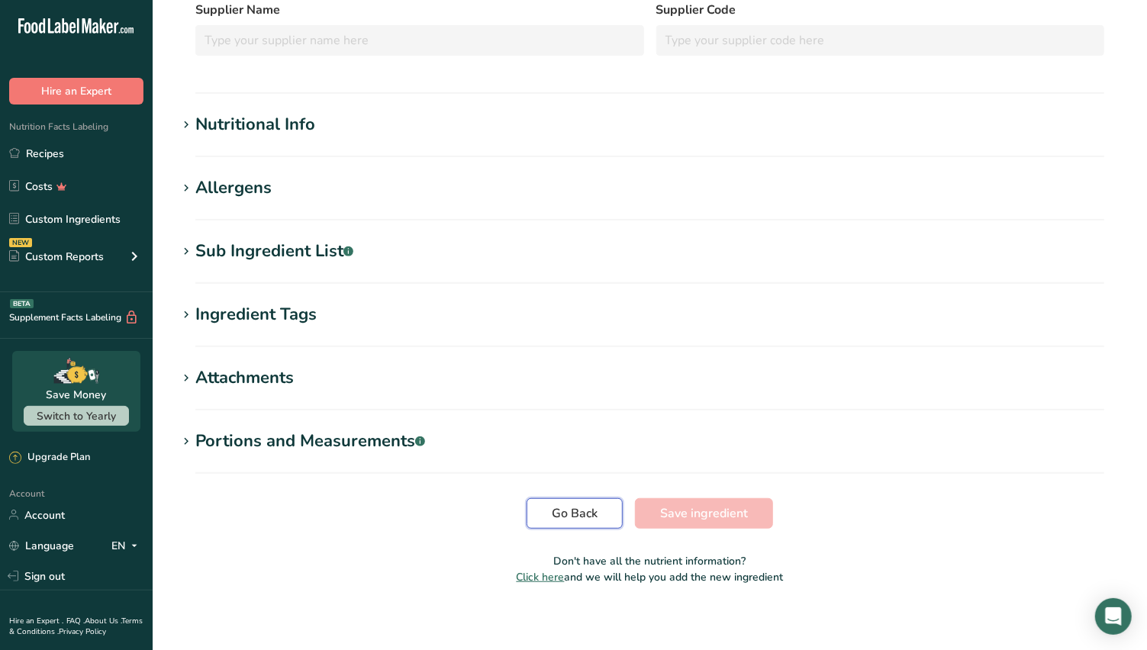
click at [594, 517] on span "Go Back" at bounding box center [575, 514] width 46 height 18
click at [566, 507] on span "Go Back" at bounding box center [575, 514] width 46 height 18
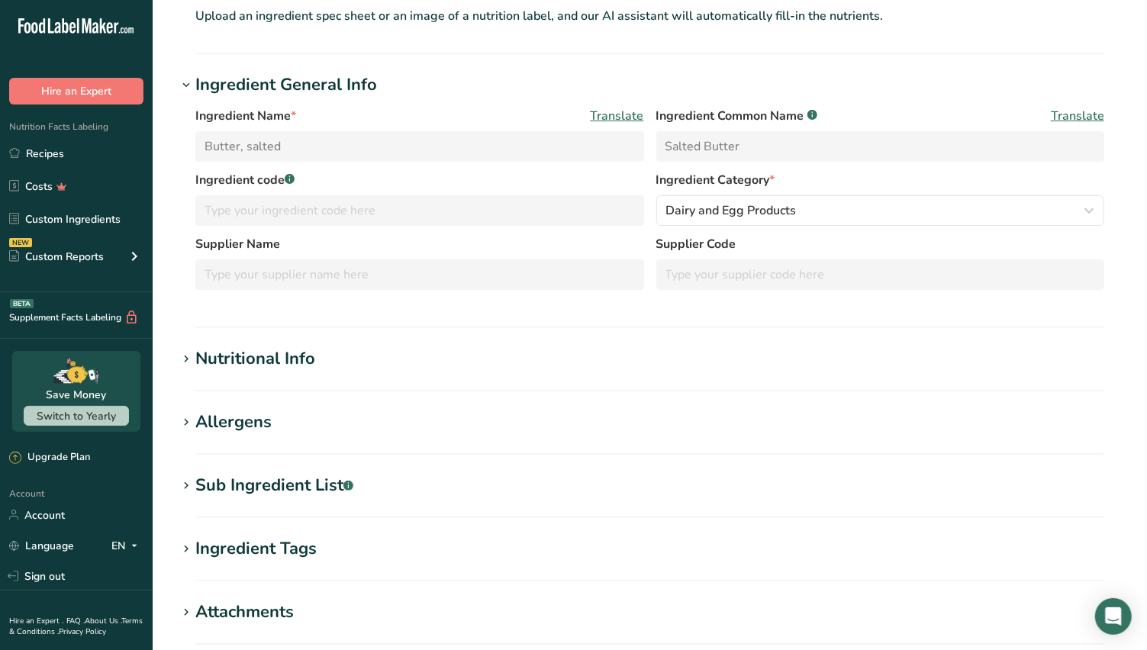
scroll to position [347, 0]
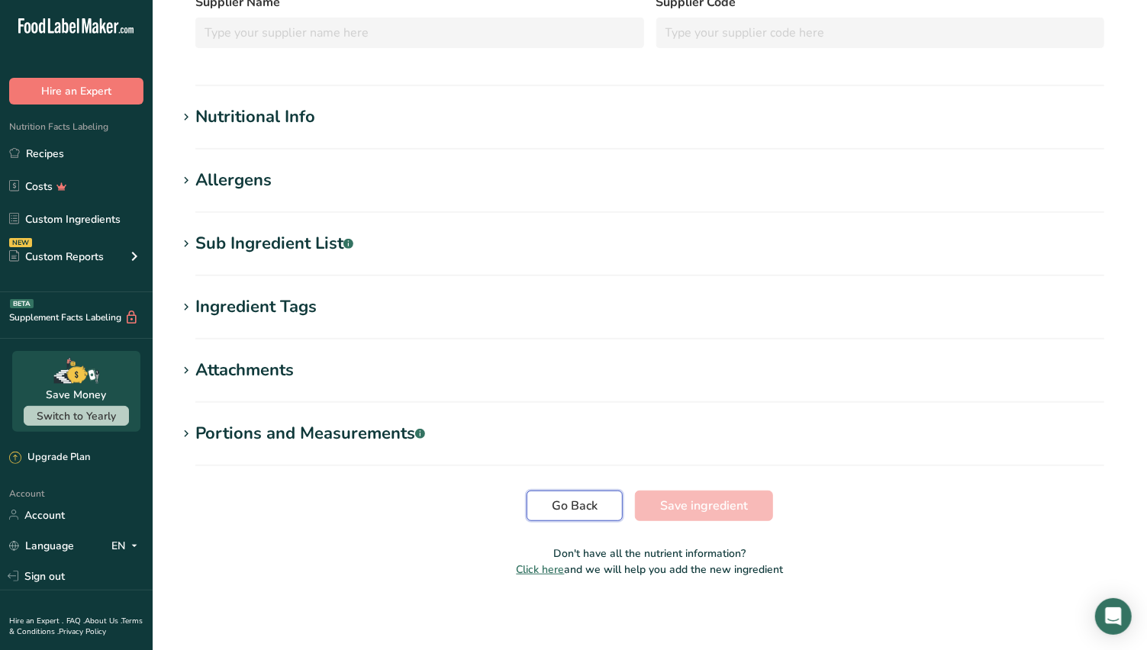
click at [561, 502] on span "Go Back" at bounding box center [575, 506] width 46 height 18
click at [576, 499] on span "Go Back" at bounding box center [575, 506] width 46 height 18
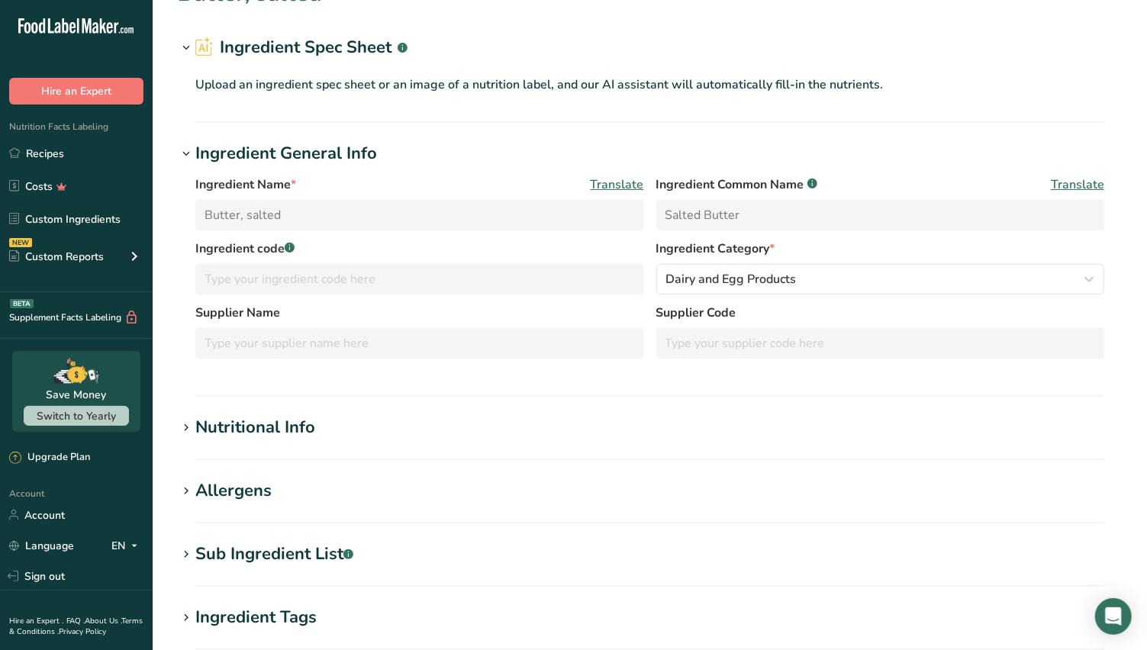
scroll to position [0, 0]
